Goal: Communication & Community: Answer question/provide support

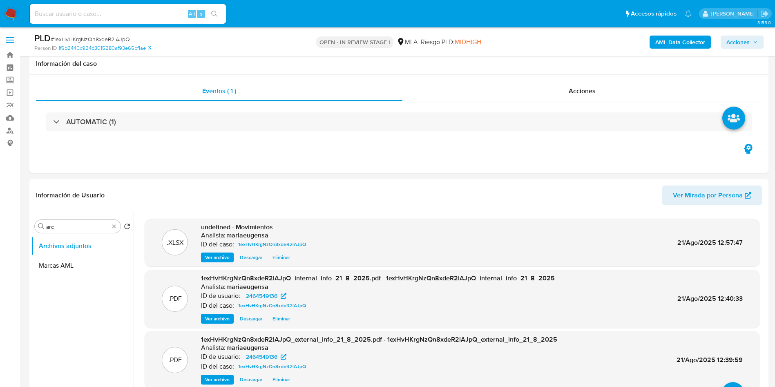
select select "10"
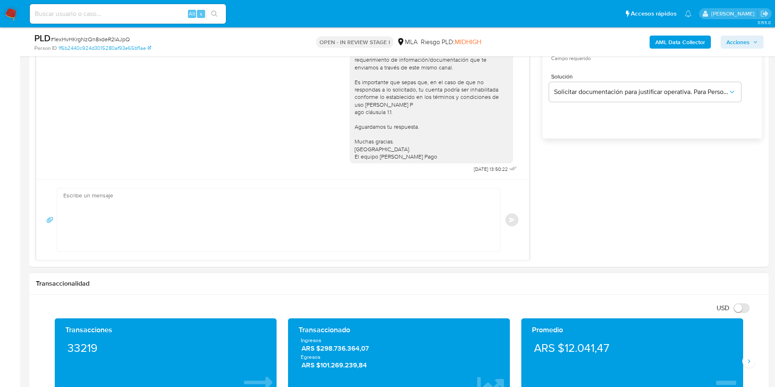
scroll to position [559, 0]
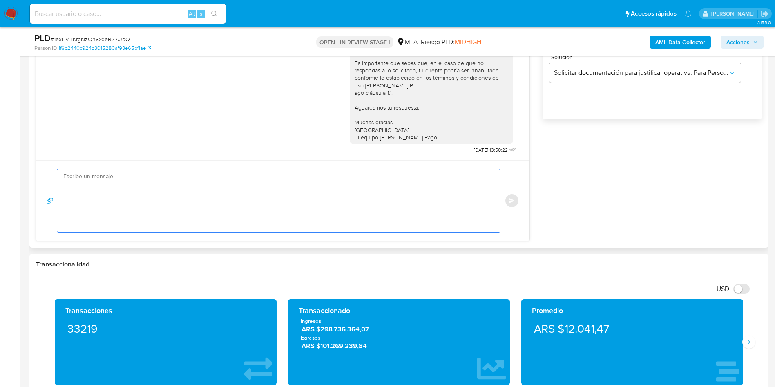
paste textarea "Hola, En función de las operaciones registradas en tu cuenta de Mercado Pago, n…"
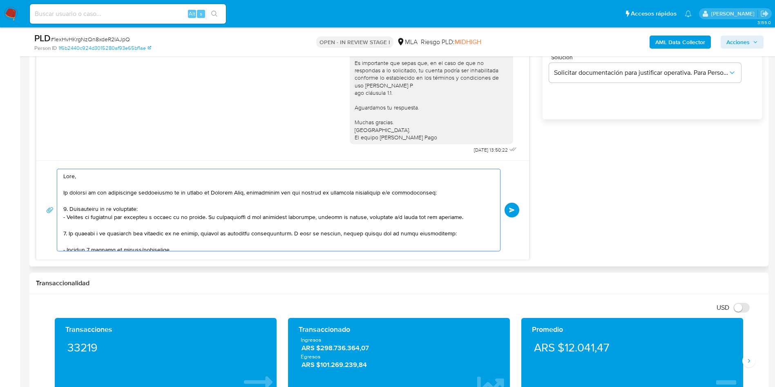
scroll to position [289, 0]
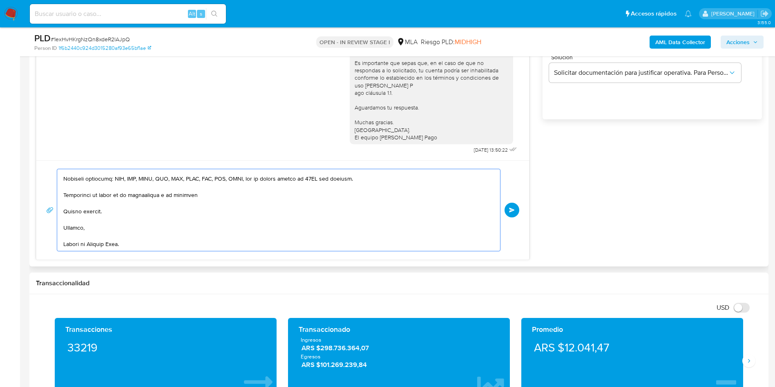
click at [143, 221] on textarea at bounding box center [276, 210] width 427 height 82
click at [63, 247] on div at bounding box center [276, 210] width 439 height 82
click at [76, 243] on textarea at bounding box center [276, 210] width 427 height 82
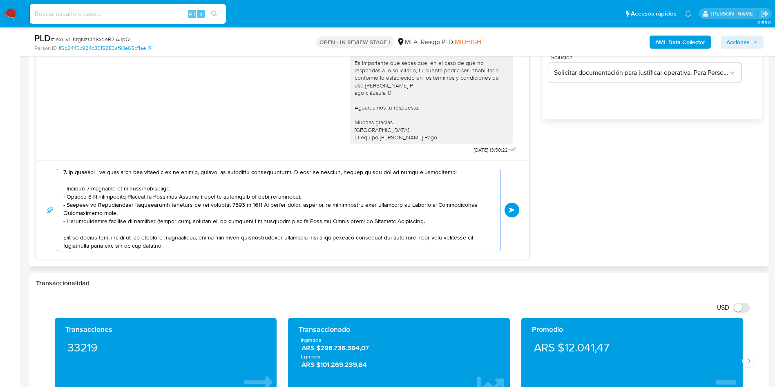
scroll to position [123, 0]
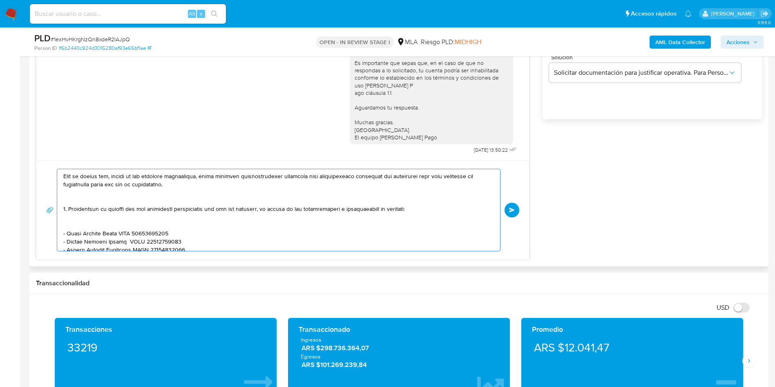
click at [73, 192] on textarea at bounding box center [276, 210] width 427 height 82
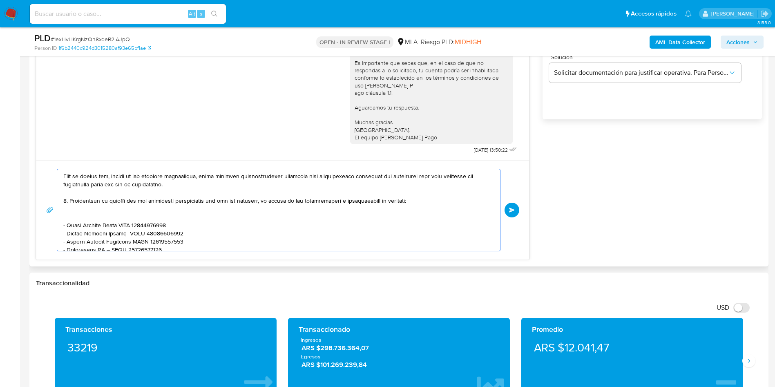
click at [82, 213] on textarea at bounding box center [276, 210] width 427 height 82
click at [110, 206] on textarea at bounding box center [276, 210] width 427 height 82
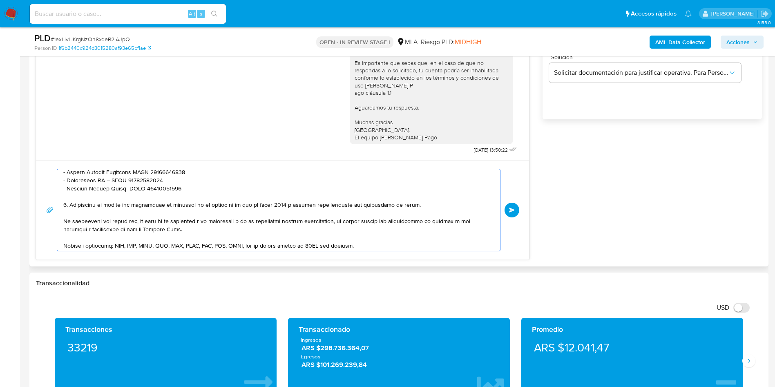
click at [110, 206] on textarea at bounding box center [276, 210] width 427 height 82
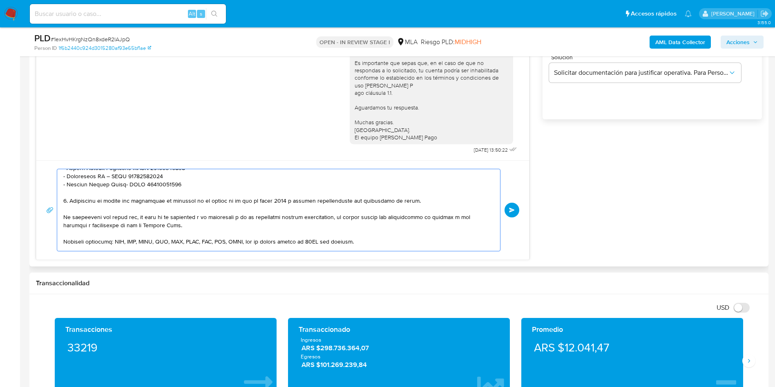
scroll to position [251, 0]
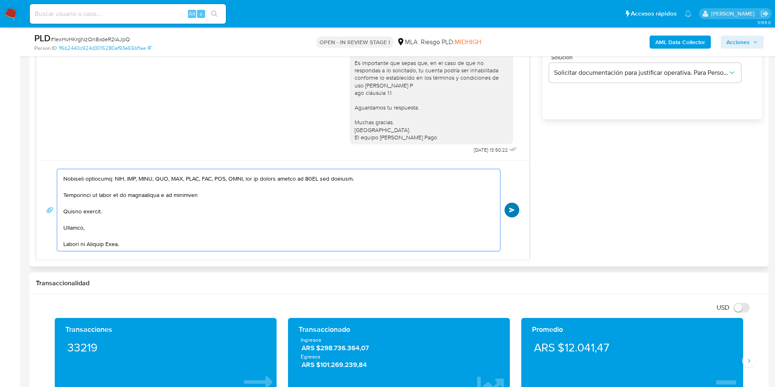
type textarea "Hola, En función de las operaciones registradas en tu cuenta de Mercado Pago, n…"
click at [515, 203] on button "Enviar" at bounding box center [512, 210] width 15 height 15
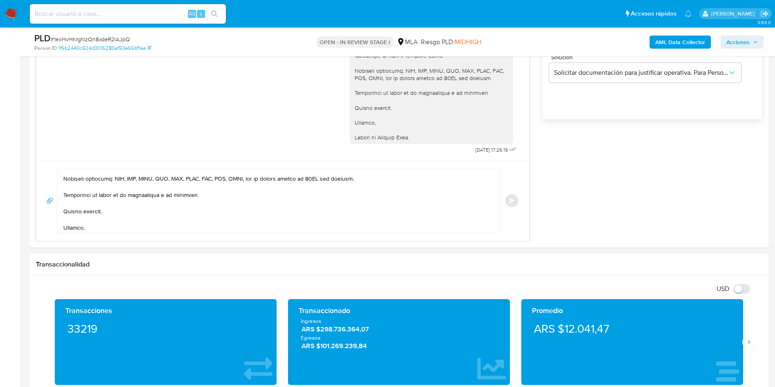
scroll to position [0, 0]
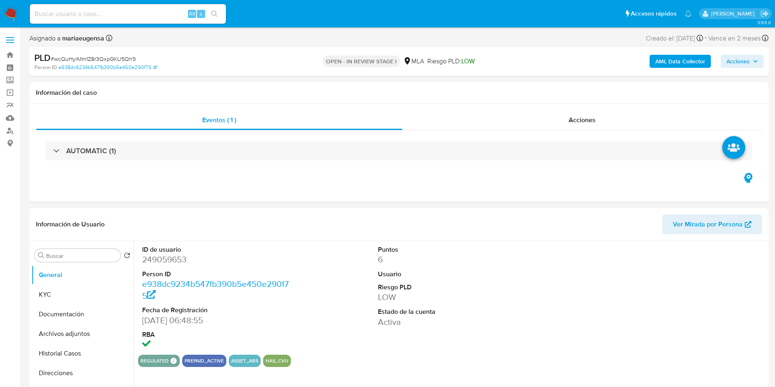
select select "10"
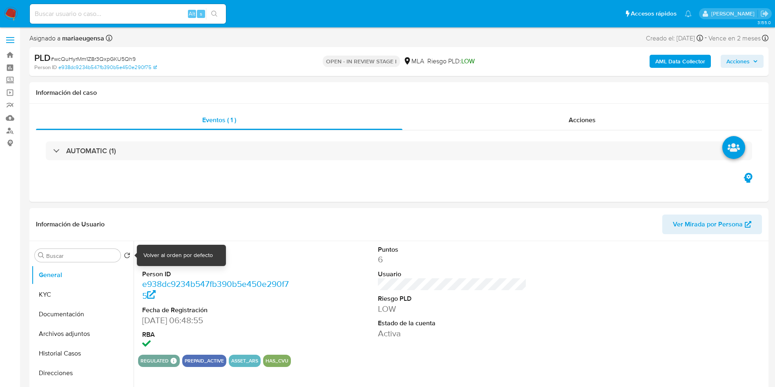
click at [170, 260] on div "Volver al orden por defecto" at bounding box center [181, 255] width 89 height 21
click at [184, 255] on dd "249059653" at bounding box center [216, 259] width 149 height 11
click at [183, 254] on dd "249059653" at bounding box center [216, 259] width 149 height 11
click at [172, 258] on dd "249059653" at bounding box center [216, 259] width 149 height 11
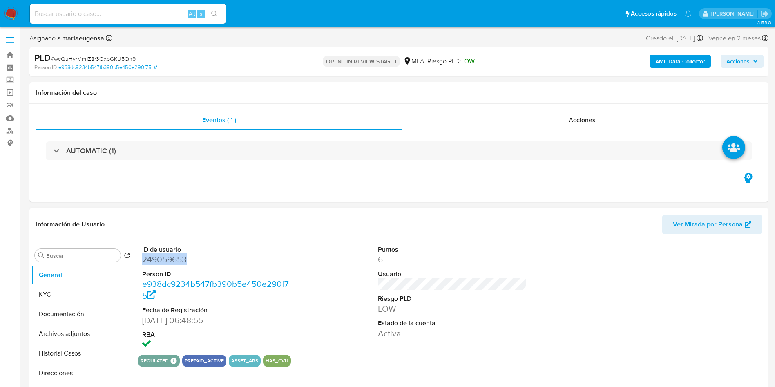
copy dd "249059653"
click at [67, 293] on button "KYC" at bounding box center [79, 295] width 96 height 20
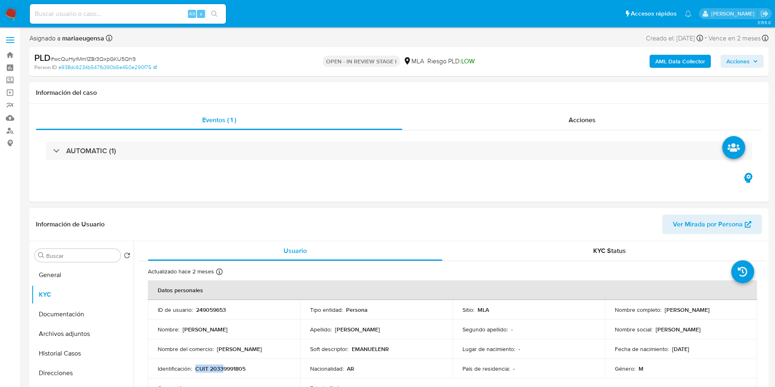
click at [221, 365] on p "CUIT 20339991805" at bounding box center [220, 368] width 50 height 7
click at [229, 375] on td "Identificación : CUIT 20339991805" at bounding box center [224, 369] width 152 height 20
click at [229, 373] on td "Identificación : CUIT 20339991805" at bounding box center [224, 369] width 152 height 20
click at [230, 369] on p "CUIT 20339991805" at bounding box center [220, 368] width 50 height 7
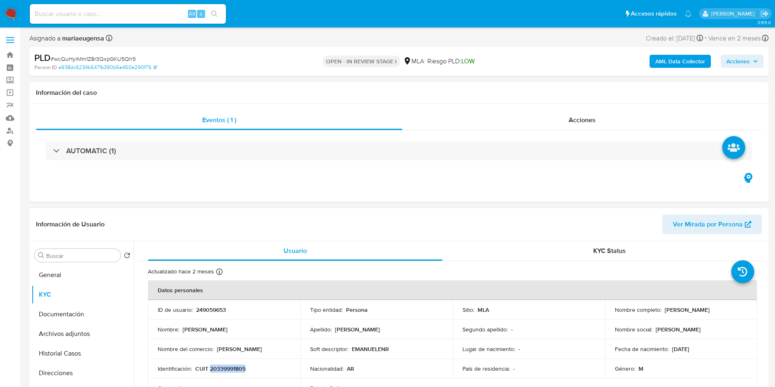
click at [230, 369] on p "CUIT 20339991805" at bounding box center [220, 368] width 50 height 7
copy p "20339991805"
click at [58, 252] on input "Buscar" at bounding box center [81, 255] width 71 height 7
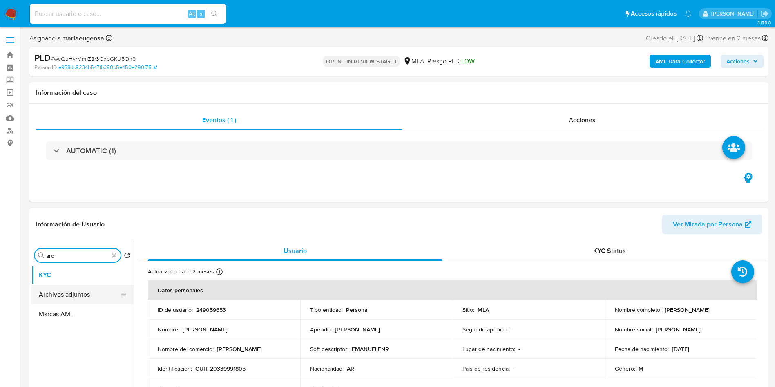
type input "arc"
drag, startPoint x: 60, startPoint y: 295, endPoint x: 385, endPoint y: 217, distance: 334.4
click at [61, 295] on button "Archivos adjuntos" at bounding box center [82, 295] width 102 height 20
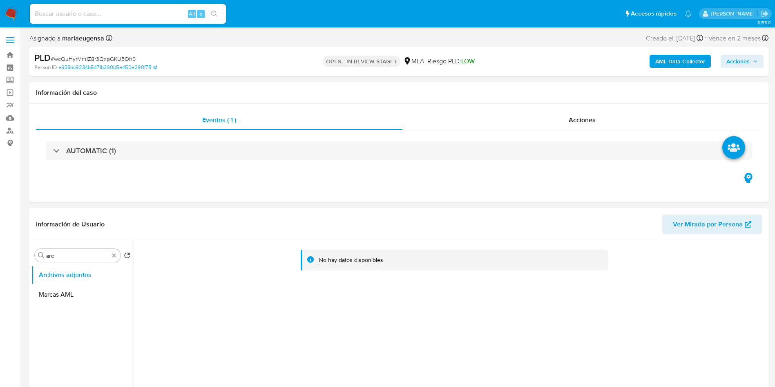
click at [671, 70] on div "AML Data Collector Acciones" at bounding box center [643, 61] width 241 height 19
drag, startPoint x: 677, startPoint y: 51, endPoint x: 675, endPoint y: 57, distance: 6.6
click at [676, 54] on div "AML Data Collector Acciones" at bounding box center [643, 61] width 241 height 19
click at [669, 66] on b "AML Data Collector" at bounding box center [680, 61] width 50 height 13
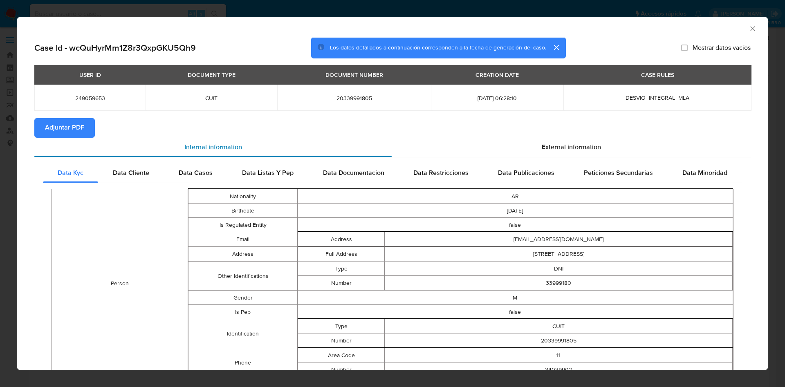
click at [58, 138] on div "Internal information" at bounding box center [212, 148] width 357 height 20
click at [748, 29] on icon "Cerrar ventana" at bounding box center [752, 29] width 8 height 8
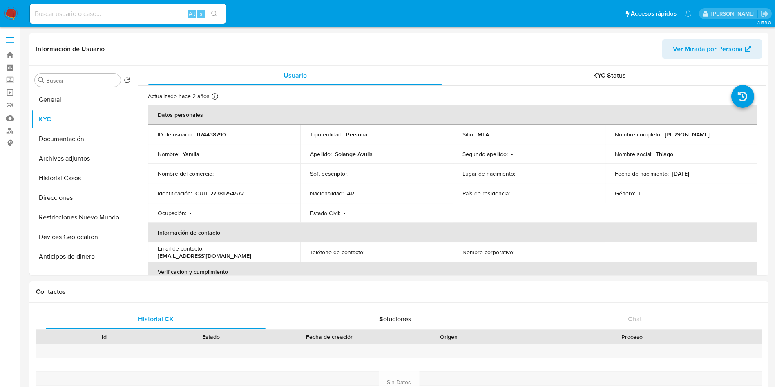
select select "10"
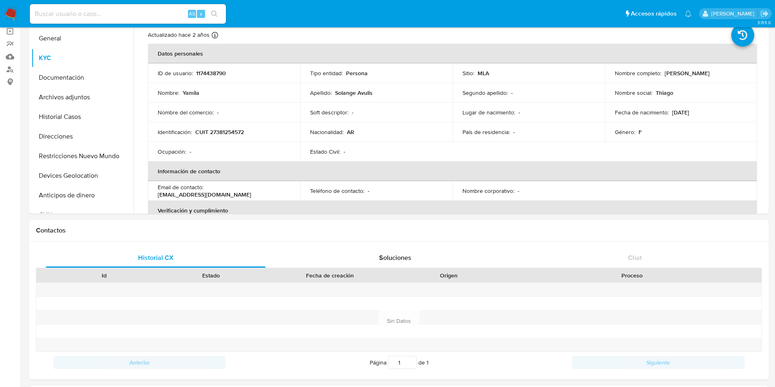
scroll to position [429, 0]
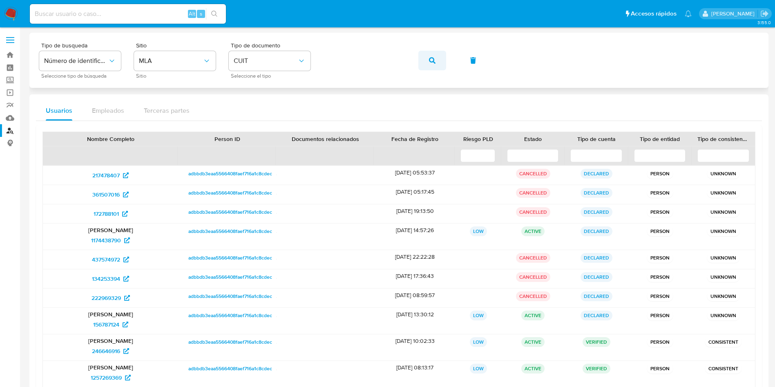
click at [434, 57] on icon "button" at bounding box center [432, 60] width 7 height 7
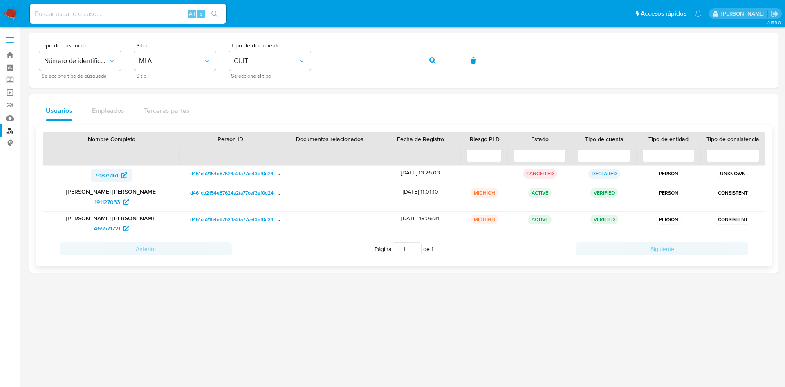
click at [114, 177] on span "51875161" at bounding box center [107, 175] width 22 height 13
click at [103, 196] on span "191127033" at bounding box center [107, 201] width 26 height 13
click at [111, 232] on span "465571721" at bounding box center [107, 228] width 26 height 13
click at [434, 58] on icon "button" at bounding box center [432, 60] width 7 height 7
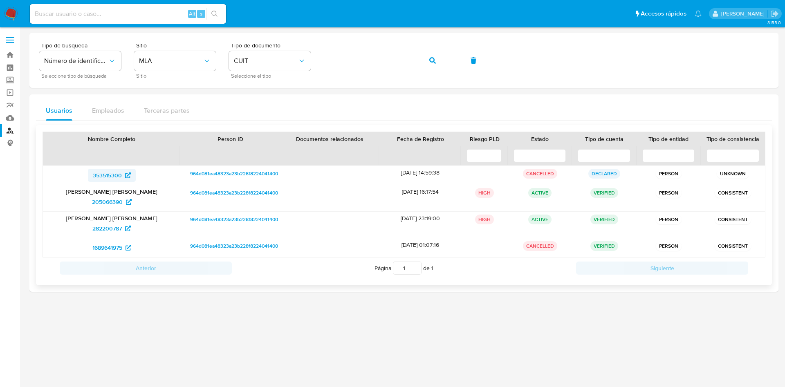
click at [108, 172] on span "353515300" at bounding box center [107, 175] width 29 height 13
click at [121, 205] on span "205066390" at bounding box center [107, 201] width 31 height 13
click at [96, 228] on span "282200787" at bounding box center [106, 228] width 29 height 13
click at [109, 246] on span "1689641975" at bounding box center [107, 247] width 30 height 13
click at [436, 54] on button "button" at bounding box center [432, 61] width 28 height 20
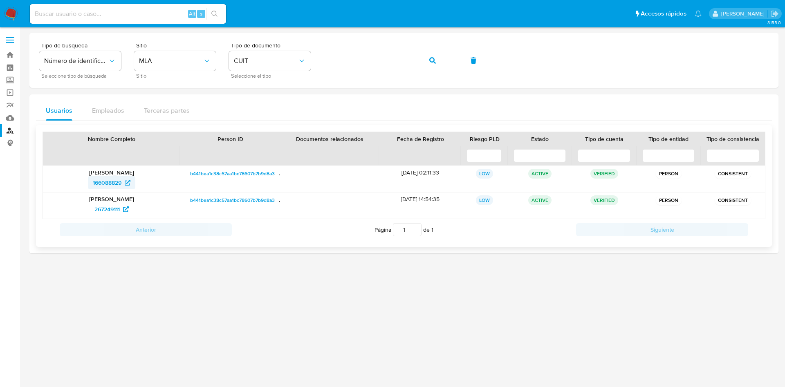
click at [95, 187] on span "166088829" at bounding box center [107, 182] width 29 height 13
click at [101, 213] on span "267249111" at bounding box center [106, 209] width 25 height 13
drag, startPoint x: 418, startPoint y: 58, endPoint x: 424, endPoint y: 58, distance: 5.7
click at [420, 58] on div "Tipo de busqueda Número de identificación Seleccione tipo de búsqueda Sitio MLA…" at bounding box center [403, 60] width 729 height 36
click at [424, 57] on button "button" at bounding box center [432, 61] width 28 height 20
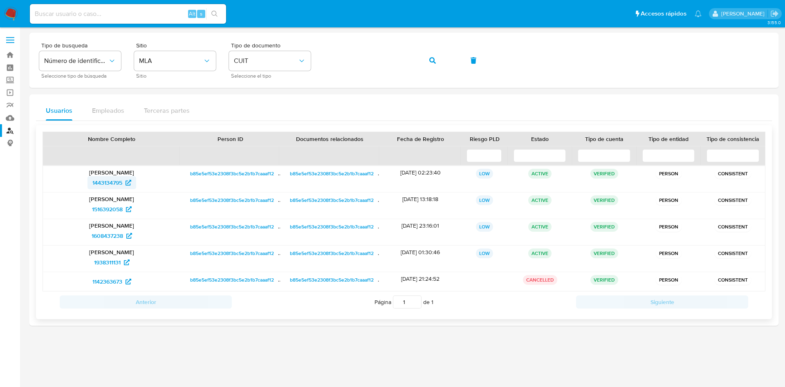
click at [101, 178] on span "1443134795" at bounding box center [107, 182] width 30 height 13
click at [109, 210] on span "1516392058" at bounding box center [107, 209] width 31 height 13
click at [118, 236] on span "1608437238" at bounding box center [107, 235] width 31 height 13
click at [114, 265] on span "1938311131" at bounding box center [107, 262] width 27 height 13
click at [107, 282] on span "1142363673" at bounding box center [107, 281] width 30 height 13
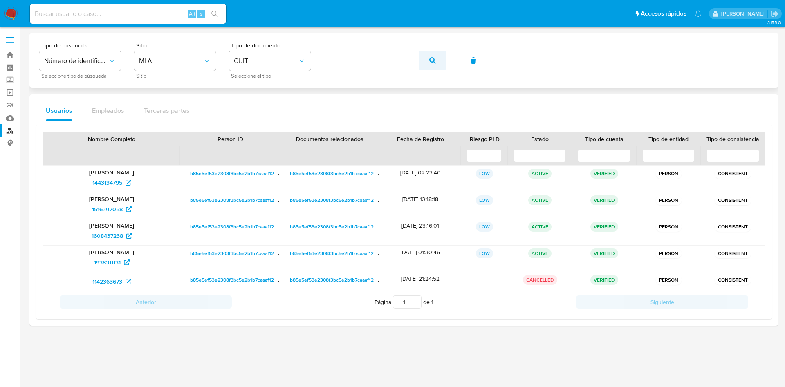
click at [427, 61] on button "button" at bounding box center [432, 61] width 28 height 20
click at [420, 58] on button "button" at bounding box center [432, 61] width 28 height 20
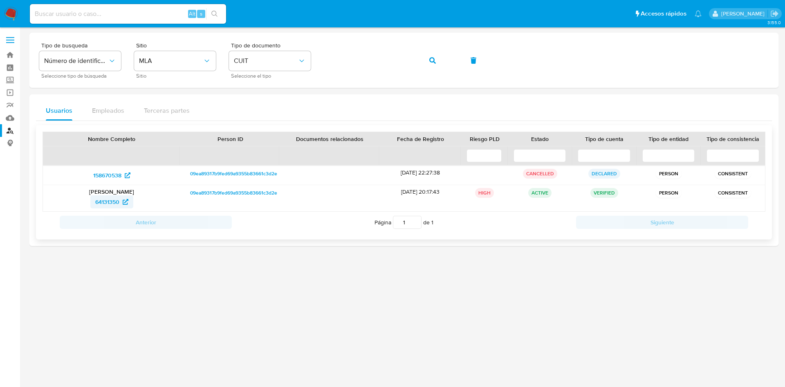
click at [110, 203] on span "64131350" at bounding box center [107, 201] width 24 height 13
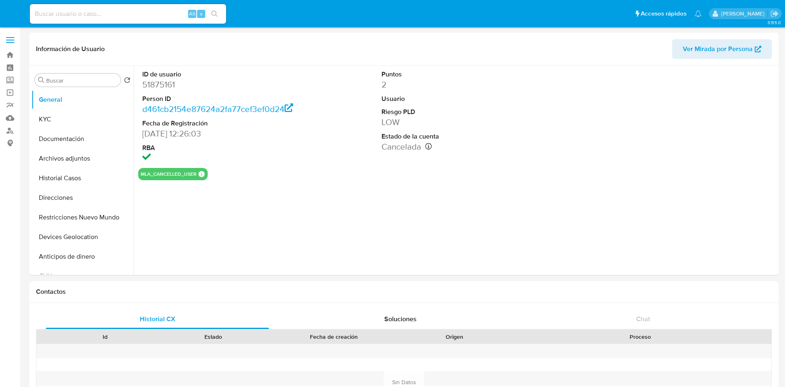
select select "10"
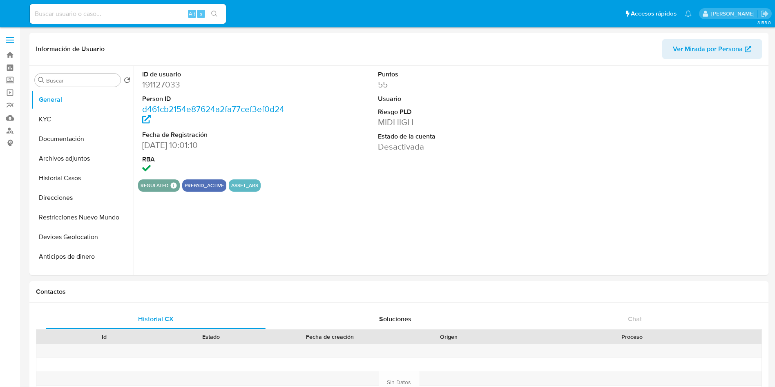
select select "10"
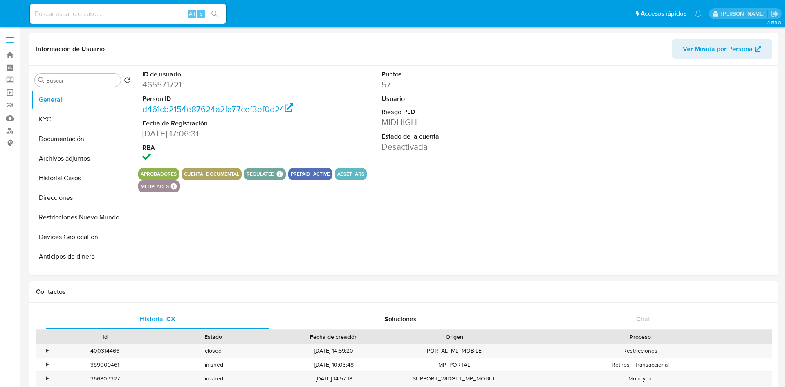
select select "10"
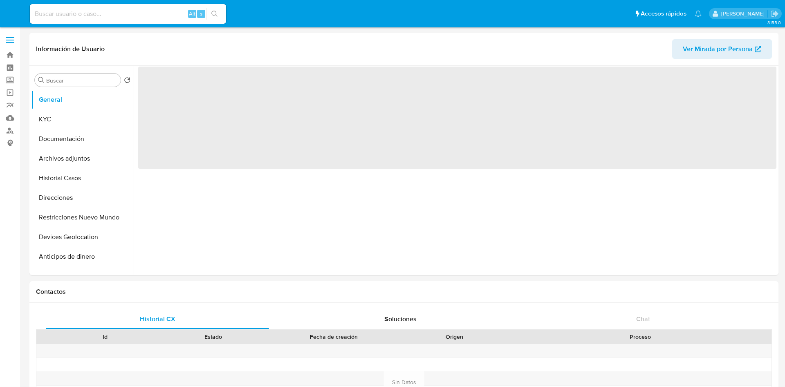
select select "10"
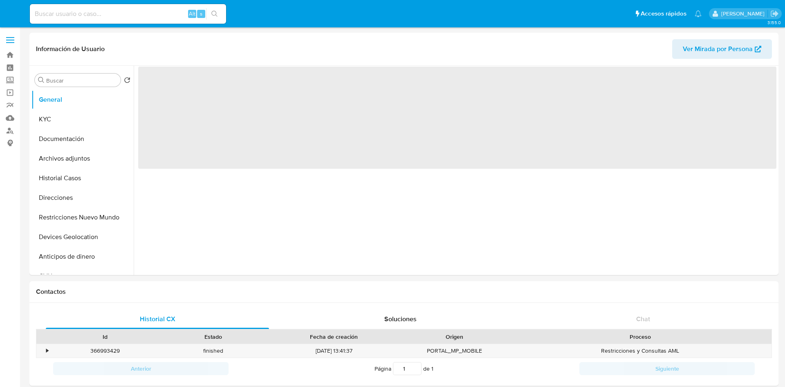
select select "10"
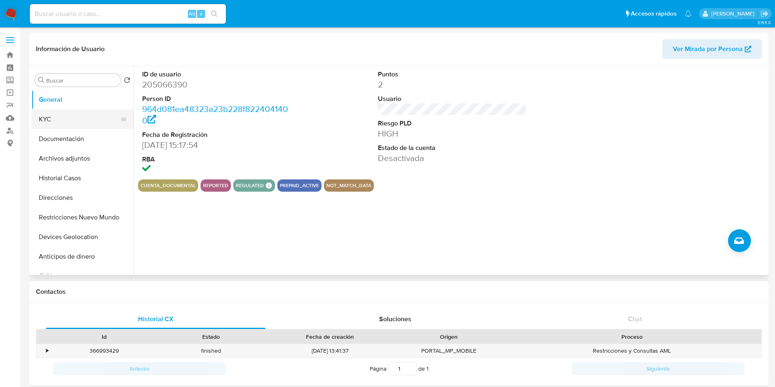
click at [54, 122] on button "KYC" at bounding box center [79, 120] width 96 height 20
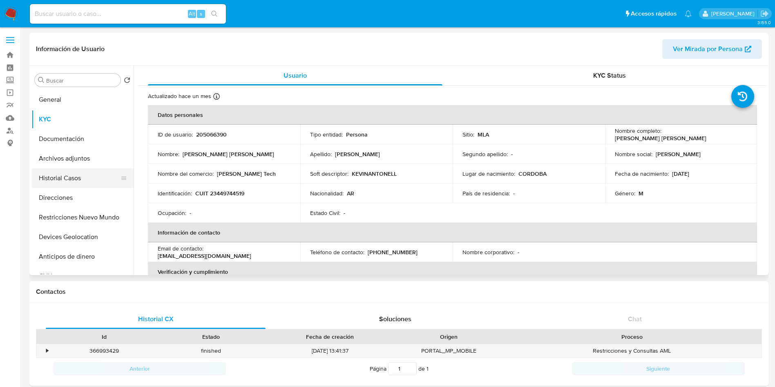
click at [82, 178] on button "Historial Casos" at bounding box center [79, 178] width 96 height 20
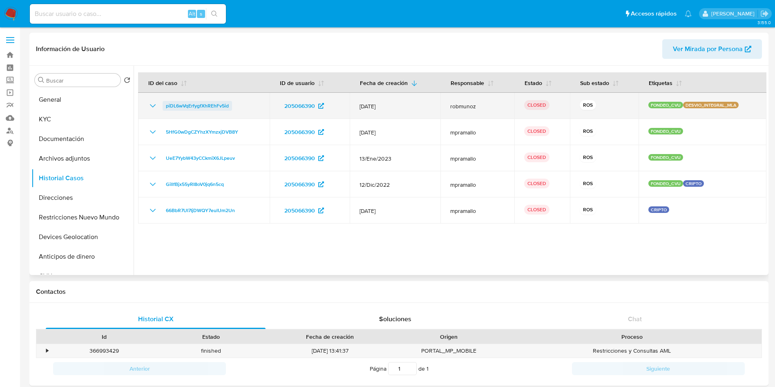
click at [179, 107] on span "piDL6wVqErfygfXhREhFv5id" at bounding box center [197, 106] width 63 height 10
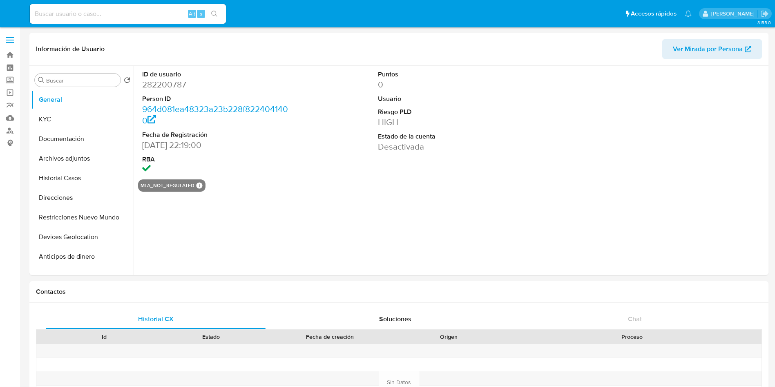
select select "10"
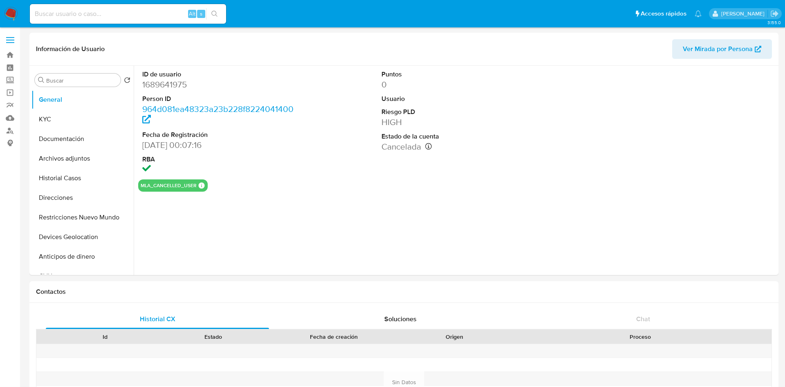
select select "10"
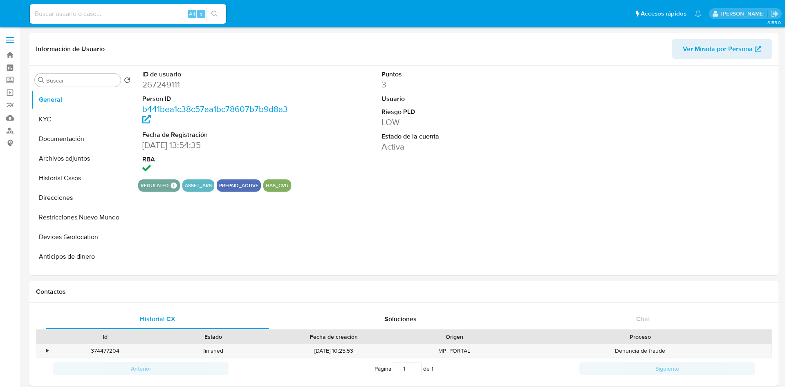
select select "10"
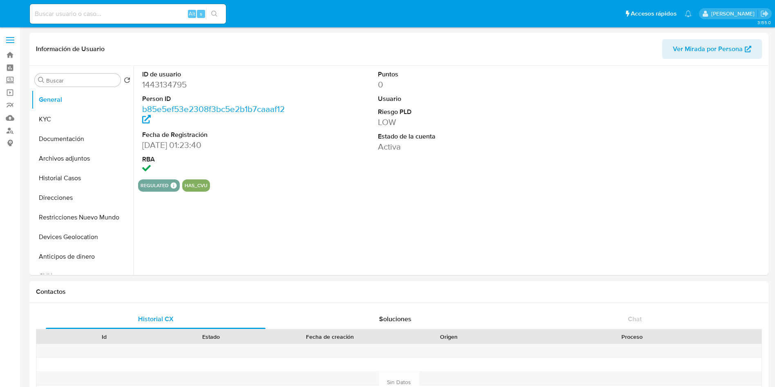
select select "10"
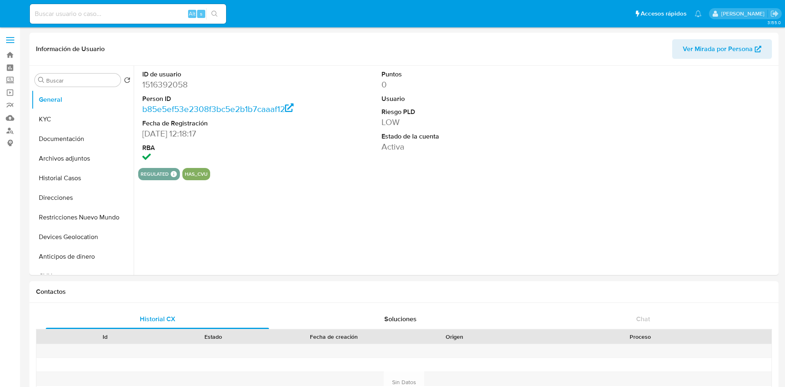
select select "10"
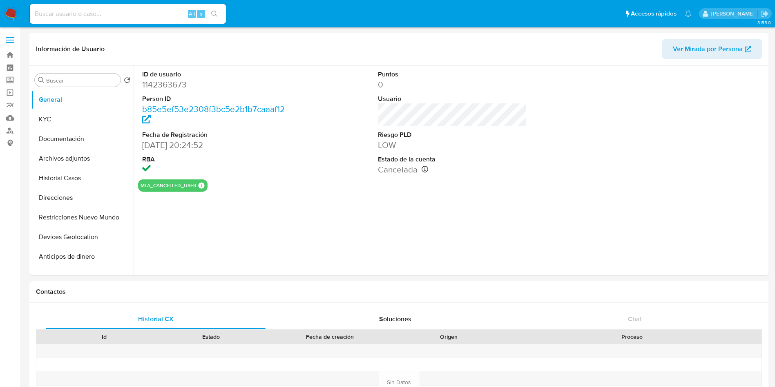
select select "10"
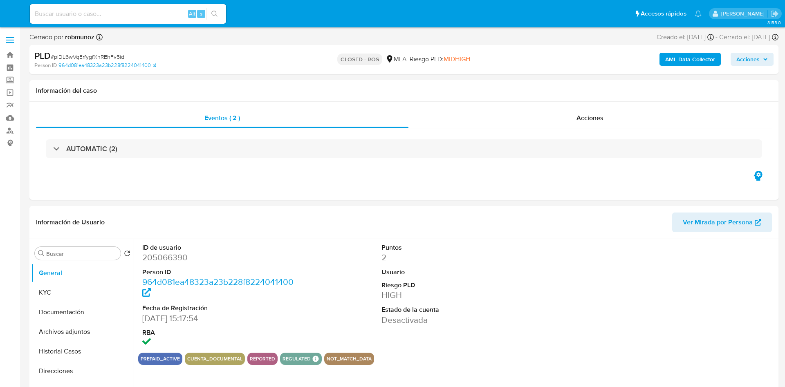
select select "10"
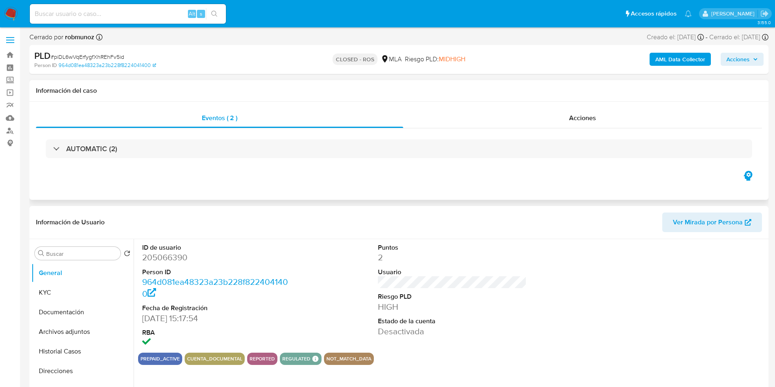
drag, startPoint x: 588, startPoint y: 97, endPoint x: 585, endPoint y: 104, distance: 7.8
click at [588, 96] on div "Información del caso" at bounding box center [398, 91] width 739 height 22
click at [579, 117] on span "Acciones" at bounding box center [582, 117] width 27 height 9
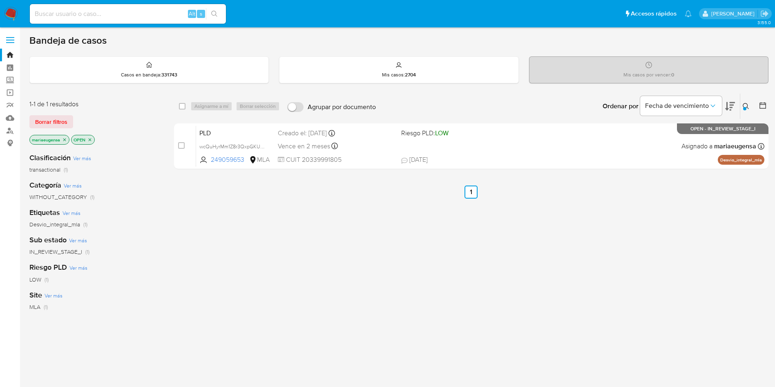
click at [745, 104] on icon at bounding box center [746, 106] width 7 height 7
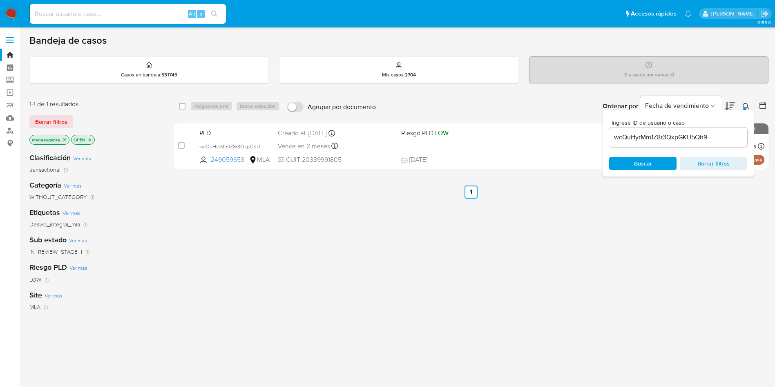
click at [714, 136] on input "wcQuHyrMm1Z8r3QxpGKU5Qh9" at bounding box center [678, 137] width 138 height 11
type input "s5Efk1wSWH5pN08fFvGMcHqM"
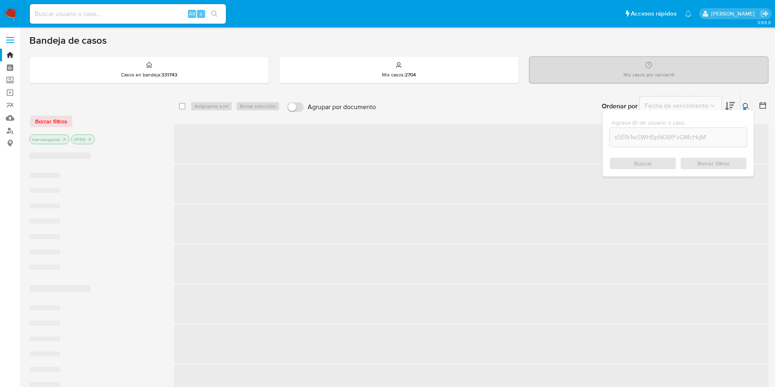
click at [742, 106] on button at bounding box center [746, 106] width 13 height 10
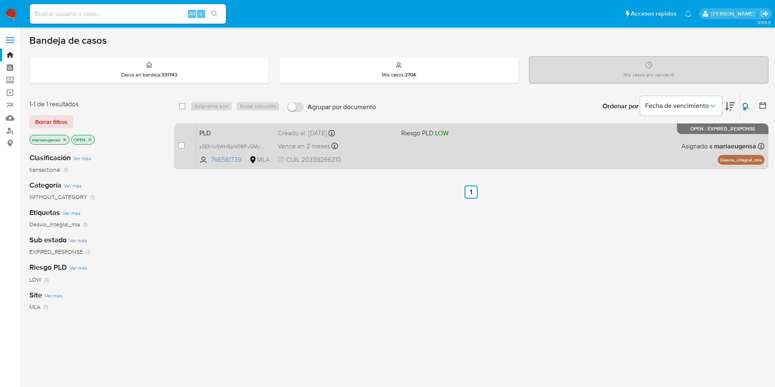
click at [185, 142] on div "case-item-checkbox No es posible asignar el caso" at bounding box center [187, 145] width 18 height 41
click at [182, 145] on input "checkbox" at bounding box center [181, 145] width 7 height 7
checkbox input "true"
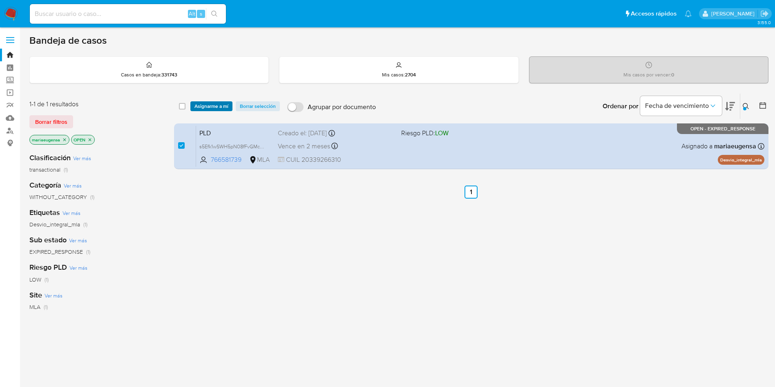
click at [206, 105] on span "Asignarme a mí" at bounding box center [212, 106] width 34 height 8
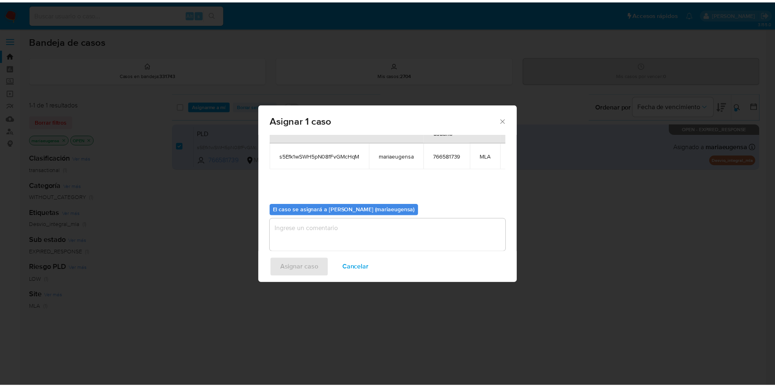
scroll to position [52, 0]
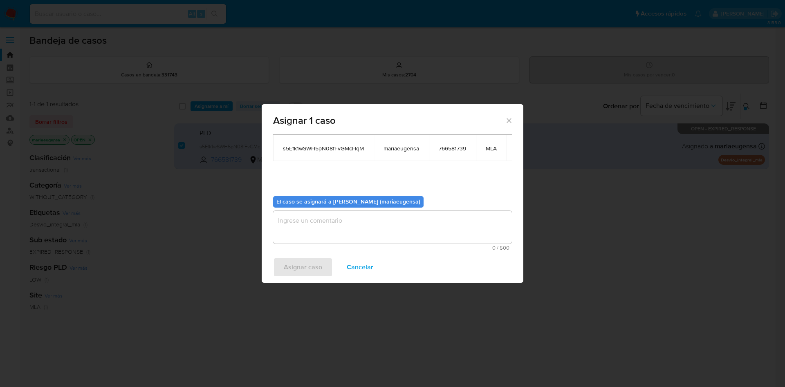
click at [367, 223] on textarea "assign-modal" at bounding box center [392, 227] width 239 height 33
click at [327, 266] on button "Asignar caso" at bounding box center [303, 267] width 60 height 20
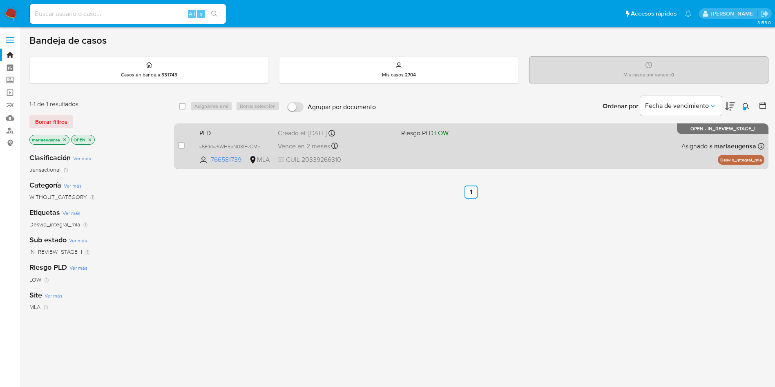
drag, startPoint x: 222, startPoint y: 135, endPoint x: 222, endPoint y: 140, distance: 4.9
click at [222, 136] on span "PLD" at bounding box center [235, 132] width 72 height 11
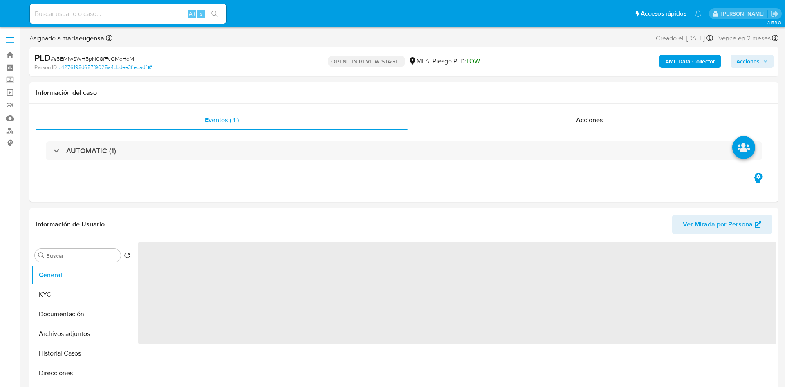
select select "10"
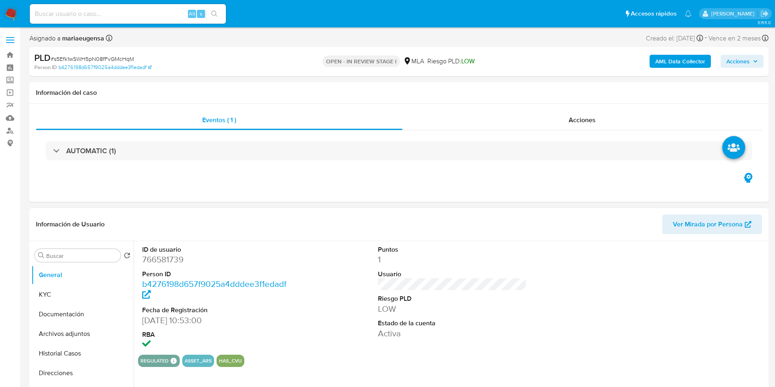
click at [161, 257] on dd "766581739" at bounding box center [216, 259] width 149 height 11
copy dd "766581739"
click at [170, 255] on dd "766581739" at bounding box center [216, 259] width 149 height 11
click at [69, 253] on input "Buscar" at bounding box center [81, 255] width 71 height 7
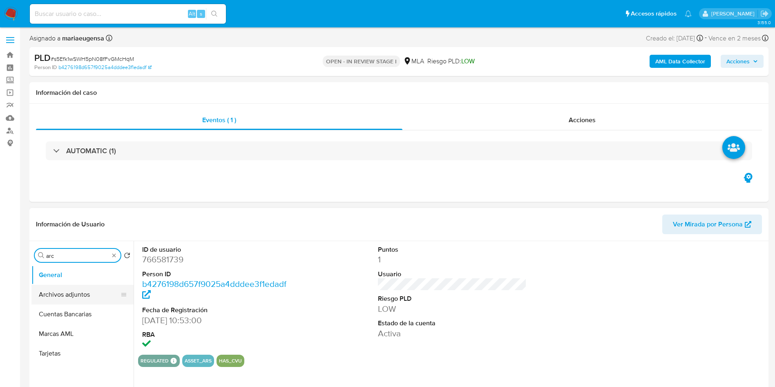
type input "arc"
click at [83, 290] on button "Archivos adjuntos" at bounding box center [79, 295] width 96 height 20
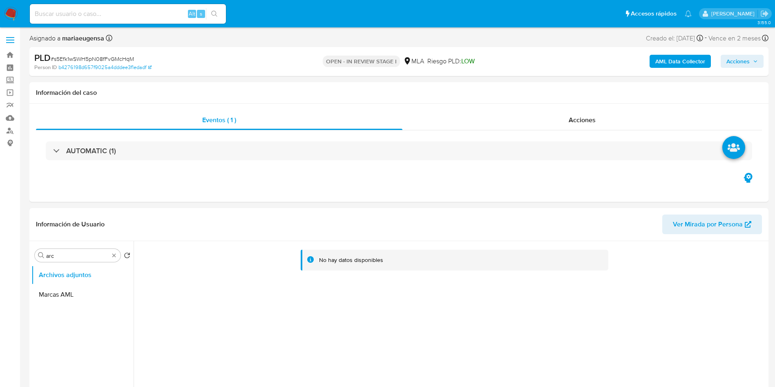
click at [681, 63] on b "AML Data Collector" at bounding box center [680, 61] width 50 height 13
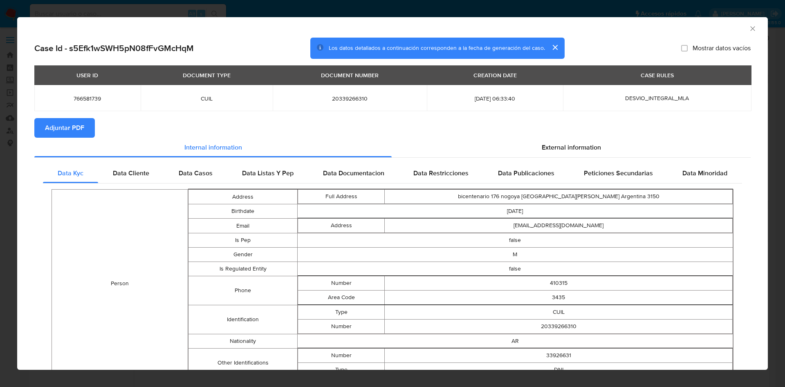
click at [83, 121] on span "Adjuntar PDF" at bounding box center [64, 128] width 39 height 18
click at [748, 29] on icon "Cerrar ventana" at bounding box center [752, 29] width 8 height 8
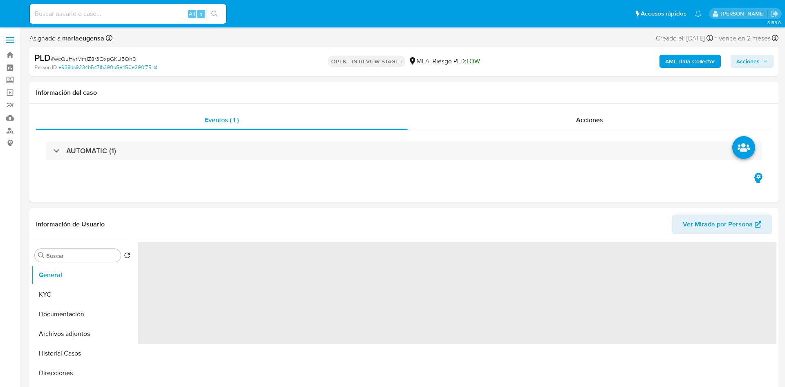
select select "10"
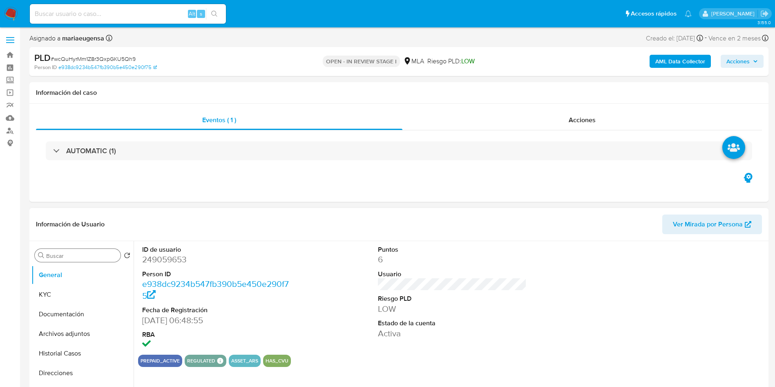
click at [105, 254] on input "Buscar" at bounding box center [81, 255] width 71 height 7
type input "arc"
click at [93, 288] on button "Archivos adjuntos" at bounding box center [79, 295] width 96 height 20
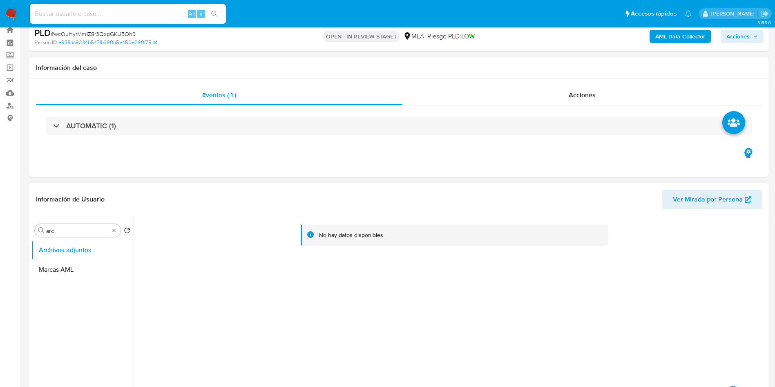
scroll to position [61, 0]
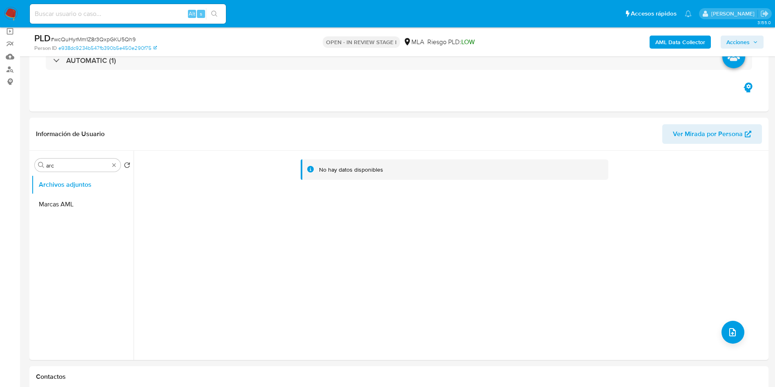
click at [677, 38] on b "AML Data Collector" at bounding box center [680, 42] width 50 height 13
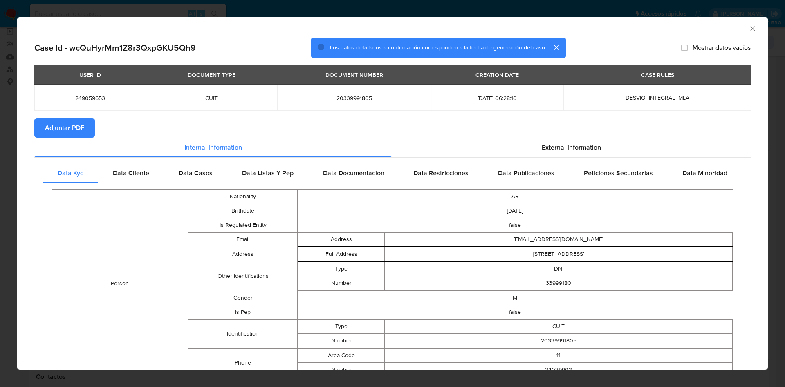
click at [68, 132] on span "Adjuntar PDF" at bounding box center [64, 128] width 39 height 18
click at [748, 25] on icon "Cerrar ventana" at bounding box center [752, 29] width 8 height 8
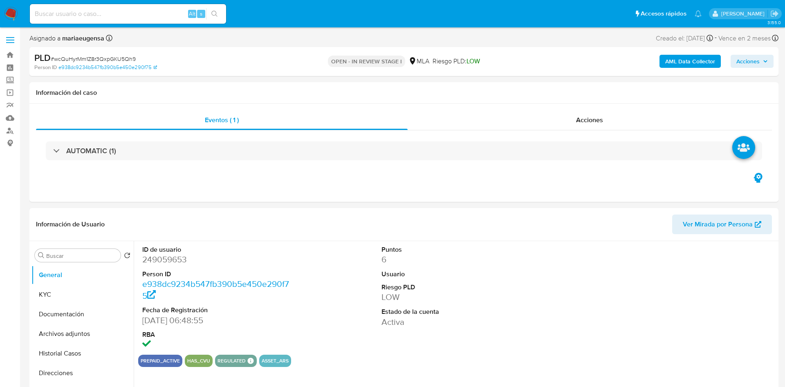
select select "10"
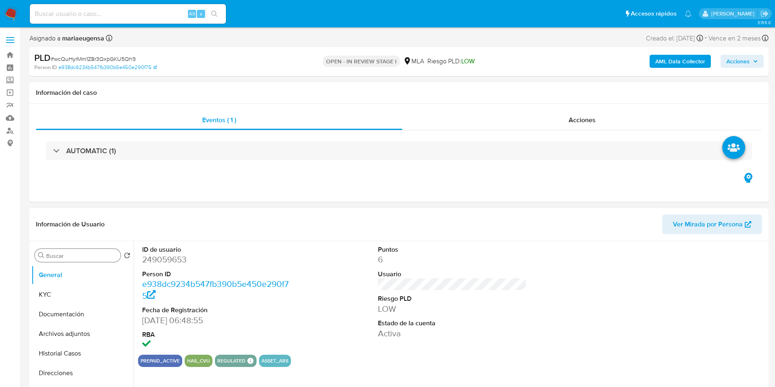
click at [74, 262] on div "Buscar" at bounding box center [78, 255] width 86 height 13
click at [75, 259] on input "Buscar" at bounding box center [81, 255] width 71 height 7
click at [76, 257] on input "a" at bounding box center [81, 255] width 71 height 7
type input "arc"
click at [78, 295] on button "Archivos adjuntos" at bounding box center [79, 295] width 96 height 20
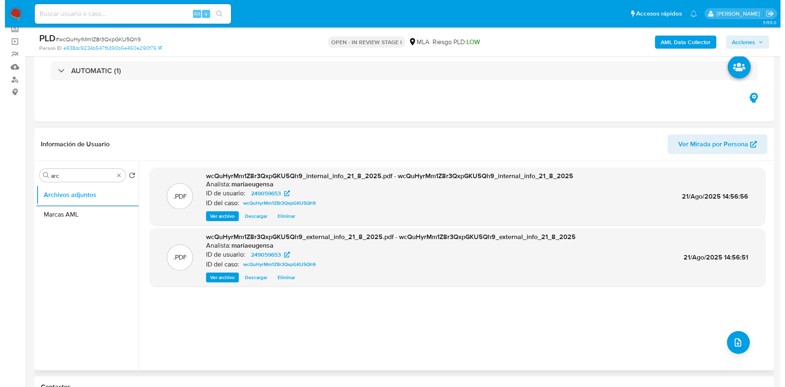
scroll to position [123, 0]
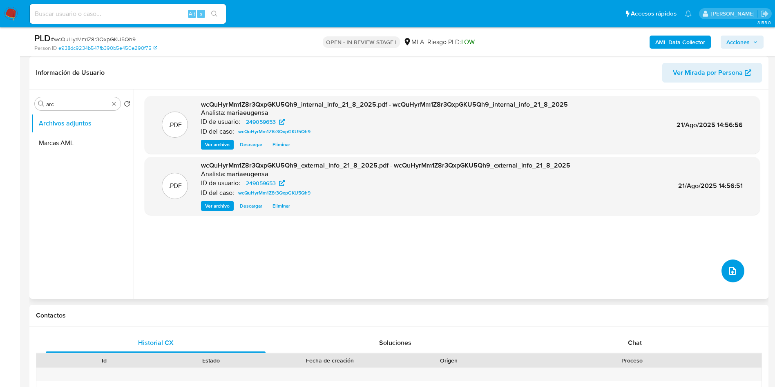
click at [728, 266] on span "upload-file" at bounding box center [733, 271] width 10 height 10
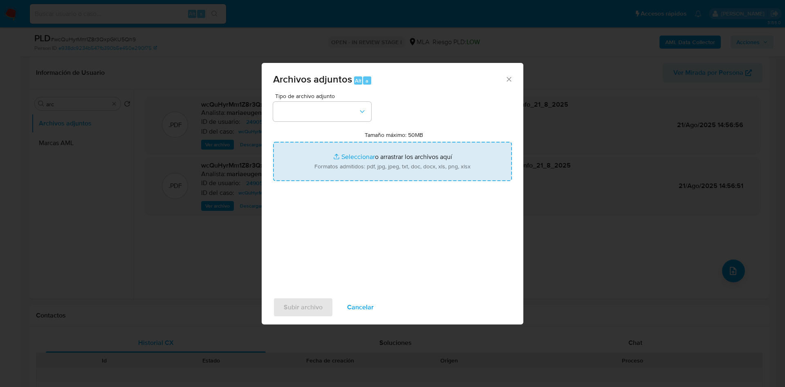
click at [337, 159] on input "Tamaño máximo: 50MB Seleccionar archivos" at bounding box center [392, 161] width 239 height 39
type input "C:\fakepath\Movimientos.xlsx"
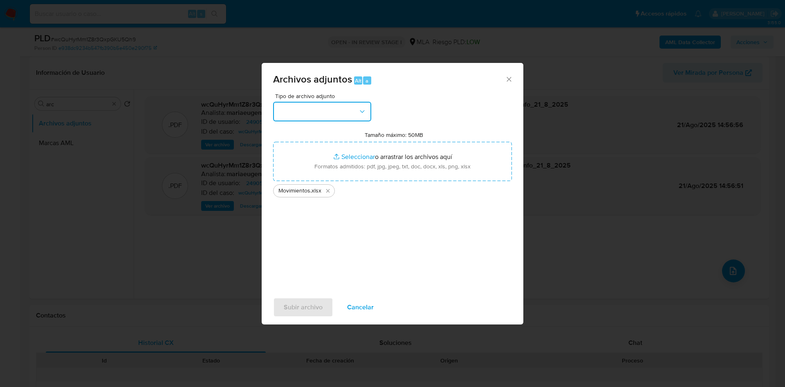
click at [348, 115] on button "button" at bounding box center [322, 112] width 98 height 20
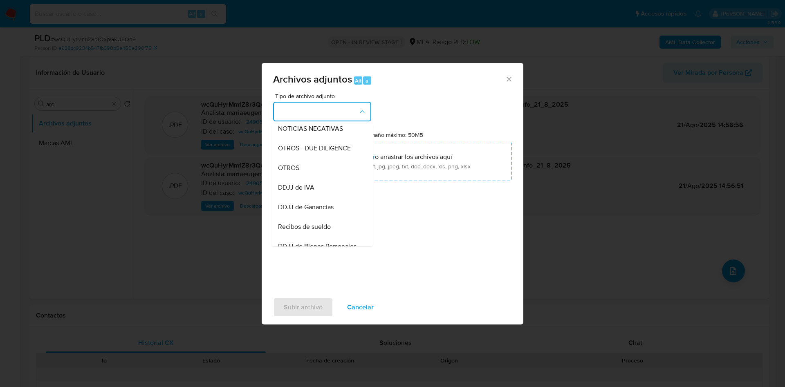
drag, startPoint x: 286, startPoint y: 176, endPoint x: 292, endPoint y: 256, distance: 80.3
click at [287, 172] on span "OTROS" at bounding box center [288, 168] width 21 height 8
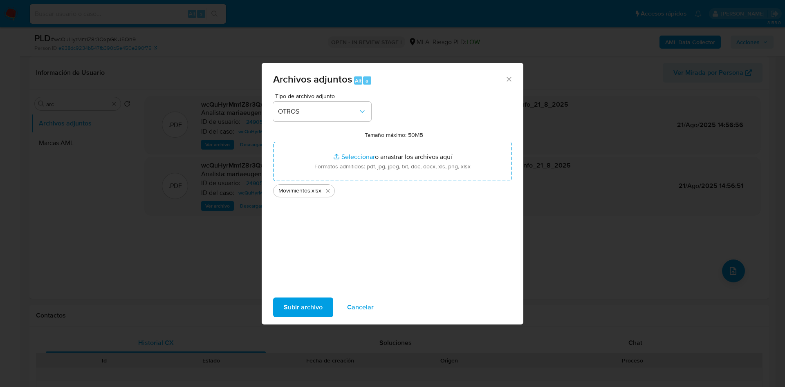
click at [304, 303] on span "Subir archivo" at bounding box center [303, 307] width 39 height 18
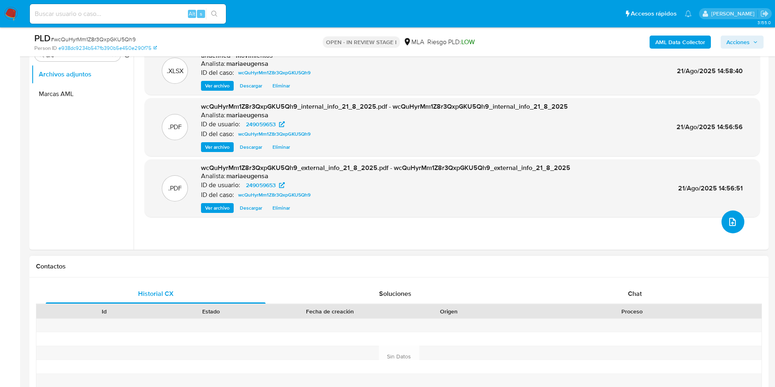
scroll to position [368, 0]
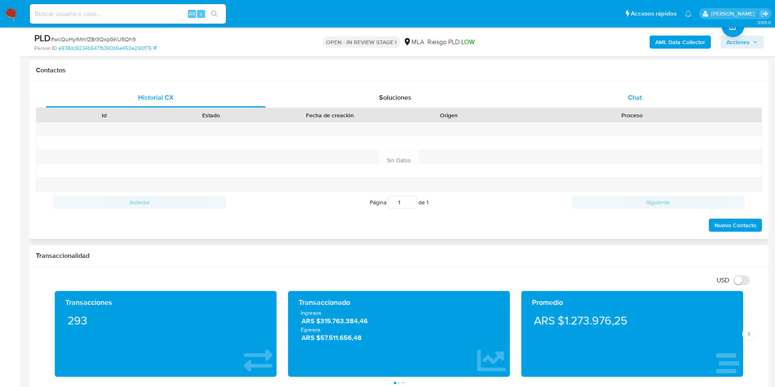
click at [626, 100] on div "Chat" at bounding box center [635, 98] width 220 height 20
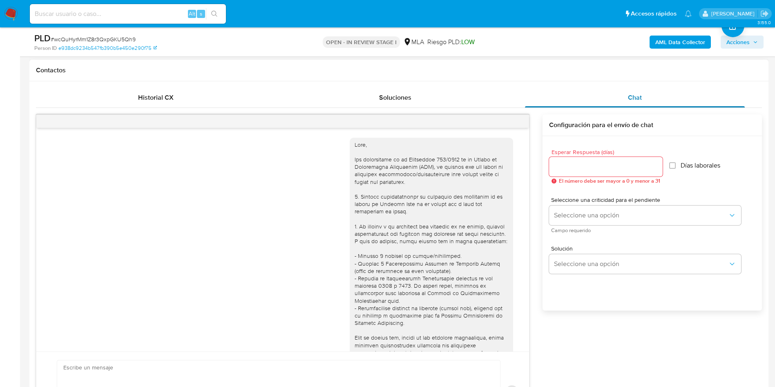
scroll to position [465, 0]
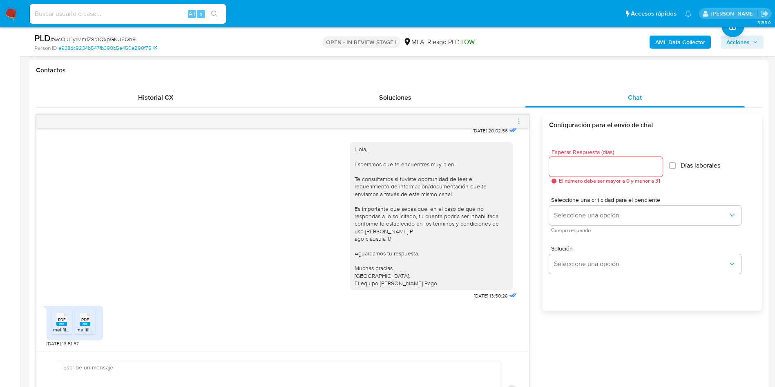
drag, startPoint x: 65, startPoint y: 317, endPoint x: 80, endPoint y: 320, distance: 15.3
click at [66, 317] on div "PDF PDF" at bounding box center [61, 319] width 17 height 16
click at [67, 321] on icon at bounding box center [61, 319] width 11 height 13
click at [519, 120] on icon "menu-action" at bounding box center [518, 121] width 7 height 7
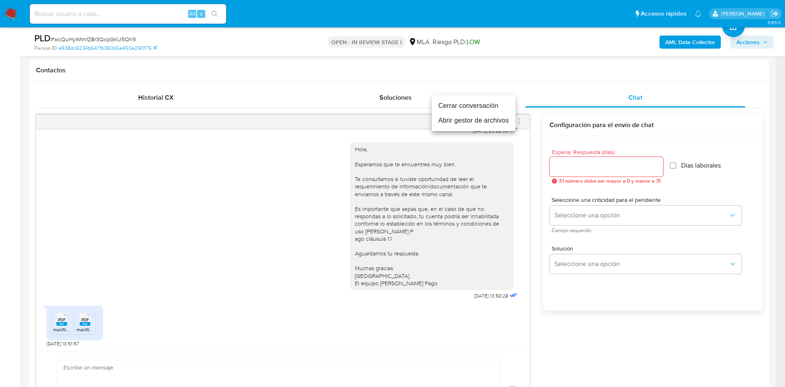
click at [499, 121] on li "Abrir gestor de archivos" at bounding box center [474, 120] width 84 height 15
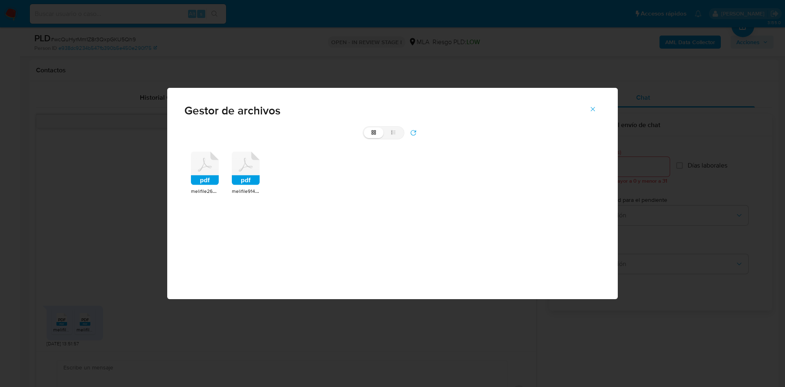
click at [202, 177] on rect at bounding box center [205, 180] width 28 height 10
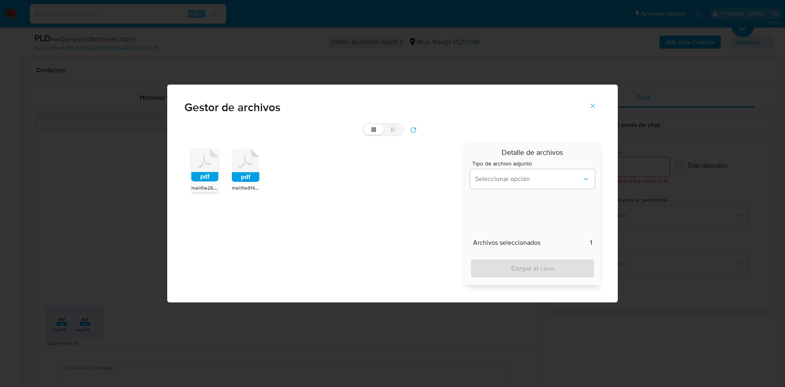
click at [218, 170] on icon at bounding box center [204, 165] width 27 height 32
drag, startPoint x: 518, startPoint y: 170, endPoint x: 514, endPoint y: 180, distance: 10.5
click at [518, 172] on button "Seleccionar opción" at bounding box center [532, 179] width 125 height 20
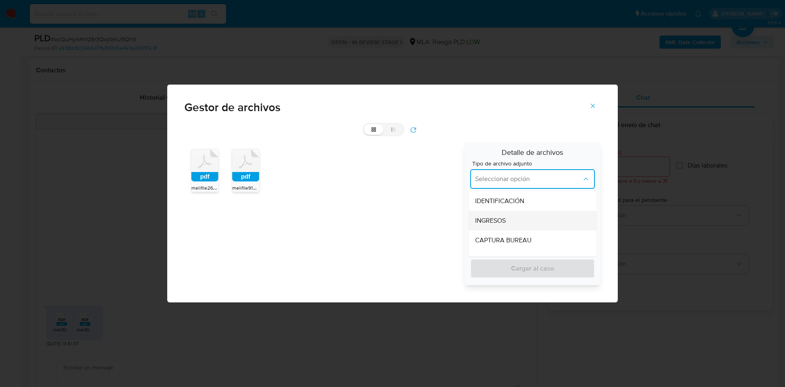
click at [499, 226] on div "INGRESOS" at bounding box center [530, 221] width 110 height 20
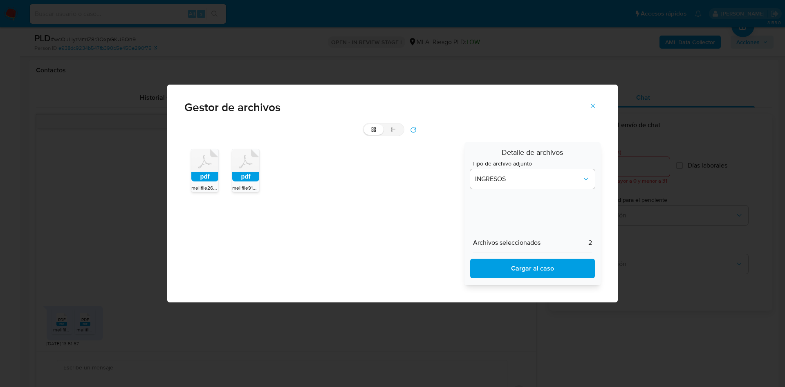
click at [503, 257] on div "Archivos seleccionados 2 Cargar al caso" at bounding box center [532, 255] width 125 height 45
click at [507, 272] on span "Cargar al caso" at bounding box center [532, 268] width 103 height 18
drag, startPoint x: 590, startPoint y: 105, endPoint x: 203, endPoint y: 174, distance: 393.1
click at [586, 106] on button "Cerrar" at bounding box center [592, 106] width 29 height 20
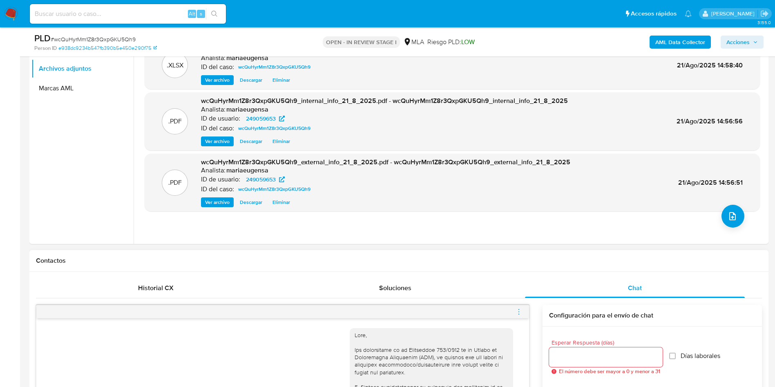
scroll to position [123, 0]
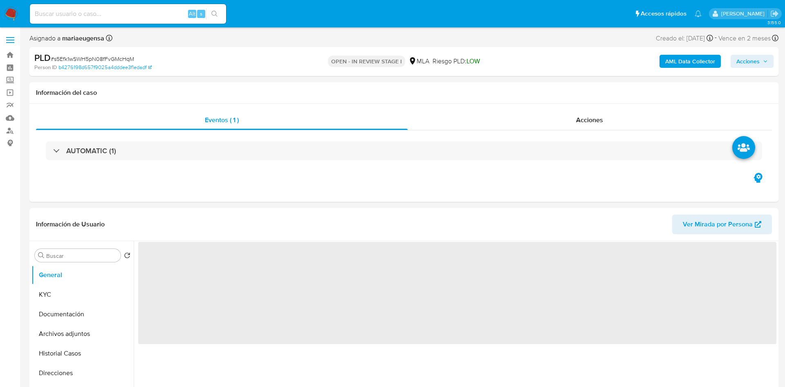
select select "10"
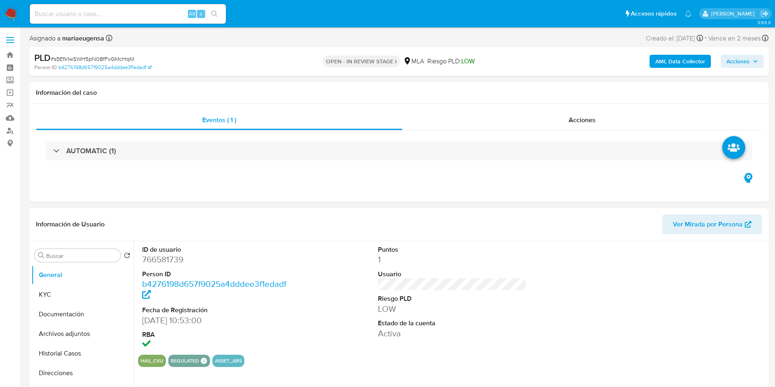
click at [163, 263] on dd "766581739" at bounding box center [216, 259] width 149 height 11
click at [163, 262] on dd "766581739" at bounding box center [216, 259] width 149 height 11
copy dd "766581739"
drag, startPoint x: 60, startPoint y: 295, endPoint x: 126, endPoint y: 300, distance: 66.8
click at [67, 294] on button "KYC" at bounding box center [79, 295] width 96 height 20
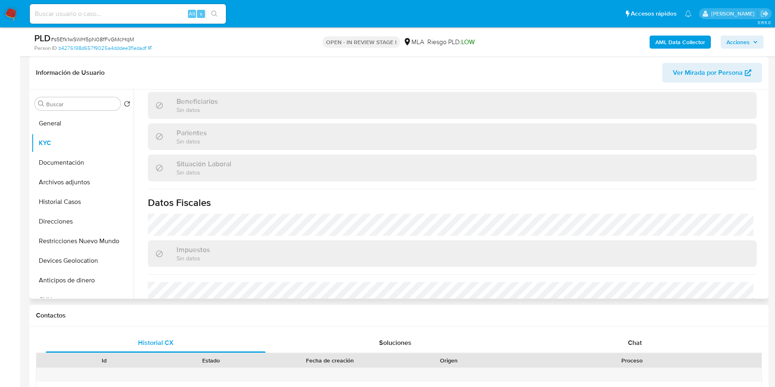
scroll to position [423, 0]
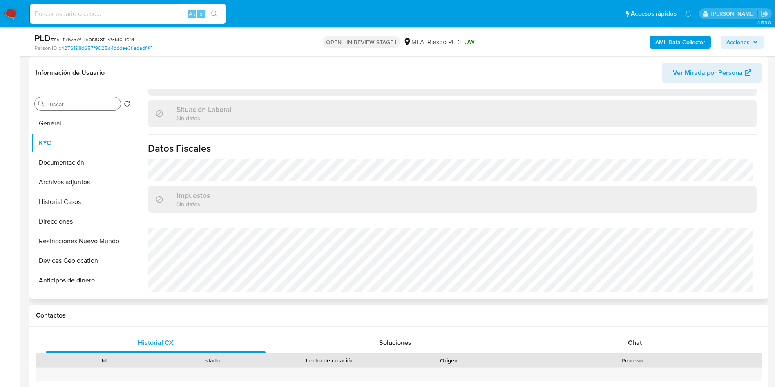
click at [82, 103] on input "Buscar" at bounding box center [81, 104] width 71 height 7
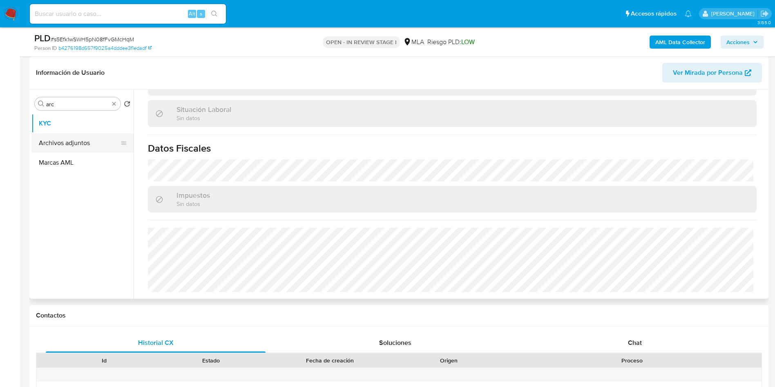
click at [85, 141] on button "Archivos adjuntos" at bounding box center [79, 143] width 96 height 20
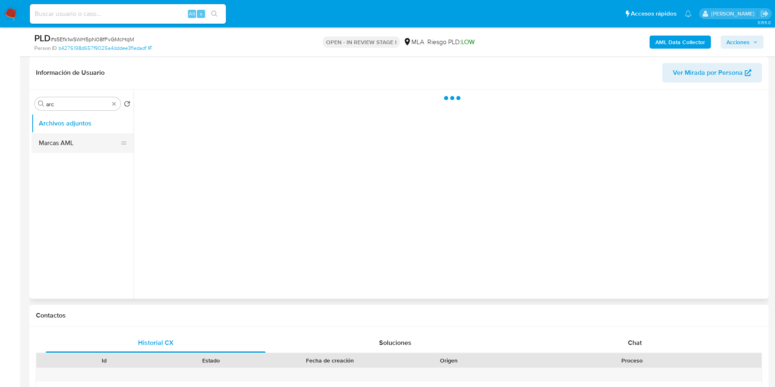
scroll to position [0, 0]
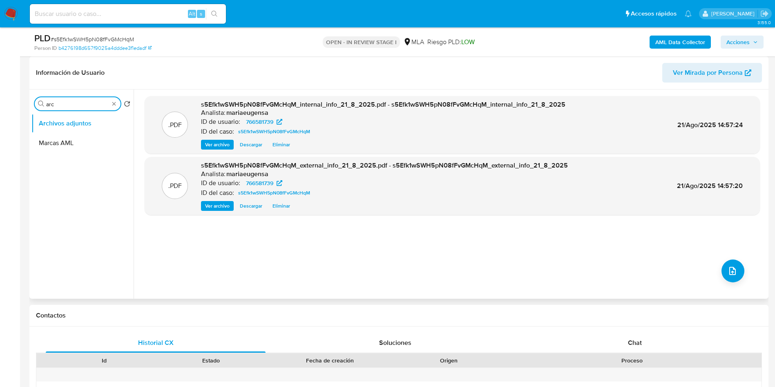
click at [84, 101] on input "arc" at bounding box center [77, 104] width 63 height 7
type input "gene"
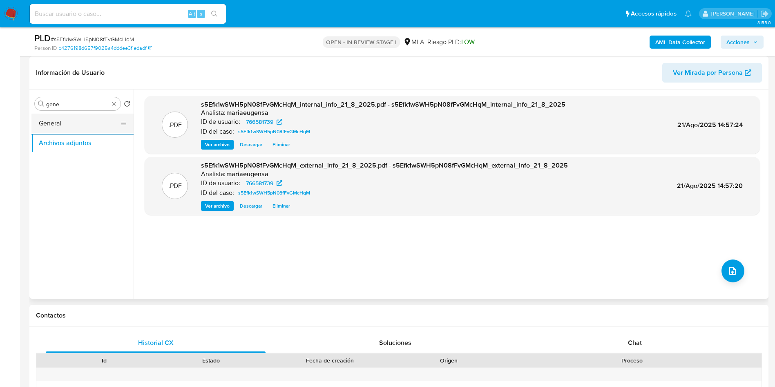
click at [77, 121] on button "General" at bounding box center [79, 124] width 96 height 20
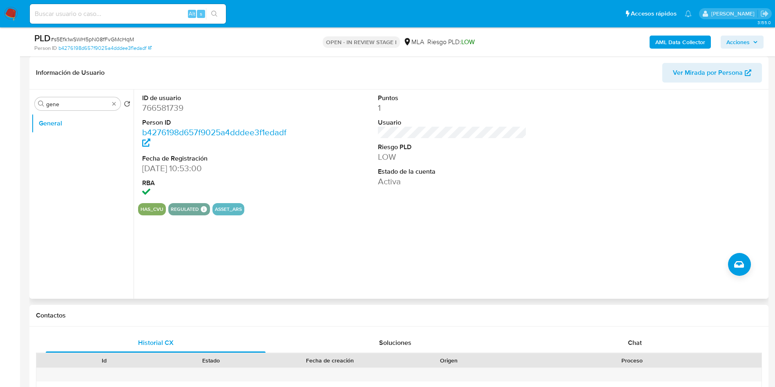
click at [155, 113] on dl "ID de usuario 766581739 Person ID b4276198d657f9025a4dddee3f1edadf Fecha de Reg…" at bounding box center [216, 146] width 149 height 105
click at [155, 112] on dd "766581739" at bounding box center [216, 107] width 149 height 11
copy dd "766581739"
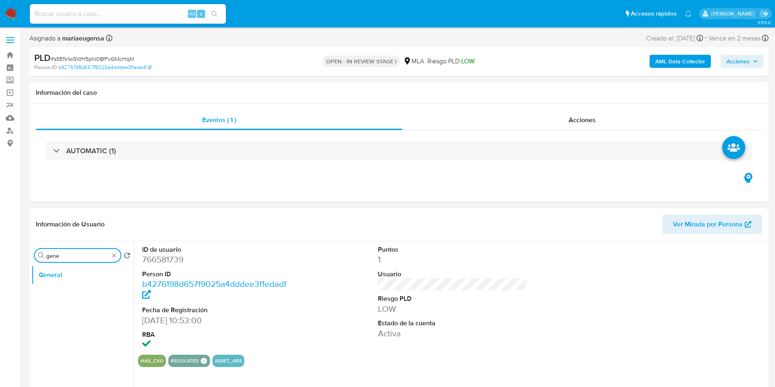
click at [88, 259] on input "gene" at bounding box center [77, 255] width 63 height 7
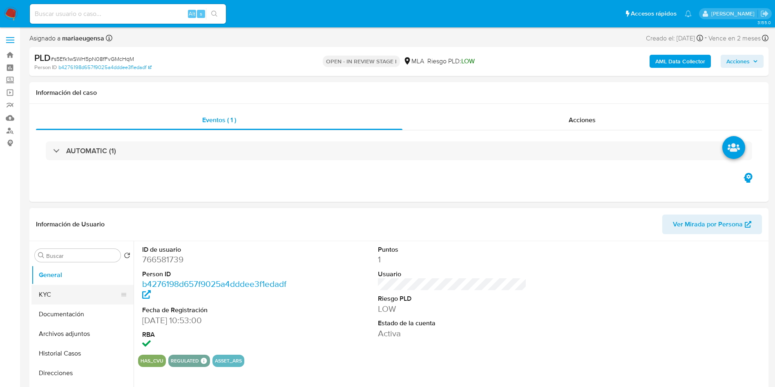
click at [96, 291] on button "KYC" at bounding box center [79, 295] width 96 height 20
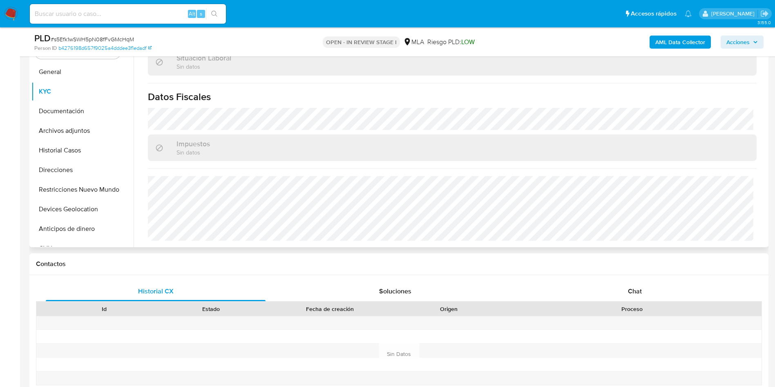
scroll to position [107, 0]
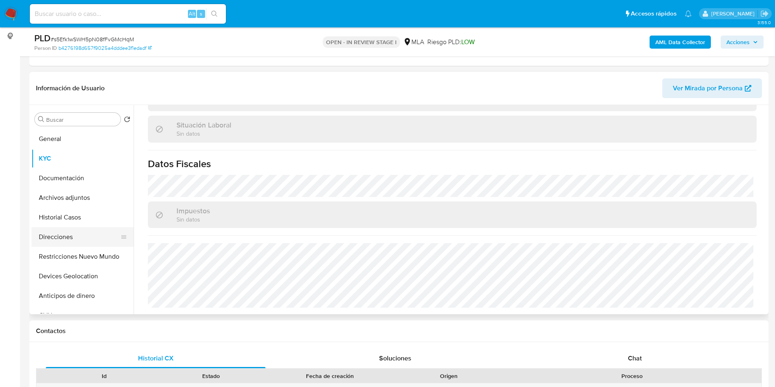
drag, startPoint x: 70, startPoint y: 239, endPoint x: 66, endPoint y: 245, distance: 7.6
click at [70, 239] on button "Direcciones" at bounding box center [79, 237] width 96 height 20
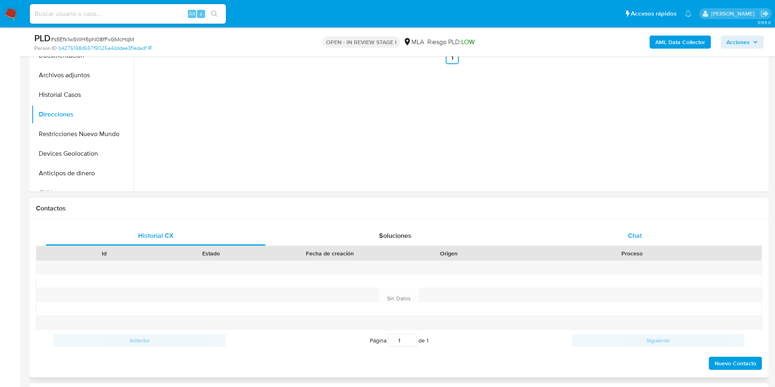
click at [644, 234] on div "Chat" at bounding box center [635, 236] width 220 height 20
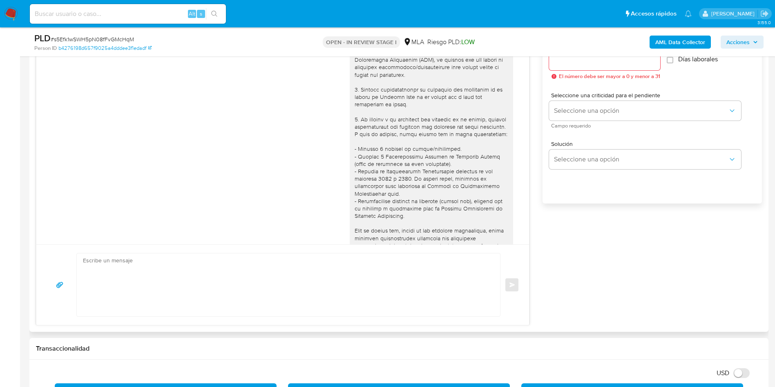
scroll to position [230, 0]
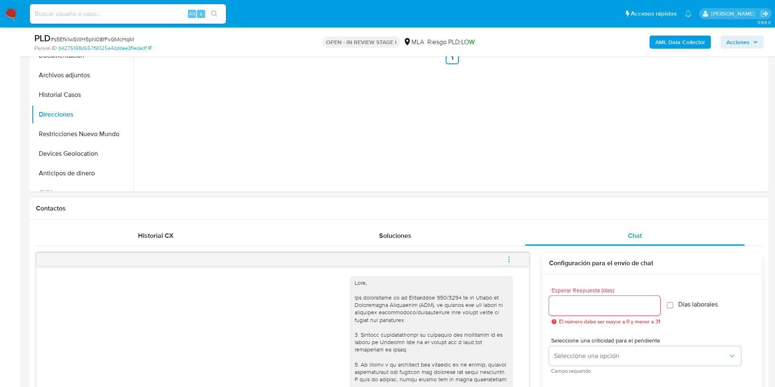
drag, startPoint x: 510, startPoint y: 259, endPoint x: 501, endPoint y: 252, distance: 11.6
click at [505, 255] on span "menu-action" at bounding box center [508, 260] width 7 height 20
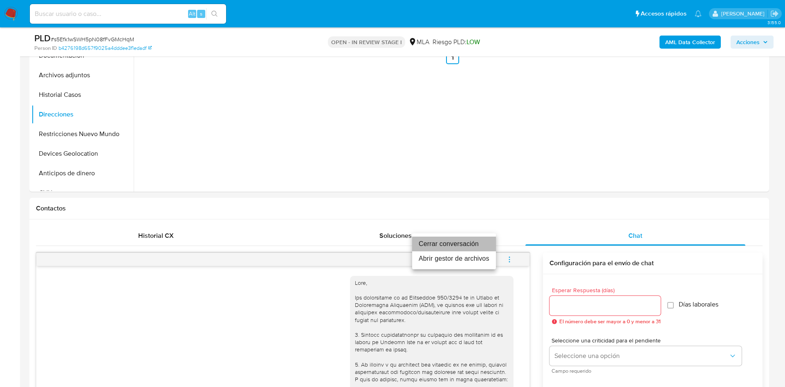
click at [470, 240] on li "Cerrar conversación" at bounding box center [454, 244] width 84 height 15
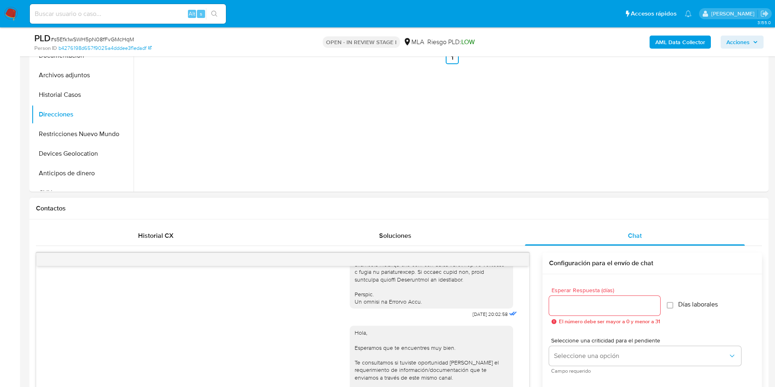
scroll to position [419, 0]
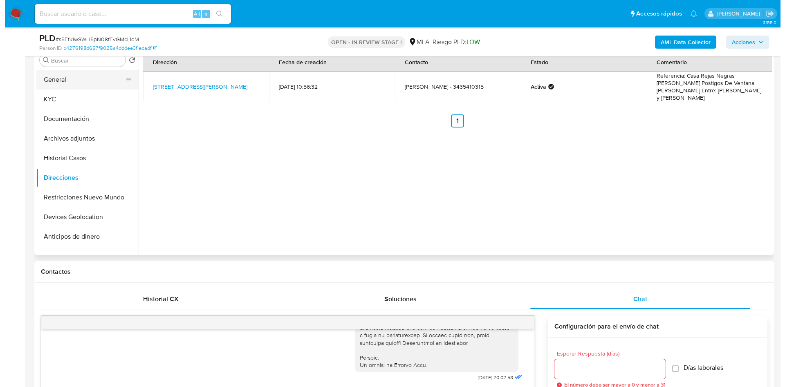
scroll to position [46, 0]
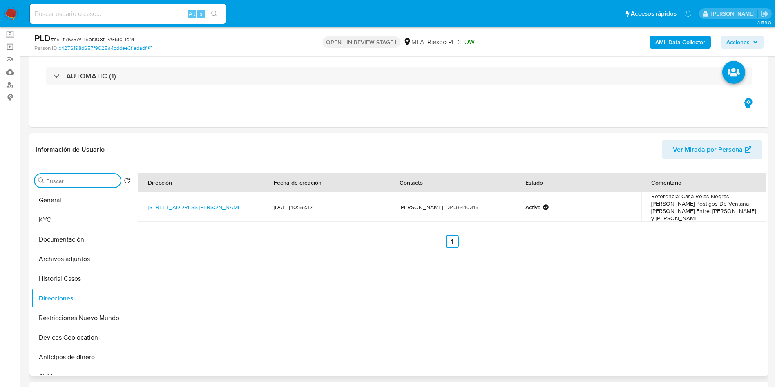
click at [84, 181] on input "Buscar" at bounding box center [81, 180] width 71 height 7
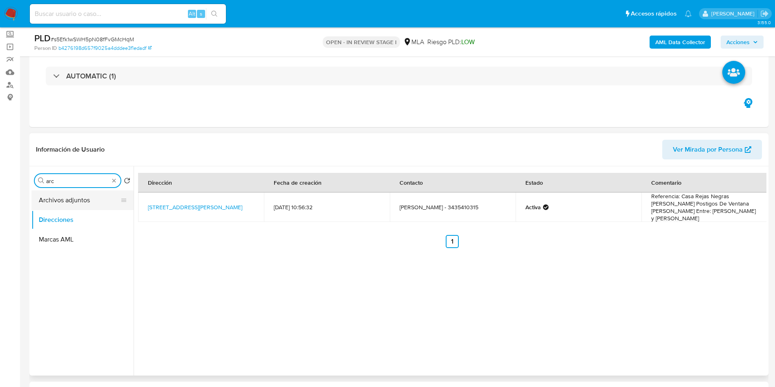
type input "arc"
click at [86, 203] on button "Archivos adjuntos" at bounding box center [79, 200] width 96 height 20
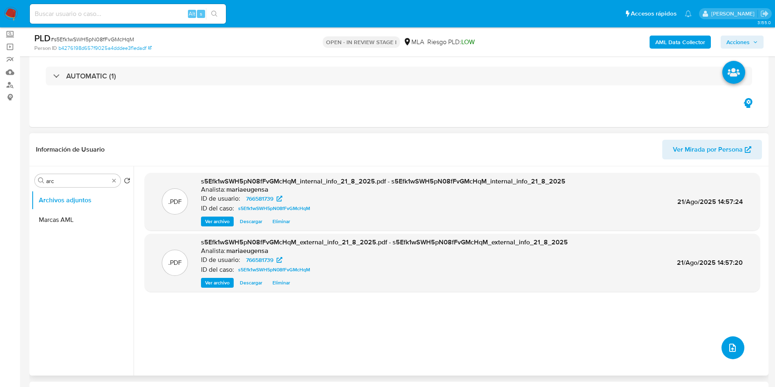
click at [731, 344] on icon "upload-file" at bounding box center [733, 348] width 10 height 10
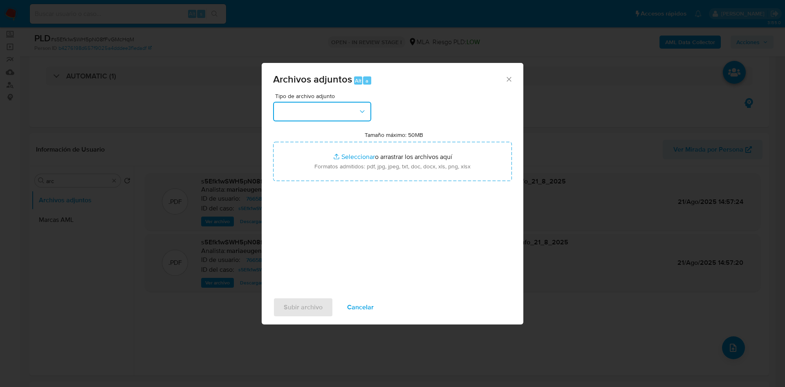
click at [307, 108] on button "button" at bounding box center [322, 112] width 98 height 20
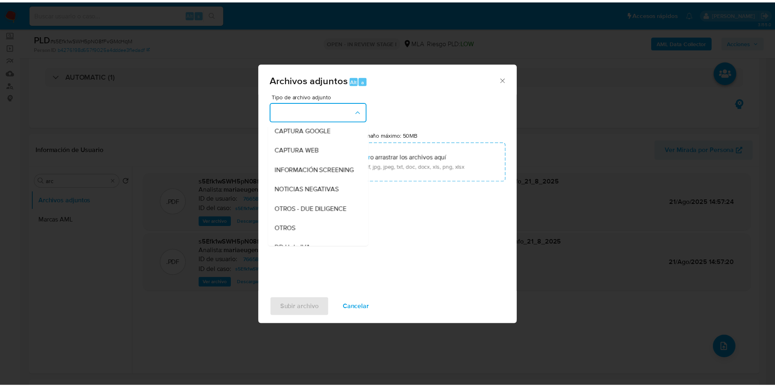
scroll to position [123, 0]
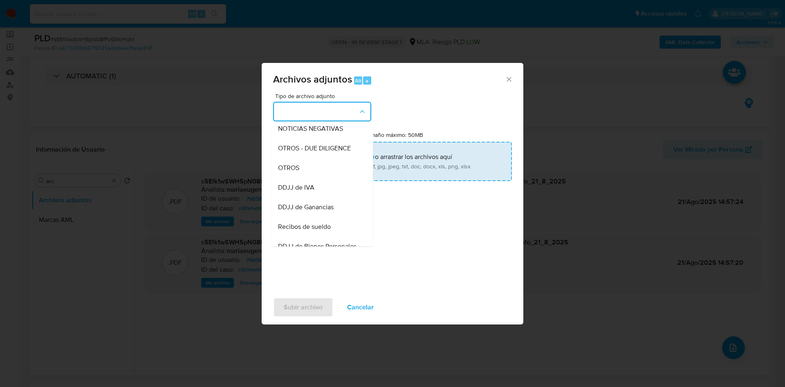
click at [298, 172] on span "OTROS" at bounding box center [288, 168] width 21 height 8
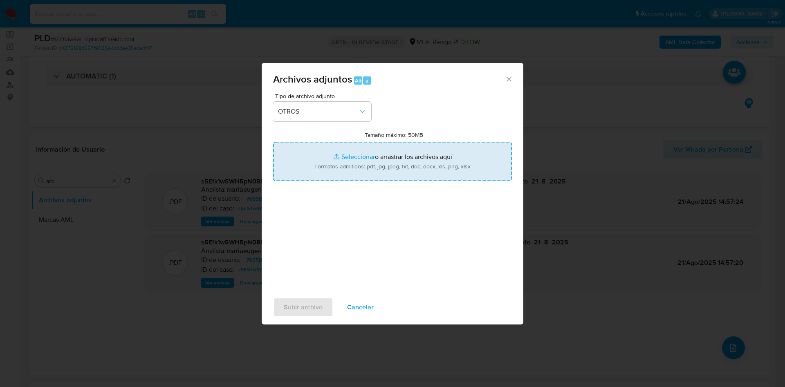
click at [321, 159] on input "Tamaño máximo: 50MB Seleccionar archivos" at bounding box center [392, 161] width 239 height 39
type input "C:\fakepath\Caselog s5Efk1wSWH5pN08fFvGMcHqM_2025_07_18_07_31_57.docx"
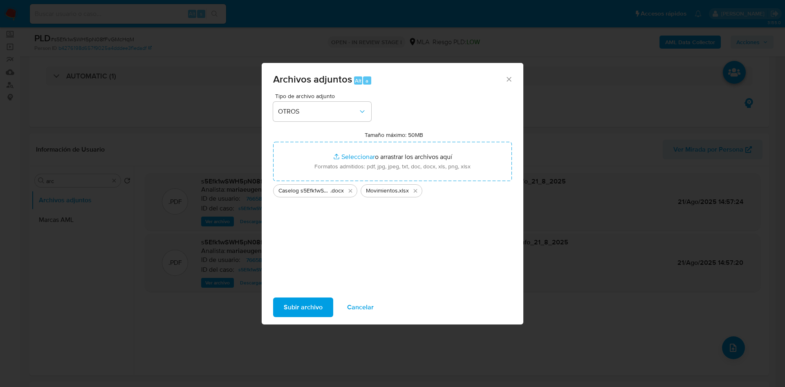
click at [300, 311] on span "Subir archivo" at bounding box center [303, 307] width 39 height 18
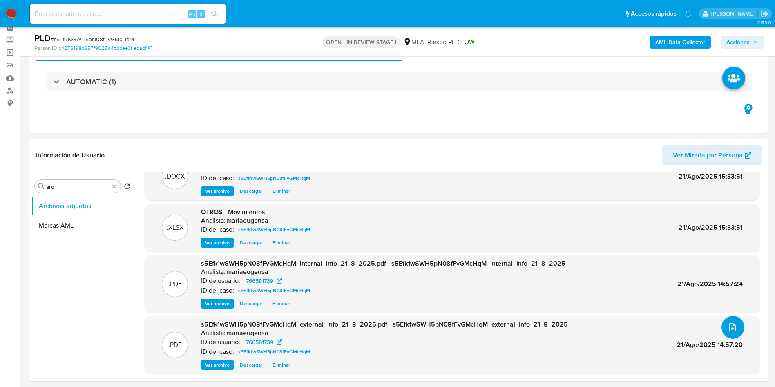
scroll to position [0, 0]
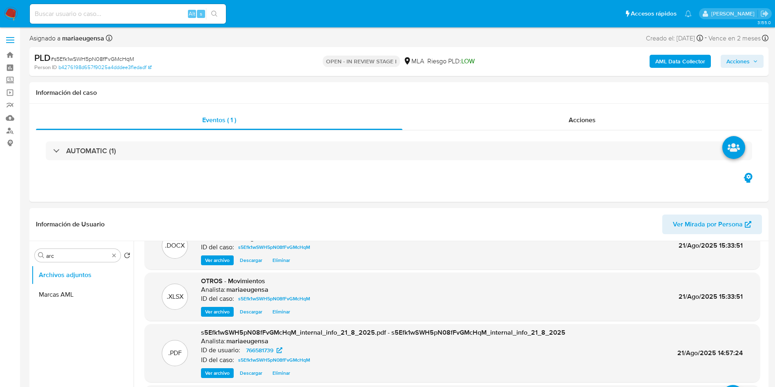
drag, startPoint x: 744, startPoint y: 54, endPoint x: 734, endPoint y: 68, distance: 17.3
click at [743, 57] on span "Acciones" at bounding box center [738, 61] width 23 height 13
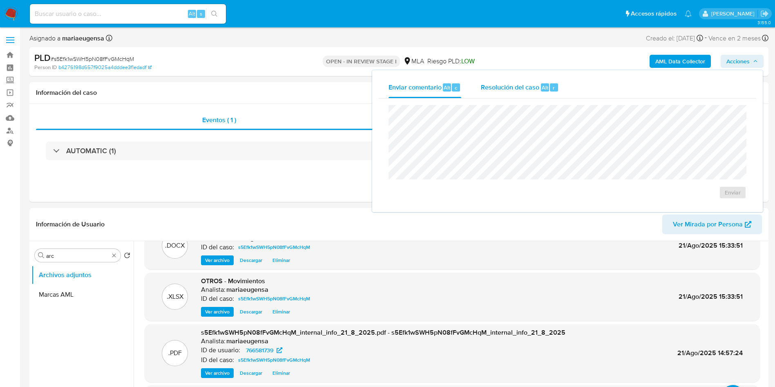
drag, startPoint x: 547, startPoint y: 81, endPoint x: 535, endPoint y: 100, distance: 22.1
click at [545, 84] on div "Resolución del caso Alt r" at bounding box center [520, 87] width 78 height 21
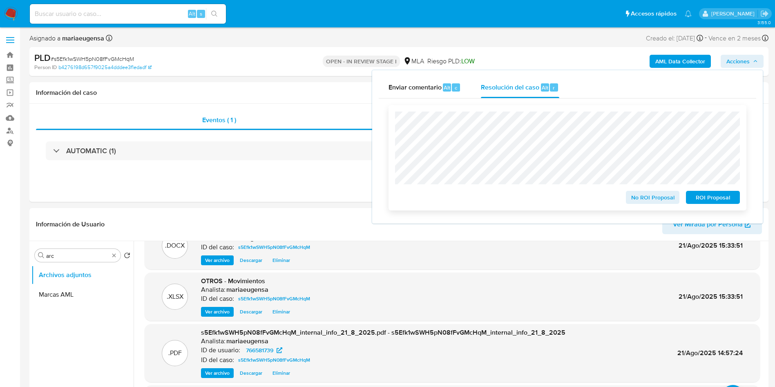
click at [655, 198] on span "No ROI Proposal" at bounding box center [653, 197] width 42 height 11
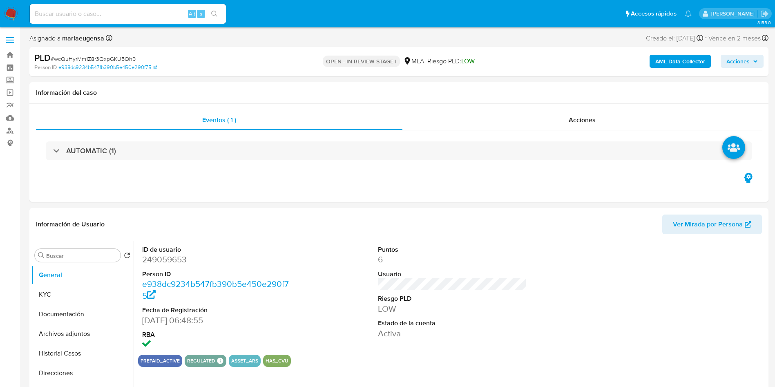
select select "10"
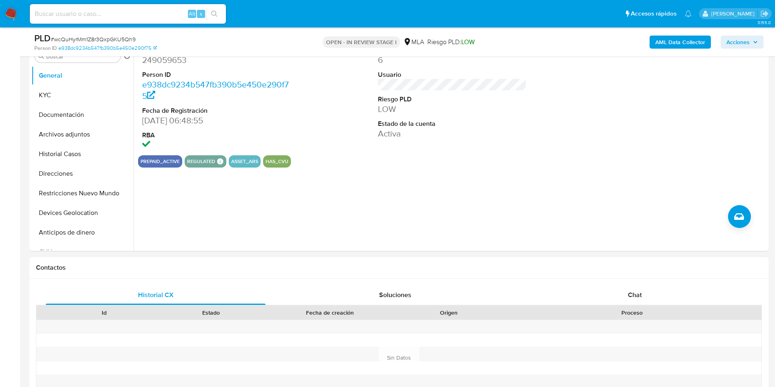
scroll to position [184, 0]
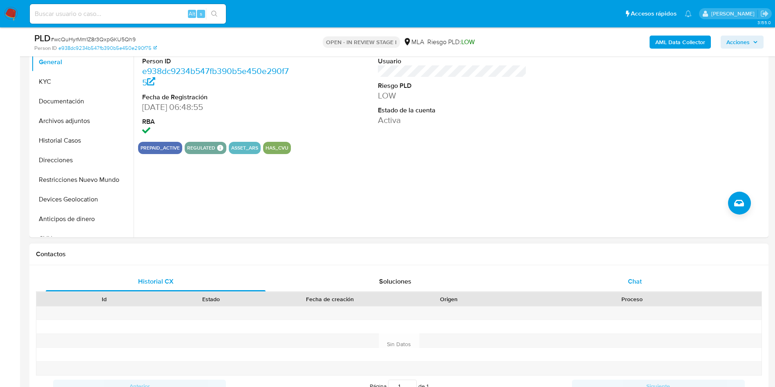
click at [652, 275] on div "Chat" at bounding box center [635, 282] width 220 height 20
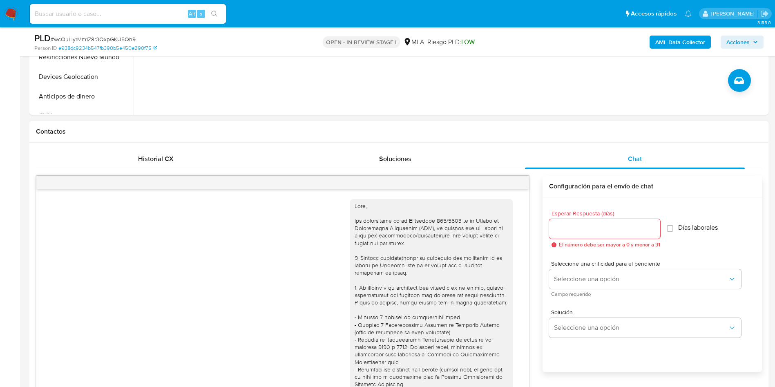
scroll to position [465, 0]
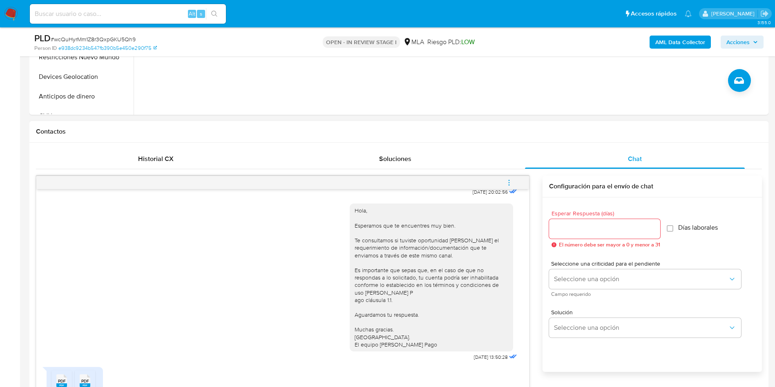
click at [559, 244] on span "El número debe ser mayor a 0 y menor a 31" at bounding box center [609, 245] width 101 height 6
click at [556, 230] on input "Esperar Respuesta (días)" at bounding box center [604, 229] width 111 height 11
type input "1"
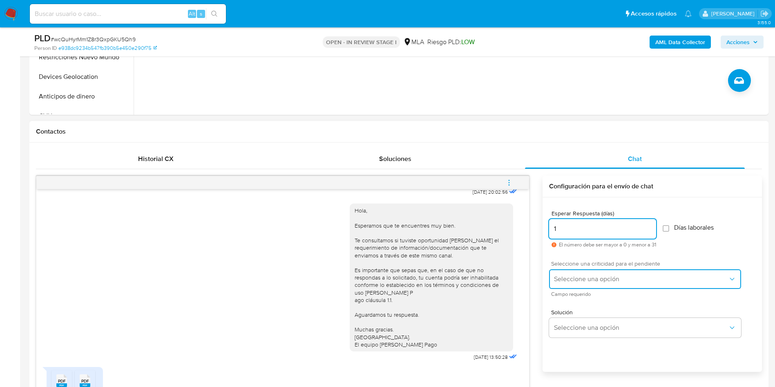
click at [563, 272] on button "Seleccione una opción" at bounding box center [645, 279] width 192 height 20
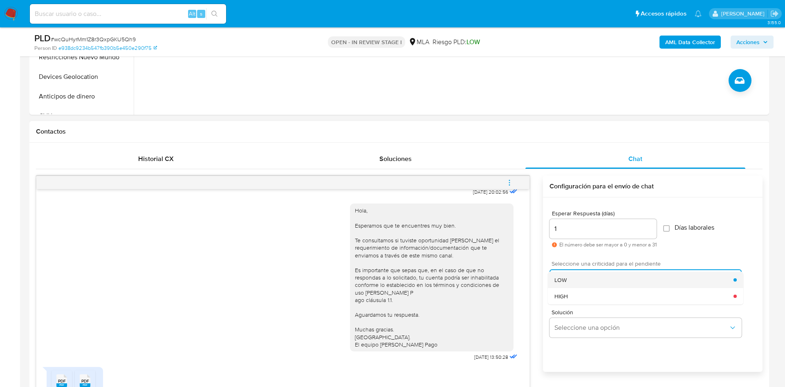
click at [564, 279] on span "LOW" at bounding box center [560, 279] width 12 height 7
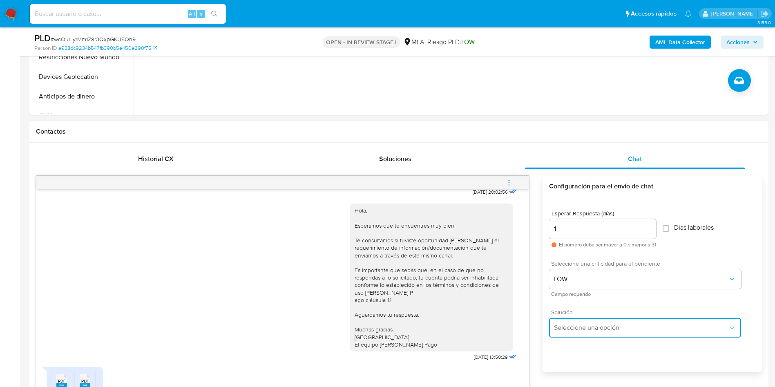
click at [577, 325] on span "Seleccione una opción" at bounding box center [641, 328] width 174 height 8
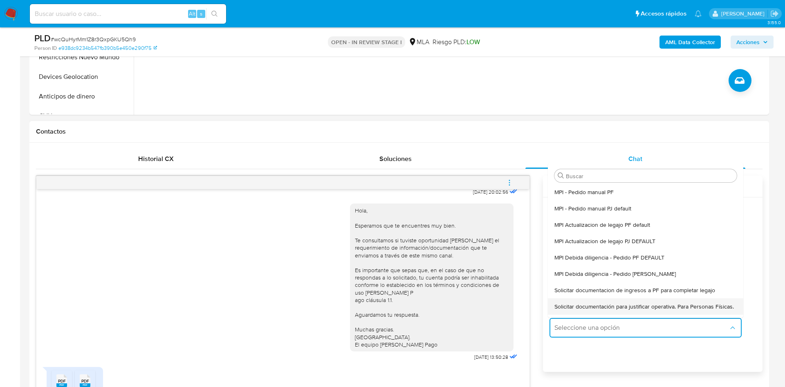
click at [597, 307] on span "Solicitar documentación para justificar operativa. Para Personas Físicas." at bounding box center [643, 306] width 179 height 7
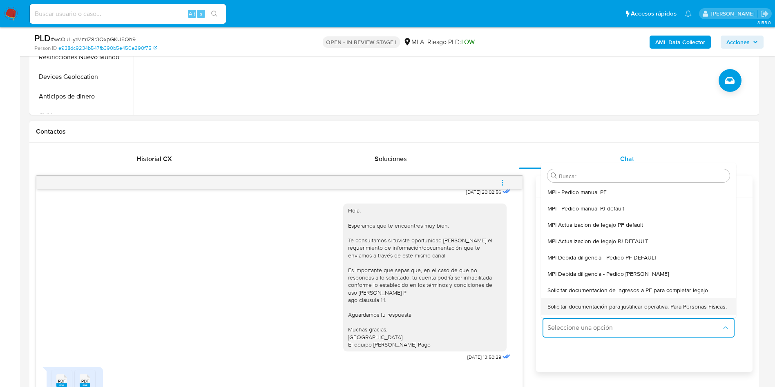
type textarea "Hola,En función de las operaciones registradas en tu cuenta de Mercado Pago, ne…"
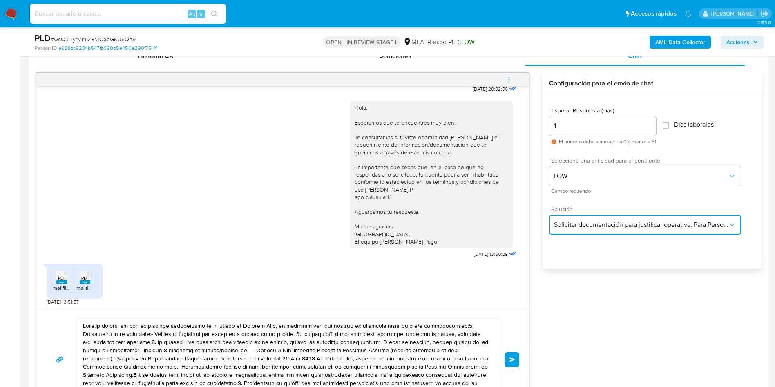
scroll to position [429, 0]
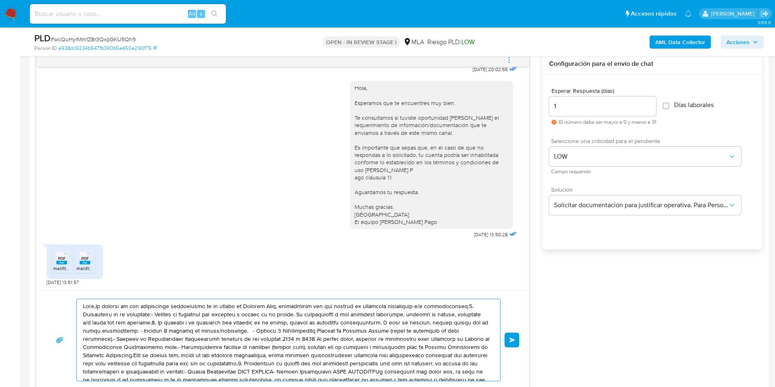
click at [204, 319] on textarea at bounding box center [286, 340] width 407 height 82
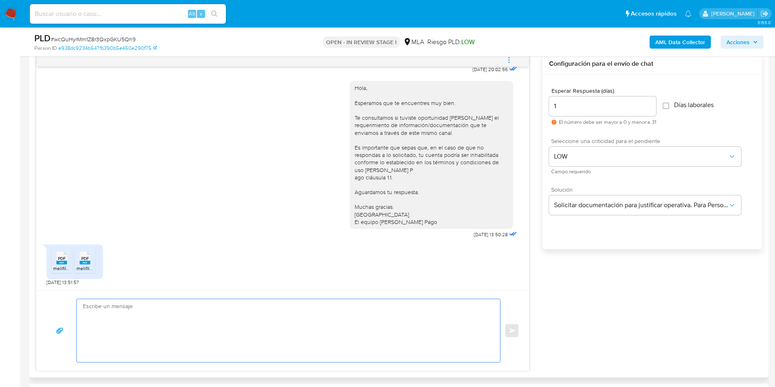
paste textarea "Hola, En función de las operaciones registradas en tu cuenta de Mercado Pago, n…"
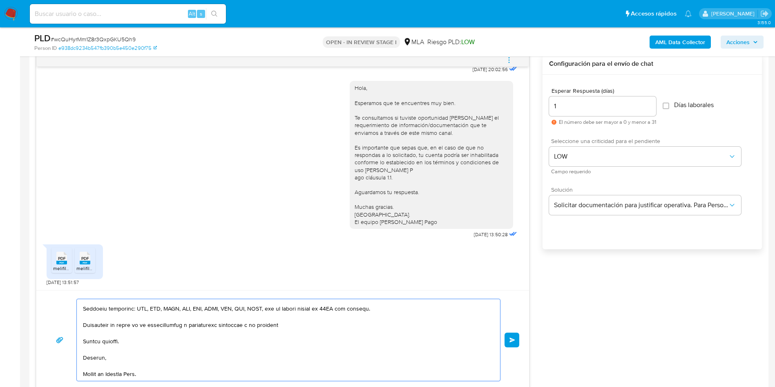
scroll to position [0, 0]
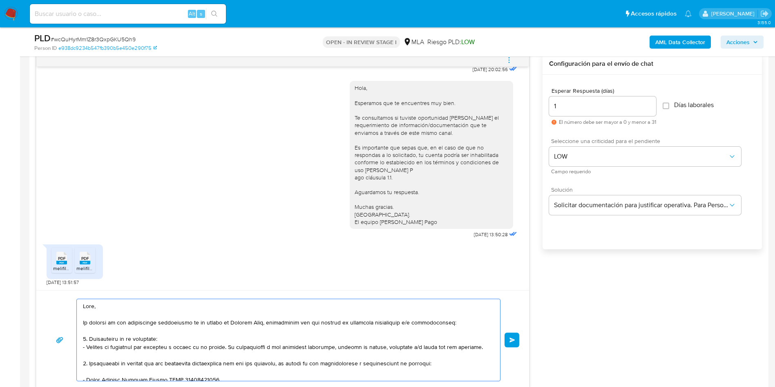
click at [83, 322] on textarea at bounding box center [286, 340] width 407 height 82
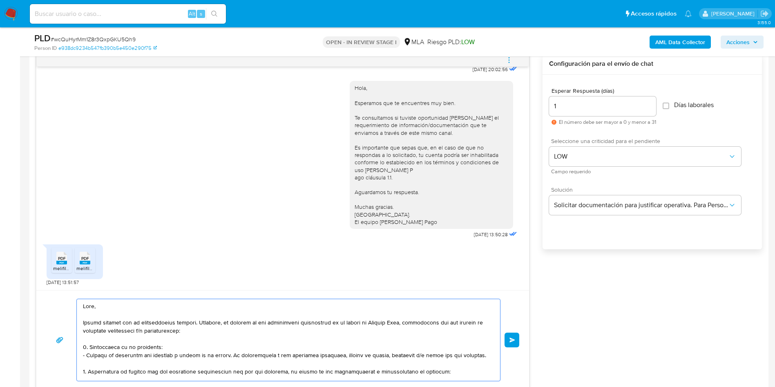
click at [156, 340] on textarea at bounding box center [286, 340] width 407 height 82
click at [212, 339] on textarea at bounding box center [286, 340] width 407 height 82
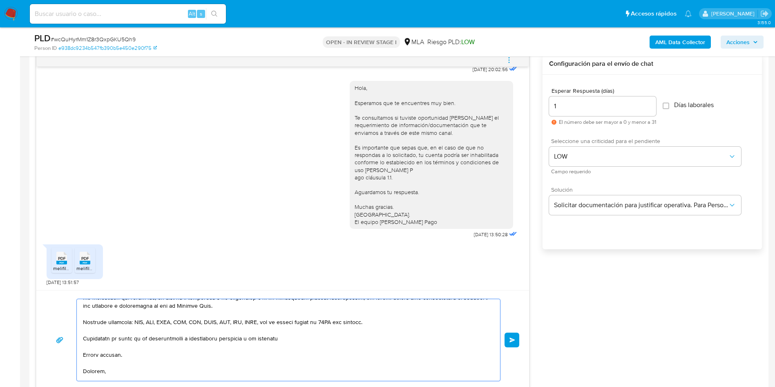
scroll to position [161, 0]
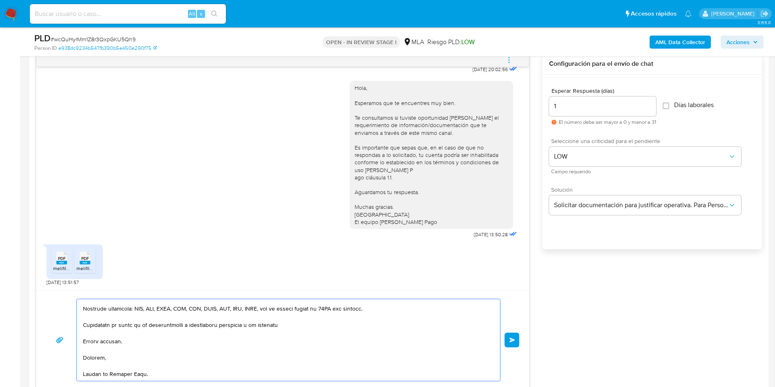
click at [196, 376] on textarea at bounding box center [286, 340] width 407 height 82
type textarea "Hola, Muchas gracias por la documentación enviada. Asimismo, en función de las …"
click at [516, 341] on button "Enviar" at bounding box center [512, 340] width 15 height 15
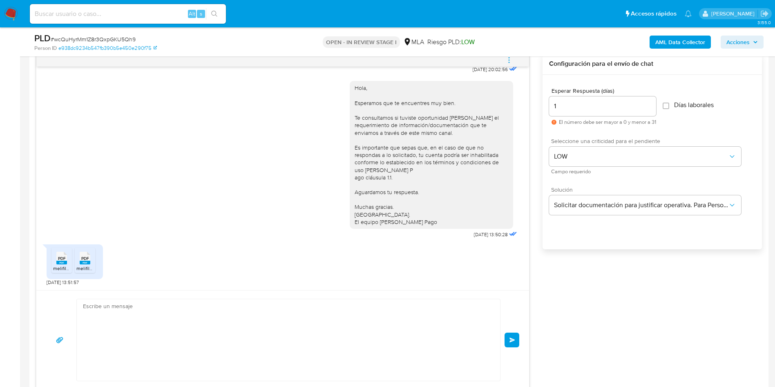
scroll to position [0, 0]
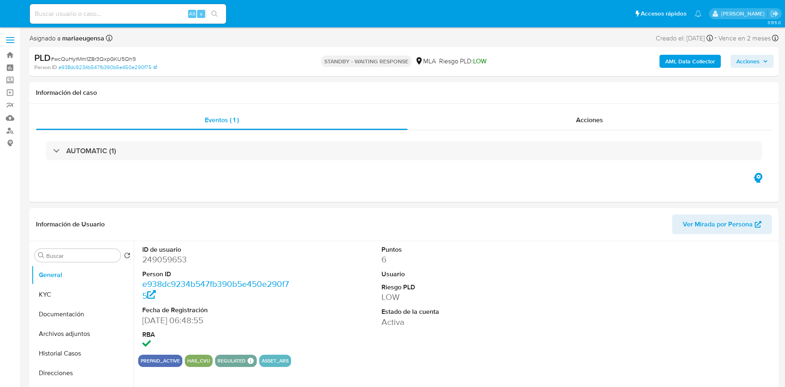
select select "10"
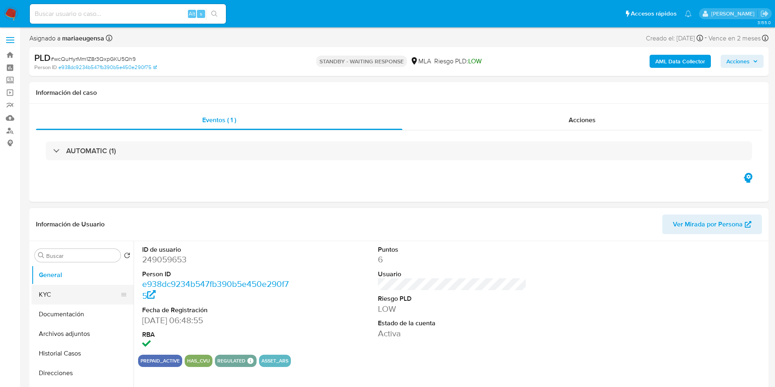
click at [75, 293] on button "KYC" at bounding box center [79, 295] width 96 height 20
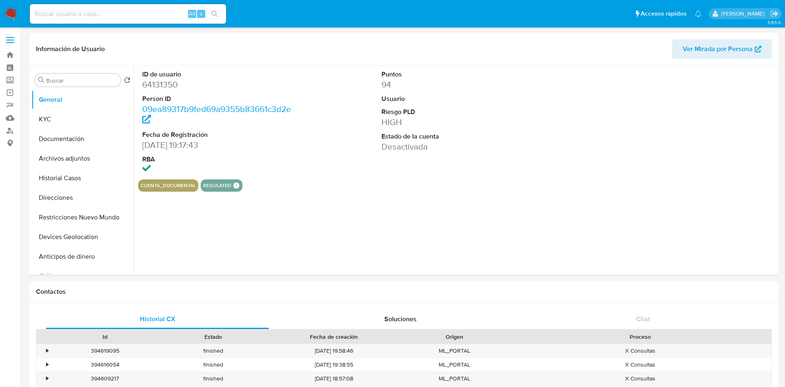
select select "10"
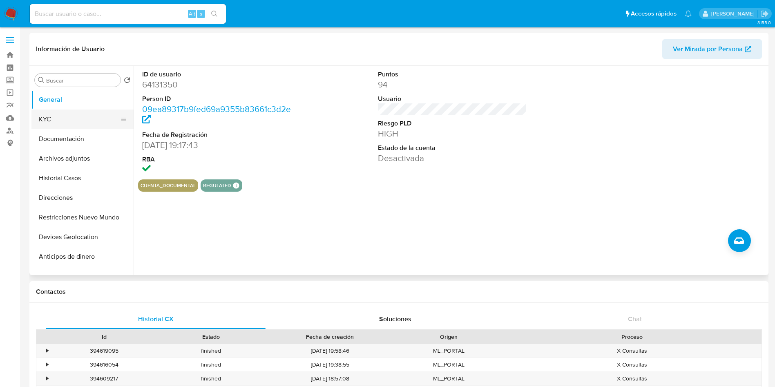
click at [111, 118] on button "KYC" at bounding box center [79, 120] width 96 height 20
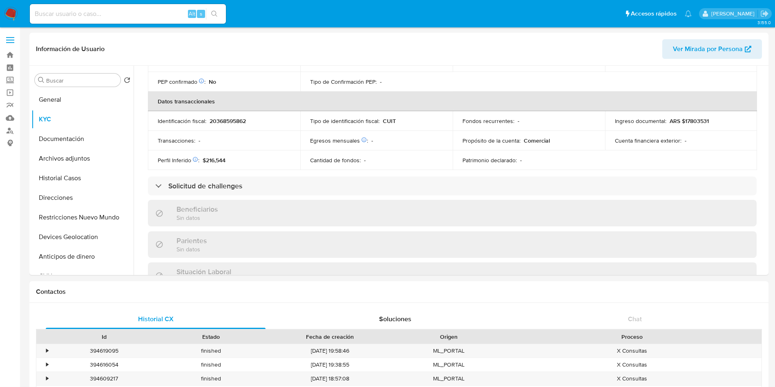
scroll to position [415, 0]
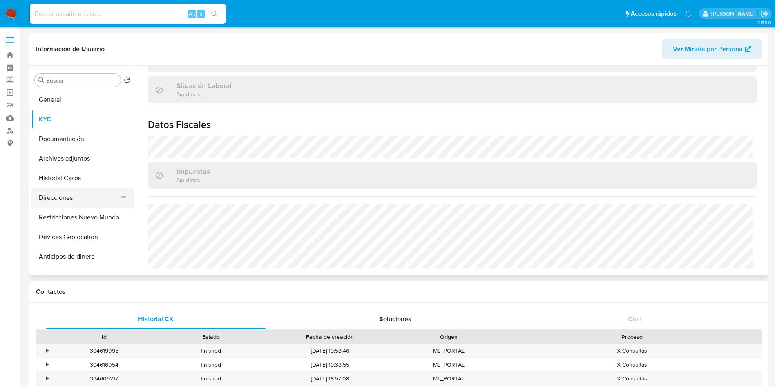
click at [60, 191] on button "Direcciones" at bounding box center [79, 198] width 96 height 20
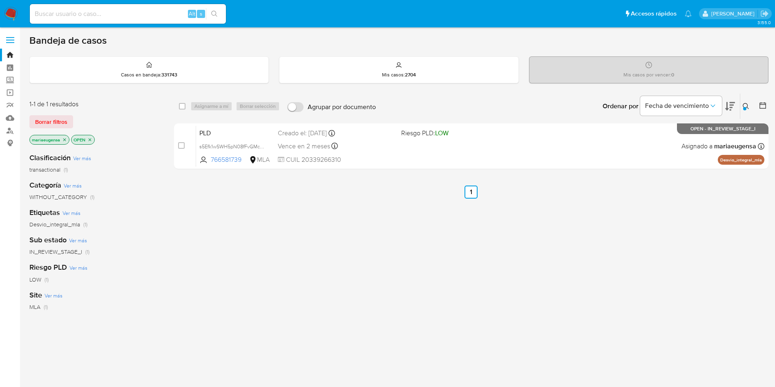
click at [745, 107] on div at bounding box center [744, 108] width 3 height 3
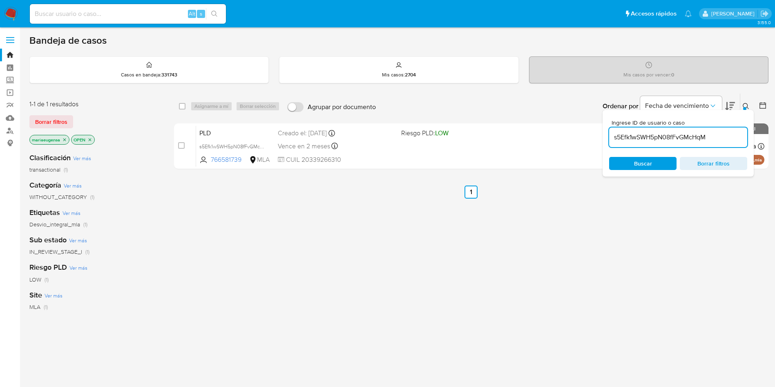
click at [721, 135] on input "s5Efk1wSWH5pN08fFvGMcHqM" at bounding box center [678, 137] width 138 height 11
type input "FgbIfviusc781aseNhYwaYIr"
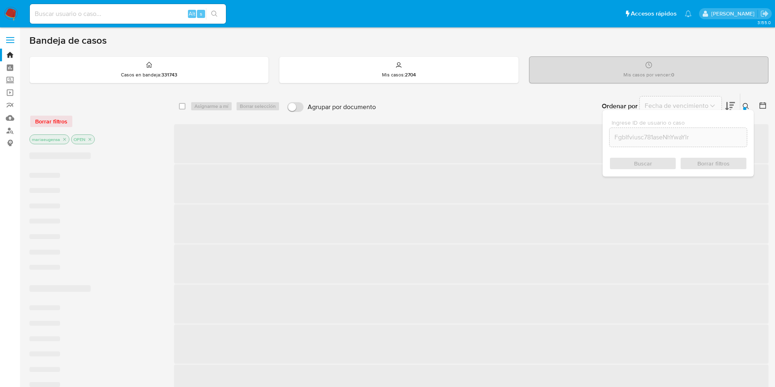
click at [745, 105] on icon at bounding box center [746, 106] width 7 height 7
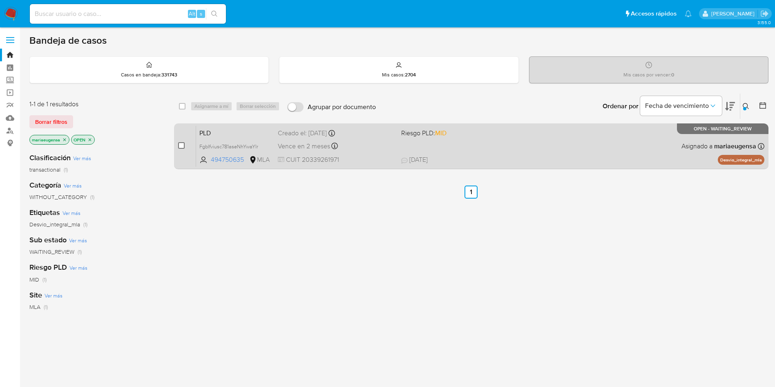
drag, startPoint x: 180, startPoint y: 146, endPoint x: 211, endPoint y: 105, distance: 51.1
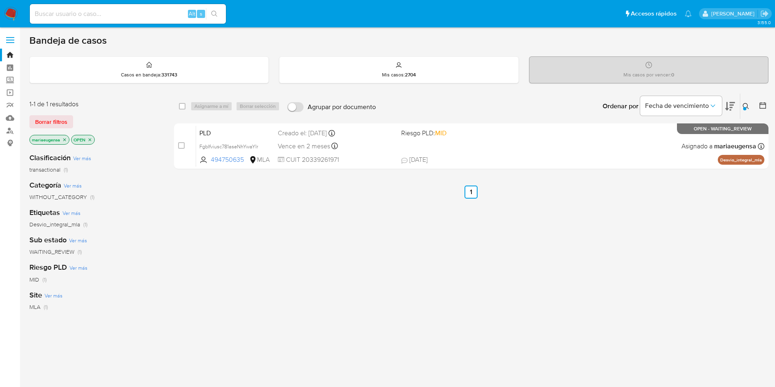
click at [181, 145] on input "checkbox" at bounding box center [181, 145] width 7 height 7
checkbox input "true"
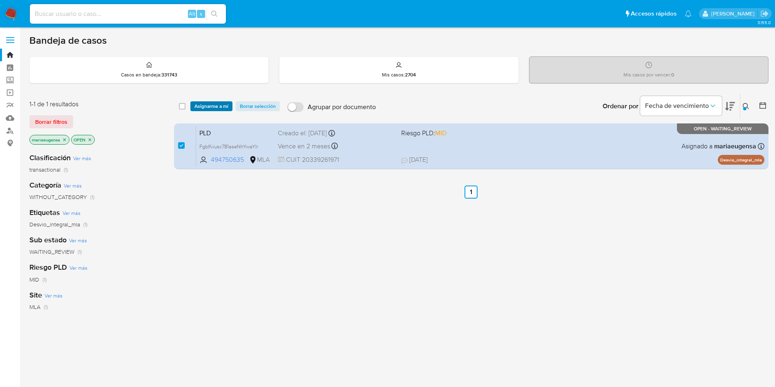
click at [211, 103] on span "Asignarme a mí" at bounding box center [212, 106] width 34 height 8
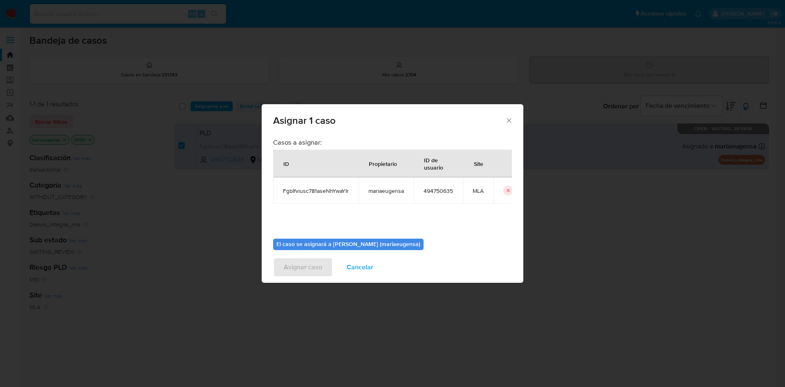
scroll to position [42, 0]
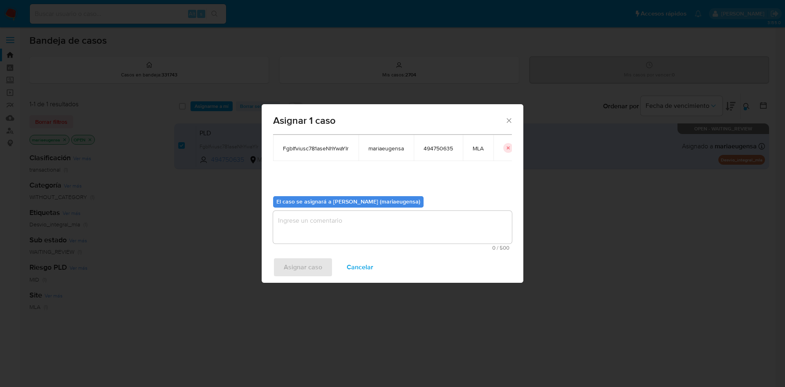
click at [309, 221] on textarea "assign-modal" at bounding box center [392, 227] width 239 height 33
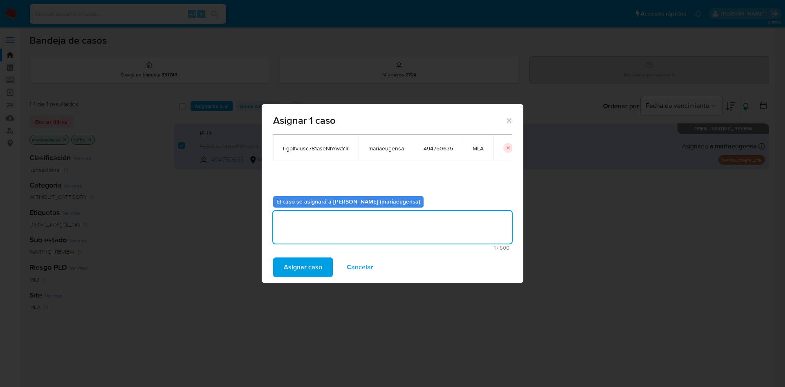
click at [295, 262] on span "Asignar caso" at bounding box center [303, 267] width 38 height 18
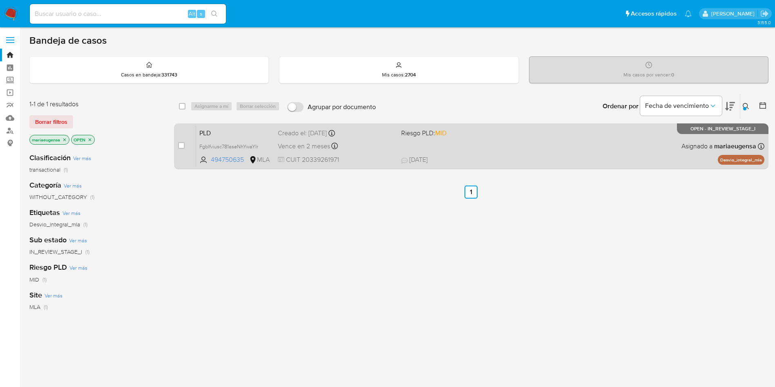
click at [227, 131] on span "PLD" at bounding box center [235, 132] width 72 height 11
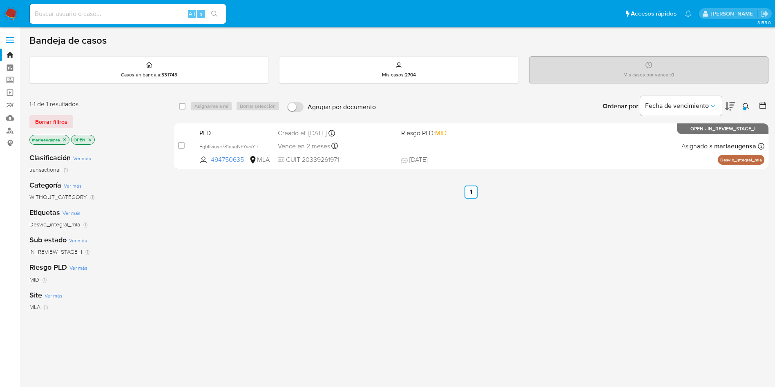
click at [743, 109] on div at bounding box center [744, 108] width 3 height 3
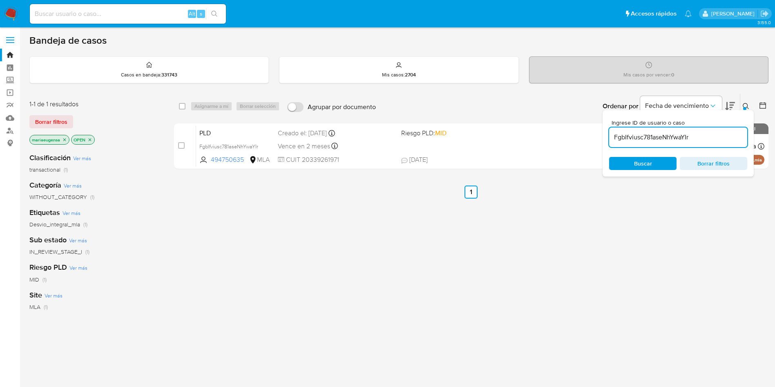
click at [703, 138] on input "FgbIfviusc781aseNhYwaYIr" at bounding box center [678, 137] width 138 height 11
type input "2rslB98v2WCAwXLP4W1ojes6"
click at [749, 104] on icon at bounding box center [746, 106] width 7 height 7
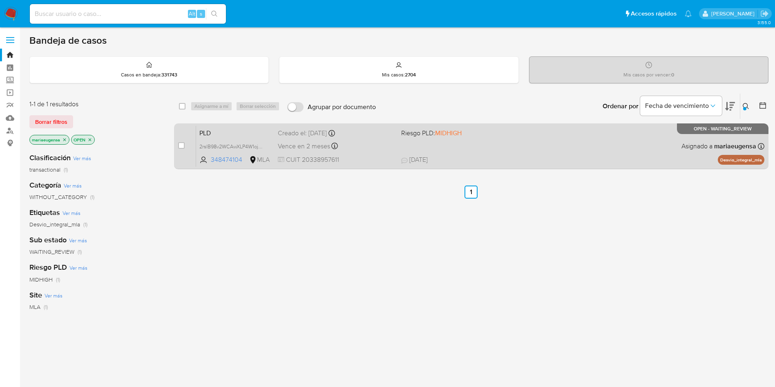
click at [185, 148] on div "case-item-checkbox No es posible asignar el caso" at bounding box center [187, 145] width 18 height 41
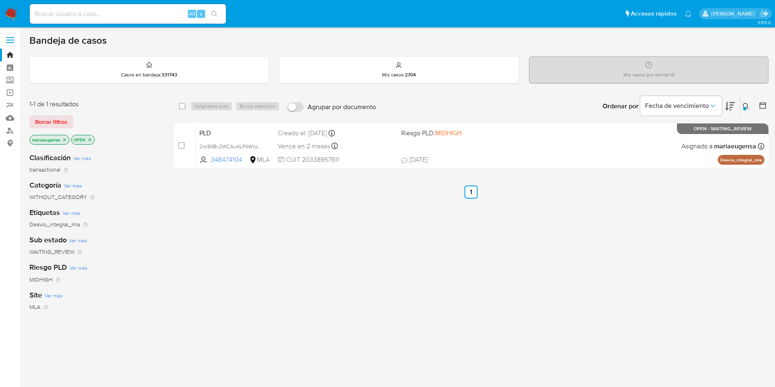
drag, startPoint x: 181, startPoint y: 145, endPoint x: 230, endPoint y: 103, distance: 64.9
click at [181, 145] on input "checkbox" at bounding box center [181, 145] width 7 height 7
checkbox input "true"
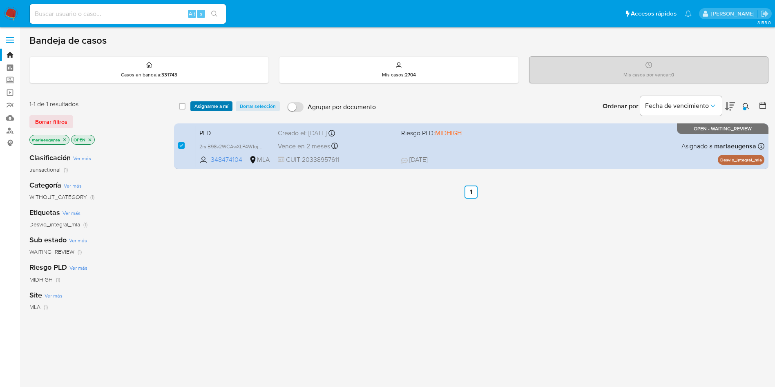
click at [228, 101] on button "Asignarme a mí" at bounding box center [211, 106] width 42 height 10
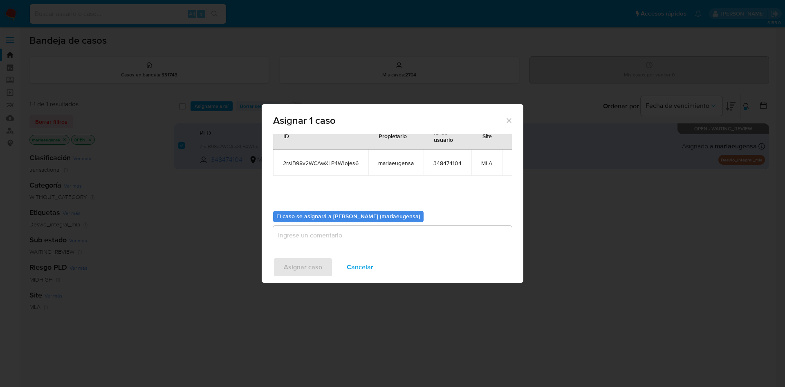
scroll to position [42, 0]
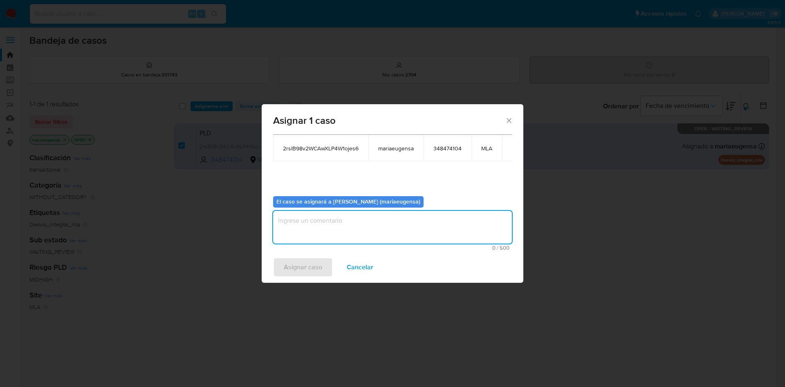
click at [295, 216] on textarea "assign-modal" at bounding box center [392, 227] width 239 height 33
click at [284, 264] on span "Asignar caso" at bounding box center [303, 267] width 38 height 18
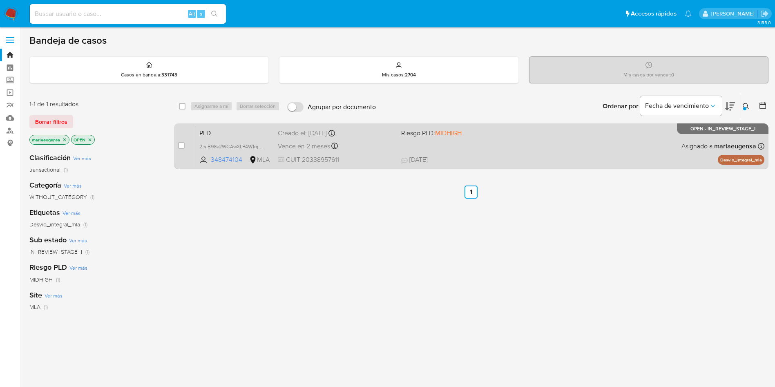
click at [225, 130] on span "PLD" at bounding box center [235, 132] width 72 height 11
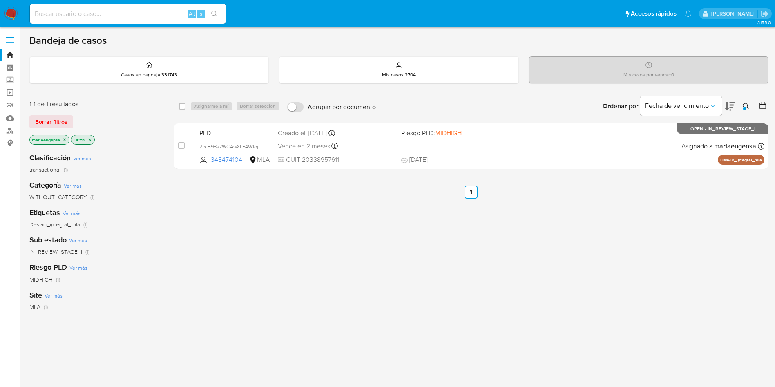
click at [745, 105] on icon at bounding box center [746, 106] width 7 height 7
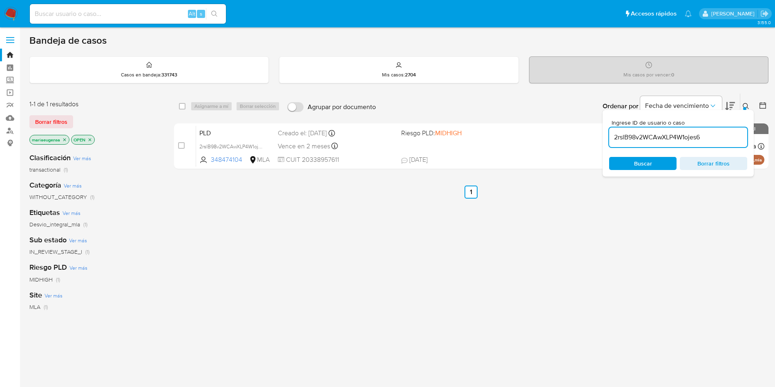
click at [724, 137] on input "2rslB98v2WCAwXLP4W1ojes6" at bounding box center [678, 137] width 138 height 11
click at [724, 136] on input "2rslB98v2WCAwXLP4W1ojes6" at bounding box center [678, 137] width 138 height 11
type input "axhbFur8zMagVfSsYnWAEOu3"
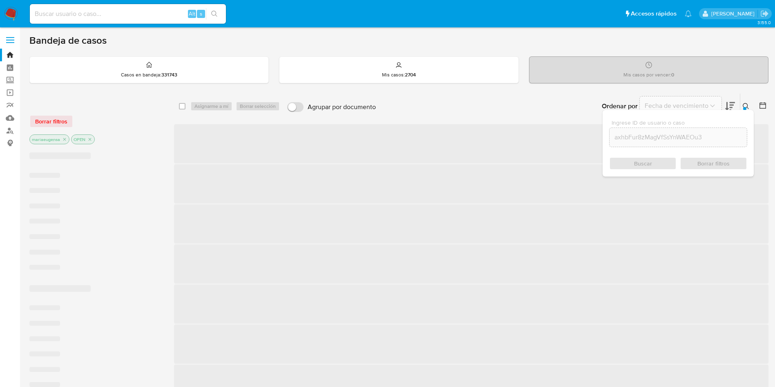
click at [744, 104] on icon at bounding box center [746, 106] width 7 height 7
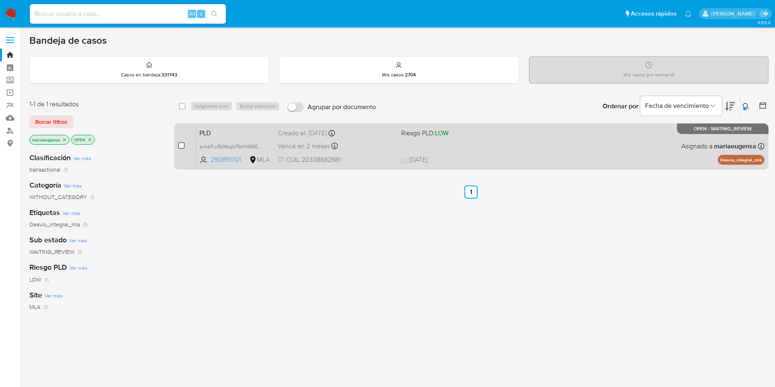
click at [178, 147] on input "checkbox" at bounding box center [181, 145] width 7 height 7
checkbox input "true"
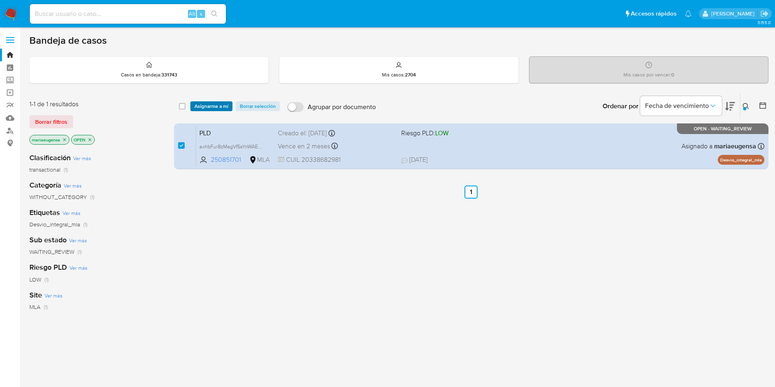
click at [214, 107] on span "Asignarme a mí" at bounding box center [212, 106] width 34 height 8
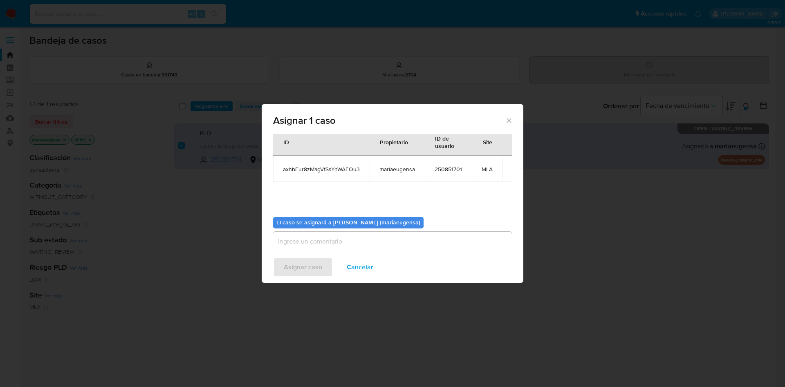
scroll to position [42, 0]
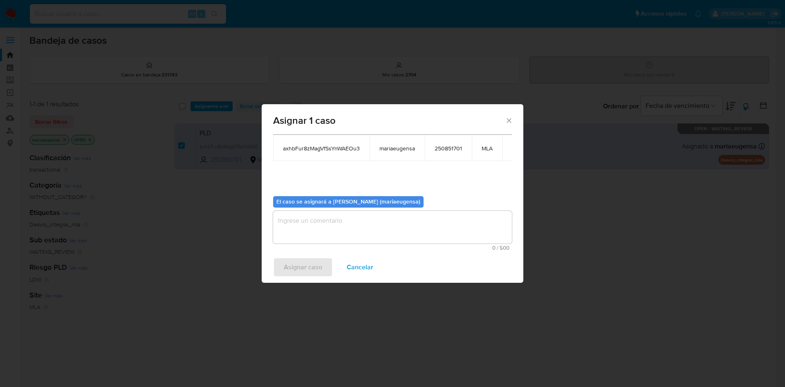
click at [304, 233] on textarea "assign-modal" at bounding box center [392, 227] width 239 height 33
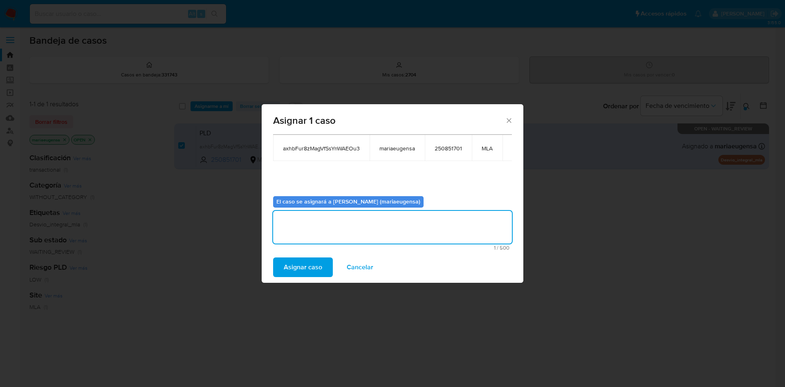
click at [291, 269] on span "Asignar caso" at bounding box center [303, 267] width 38 height 18
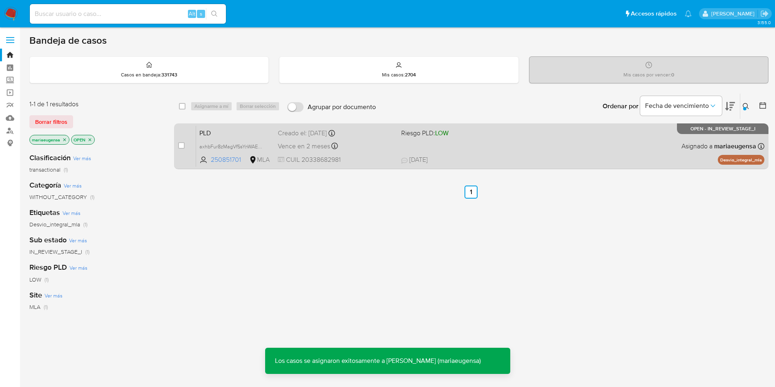
click at [232, 131] on span "PLD" at bounding box center [235, 132] width 72 height 11
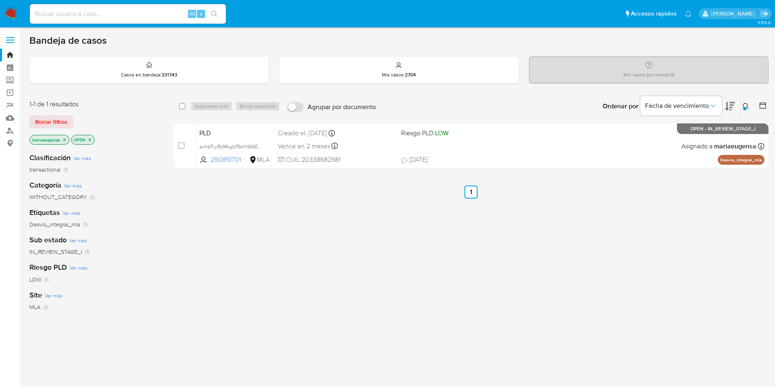
drag, startPoint x: 748, startPoint y: 106, endPoint x: 729, endPoint y: 111, distance: 19.3
click at [743, 105] on icon at bounding box center [746, 106] width 7 height 7
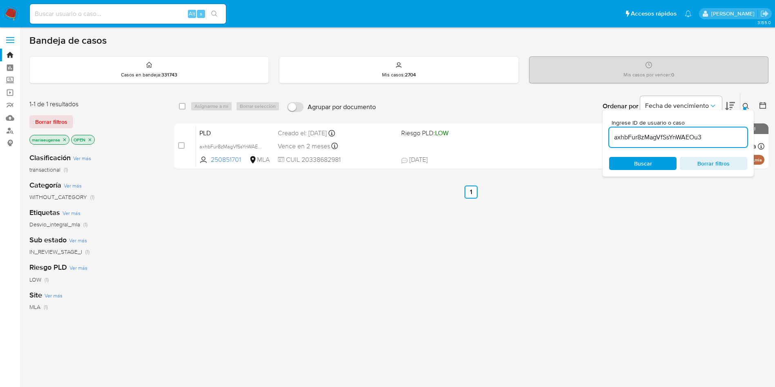
click at [696, 143] on div "axhbFur8zMagVfSsYnWAEOu3" at bounding box center [678, 137] width 138 height 20
click at [698, 137] on input "axhbFur8zMagVfSsYnWAEOu3" at bounding box center [678, 137] width 138 height 11
click at [698, 136] on input "axhbFur8zMagVfSsYnWAEOu3" at bounding box center [678, 137] width 138 height 11
paste input "2rslB98v2WCAwXLP4W1ojes6"
type input "2rslB98v2WCAwXLP4W1ojes6"
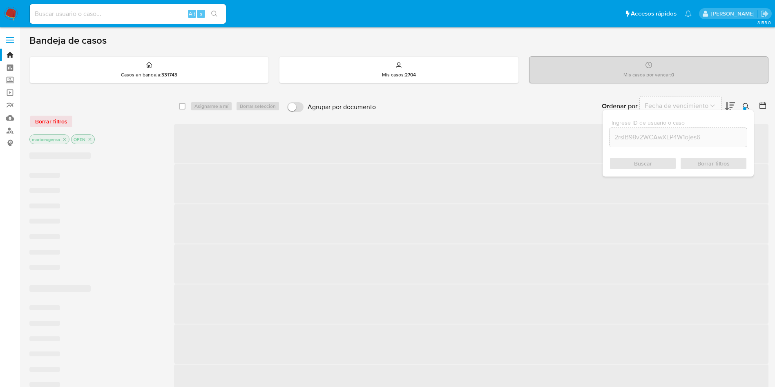
drag, startPoint x: 747, startPoint y: 107, endPoint x: 721, endPoint y: 109, distance: 25.8
click at [744, 107] on button at bounding box center [746, 106] width 13 height 10
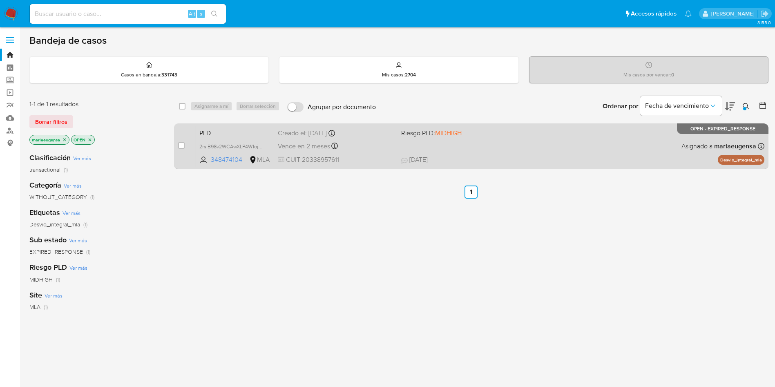
click at [186, 145] on div "case-item-checkbox No es posible asignar el caso" at bounding box center [187, 145] width 18 height 41
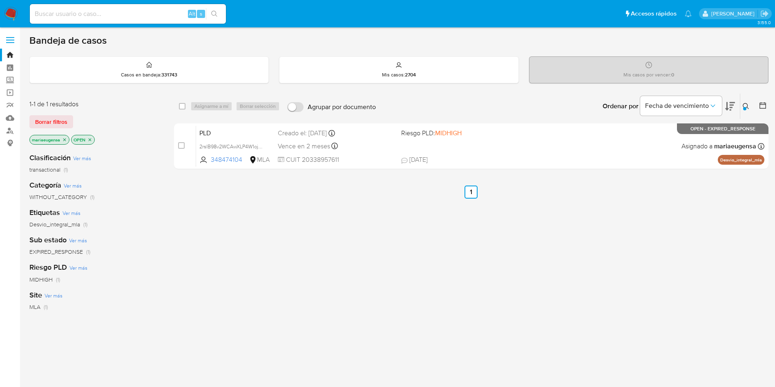
drag, startPoint x: 182, startPoint y: 142, endPoint x: 190, endPoint y: 115, distance: 28.3
click at [183, 137] on div "case-item-checkbox No es posible asignar el caso" at bounding box center [187, 145] width 18 height 41
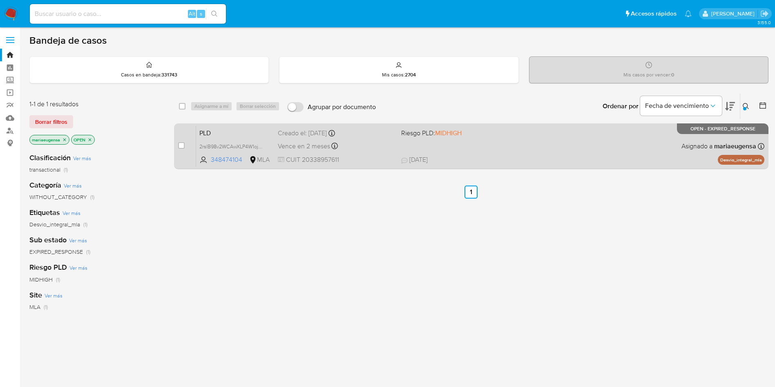
drag, startPoint x: 181, startPoint y: 147, endPoint x: 190, endPoint y: 133, distance: 16.7
click at [183, 146] on input "checkbox" at bounding box center [181, 145] width 7 height 7
checkbox input "true"
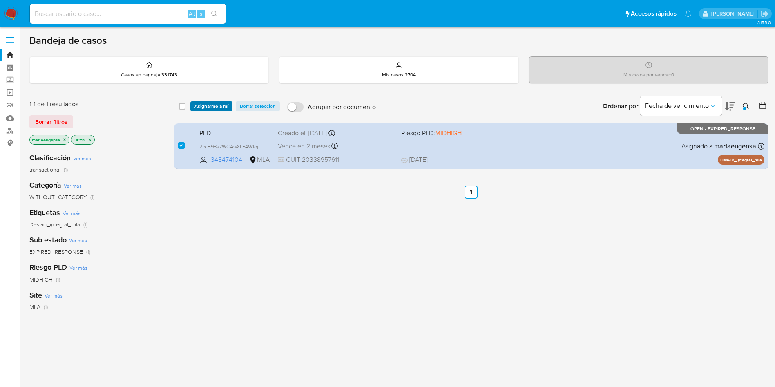
click at [206, 107] on span "Asignarme a mí" at bounding box center [212, 106] width 34 height 8
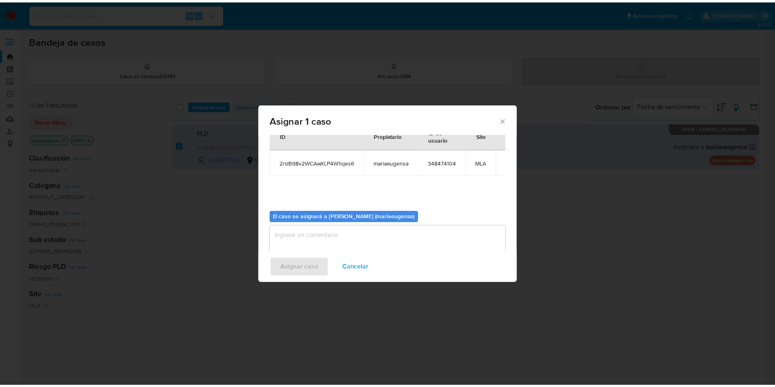
scroll to position [42, 0]
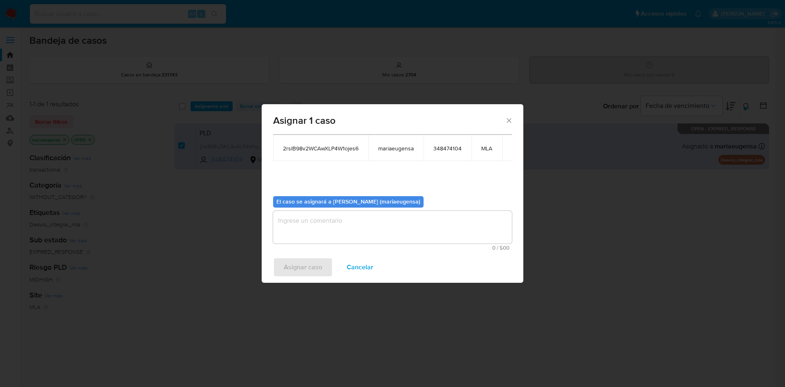
click at [316, 218] on textarea "assign-modal" at bounding box center [392, 227] width 239 height 33
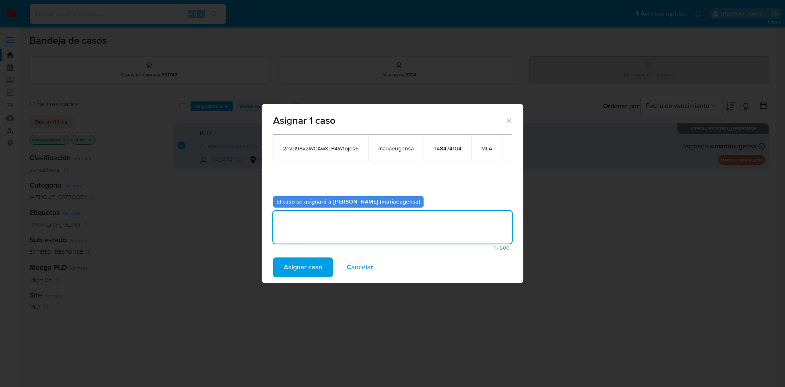
click at [305, 262] on span "Asignar caso" at bounding box center [303, 267] width 38 height 18
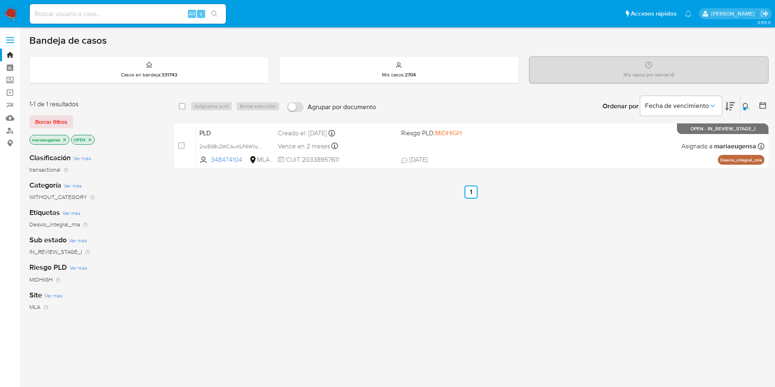
click at [745, 107] on div at bounding box center [744, 108] width 3 height 3
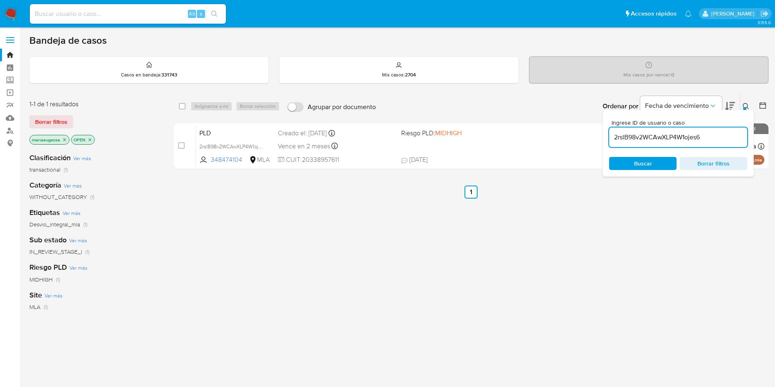
click at [683, 139] on input "2rslB98v2WCAwXLP4W1ojes6" at bounding box center [678, 137] width 138 height 11
drag, startPoint x: 683, startPoint y: 139, endPoint x: 717, endPoint y: 109, distance: 45.1
click at [683, 139] on input "2rslB98v2WCAwXLP4W1ojes6" at bounding box center [678, 137] width 138 height 11
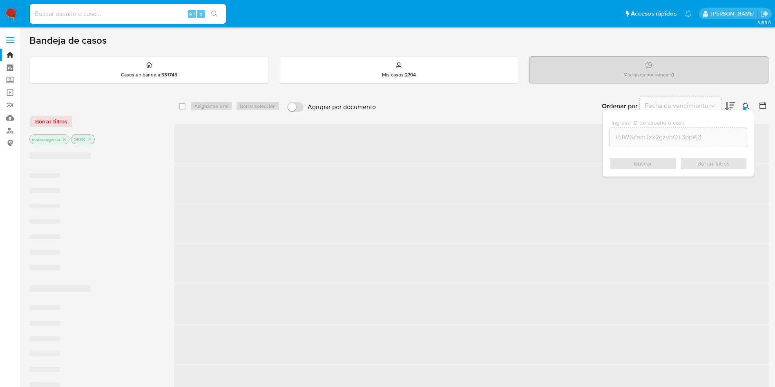
drag, startPoint x: 747, startPoint y: 105, endPoint x: 437, endPoint y: 4, distance: 326.5
click at [746, 104] on icon at bounding box center [746, 106] width 7 height 7
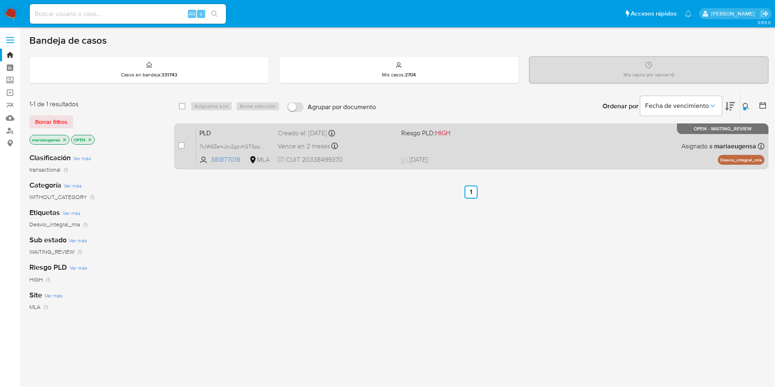
click at [231, 131] on span "PLD" at bounding box center [235, 132] width 72 height 11
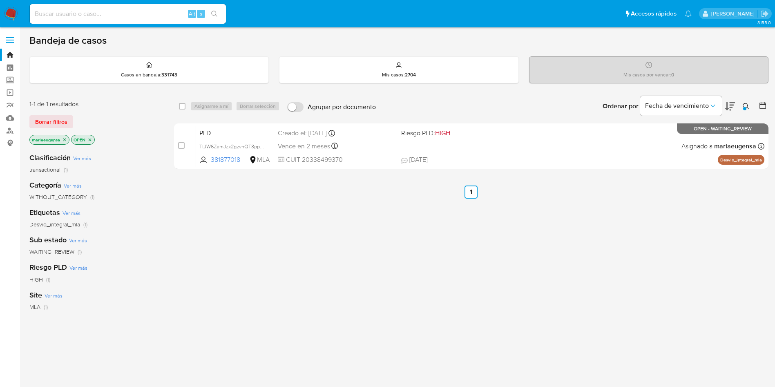
click at [740, 107] on div "Ingrese ID de usuario o caso TtJW6ZemJzx2gzvhQT3ppPj3 Buscar Borrar filtros" at bounding box center [747, 106] width 14 height 25
click at [745, 110] on button at bounding box center [746, 106] width 13 height 10
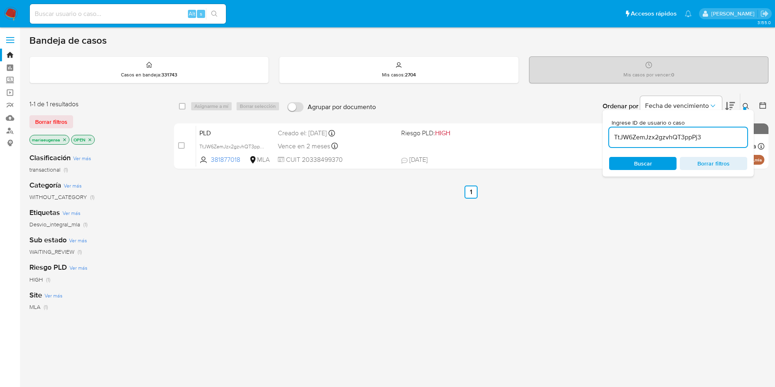
click at [664, 132] on input "TtJW6ZemJzx2gzvhQT3ppPj3" at bounding box center [678, 137] width 138 height 11
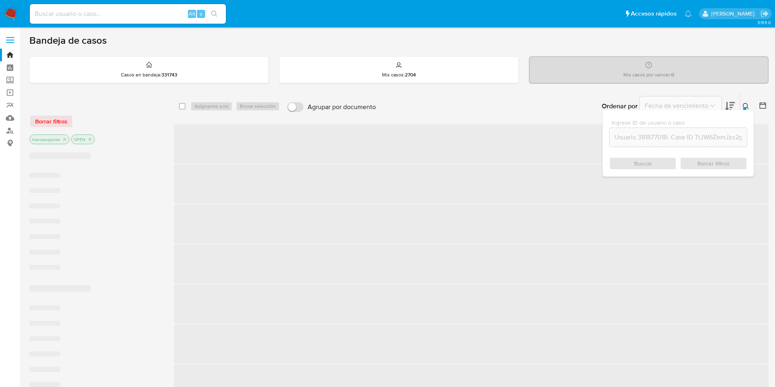
click at [748, 105] on icon at bounding box center [746, 106] width 7 height 7
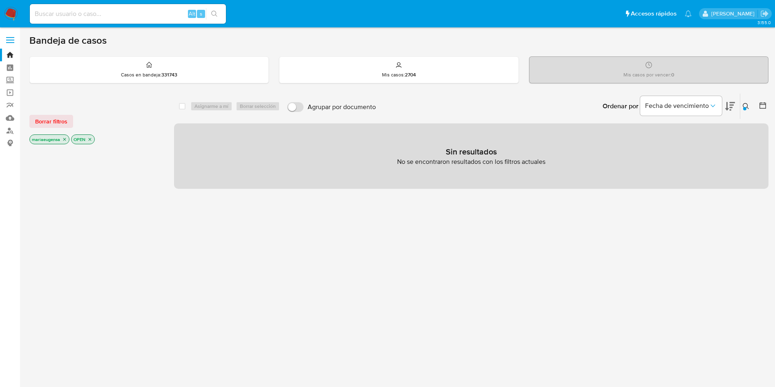
click at [745, 107] on div at bounding box center [744, 108] width 3 height 3
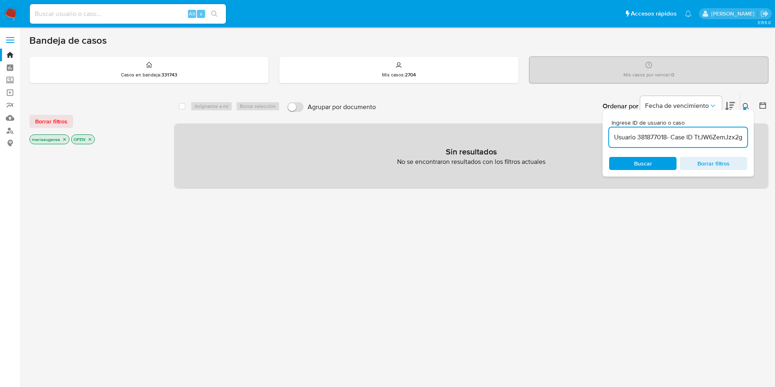
drag, startPoint x: 698, startPoint y: 134, endPoint x: 593, endPoint y: 132, distance: 105.4
click at [593, 132] on div "select-all-cases-checkbox Asignarme a mí Borrar selección Agrupar por documento…" at bounding box center [471, 141] width 595 height 96
click at [639, 136] on input "Usuario 381877018- Case ID TtJW6ZemJzx2gzvhQT3ppPj3" at bounding box center [678, 137] width 138 height 11
drag, startPoint x: 667, startPoint y: 133, endPoint x: 675, endPoint y: 133, distance: 8.6
click at [668, 132] on input "Usuario 381877018- Case ID TtJW6ZemJzx2gzvhQT3ppPj3" at bounding box center [678, 137] width 138 height 11
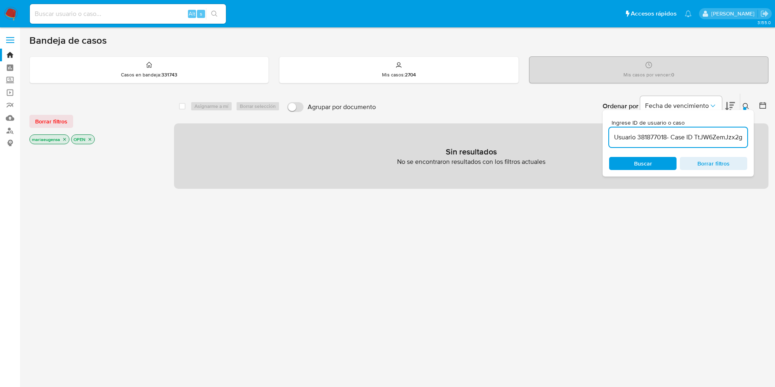
drag, startPoint x: 695, startPoint y: 136, endPoint x: 568, endPoint y: 124, distance: 127.7
click at [568, 125] on div "select-all-cases-checkbox Asignarme a mí Borrar selección Agrupar por documento…" at bounding box center [471, 141] width 595 height 96
type input "TtJW6ZemJzx2gzvhQT3ppPj3"
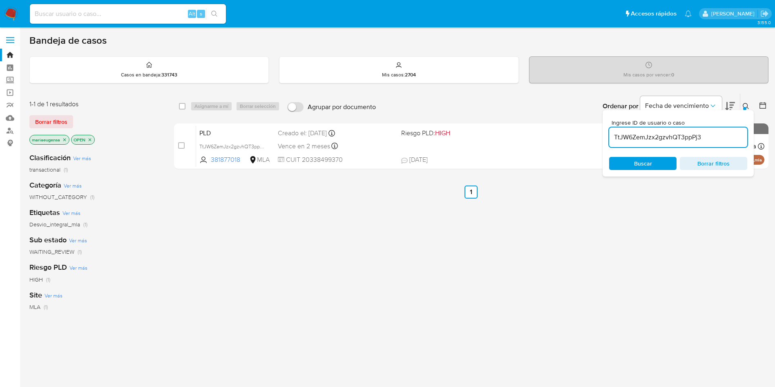
click at [745, 105] on icon at bounding box center [746, 106] width 7 height 7
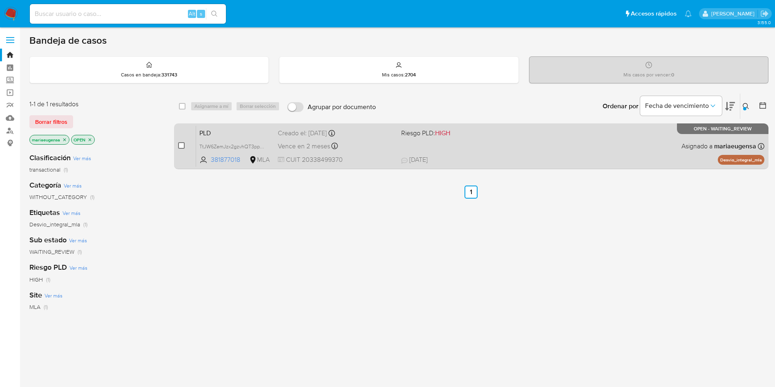
drag, startPoint x: 181, startPoint y: 146, endPoint x: 182, endPoint y: 142, distance: 4.3
click at [181, 145] on input "checkbox" at bounding box center [181, 145] width 7 height 7
checkbox input "true"
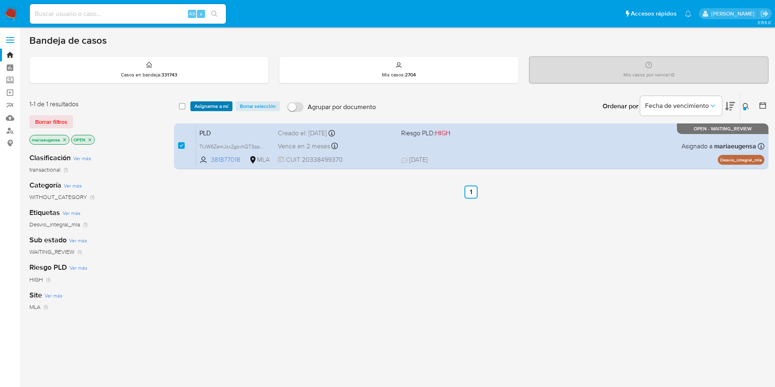
click at [199, 107] on span "Asignarme a mí" at bounding box center [212, 106] width 34 height 8
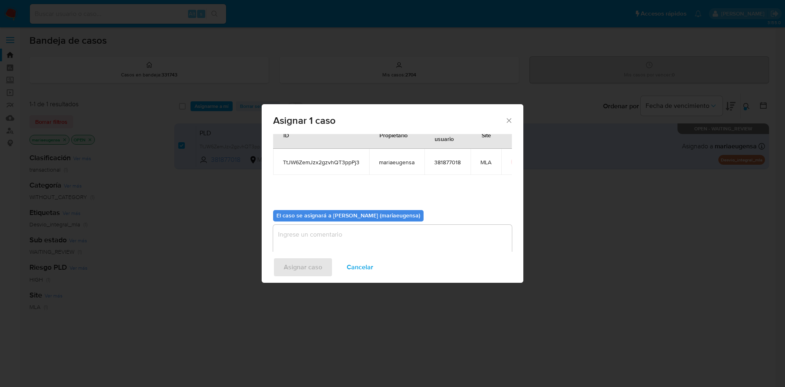
scroll to position [42, 0]
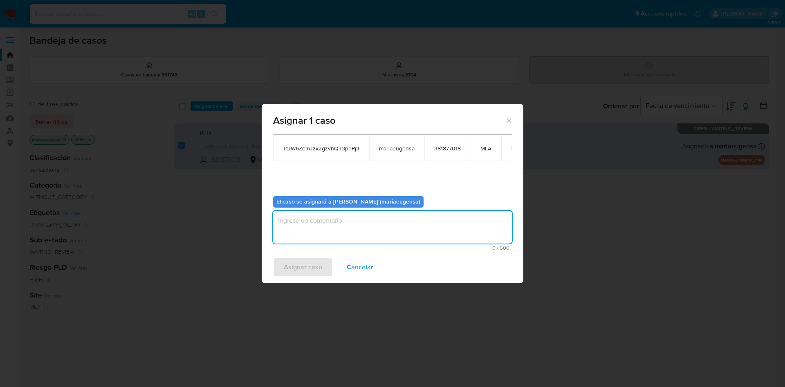
click at [312, 227] on textarea "assign-modal" at bounding box center [392, 227] width 239 height 33
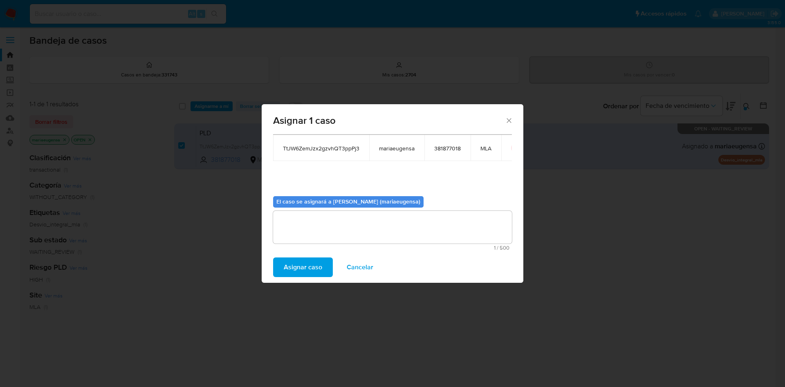
click at [298, 275] on span "Asignar caso" at bounding box center [303, 267] width 38 height 18
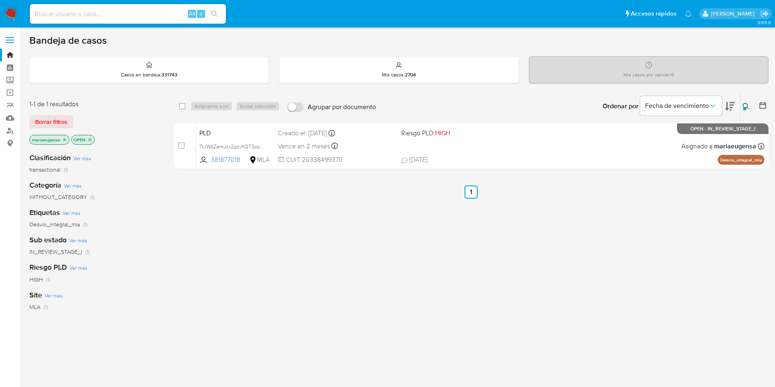
click at [745, 108] on div at bounding box center [744, 108] width 3 height 3
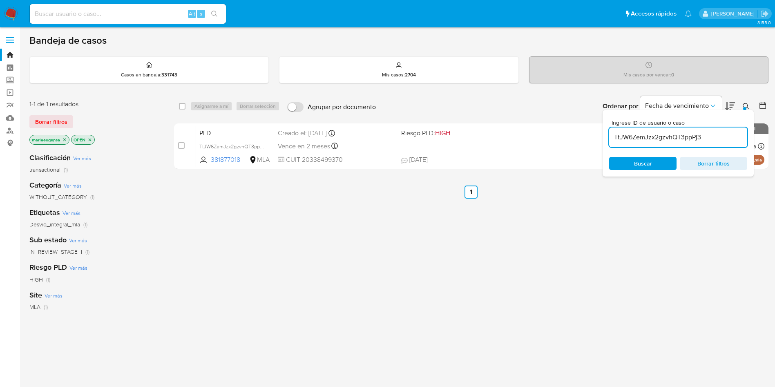
click at [727, 130] on div "TtJW6ZemJzx2gzvhQT3ppPj3" at bounding box center [678, 137] width 138 height 20
click at [719, 146] on div "TtJW6ZemJzx2gzvhQT3ppPj3" at bounding box center [678, 137] width 138 height 20
click at [718, 136] on input "TtJW6ZemJzx2gzvhQT3ppPj3" at bounding box center [678, 137] width 138 height 11
paste input "axhbFur8zMagVfSsYnWAEOu"
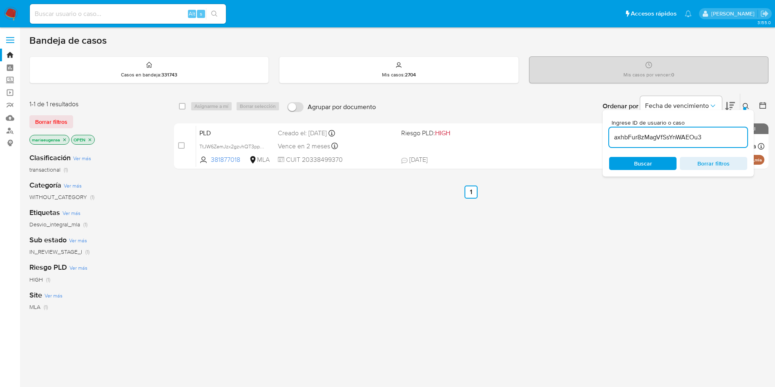
type input "axhbFur8zMagVfSsYnWAEOu3"
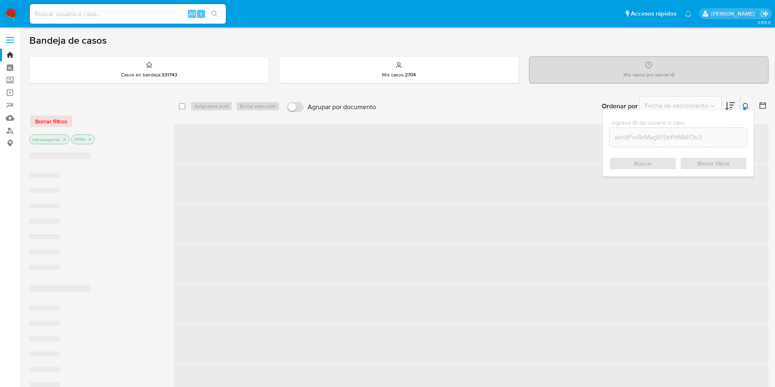
click at [744, 104] on icon at bounding box center [746, 106] width 6 height 6
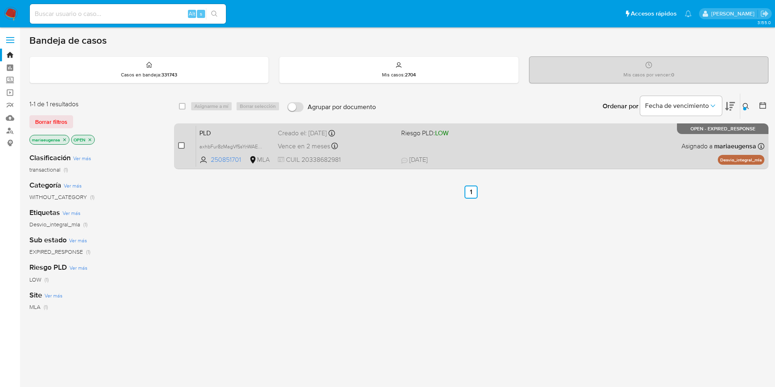
click at [184, 146] on input "checkbox" at bounding box center [181, 145] width 7 height 7
checkbox input "true"
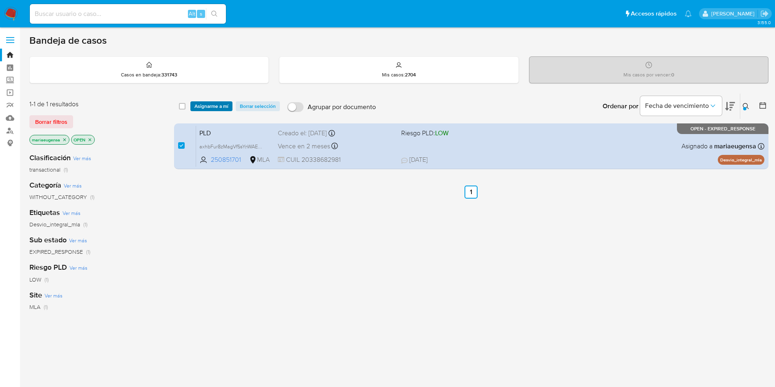
click at [209, 107] on span "Asignarme a mí" at bounding box center [212, 106] width 34 height 8
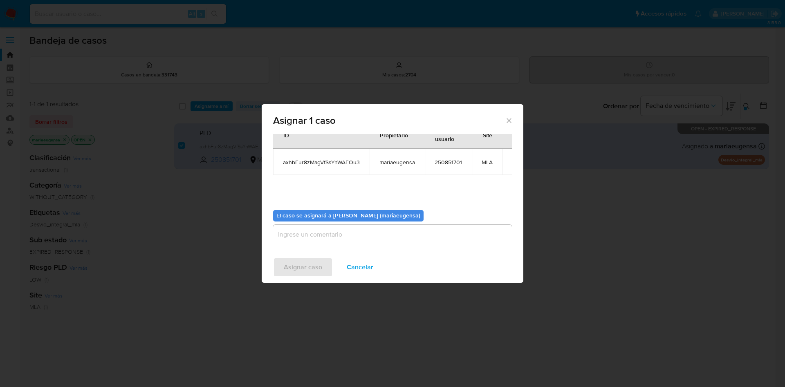
scroll to position [42, 0]
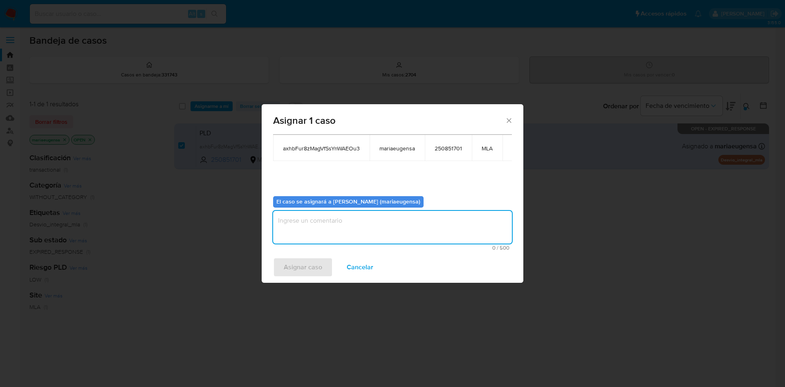
click at [338, 227] on textarea "assign-modal" at bounding box center [392, 227] width 239 height 33
click at [288, 281] on div "Asignar caso Cancelar" at bounding box center [393, 267] width 262 height 31
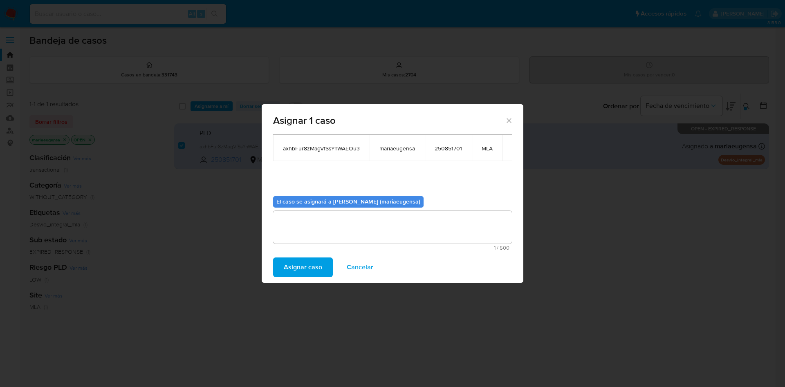
click at [294, 269] on span "Asignar caso" at bounding box center [303, 267] width 38 height 18
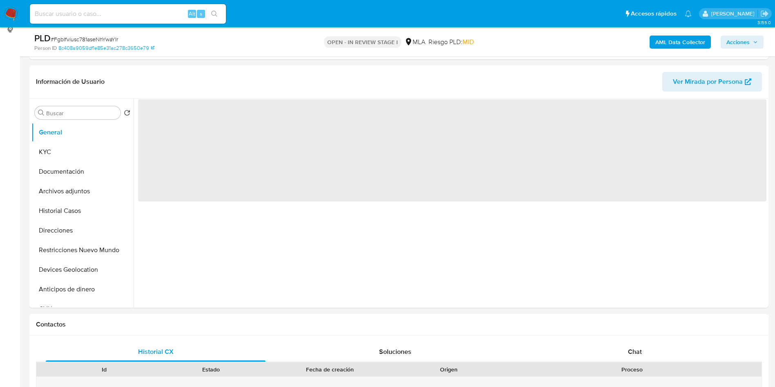
scroll to position [116, 0]
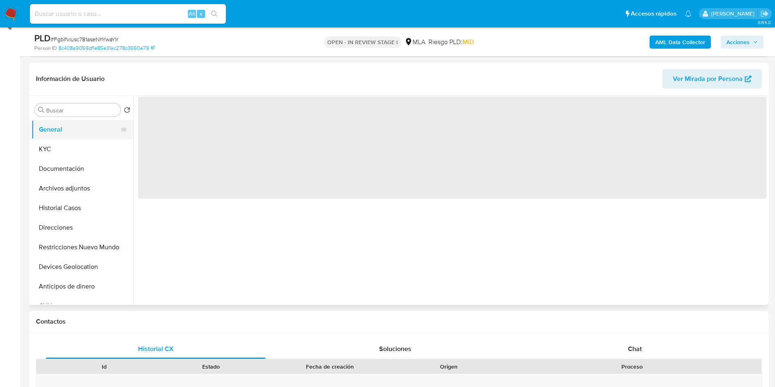
click at [82, 130] on button "General" at bounding box center [79, 130] width 96 height 20
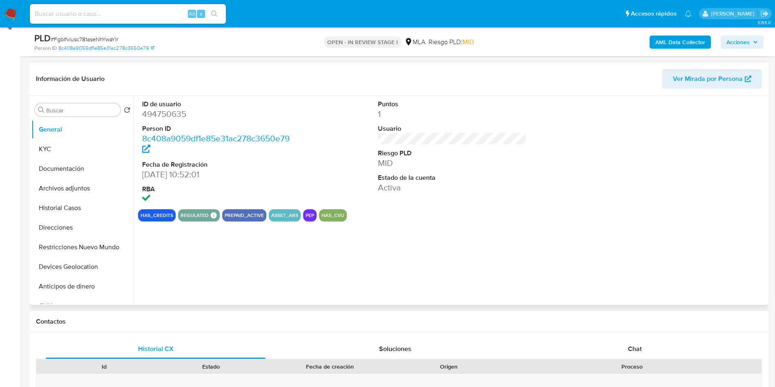
click at [170, 111] on dd "494750635" at bounding box center [216, 113] width 149 height 11
copy dd "494750635"
select select "10"
click at [157, 108] on dd "494750635" at bounding box center [216, 113] width 149 height 11
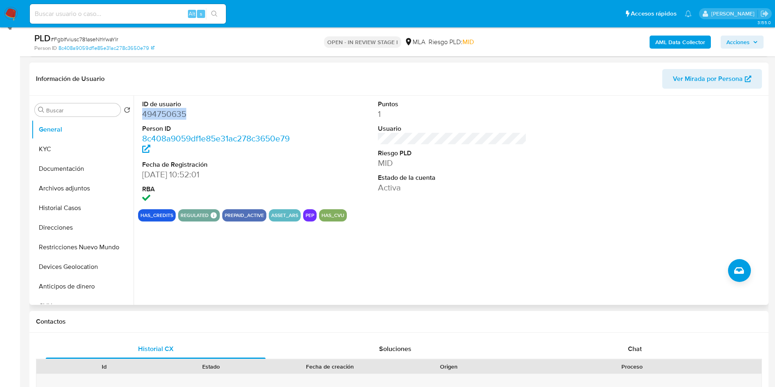
click at [157, 108] on dd "494750635" at bounding box center [216, 113] width 149 height 11
copy dd "494750635"
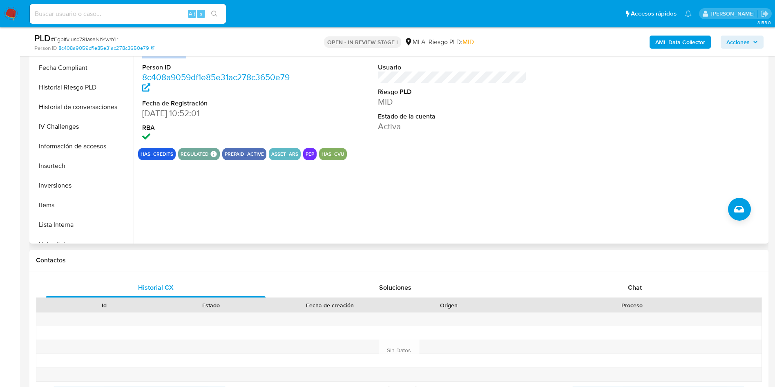
scroll to position [306, 0]
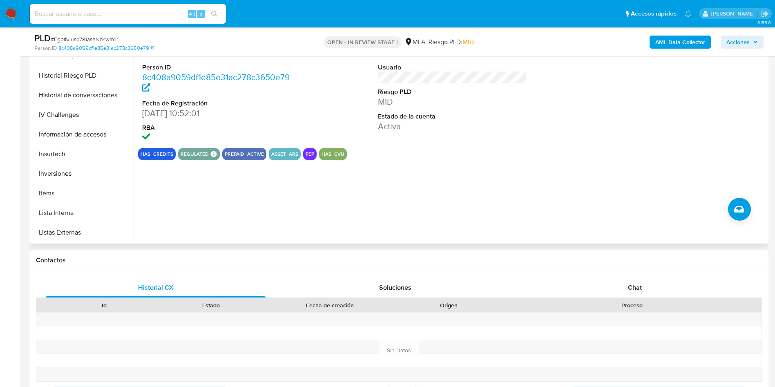
drag, startPoint x: 370, startPoint y: 187, endPoint x: 533, endPoint y: 226, distance: 167.4
click at [381, 187] on div "ID de usuario 494750635 Person ID 8c408a9059df1e85e31ac278c3650e79 Fecha de Reg…" at bounding box center [450, 138] width 633 height 209
click at [619, 289] on div "Chat" at bounding box center [635, 288] width 220 height 20
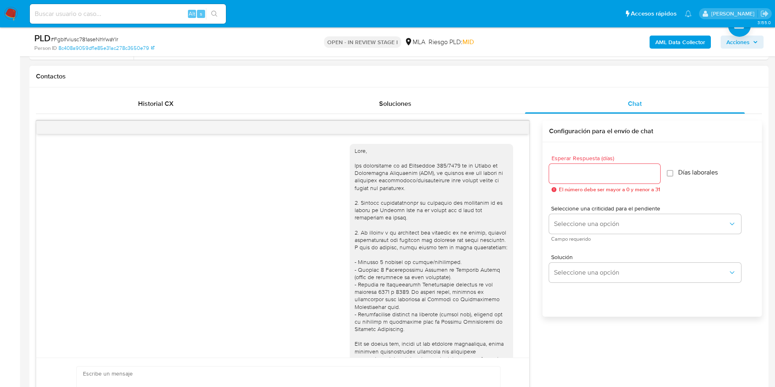
scroll to position [469, 0]
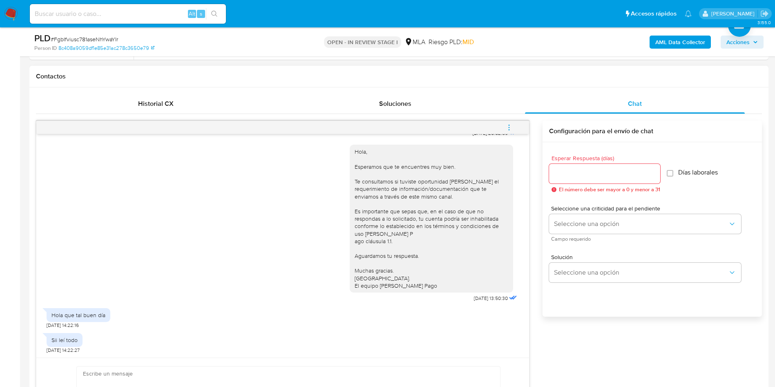
click at [168, 230] on div "Hola, Esperamos que te encuentres muy bien. Te consultamos si tuviste oportunid…" at bounding box center [283, 221] width 472 height 165
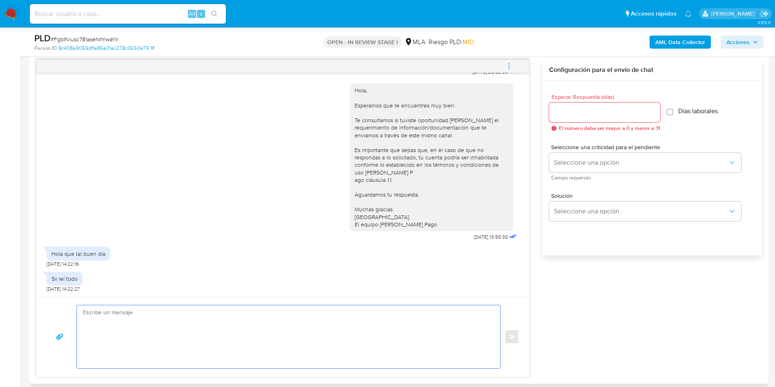
click at [123, 313] on textarea at bounding box center [286, 336] width 407 height 63
type textarea "Hola,"
click at [93, 38] on span "# FgbIfviusc781aseNhYwaYIr" at bounding box center [84, 39] width 67 height 8
copy span "FgbIfviusc781aseNhYwaYIr"
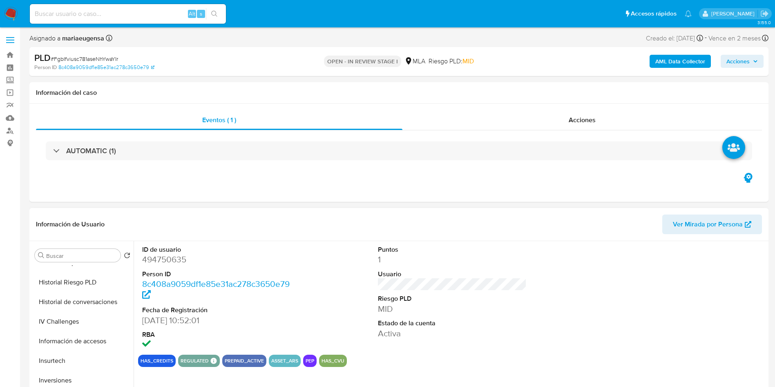
click at [166, 270] on dt "Person ID" at bounding box center [216, 274] width 149 height 9
click at [172, 262] on dd "494750635" at bounding box center [216, 259] width 149 height 11
copy dd "494750635"
click at [80, 285] on button "Historial Riesgo PLD" at bounding box center [79, 283] width 96 height 20
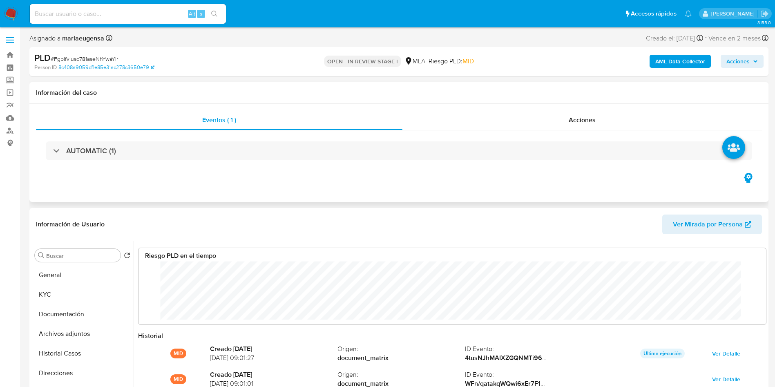
scroll to position [61, 611]
drag, startPoint x: 48, startPoint y: 279, endPoint x: 114, endPoint y: 275, distance: 65.9
click at [49, 279] on button "General" at bounding box center [79, 275] width 96 height 20
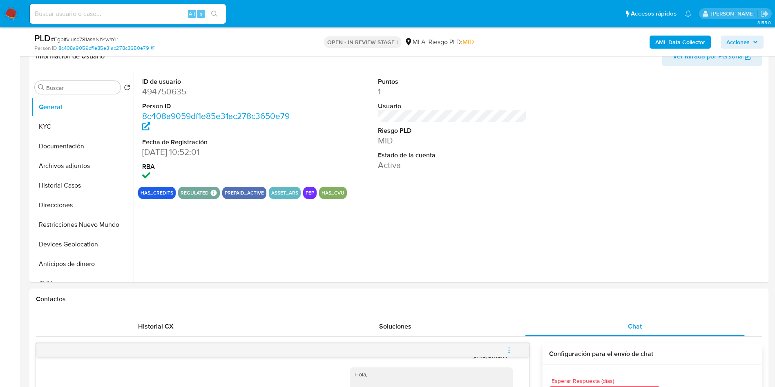
scroll to position [156, 0]
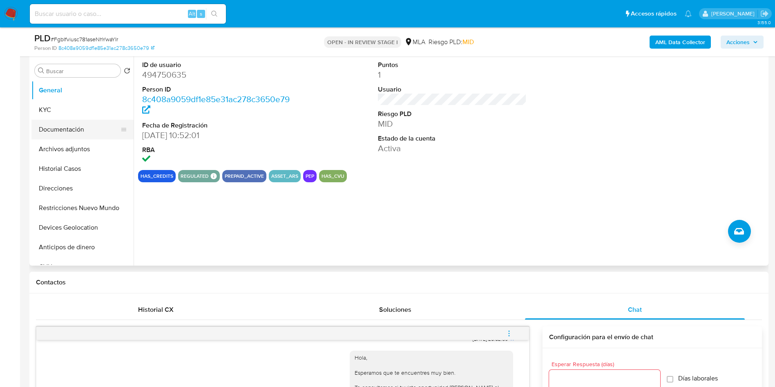
click at [87, 106] on button "KYC" at bounding box center [82, 110] width 102 height 20
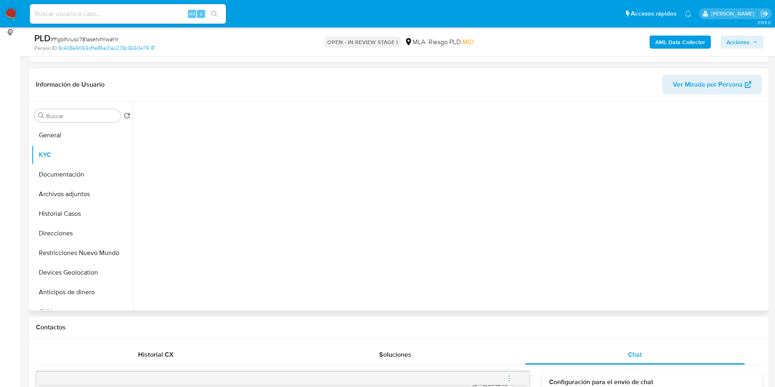
scroll to position [94, 0]
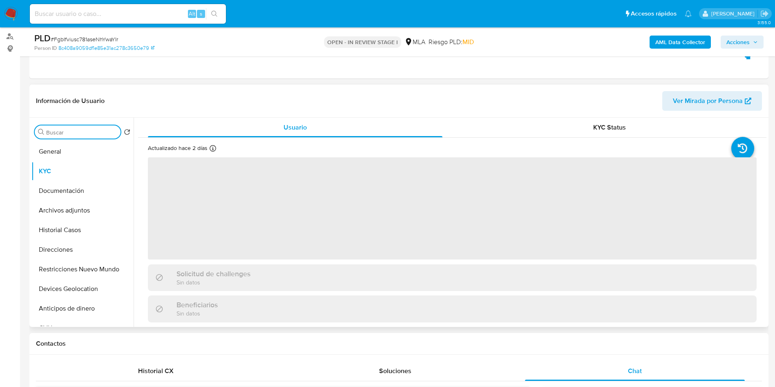
click at [68, 128] on div "Buscar" at bounding box center [78, 131] width 86 height 13
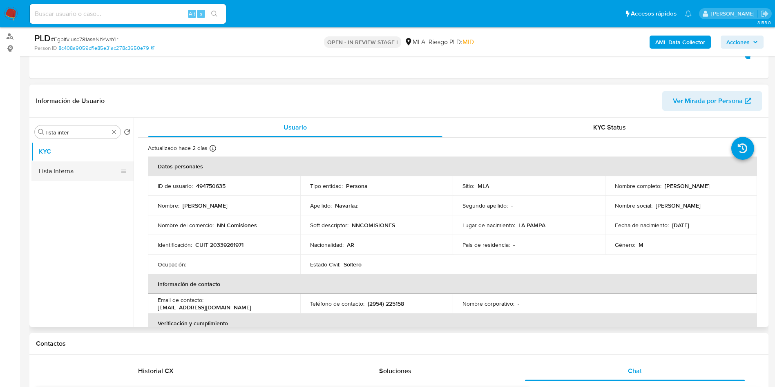
click at [75, 177] on button "Lista Interna" at bounding box center [79, 171] width 96 height 20
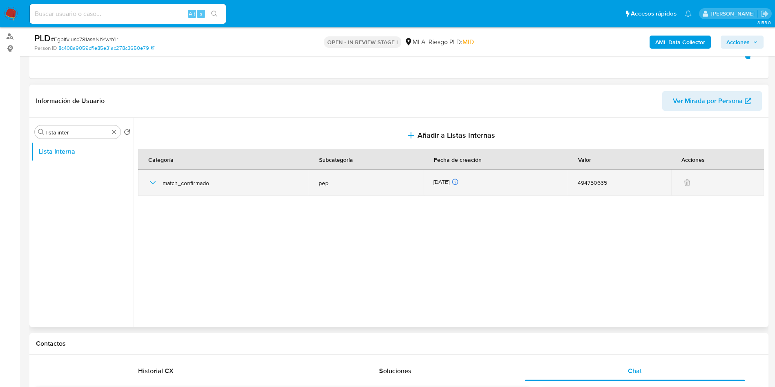
click at [199, 183] on span "match_confirmado" at bounding box center [231, 182] width 136 height 7
click at [438, 184] on div "28/11/2024 28/11/2024 07:44:25" at bounding box center [496, 182] width 125 height 9
click at [382, 181] on span "pep" at bounding box center [366, 182] width 95 height 7
click at [149, 186] on td "match_confirmado" at bounding box center [223, 183] width 171 height 26
click at [156, 180] on icon "button" at bounding box center [153, 183] width 10 height 10
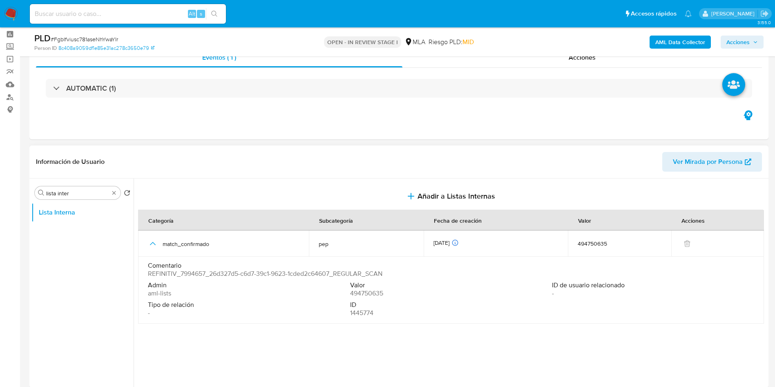
scroll to position [33, 0]
click at [81, 188] on div "Buscar lista inter" at bounding box center [78, 193] width 86 height 13
click at [81, 192] on input "lista inter" at bounding box center [77, 193] width 63 height 7
drag, startPoint x: 89, startPoint y: 193, endPoint x: 0, endPoint y: 174, distance: 91.0
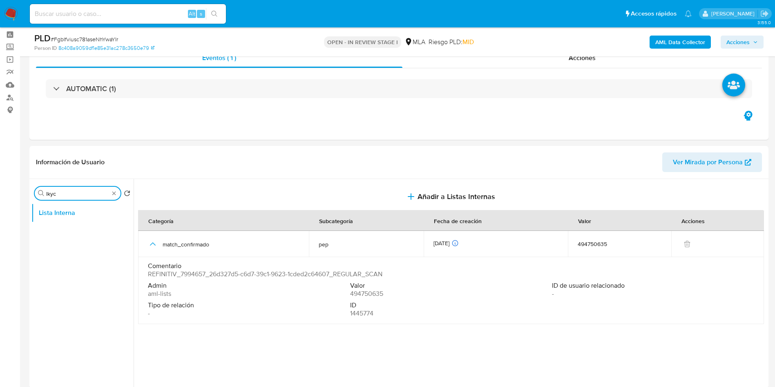
type input "kyc"
click at [47, 207] on button "KYC" at bounding box center [79, 213] width 96 height 20
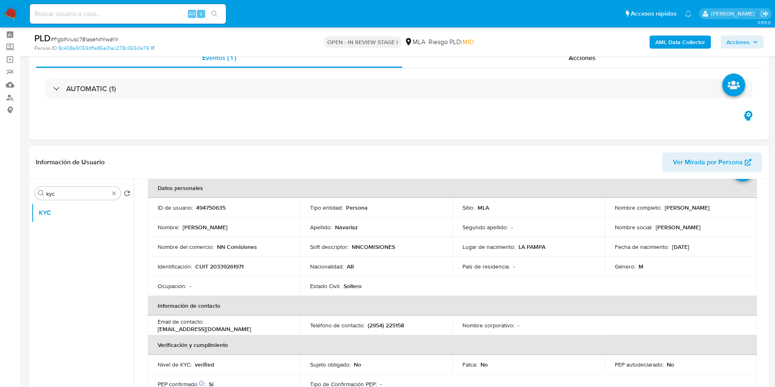
scroll to position [0, 0]
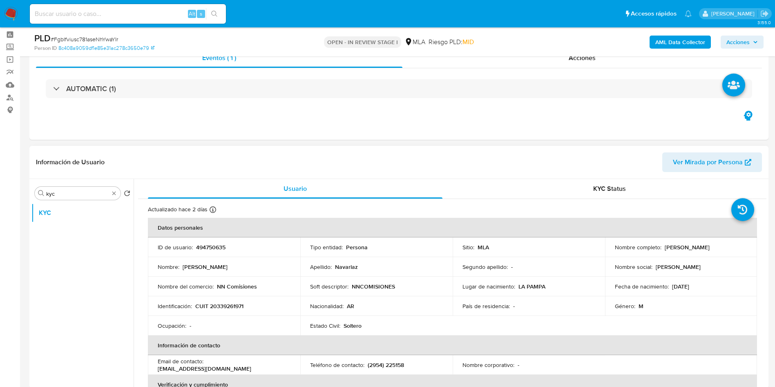
drag, startPoint x: 663, startPoint y: 249, endPoint x: 719, endPoint y: 246, distance: 56.1
click at [719, 246] on div "Nombre completo : Jose Nicolas Navarlaz" at bounding box center [681, 247] width 133 height 7
copy p "Jose Nicolas Navarlaz"
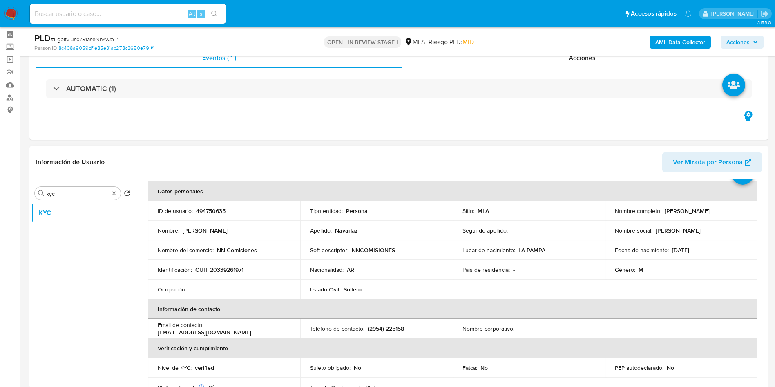
scroll to position [61, 0]
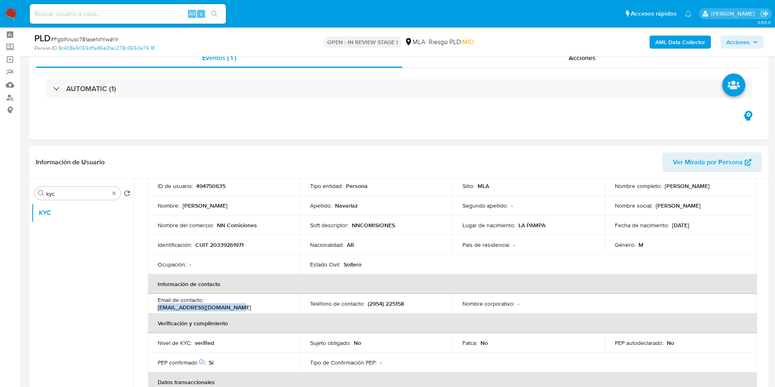
drag, startPoint x: 207, startPoint y: 302, endPoint x: 286, endPoint y: 309, distance: 79.5
click at [286, 309] on td "Email de contacto : niconavarlaz1990@gmail.com" at bounding box center [224, 304] width 152 height 20
copy p "niconavarlaz1990@gmail.com"
click at [76, 191] on input "kyc" at bounding box center [77, 193] width 63 height 7
click at [76, 190] on input "kyc" at bounding box center [77, 193] width 63 height 7
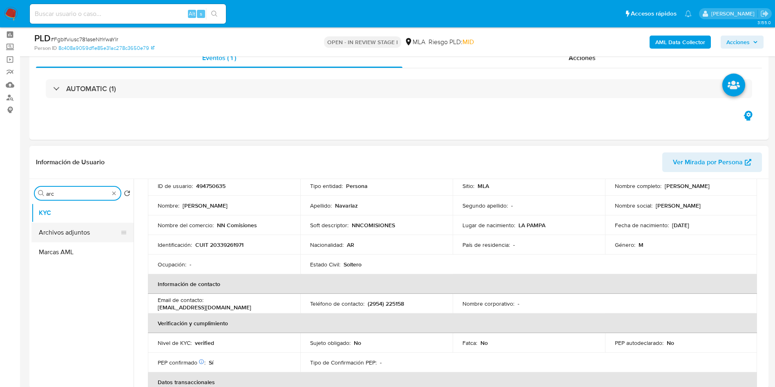
type input "arc"
click at [66, 231] on button "Archivos adjuntos" at bounding box center [79, 233] width 96 height 20
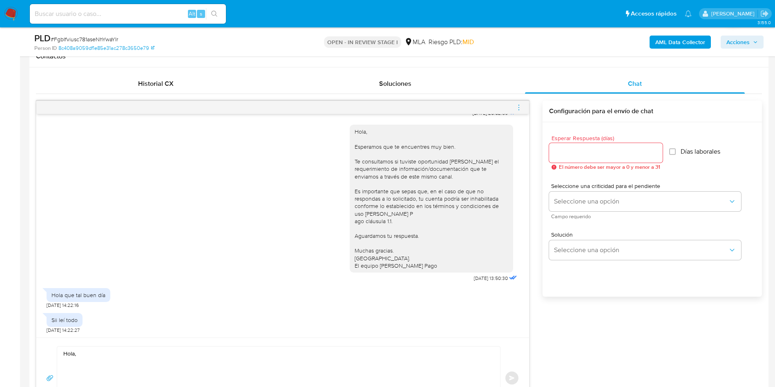
scroll to position [401, 0]
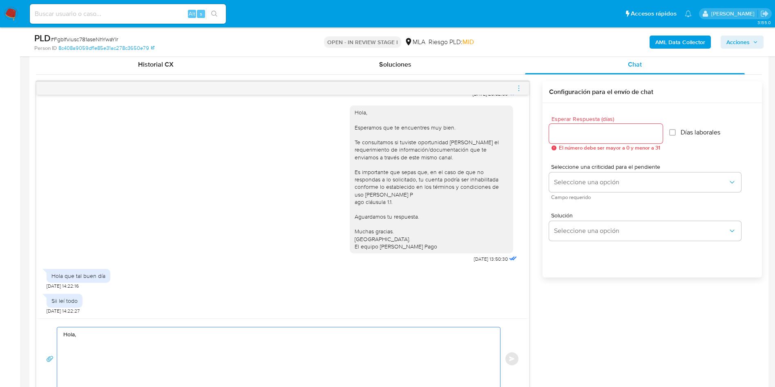
drag, startPoint x: 159, startPoint y: 341, endPoint x: 78, endPoint y: 329, distance: 81.7
click at [78, 329] on textarea "Hola," at bounding box center [276, 358] width 427 height 63
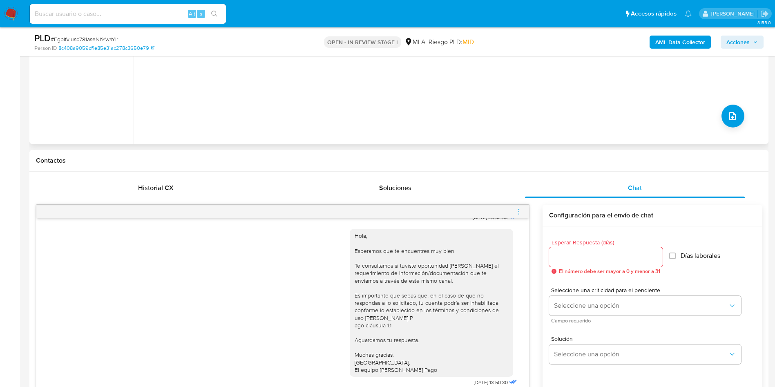
scroll to position [94, 0]
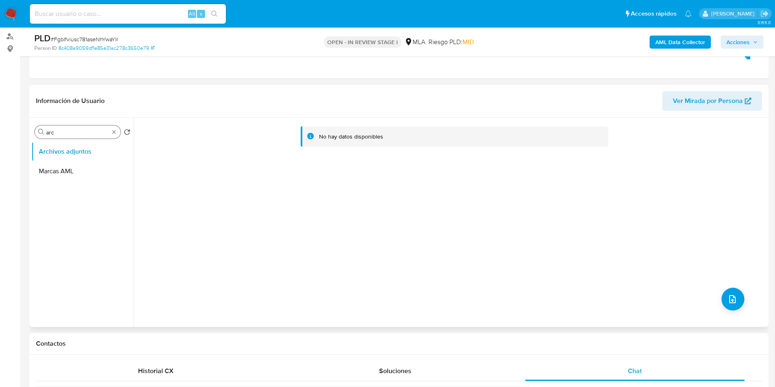
click at [76, 136] on div "Buscar arc" at bounding box center [78, 131] width 86 height 13
click at [82, 130] on input "arc" at bounding box center [77, 132] width 63 height 7
type input "kyc"
click at [60, 158] on button "KYC" at bounding box center [79, 152] width 96 height 20
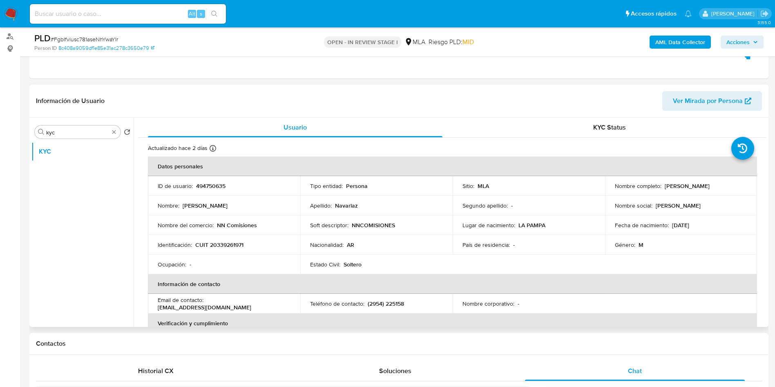
click at [224, 247] on p "CUIT 20339261971" at bounding box center [219, 244] width 48 height 7
copy p "20339261971"
drag, startPoint x: 218, startPoint y: 224, endPoint x: 260, endPoint y: 225, distance: 41.7
click at [260, 225] on div "Nombre del comercio : NN Comisiones" at bounding box center [224, 224] width 133 height 7
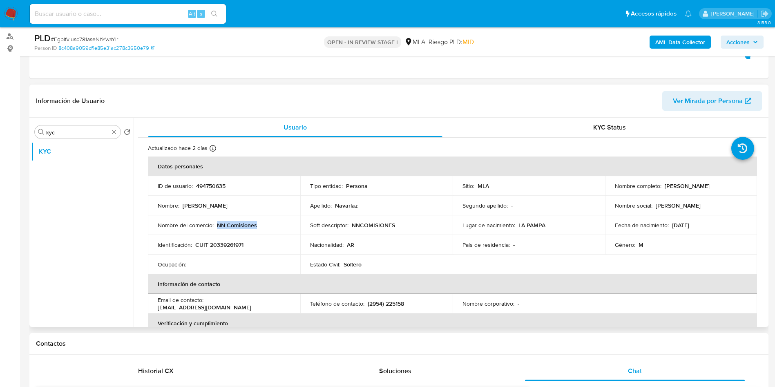
copy p "NN Comisiones"
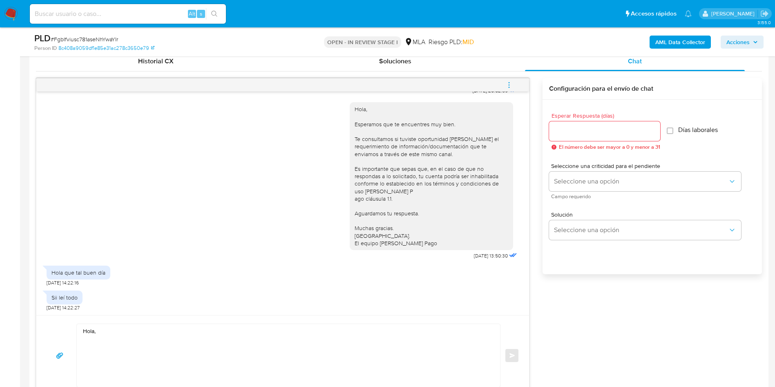
scroll to position [406, 0]
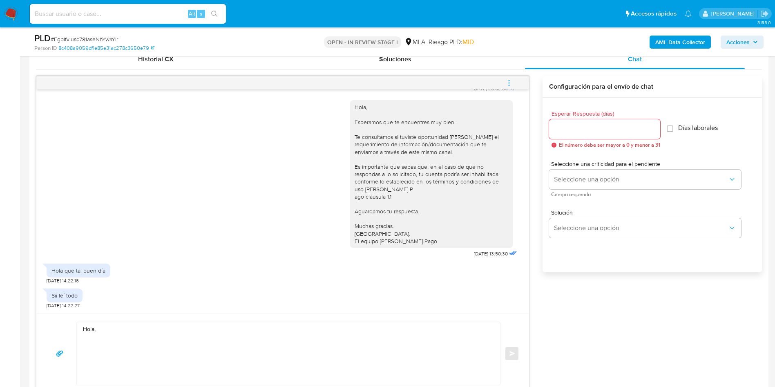
click at [180, 207] on div "Hola, Esperamos que te encuentres muy bien. Te consultamos si tuviste oportunid…" at bounding box center [283, 176] width 472 height 165
click at [125, 333] on textarea "Hola," at bounding box center [286, 353] width 407 height 63
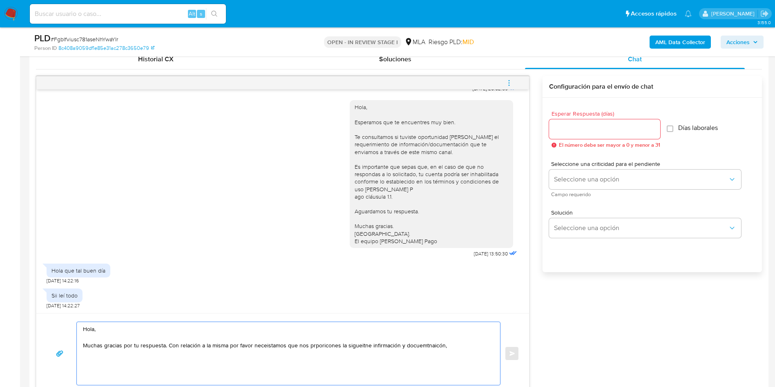
click at [243, 342] on textarea "Hola, Muchas gracias por tu respuesta. Con relación a la misma por favor neceis…" at bounding box center [286, 353] width 407 height 63
drag, startPoint x: 169, startPoint y: 348, endPoint x: 452, endPoint y: 348, distance: 283.2
click at [452, 348] on textarea "Hola, Muchas gracias por tu respuesta. Con relación a la misma por favor neceis…" at bounding box center [286, 353] width 407 height 63
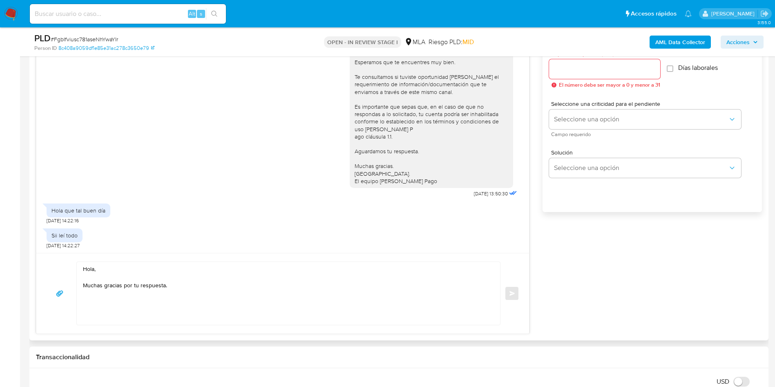
scroll to position [467, 0]
click at [174, 284] on textarea "Hola, Muchas gracias por tu respuesta." at bounding box center [286, 292] width 407 height 63
paste textarea "En función de las operaciones registradas en tu cuenta de Mercado Pago, necesit…"
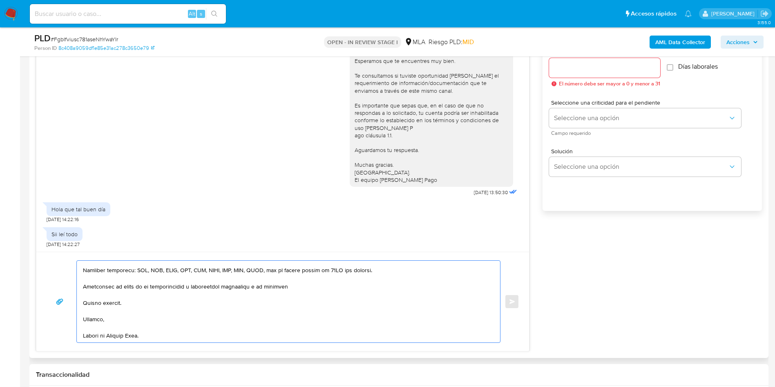
scroll to position [275, 0]
click at [167, 295] on textarea at bounding box center [286, 302] width 407 height 82
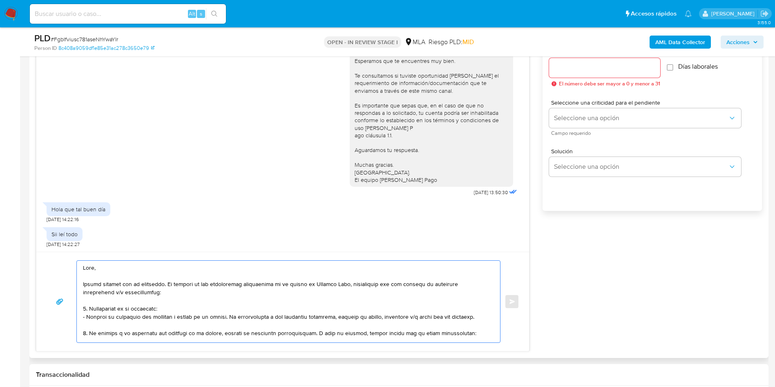
click at [170, 284] on textarea at bounding box center [286, 302] width 407 height 82
click at [174, 302] on textarea at bounding box center [286, 302] width 407 height 82
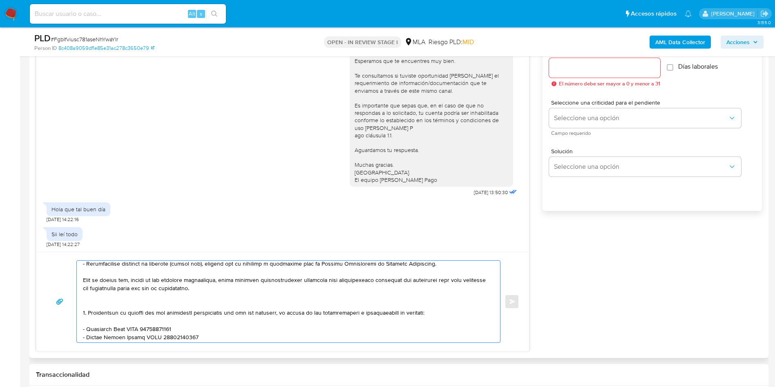
scroll to position [123, 0]
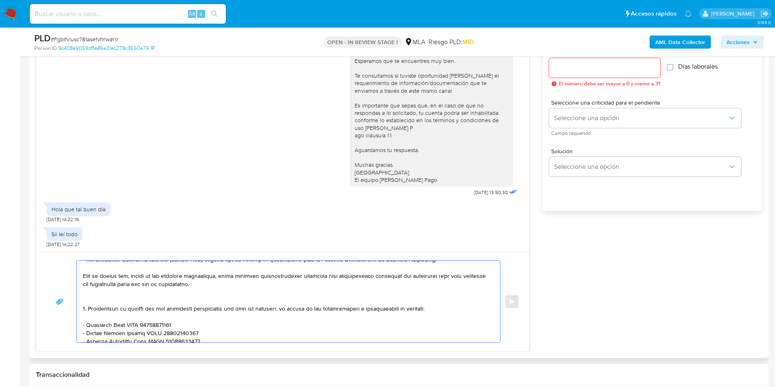
click at [172, 297] on textarea at bounding box center [286, 302] width 407 height 82
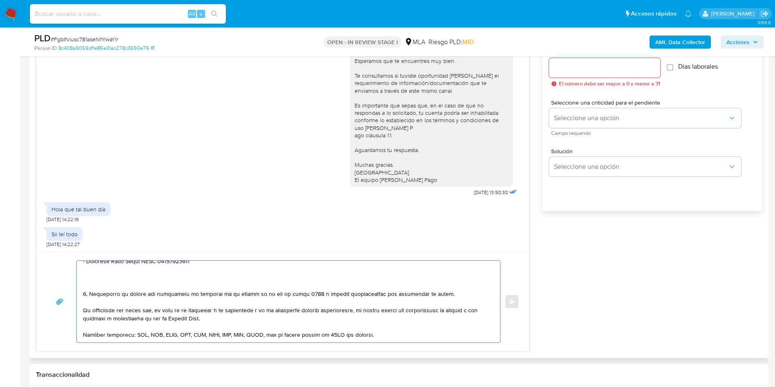
scroll to position [184, 0]
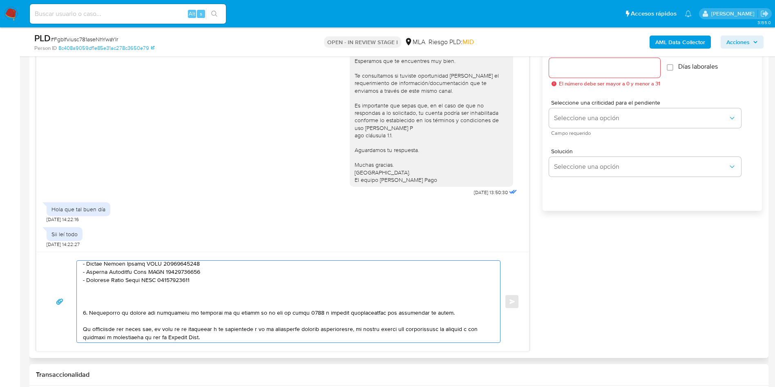
click at [121, 291] on textarea at bounding box center [286, 302] width 407 height 82
click at [103, 302] on textarea at bounding box center [286, 302] width 407 height 82
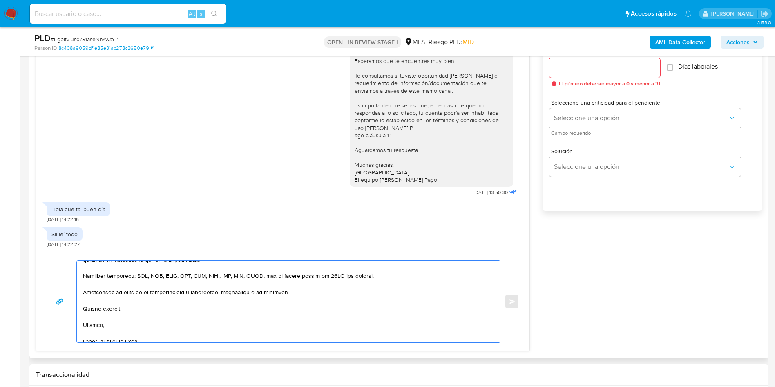
scroll to position [251, 0]
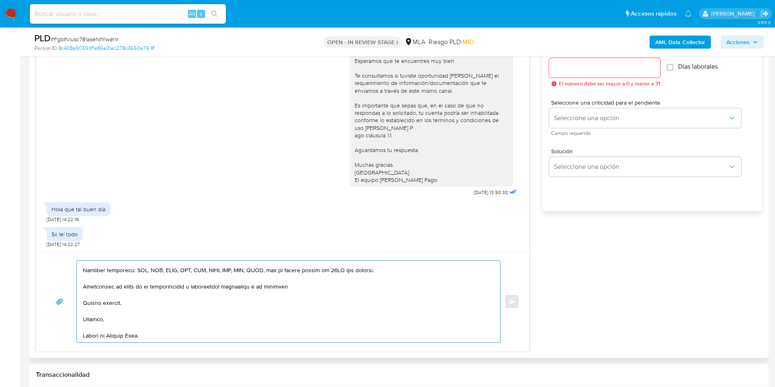
click at [213, 326] on textarea at bounding box center [286, 302] width 407 height 82
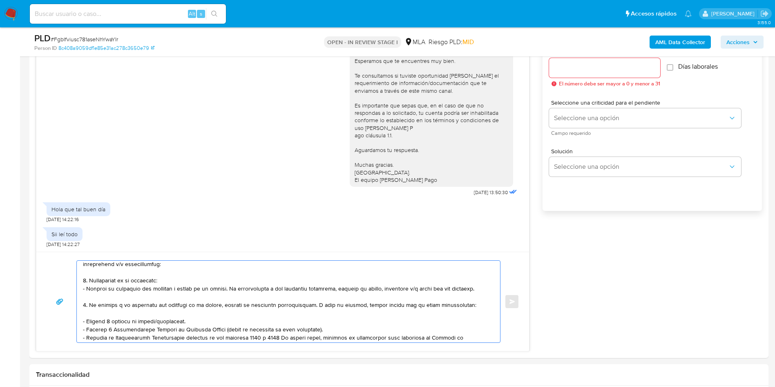
scroll to position [0, 0]
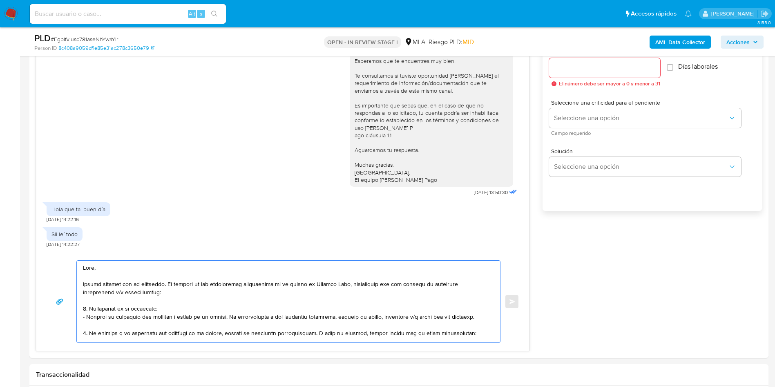
drag, startPoint x: 208, startPoint y: 332, endPoint x: 0, endPoint y: 239, distance: 228.3
type textarea "Hola, Muchas gracias por tu respuesta. En función de las operaciones registrada…"
drag, startPoint x: 598, startPoint y: 56, endPoint x: 588, endPoint y: 67, distance: 15.3
click at [598, 56] on div "PLD # FgbIfviusc781aseNhYwaYIr Person ID 8c408a9059df1e85e31ac278c3650e79 OPEN …" at bounding box center [398, 41] width 739 height 29
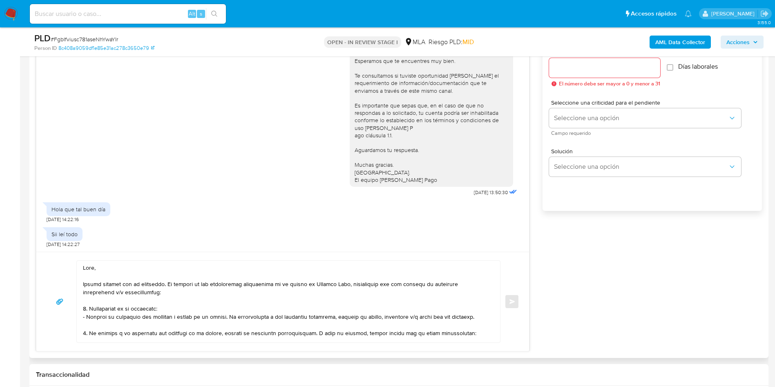
click at [577, 74] on div at bounding box center [604, 68] width 111 height 20
click at [575, 63] on input "Esperar Respuesta (días)" at bounding box center [604, 68] width 111 height 11
type input "2"
click at [581, 119] on span "Seleccione una opción" at bounding box center [641, 118] width 174 height 8
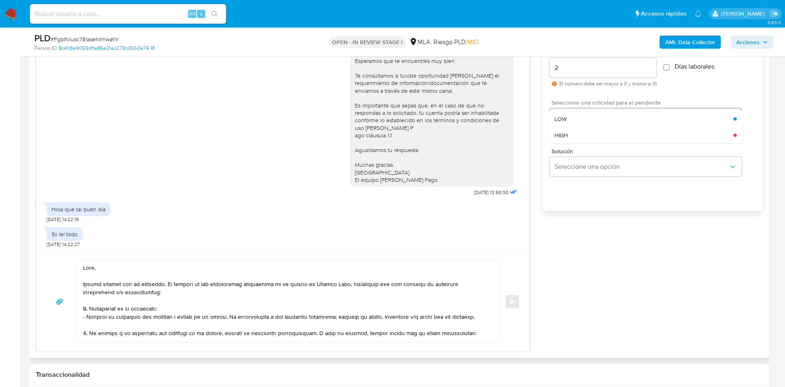
click at [576, 123] on div "LOW" at bounding box center [643, 119] width 179 height 16
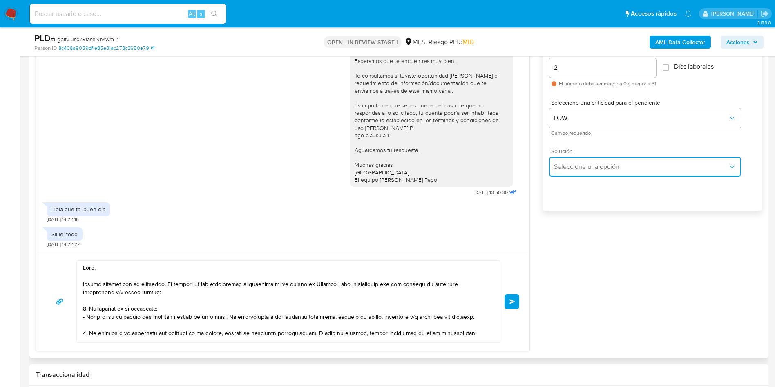
click at [566, 166] on span "Seleccione una opción" at bounding box center [641, 167] width 174 height 8
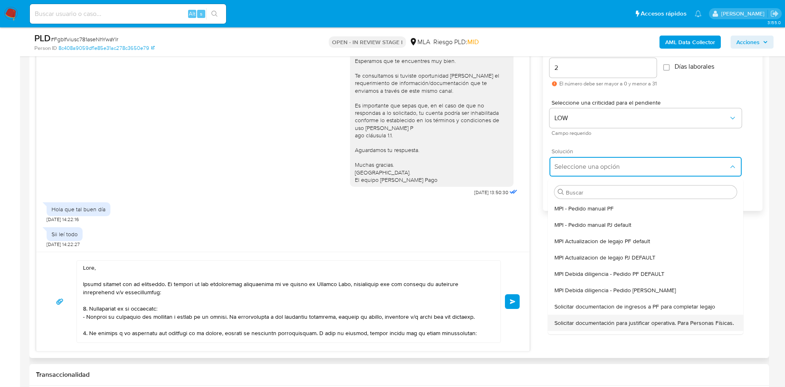
click at [566, 320] on span "Solicitar documentación para justificar operativa. Para Personas Físicas." at bounding box center [643, 322] width 179 height 7
type textarea "Hola,En función de las operaciones registradas en tu cuenta de Mercado Pago, ne…"
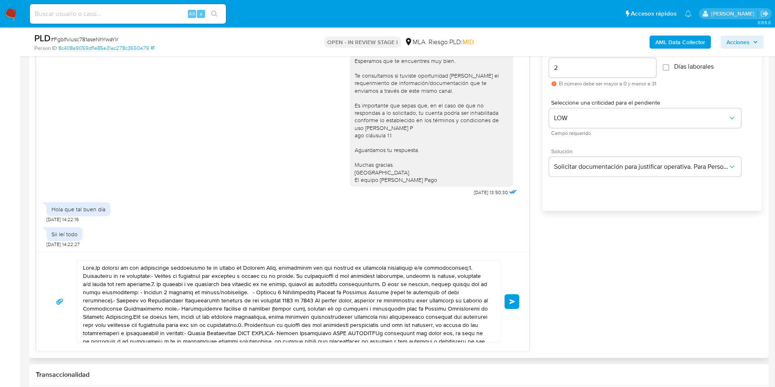
click at [377, 298] on textarea at bounding box center [286, 302] width 407 height 82
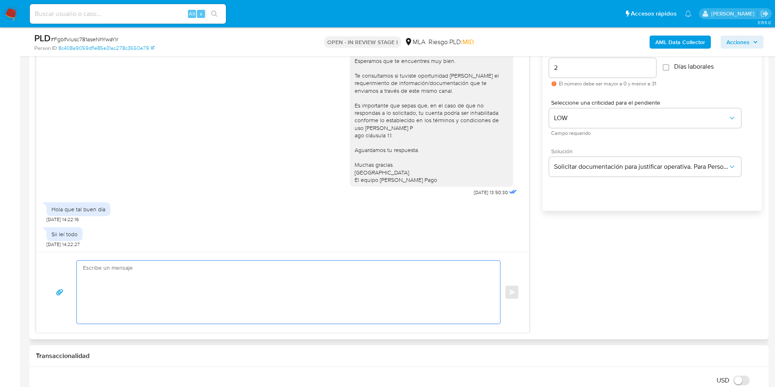
paste textarea "Hola, Muchas gracias por tu respuesta. En función de las operaciones registrada…"
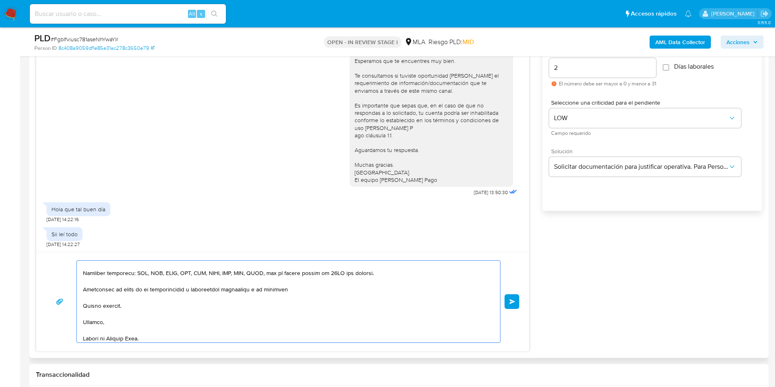
click at [377, 298] on textarea at bounding box center [286, 302] width 407 height 82
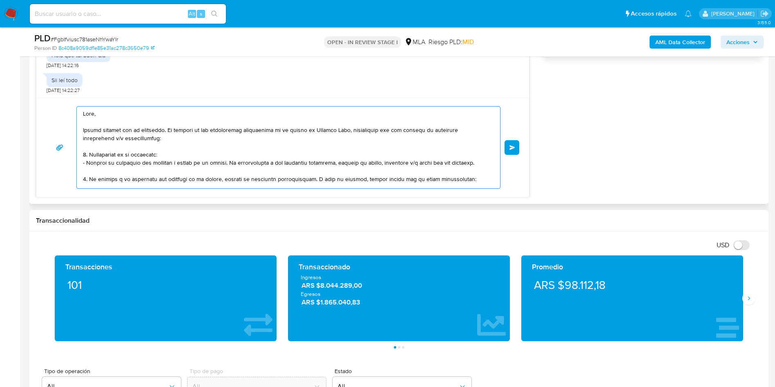
scroll to position [642, 0]
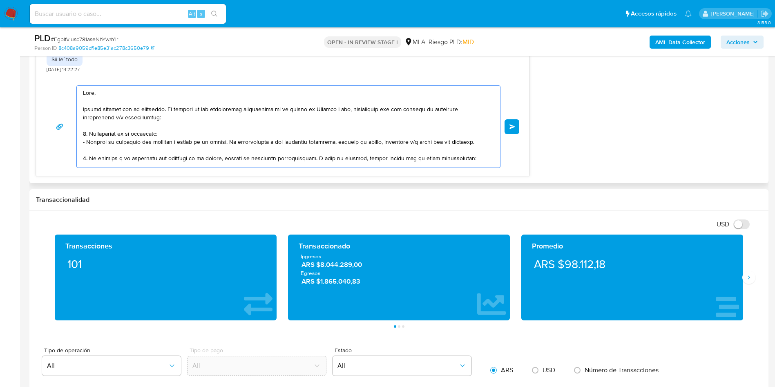
click at [240, 141] on textarea at bounding box center [286, 127] width 407 height 82
click at [258, 125] on textarea at bounding box center [286, 127] width 407 height 82
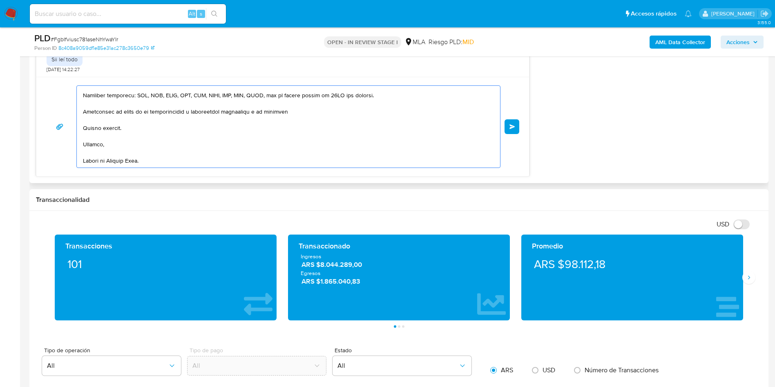
scroll to position [0, 0]
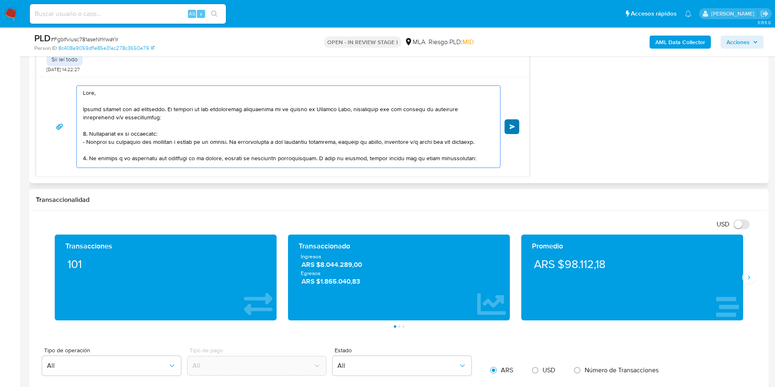
type textarea "Hola, Muchas gracias por tu respuesta. En función de las operaciones registrada…"
click at [509, 122] on button "Enviar" at bounding box center [512, 126] width 15 height 15
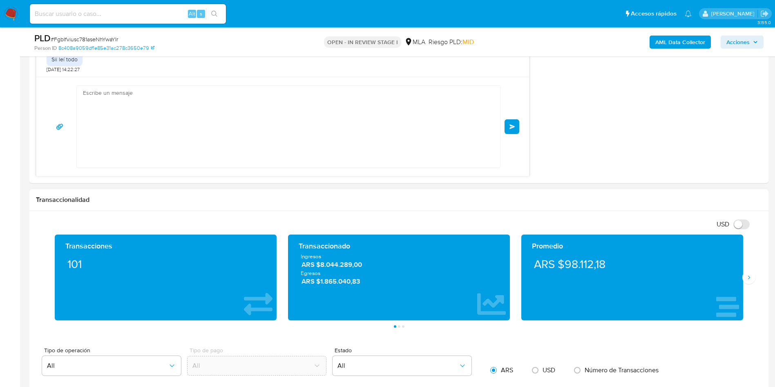
scroll to position [946, 0]
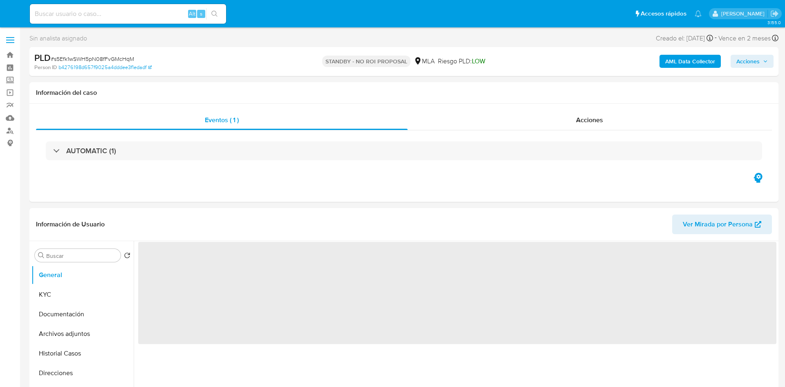
select select "10"
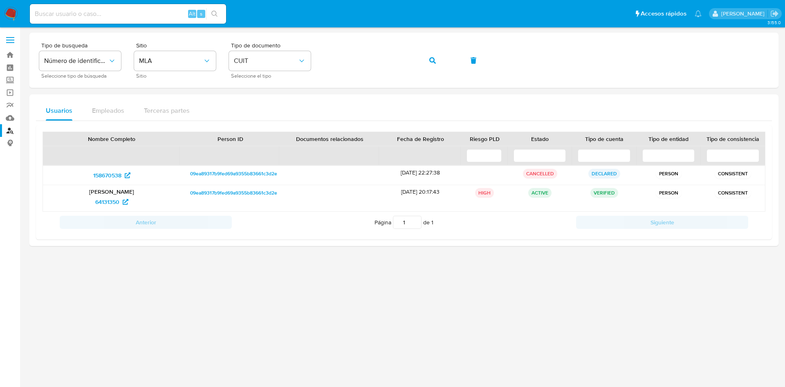
drag, startPoint x: 214, startPoint y: 283, endPoint x: 219, endPoint y: 277, distance: 7.5
click at [214, 283] on div at bounding box center [403, 207] width 749 height 349
click at [430, 55] on span "button" at bounding box center [432, 60] width 7 height 18
click at [99, 202] on span "153849388" at bounding box center [107, 201] width 28 height 13
click at [435, 51] on button "button" at bounding box center [432, 61] width 28 height 20
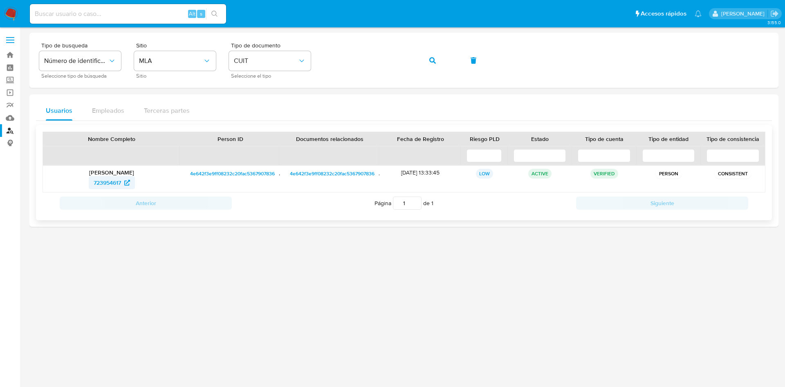
click at [112, 178] on span "723954617" at bounding box center [107, 182] width 27 height 13
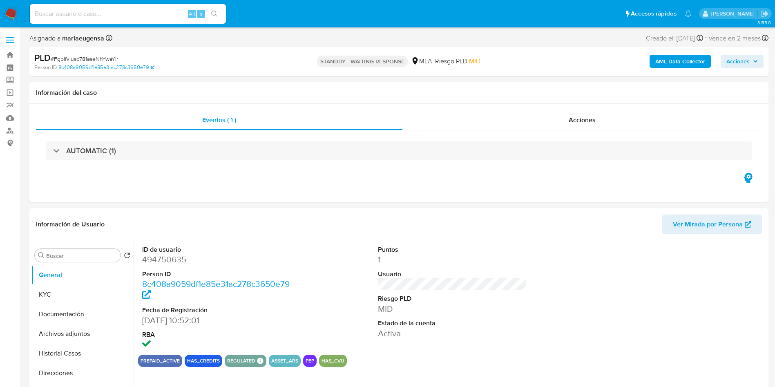
select select "10"
click at [154, 263] on dd "494750635" at bounding box center [216, 259] width 149 height 11
copy dd "494750635"
click at [165, 261] on dd "494750635" at bounding box center [216, 259] width 149 height 11
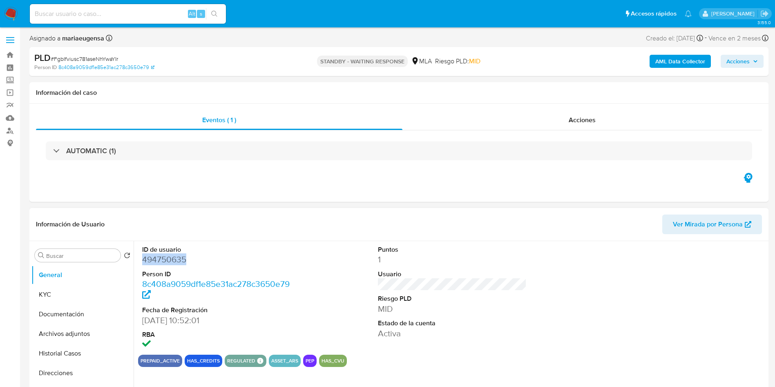
click at [165, 261] on dd "494750635" at bounding box center [216, 259] width 149 height 11
click at [83, 294] on button "KYC" at bounding box center [79, 295] width 96 height 20
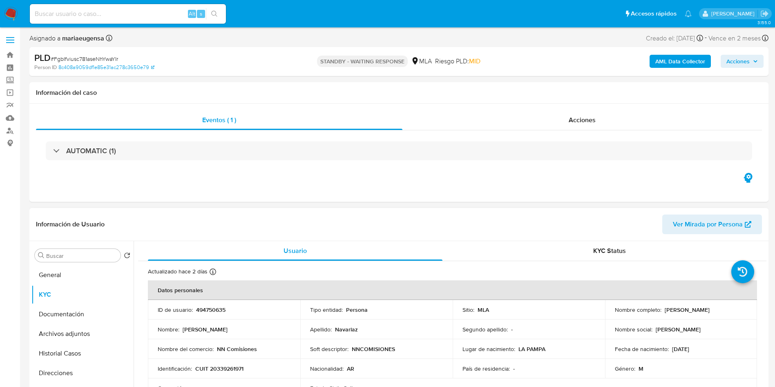
click at [681, 322] on td "Nombre social : [PERSON_NAME]" at bounding box center [681, 330] width 152 height 20
click at [683, 314] on td "Nombre completo : [PERSON_NAME]" at bounding box center [681, 310] width 152 height 20
click at [39, 277] on button "General" at bounding box center [79, 275] width 96 height 20
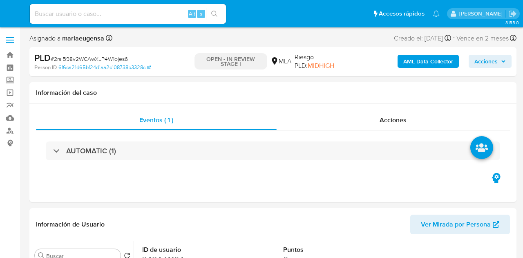
select select "10"
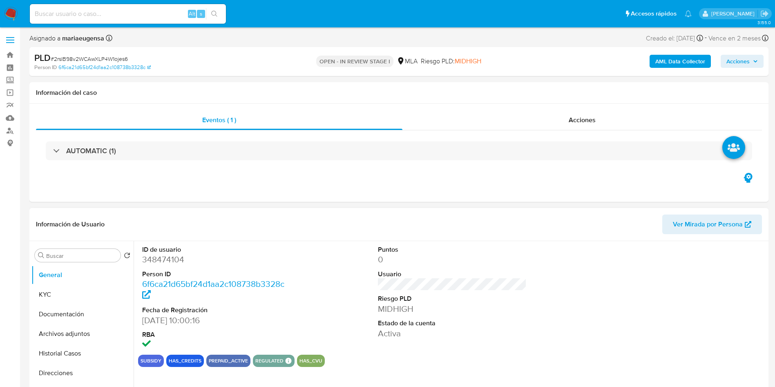
click at [165, 257] on dd "348474104" at bounding box center [216, 259] width 149 height 11
copy dd "348474104"
click at [67, 257] on button "KYC" at bounding box center [79, 295] width 96 height 20
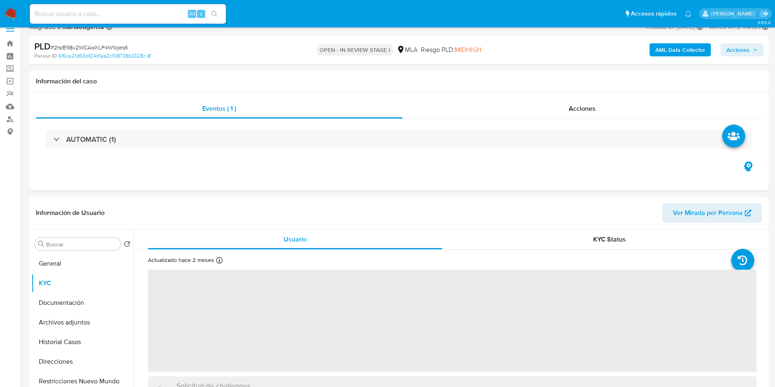
scroll to position [184, 0]
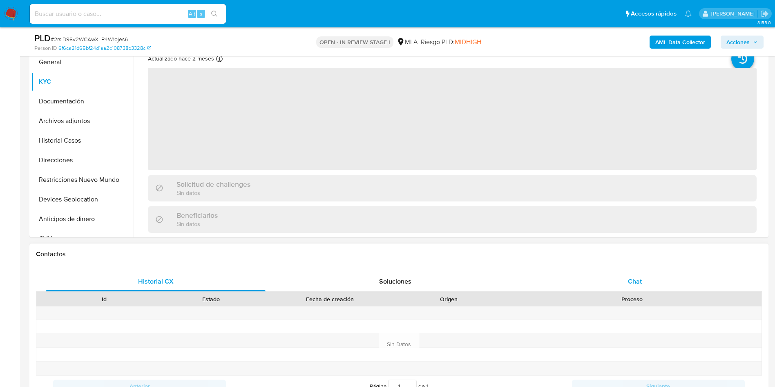
click at [523, 257] on div "Chat" at bounding box center [635, 282] width 220 height 20
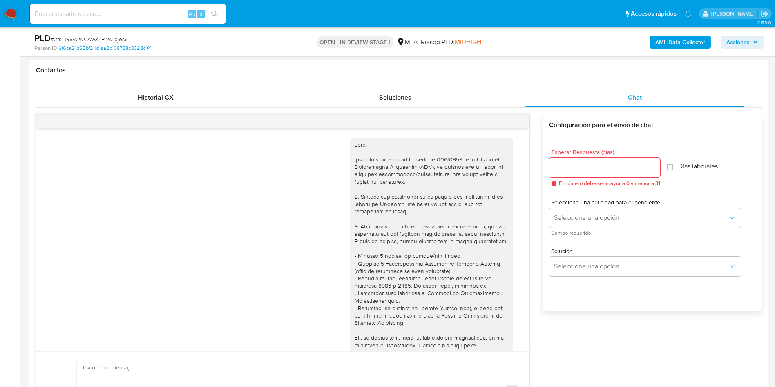
scroll to position [286, 0]
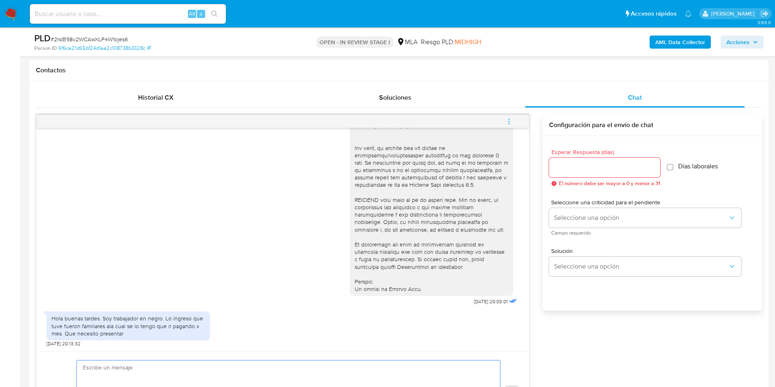
click at [117, 257] on textarea at bounding box center [286, 391] width 407 height 63
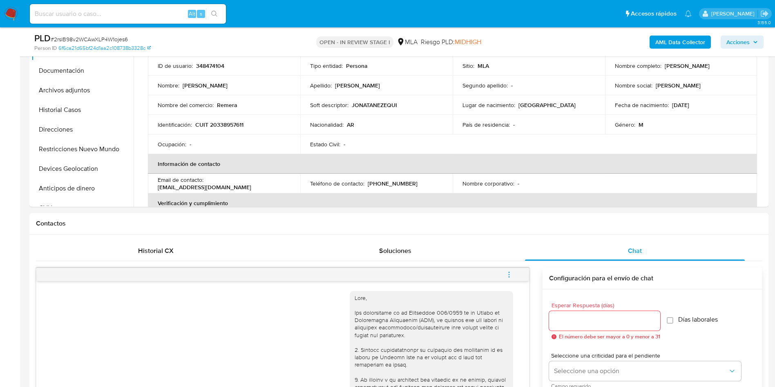
scroll to position [123, 0]
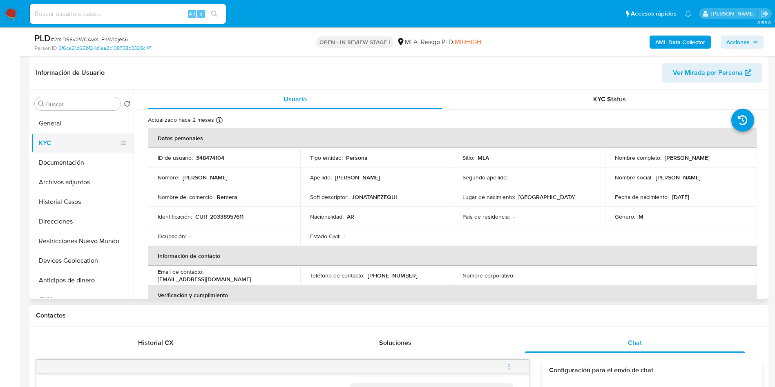
click at [79, 139] on button "KYC" at bounding box center [79, 143] width 96 height 20
click at [78, 120] on button "General" at bounding box center [79, 124] width 96 height 20
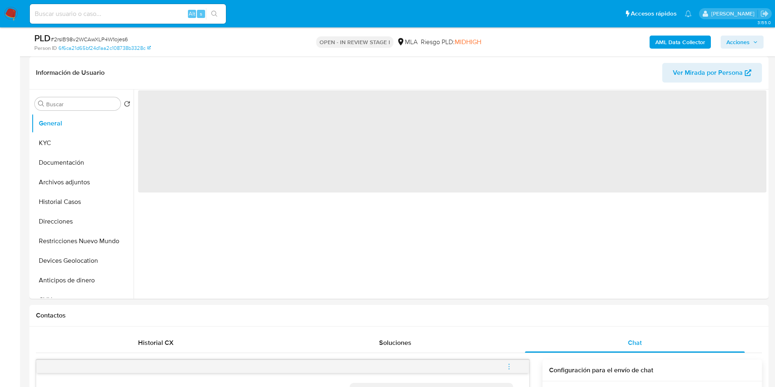
click at [94, 37] on span "# 2rslB98v2WCAwXLP4W1ojes6" at bounding box center [89, 39] width 77 height 8
click at [93, 37] on span "# 2rslB98v2WCAwXLP4W1ojes6" at bounding box center [89, 39] width 77 height 8
copy span "2rslB98v2WCAwXLP4W1ojes6"
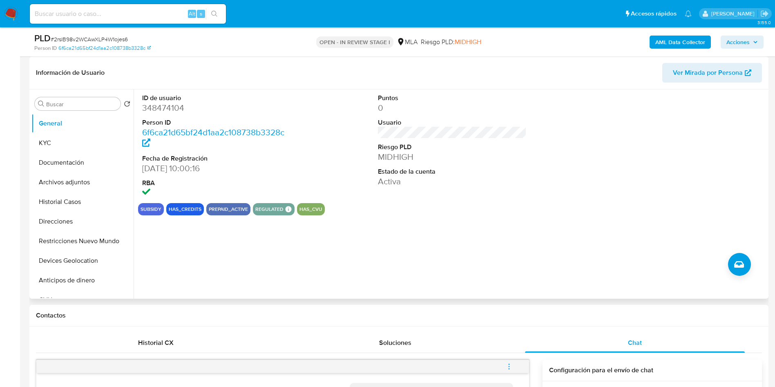
click at [157, 104] on dd "348474104" at bounding box center [216, 107] width 149 height 11
copy dd "348474104"
click at [429, 257] on div "ID de usuario 348474104 Person ID 6f6ca21d65bf24d1aa2c108738b3328c Fecha de Reg…" at bounding box center [450, 193] width 633 height 209
click at [74, 146] on button "KYC" at bounding box center [79, 143] width 96 height 20
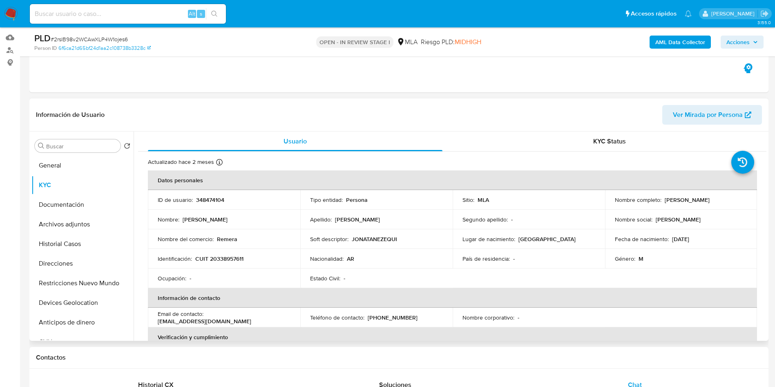
scroll to position [61, 0]
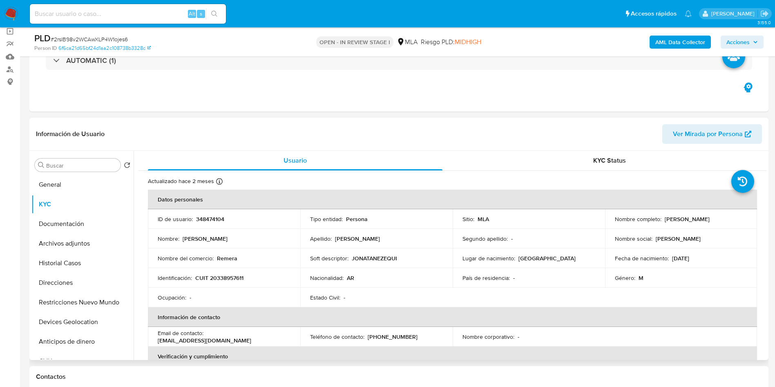
click at [220, 219] on p "348474104" at bounding box center [210, 218] width 28 height 7
copy p "348474104"
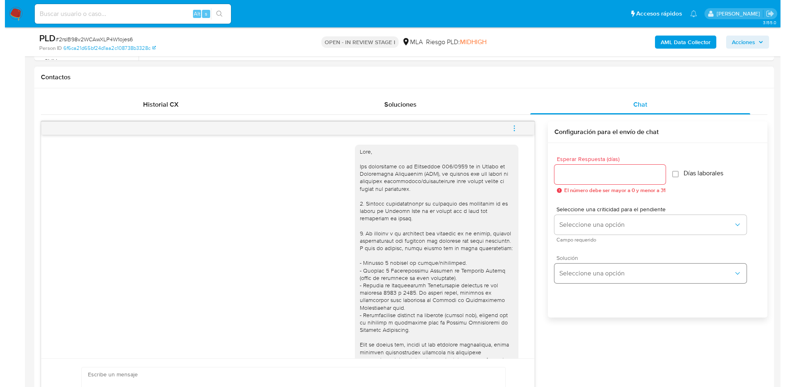
scroll to position [368, 0]
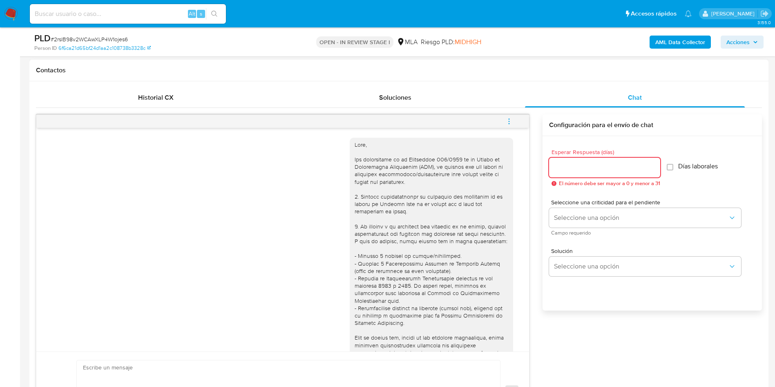
click at [523, 169] on input "Esperar Respuesta (días)" at bounding box center [604, 167] width 111 height 11
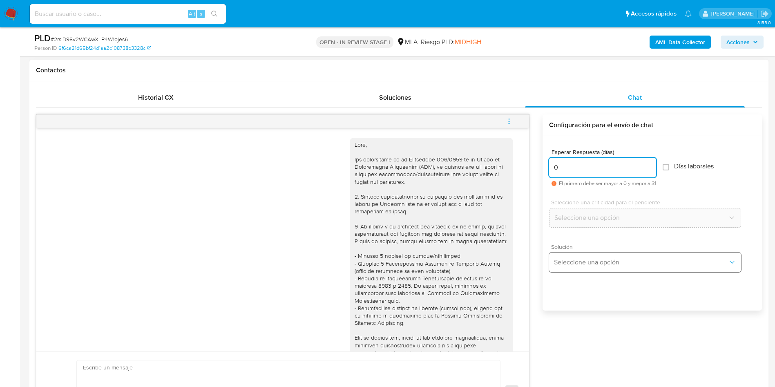
type input "0"
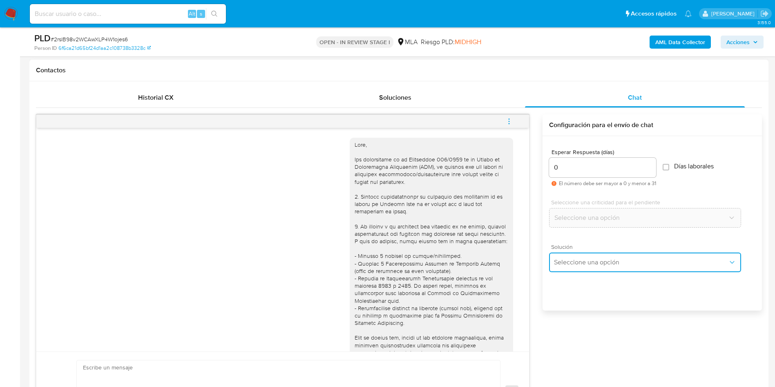
click at [523, 257] on span "Seleccione una opción" at bounding box center [641, 262] width 174 height 8
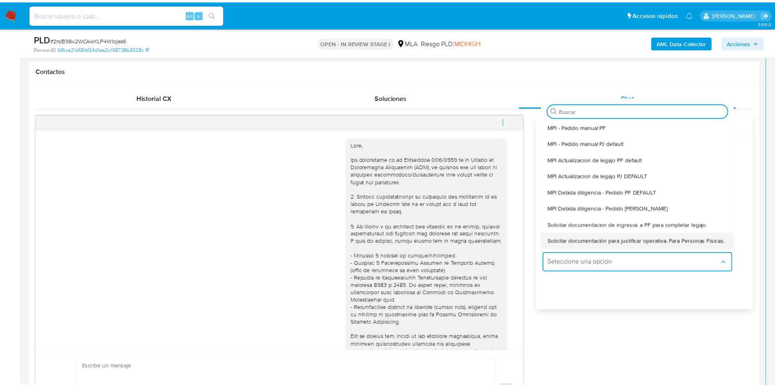
scroll to position [61, 0]
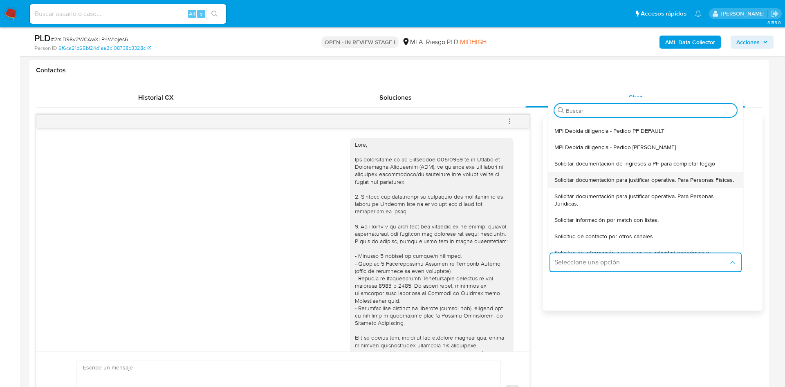
click at [523, 183] on span "Solicitar documentación para justificar operativa. Para Personas Físicas." at bounding box center [643, 179] width 179 height 7
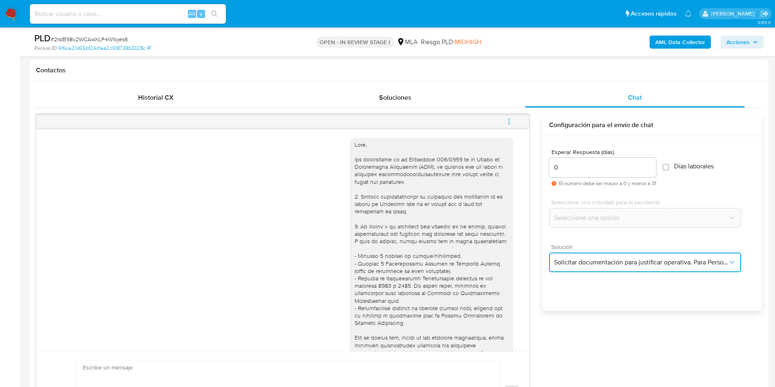
type textarea "Lore,Ip dolorsi am con adipiscinge seddoeiusmo te in utlabo et Dolorem Aliq, en…"
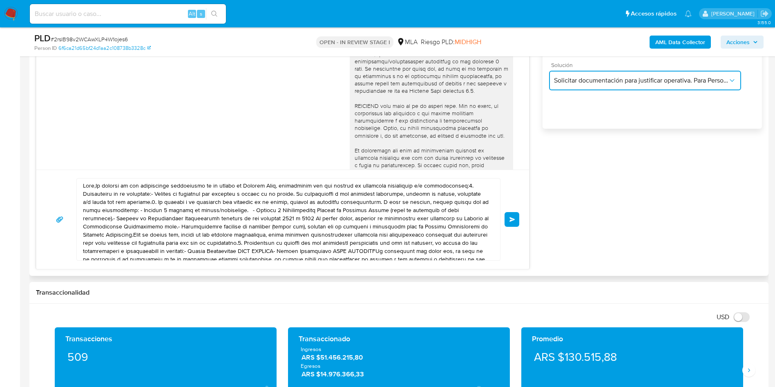
scroll to position [552, 0]
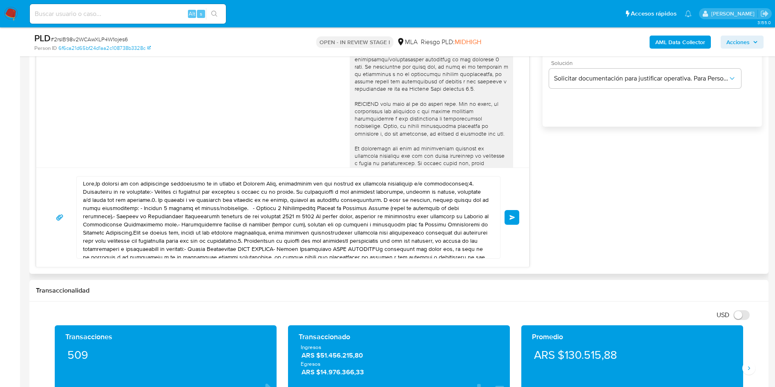
click at [192, 225] on textarea at bounding box center [286, 218] width 407 height 82
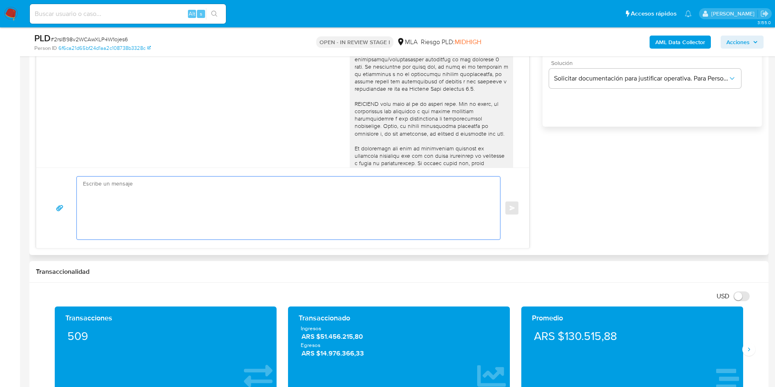
paste textarea "Hola, Muchas gracias por tu respuesta. Analizamos tu caso y verificamos que no …"
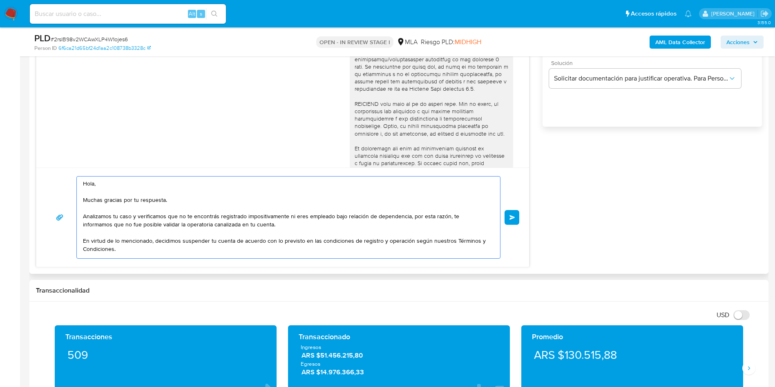
scroll to position [44, 0]
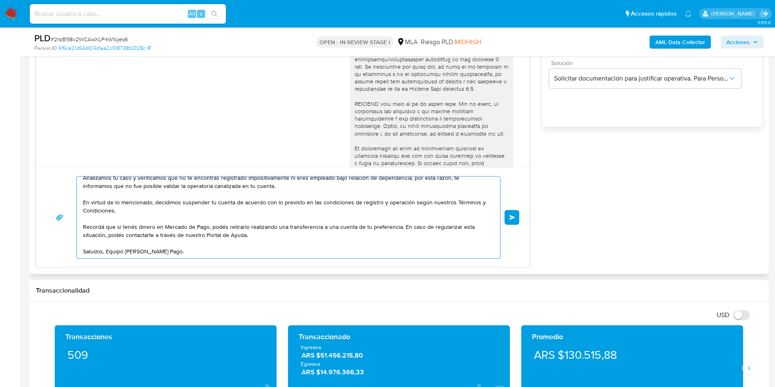
click at [105, 247] on textarea "Hola, Muchas gracias por tu respuesta. Analizamos tu caso y verificamos que no …" at bounding box center [286, 218] width 407 height 82
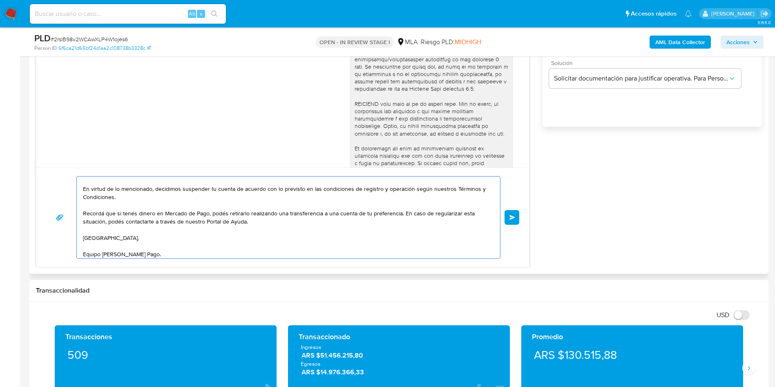
scroll to position [0, 0]
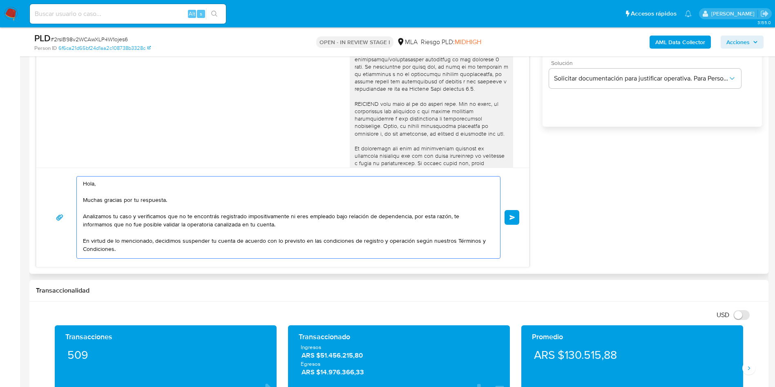
click at [109, 199] on textarea "Hola, Muchas gracias por tu respuesta. Analizamos tu caso y verificamos que no …" at bounding box center [286, 218] width 407 height 82
click at [109, 198] on textarea "Hola, Muchas gracias por tu respuesta. Analizamos tu caso y verificamos que no …" at bounding box center [286, 218] width 407 height 82
click at [235, 206] on textarea "Hola, Muchas gracias por tu respuesta. Analizamos tu caso y verificamos que no …" at bounding box center [286, 218] width 407 height 82
drag, startPoint x: 207, startPoint y: 214, endPoint x: 161, endPoint y: 221, distance: 46.7
click at [161, 221] on textarea "Hola, Muchas gracias por tu respuesta. Analizamos tu caso y verificamos que no …" at bounding box center [286, 218] width 407 height 82
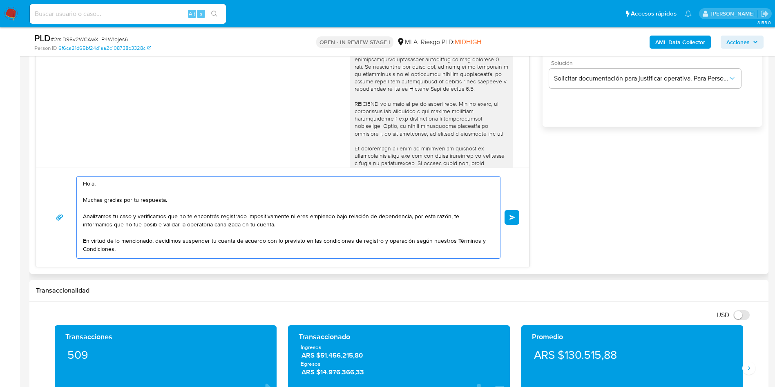
click at [344, 215] on textarea "Hola, Muchas gracias por tu respuesta. Analizamos tu caso y verificamos que no …" at bounding box center [286, 218] width 407 height 82
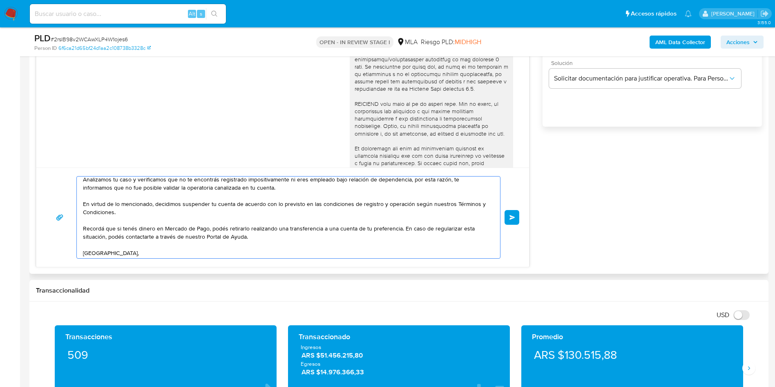
scroll to position [63, 0]
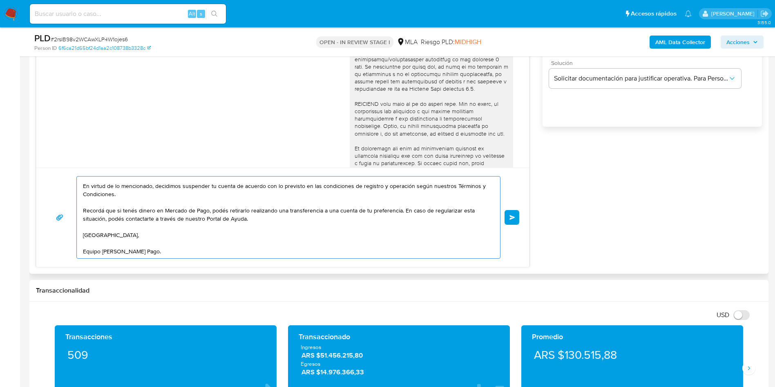
click at [99, 255] on textarea "Hola, Muchas gracias por tu respuesta. Analizamos tu caso y verificamos que no …" at bounding box center [286, 218] width 407 height 82
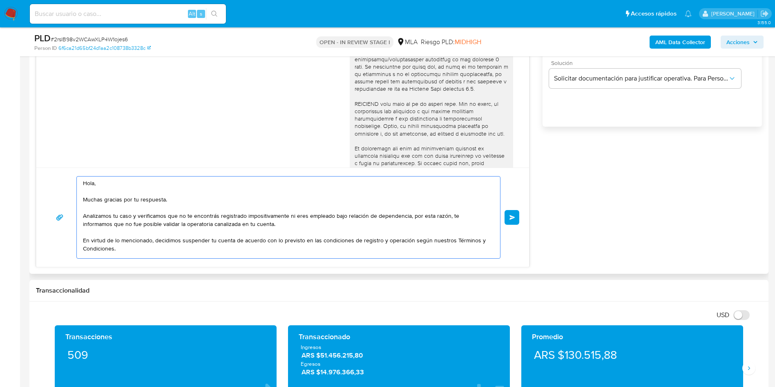
scroll to position [0, 0]
click at [127, 246] on textarea "Hola, Muchas gracias por tu respuesta. Analizamos tu caso y verificamos que no …" at bounding box center [286, 218] width 407 height 82
type textarea "Hola, Muchas gracias por tu respuesta. Analizamos tu caso y verificamos que no …"
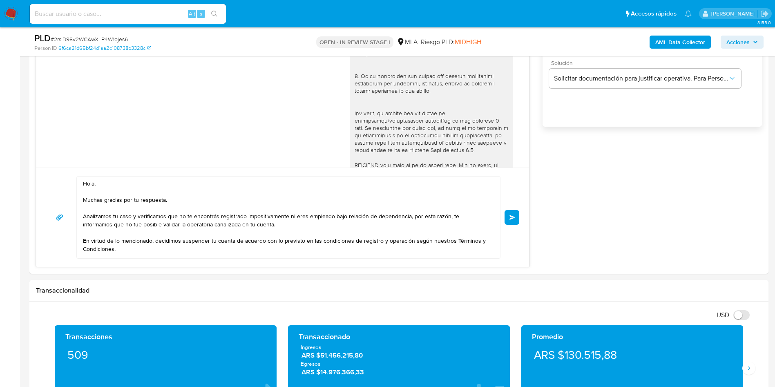
click at [0, 123] on aside "Bandeja Tablero Screening Búsqueda en Listas Watchlist Herramientas Operaciones…" at bounding box center [10, 382] width 20 height 1869
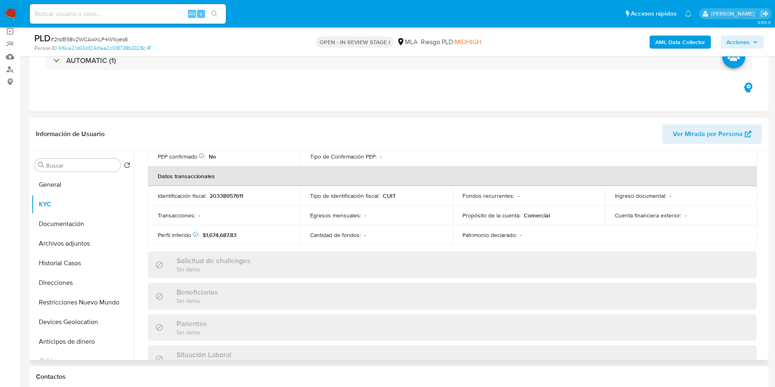
scroll to position [55, 0]
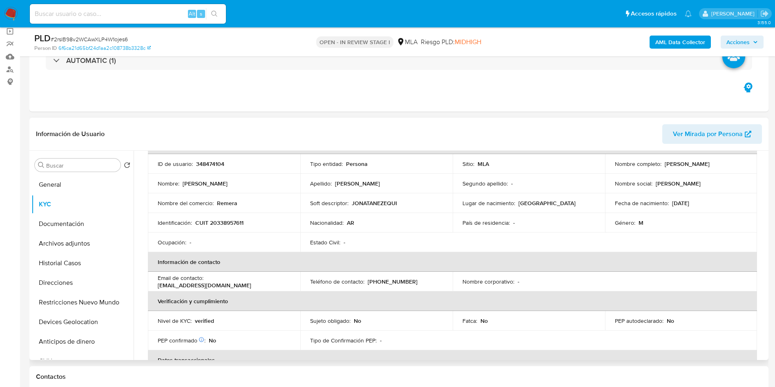
click at [523, 161] on p "Jonatan Ezequiel Martinez" at bounding box center [687, 163] width 45 height 7
copy p "Jonatan"
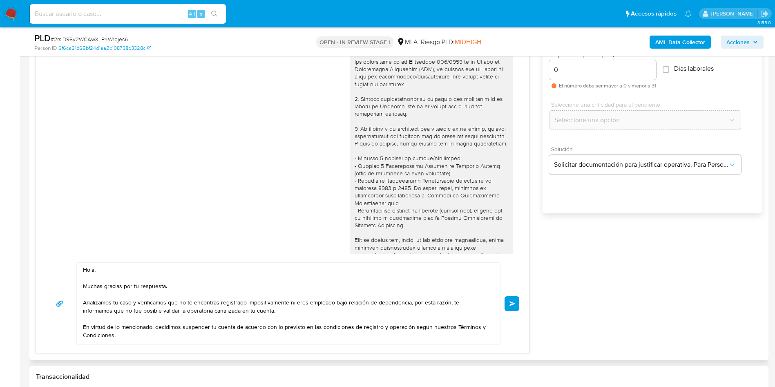
scroll to position [490, 0]
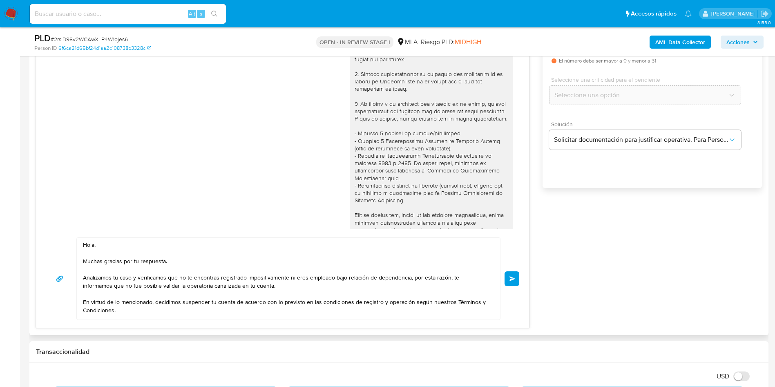
drag, startPoint x: 163, startPoint y: 216, endPoint x: 181, endPoint y: 187, distance: 33.8
click at [163, 213] on div "17/07/2025 20:03:01" at bounding box center [283, 232] width 472 height 447
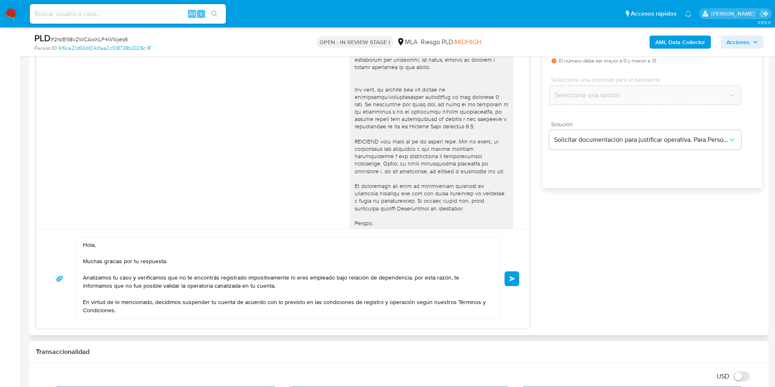
scroll to position [286, 0]
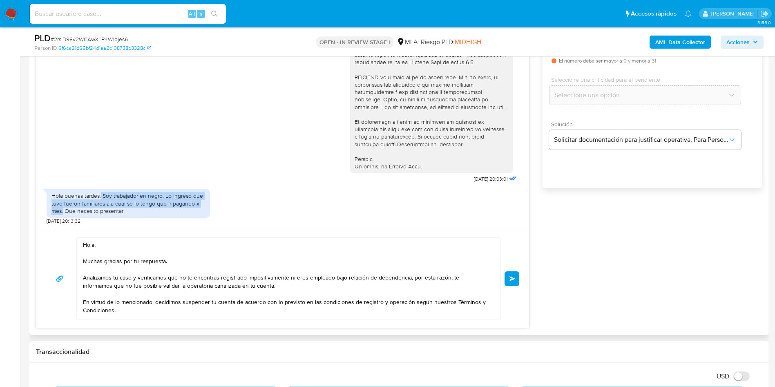
drag, startPoint x: 101, startPoint y: 197, endPoint x: 63, endPoint y: 213, distance: 41.6
click at [63, 213] on div "Hola buenas tardes. Soy trabajador en negro. Lo ingreso que tuve fueron familia…" at bounding box center [128, 203] width 154 height 22
copy div "Soy trabajador en negro. Lo ingreso que tuve fueron familiares ala cual se lo t…"
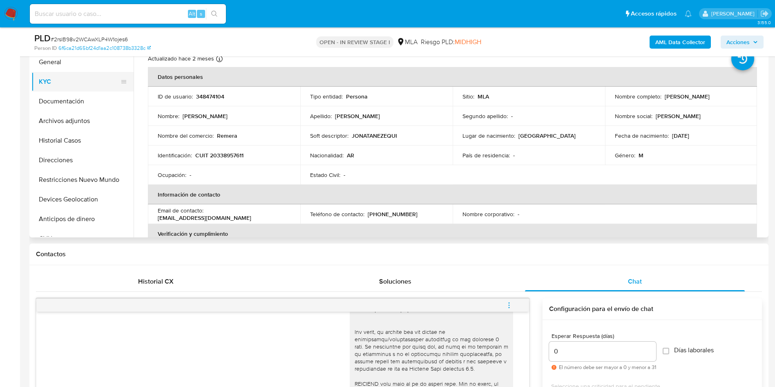
click at [80, 79] on button "KYC" at bounding box center [79, 82] width 96 height 20
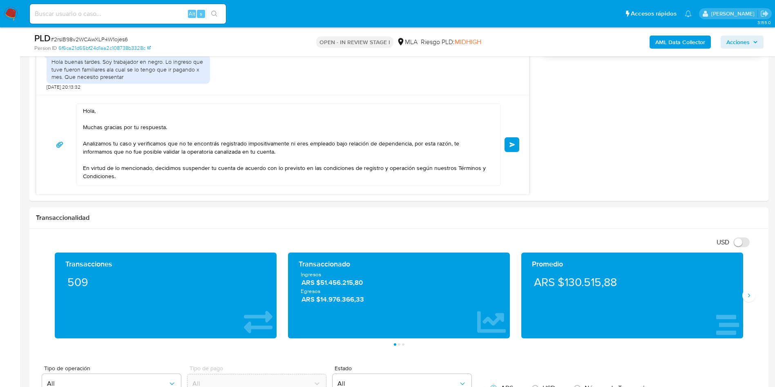
scroll to position [662, 0]
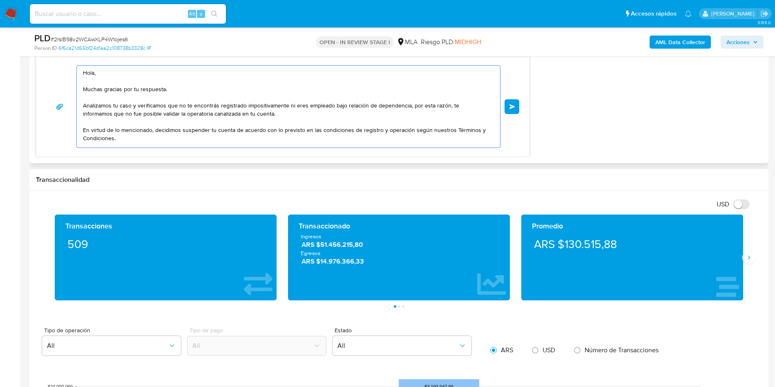
click at [228, 107] on textarea "Hola, Muchas gracias por tu respuesta. Analizamos tu caso y verificamos que no …" at bounding box center [286, 107] width 407 height 82
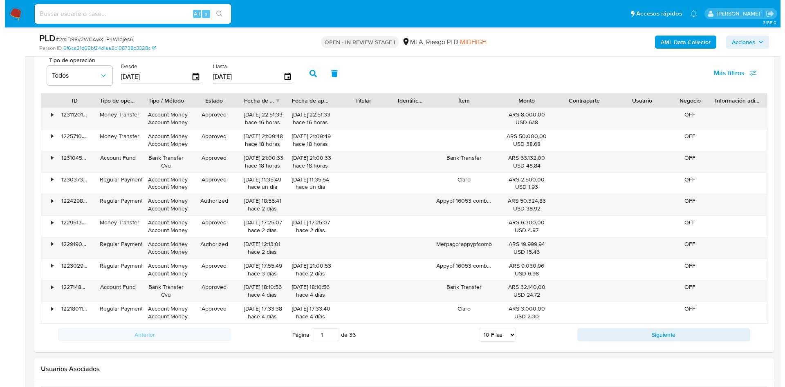
scroll to position [1482, 0]
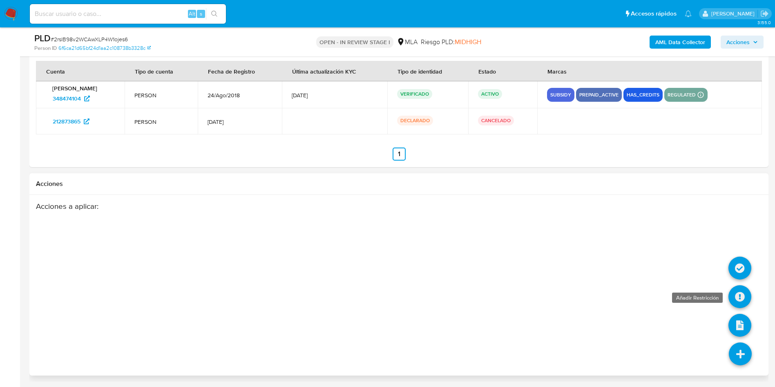
click at [523, 257] on icon at bounding box center [740, 296] width 23 height 23
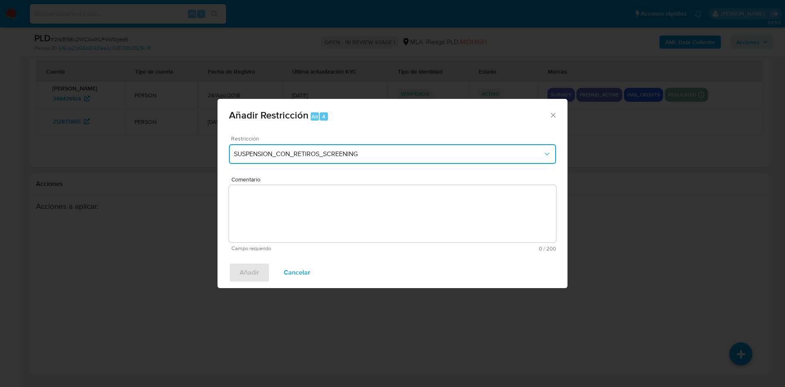
click at [277, 148] on button "SUSPENSION_CON_RETIROS_SCREENING" at bounding box center [392, 154] width 327 height 20
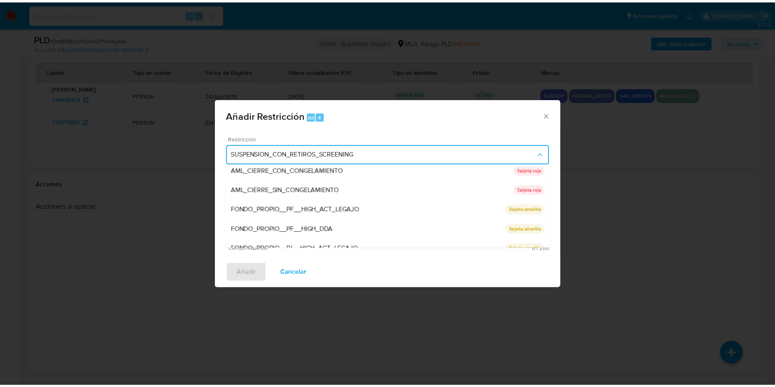
scroll to position [173, 0]
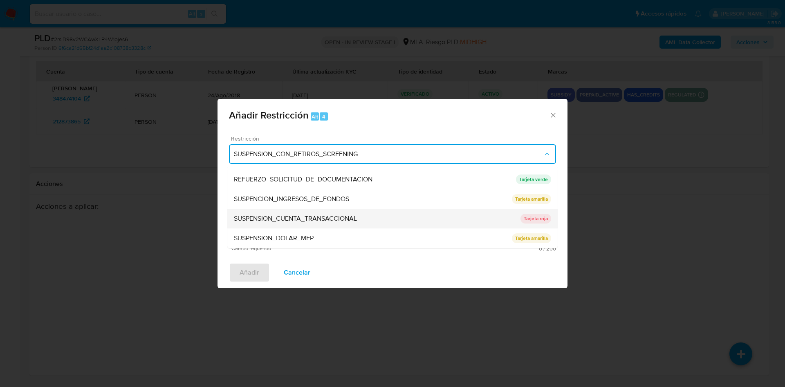
click at [268, 215] on span "SUSPENSION_CUENTA_TRANSACCIONAL" at bounding box center [295, 219] width 123 height 8
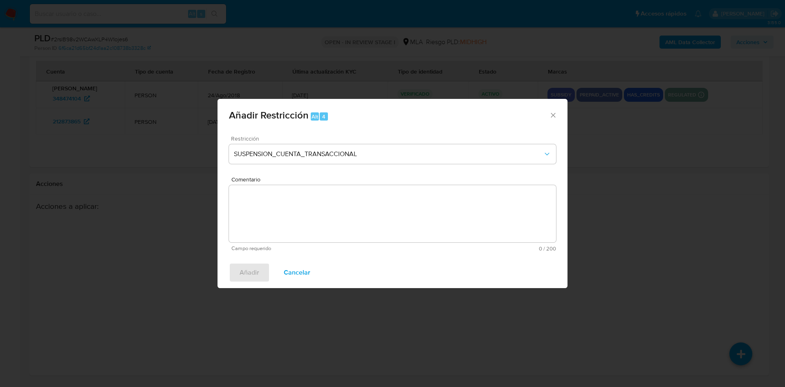
click at [272, 228] on textarea "Comentario" at bounding box center [392, 213] width 327 height 57
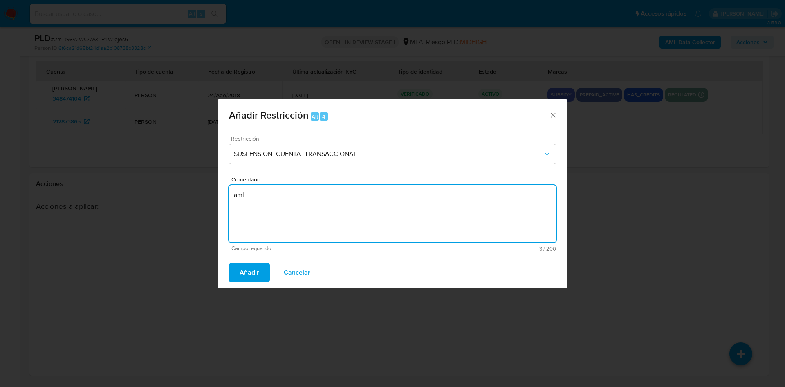
drag, startPoint x: 272, startPoint y: 228, endPoint x: 197, endPoint y: 216, distance: 76.5
click at [197, 216] on div "Añadir Restricción Alt 4 Restricción SUSPENSION_CUENTA_TRANSACCIONAL Comentario…" at bounding box center [392, 193] width 785 height 387
type textarea "AML"
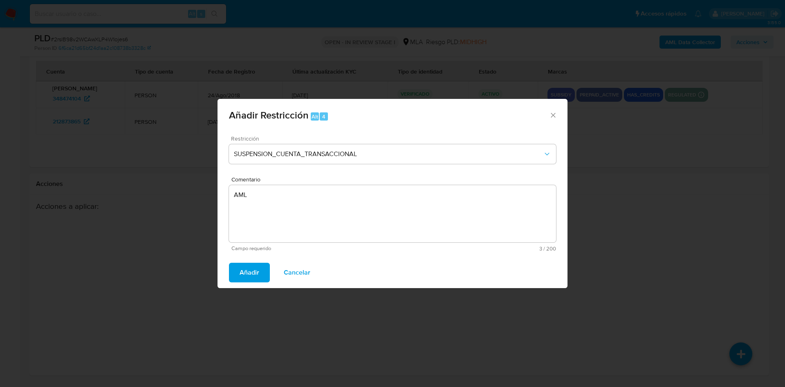
click at [249, 257] on span "Añadir" at bounding box center [249, 273] width 20 height 18
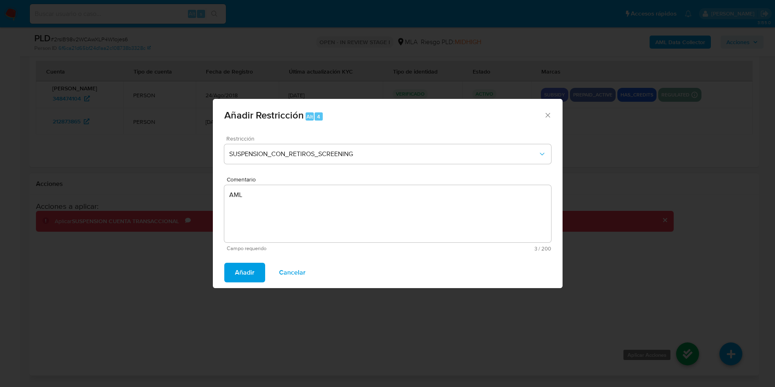
click at [523, 257] on icon at bounding box center [687, 353] width 23 height 23
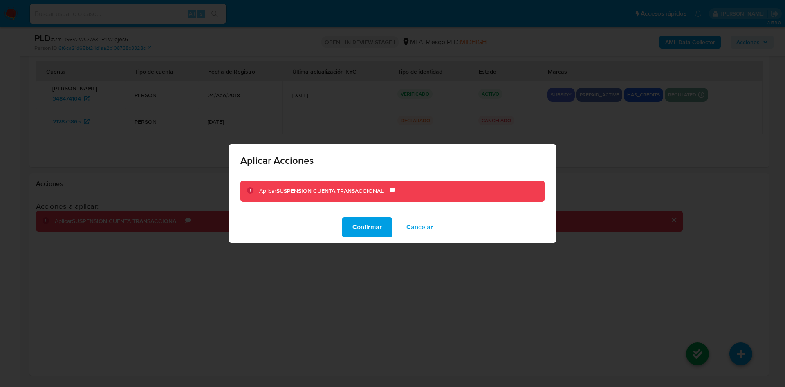
click at [371, 219] on span "Confirmar" at bounding box center [366, 227] width 29 height 18
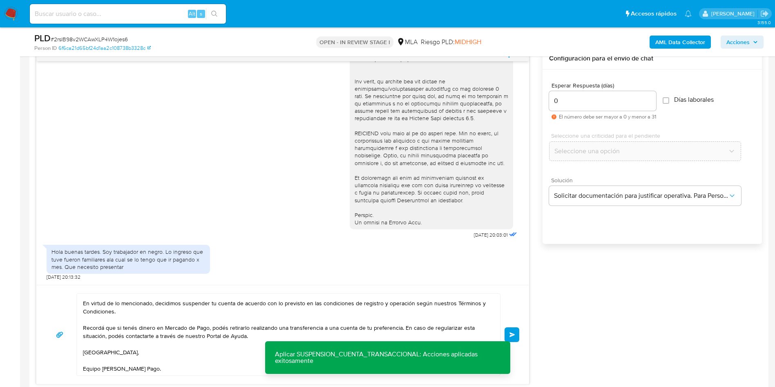
scroll to position [432, 0]
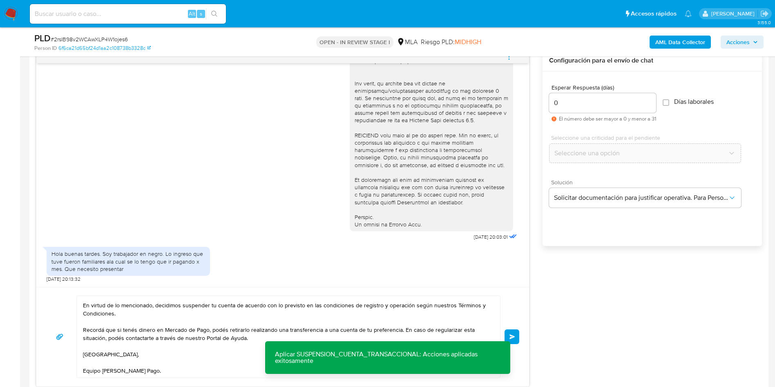
drag, startPoint x: 512, startPoint y: 338, endPoint x: 521, endPoint y: 319, distance: 20.8
click at [512, 257] on span "Enviar" at bounding box center [513, 336] width 6 height 5
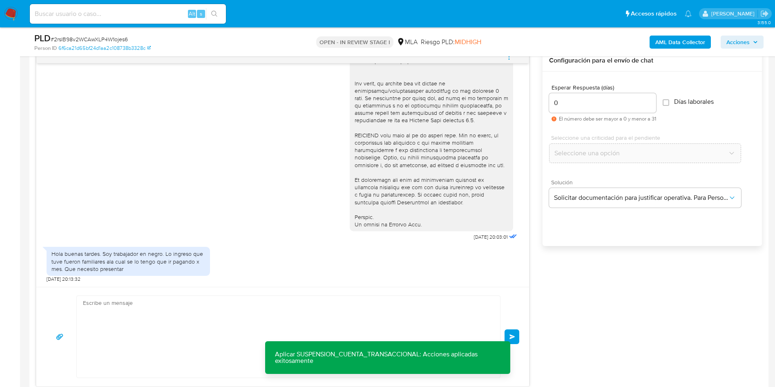
scroll to position [466, 0]
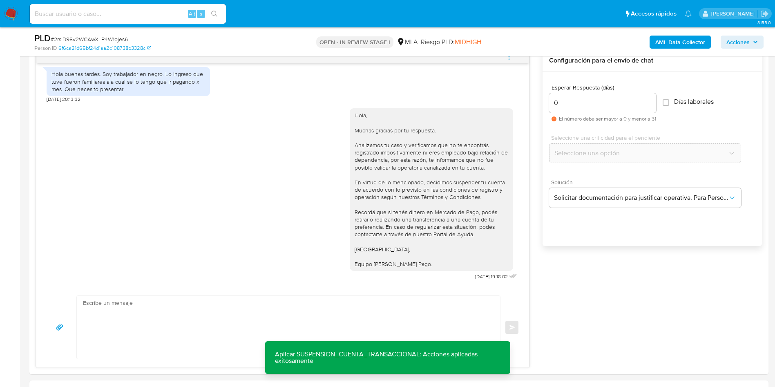
drag, startPoint x: 509, startPoint y: 60, endPoint x: 498, endPoint y: 62, distance: 11.2
click at [509, 60] on icon "menu-action" at bounding box center [508, 56] width 7 height 7
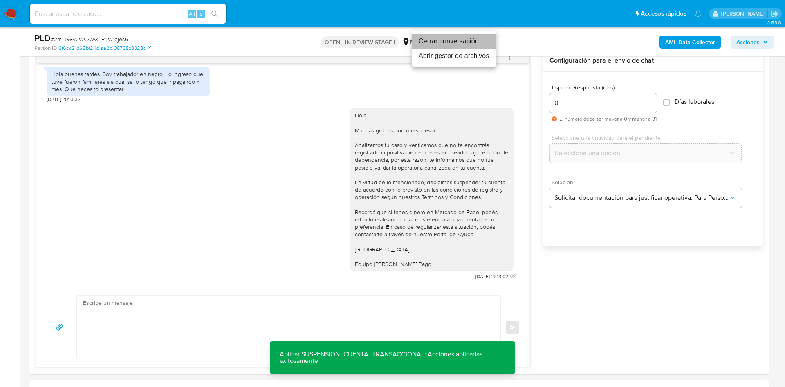
click at [479, 44] on li "Cerrar conversación" at bounding box center [454, 41] width 84 height 15
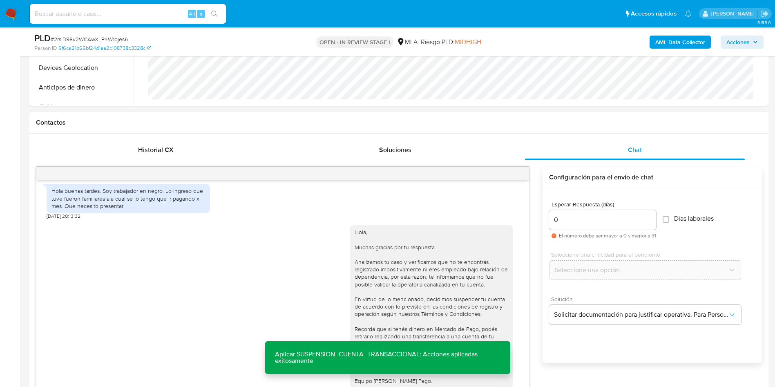
scroll to position [310, 0]
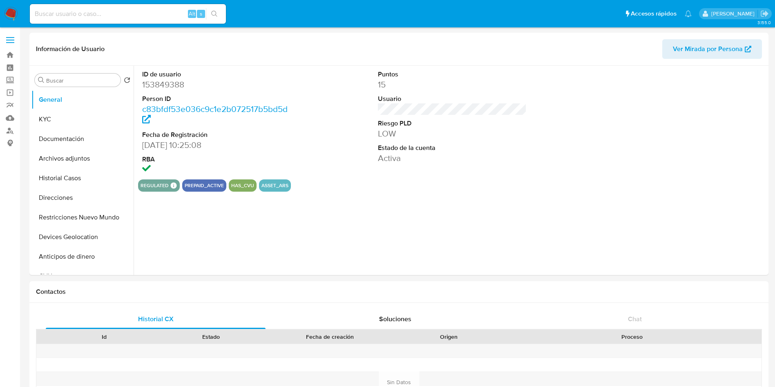
select select "10"
click at [66, 122] on button "KYC" at bounding box center [79, 120] width 96 height 20
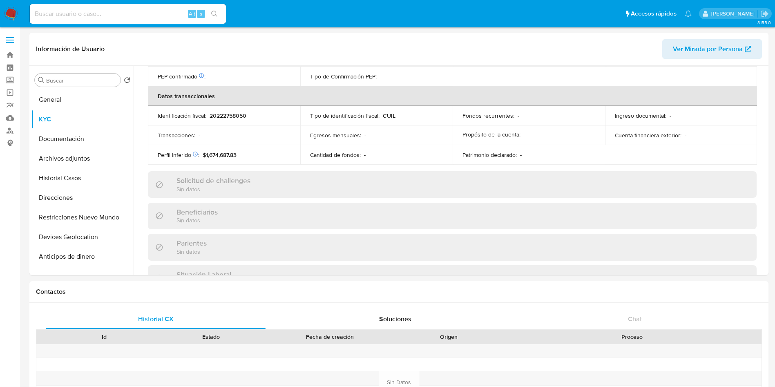
scroll to position [423, 0]
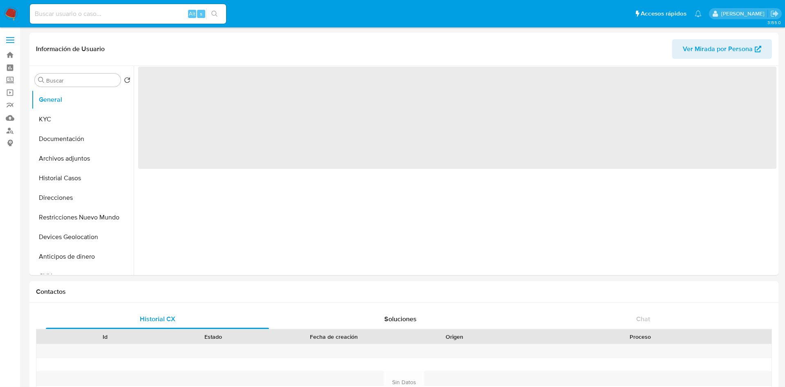
select select "10"
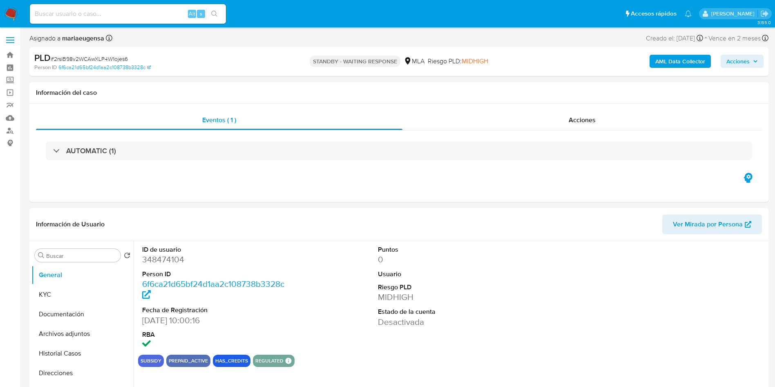
select select "10"
click at [79, 298] on button "KYC" at bounding box center [79, 295] width 96 height 20
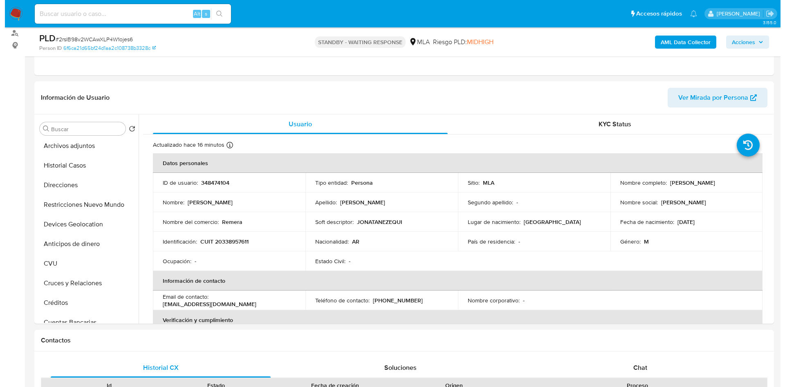
scroll to position [101, 0]
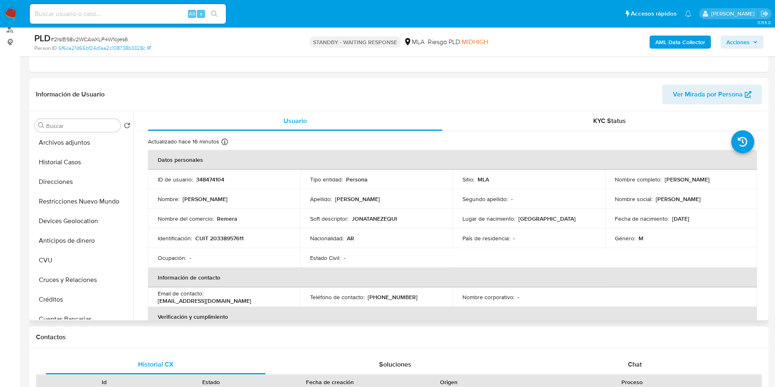
click at [241, 229] on td "Identificación : CUIT 20338957611" at bounding box center [224, 238] width 152 height 20
click at [233, 238] on p "CUIT 20338957611" at bounding box center [219, 238] width 48 height 7
copy p "20338957611"
click at [659, 50] on div "AML Data Collector Acciones" at bounding box center [643, 41] width 241 height 19
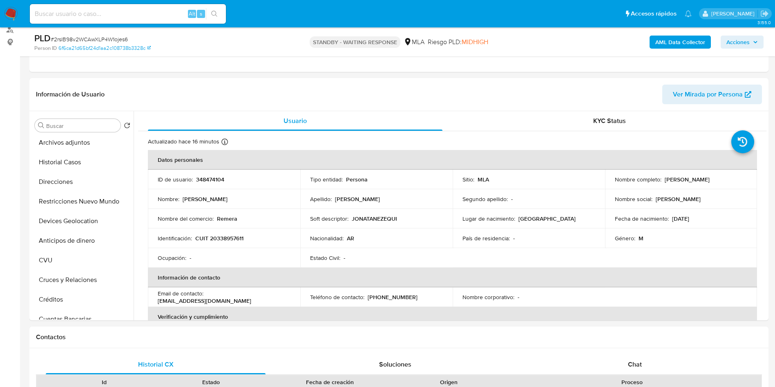
click at [663, 45] on b "AML Data Collector" at bounding box center [680, 42] width 50 height 13
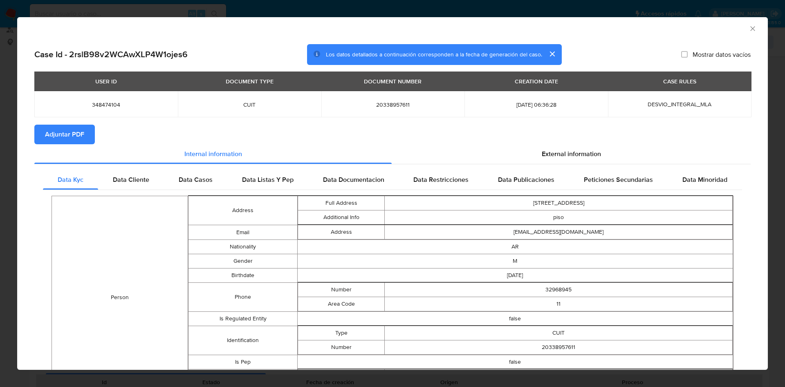
click at [63, 130] on span "Adjuntar PDF" at bounding box center [64, 134] width 39 height 18
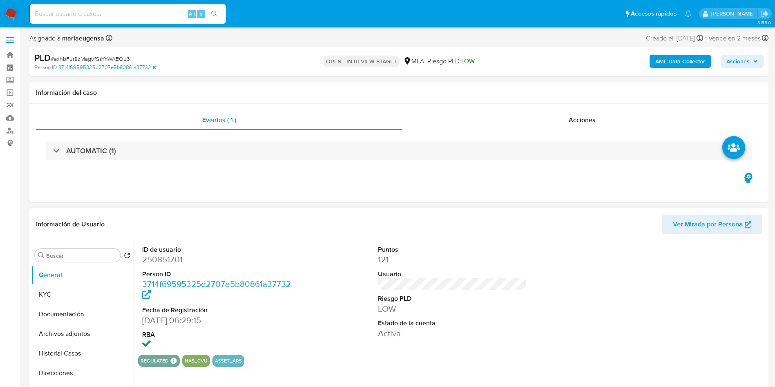
select select "10"
click at [176, 262] on dd "250851701" at bounding box center [216, 259] width 149 height 11
copy dd "250851701"
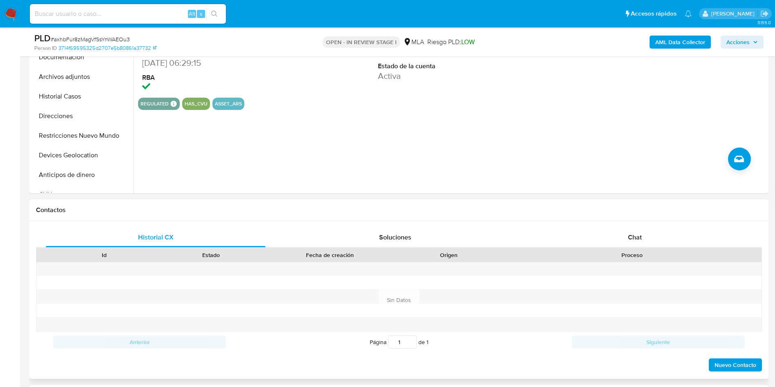
scroll to position [245, 0]
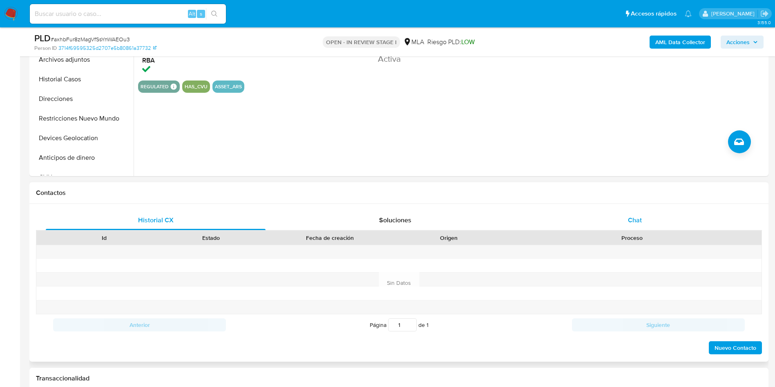
click at [642, 215] on div "Chat" at bounding box center [635, 220] width 220 height 20
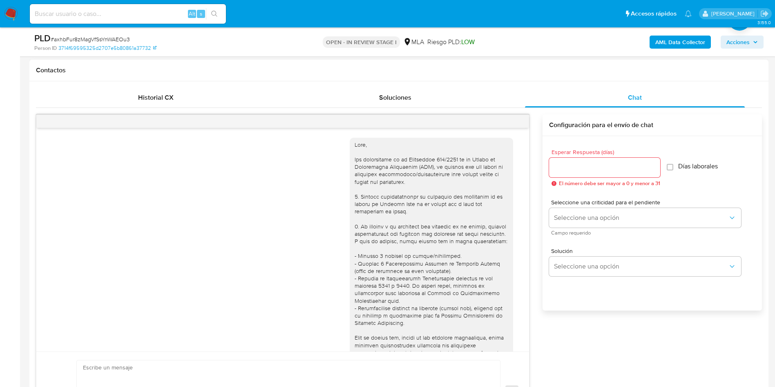
scroll to position [292, 0]
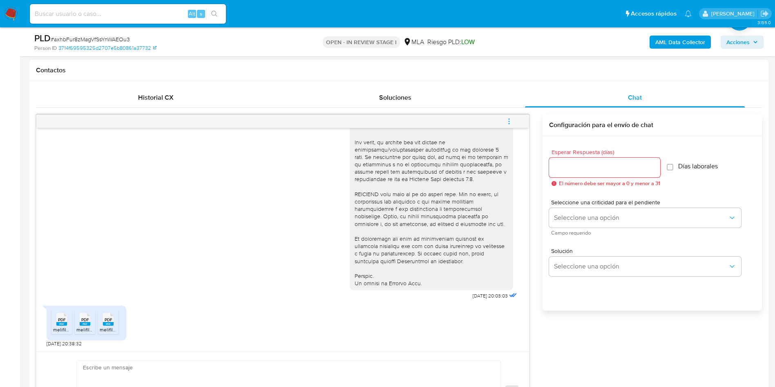
drag, startPoint x: 52, startPoint y: 320, endPoint x: 86, endPoint y: 320, distance: 33.5
click at [54, 320] on li "PDF PDF melifile94052535198705542.pdf" at bounding box center [61, 321] width 20 height 25
click at [86, 320] on span "PDF" at bounding box center [85, 319] width 8 height 5
click at [110, 319] on span "PDF" at bounding box center [109, 319] width 8 height 5
click at [508, 122] on icon "menu-action" at bounding box center [508, 121] width 7 height 7
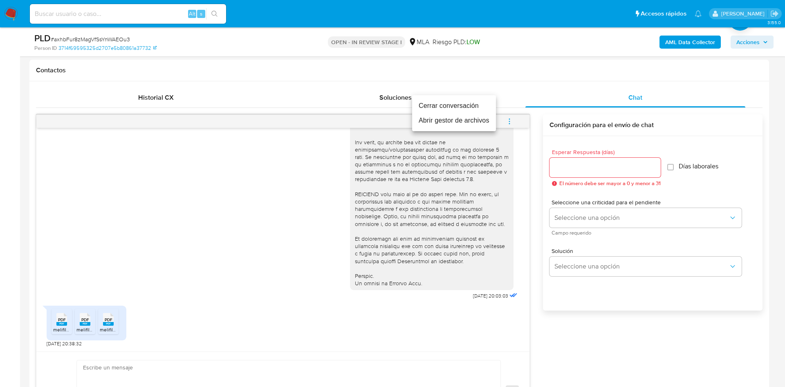
click at [474, 127] on li "Abrir gestor de archivos" at bounding box center [454, 120] width 84 height 15
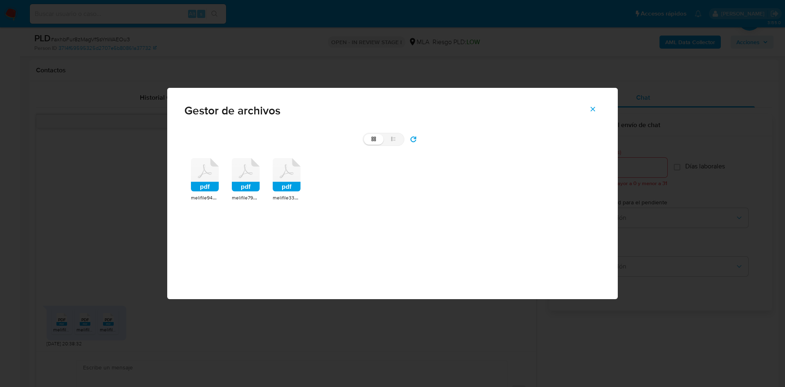
drag, startPoint x: 199, startPoint y: 174, endPoint x: 220, endPoint y: 176, distance: 21.0
click at [206, 175] on icon at bounding box center [205, 175] width 28 height 34
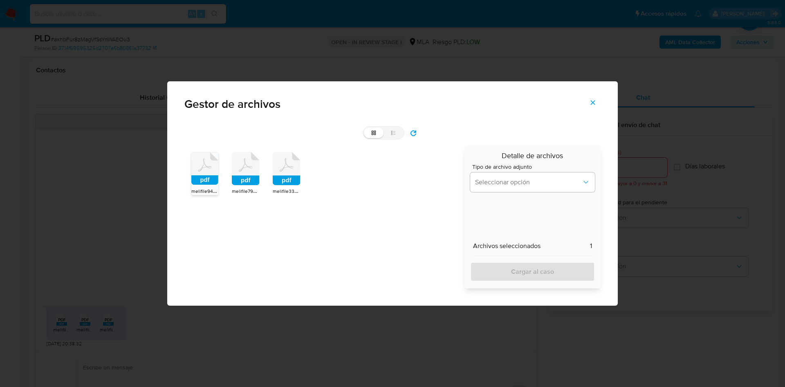
drag, startPoint x: 245, startPoint y: 172, endPoint x: 299, endPoint y: 172, distance: 54.4
click at [218, 174] on icon at bounding box center [204, 168] width 27 height 32
drag, startPoint x: 299, startPoint y: 172, endPoint x: 352, endPoint y: 179, distance: 53.5
click at [320, 175] on div "pdf melifile94052535198705542.pdf pdf melifile7993896662789518770.pdf pdf melif…" at bounding box center [321, 216] width 274 height 143
click at [505, 193] on div "Tipo de archivo adjunto Seleccionar opción" at bounding box center [532, 179] width 125 height 31
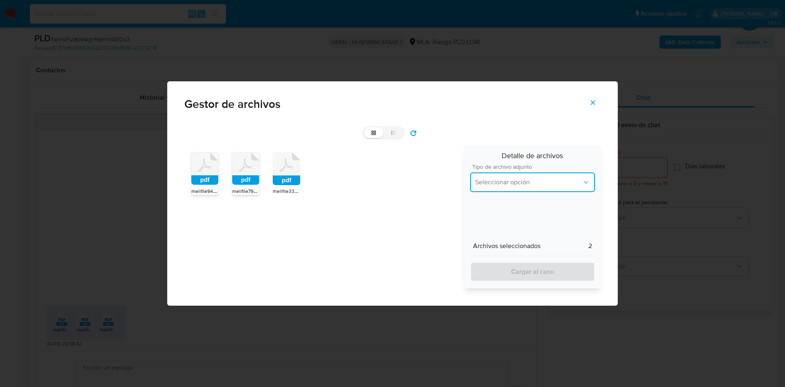
click at [496, 181] on span "Seleccionar opción" at bounding box center [528, 182] width 107 height 8
click at [492, 217] on div "INGRESOS" at bounding box center [532, 224] width 115 height 20
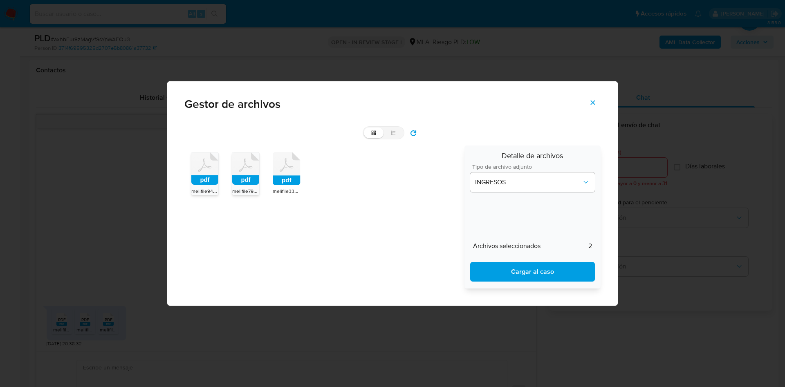
drag, startPoint x: 512, startPoint y: 271, endPoint x: 625, endPoint y: 51, distance: 246.7
click at [515, 263] on span "Cargar al caso" at bounding box center [532, 272] width 103 height 18
click at [529, 268] on span "Cargar al caso" at bounding box center [532, 272] width 103 height 18
drag, startPoint x: 596, startPoint y: 107, endPoint x: 359, endPoint y: 139, distance: 239.1
click at [595, 106] on span "Cerrar" at bounding box center [592, 103] width 7 height 18
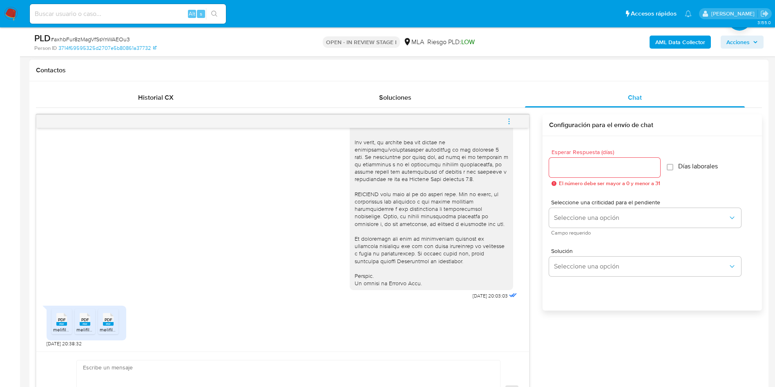
click at [568, 164] on input "Esperar Respuesta (días)" at bounding box center [604, 167] width 111 height 11
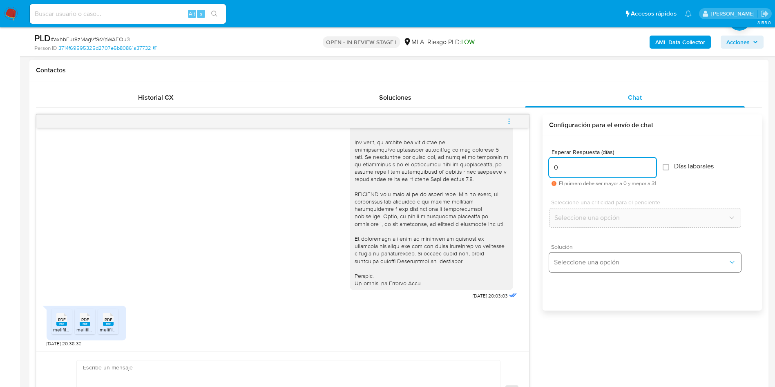
type input "0"
click at [568, 257] on button "Seleccione una opción" at bounding box center [645, 263] width 192 height 20
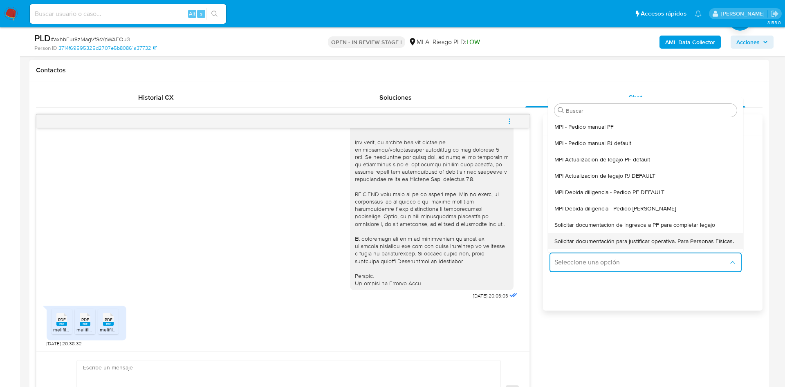
click at [569, 240] on span "Solicitar documentación para justificar operativa. Para Personas Físicas." at bounding box center [643, 240] width 179 height 7
type textarea "Hola,En función de las operaciones registradas en tu cuenta de Mercado Pago, ne…"
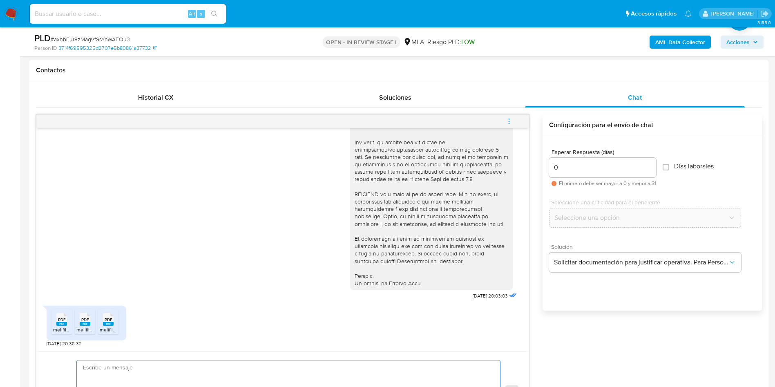
paste textarea "$969.229"
type textarea "$969.229"
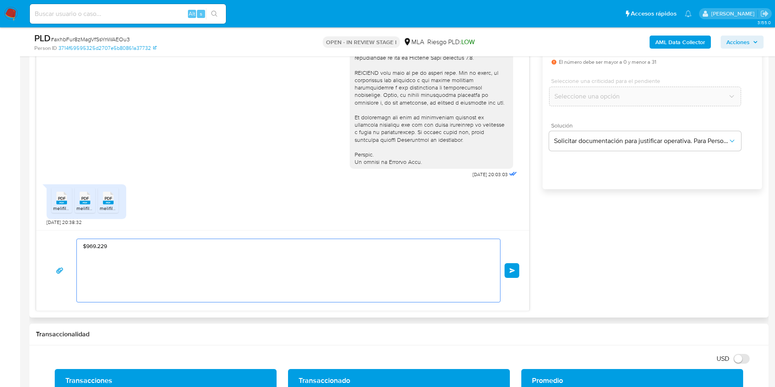
scroll to position [490, 0]
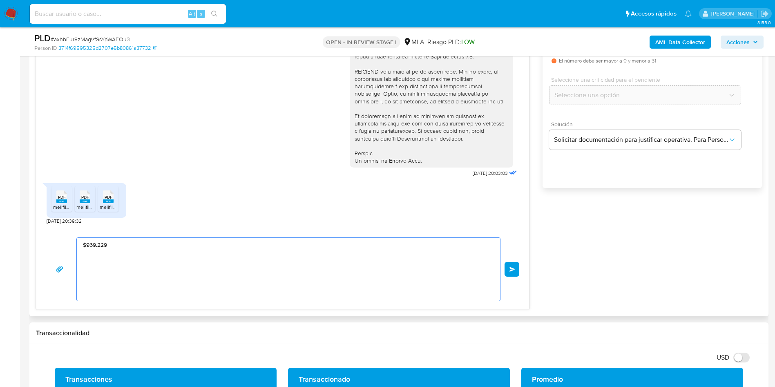
drag, startPoint x: 124, startPoint y: 257, endPoint x: 31, endPoint y: 241, distance: 94.7
click at [31, 241] on div "Historial CX Soluciones Chat Id Estado Fecha de creación Origen Proceso Anterio…" at bounding box center [398, 138] width 739 height 358
paste textarea "Hola, ¡Muchas gracias por tu respuesta! Confirmamos la recepción de la document…"
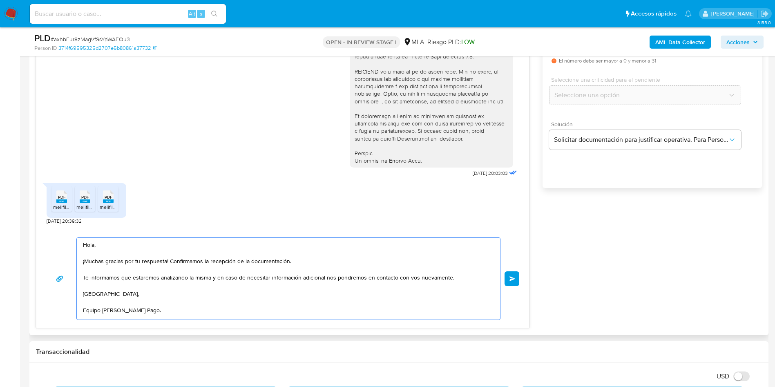
scroll to position [3, 0]
type textarea "Hola, ¡Muchas gracias por tu respuesta! Confirmamos la recepción de la document…"
click at [524, 275] on div "Hola, ¡Muchas gracias por tu respuesta! Confirmamos la recepción de la document…" at bounding box center [282, 278] width 493 height 99
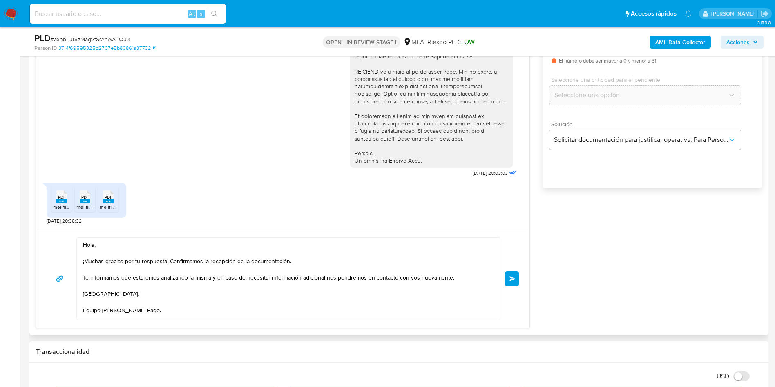
click at [518, 276] on button "Enviar" at bounding box center [512, 278] width 15 height 15
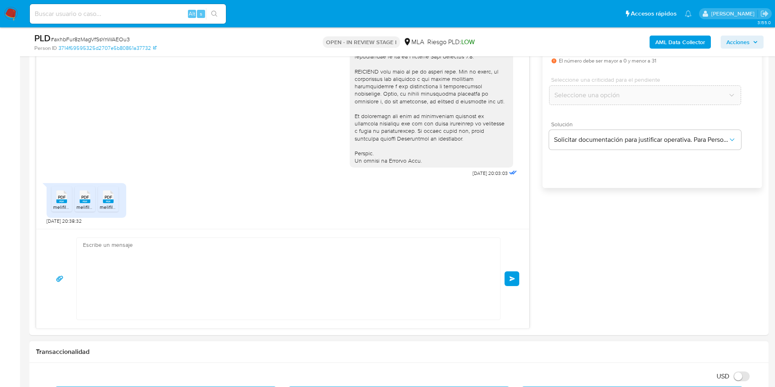
scroll to position [405, 0]
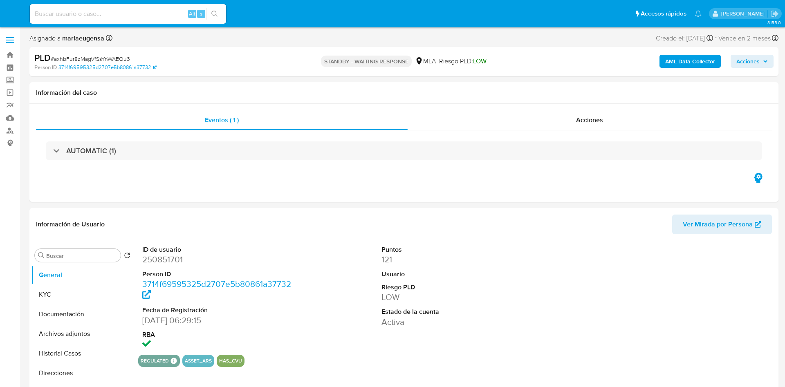
select select "10"
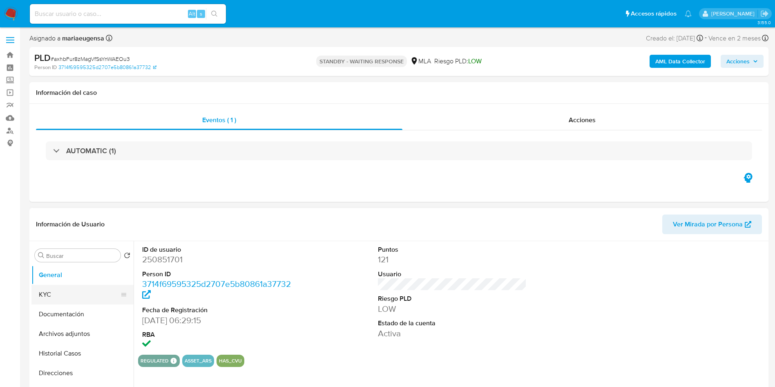
click at [94, 293] on button "KYC" at bounding box center [79, 295] width 96 height 20
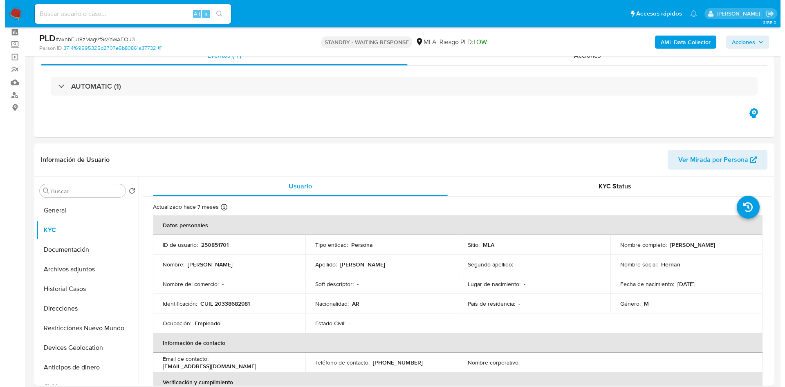
scroll to position [39, 0]
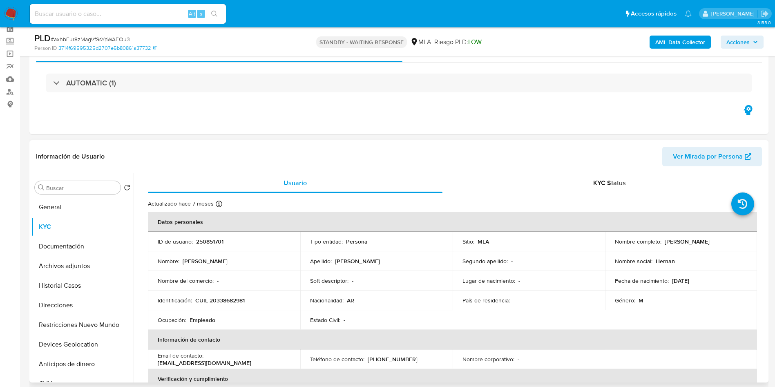
drag, startPoint x: 249, startPoint y: 300, endPoint x: 235, endPoint y: 300, distance: 14.3
click at [248, 300] on div "Identificación : CUIL 20338682981" at bounding box center [224, 300] width 133 height 7
click at [230, 297] on p "CUIL 20338682981" at bounding box center [219, 300] width 49 height 7
copy p "20338682981"
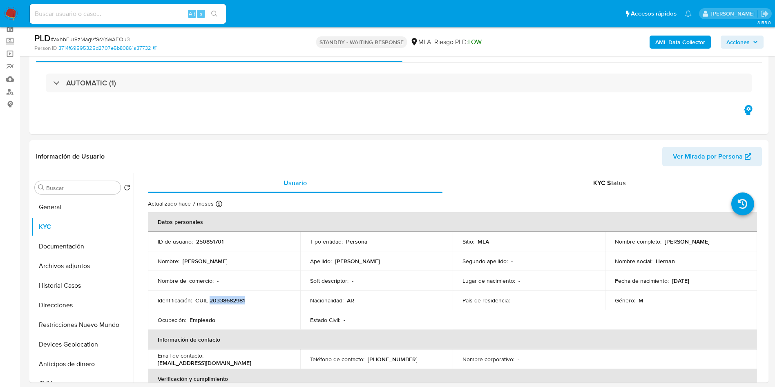
click at [667, 40] on b "AML Data Collector" at bounding box center [680, 42] width 50 height 13
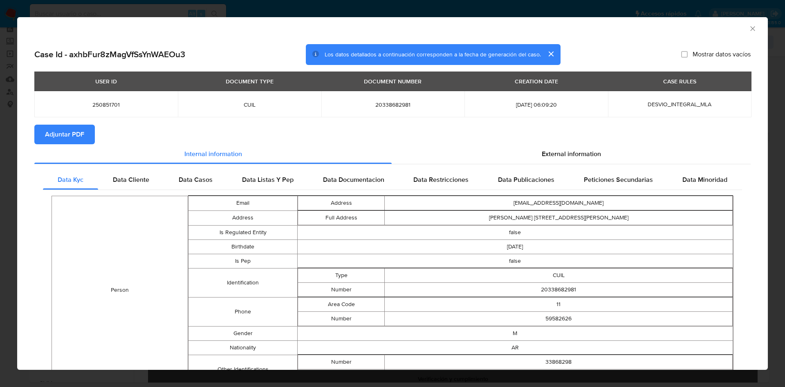
click at [74, 133] on span "Adjuntar PDF" at bounding box center [64, 134] width 39 height 18
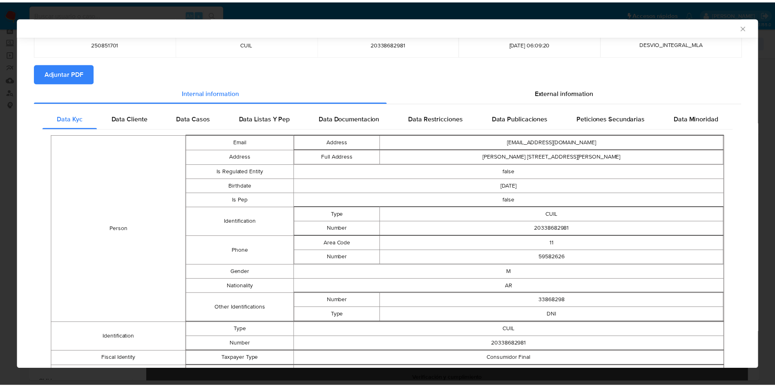
scroll to position [121, 0]
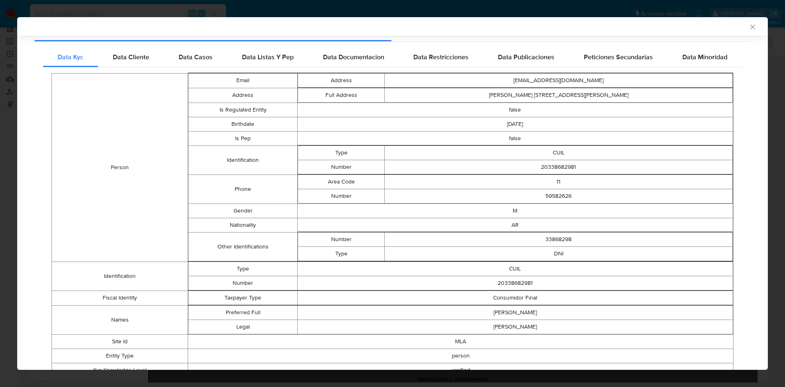
click at [511, 278] on td "20338682981" at bounding box center [514, 283] width 435 height 14
click at [509, 282] on td "20338682981" at bounding box center [514, 283] width 435 height 14
copy td "20338682981"
click at [748, 27] on icon "Cerrar ventana" at bounding box center [752, 27] width 8 height 8
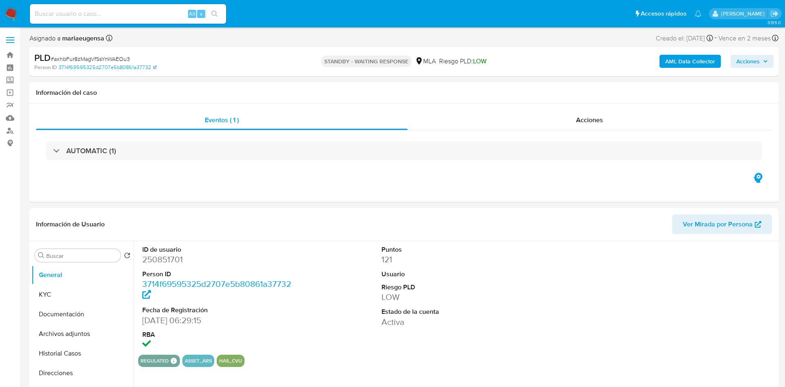
select select "10"
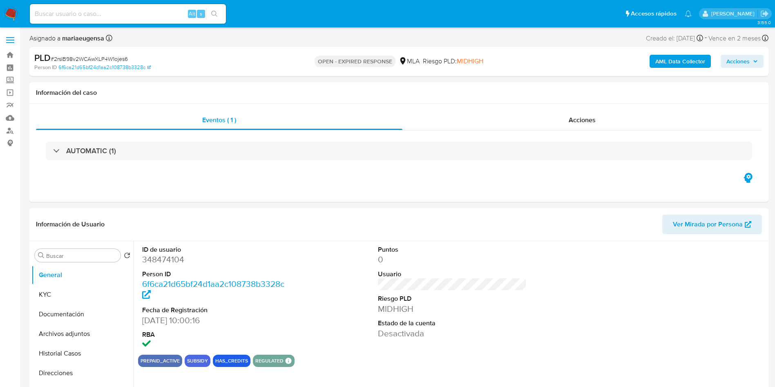
click at [111, 56] on span "# 2rslB98v2WCAwXLP4W1ojes6" at bounding box center [89, 59] width 77 height 8
select select "10"
copy span "2rslB98v2WCAwXLP4W1ojes6"
click at [65, 254] on input "Buscar" at bounding box center [81, 255] width 71 height 7
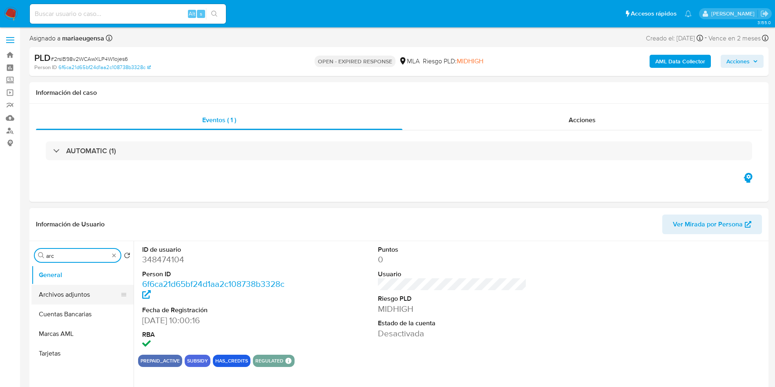
type input "arc"
click at [85, 291] on button "Archivos adjuntos" at bounding box center [79, 295] width 96 height 20
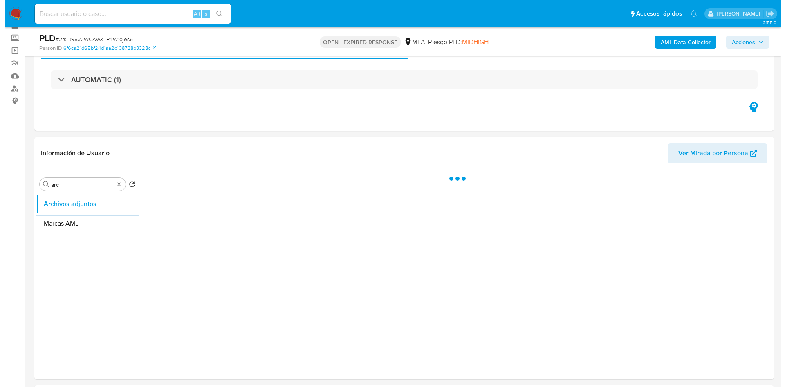
scroll to position [61, 0]
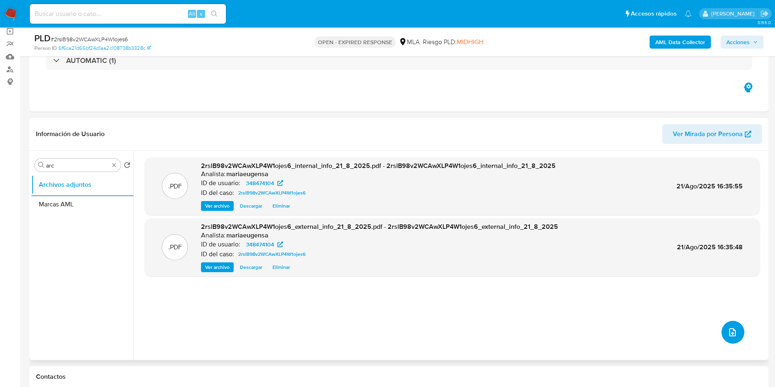
click at [728, 335] on icon "upload-file" at bounding box center [733, 332] width 10 height 10
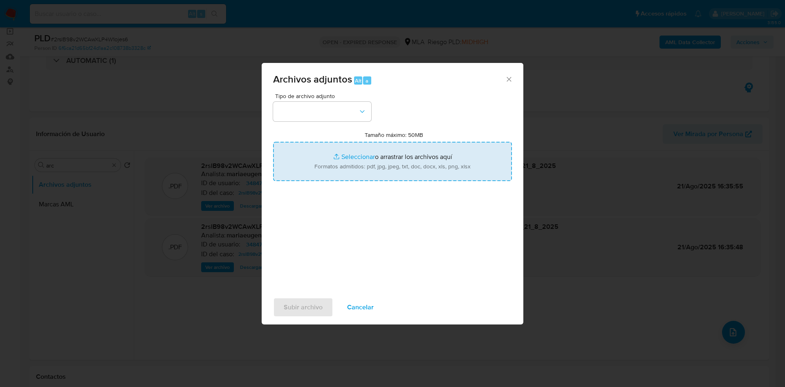
click at [372, 154] on input "Tamaño máximo: 50MB Seleccionar archivos" at bounding box center [392, 161] width 239 height 39
type input "C:\fakepath\Caselog 2rslB98v2WCAwXLP4W1ojes6_2025_07_18_06_47_01 (1).docx"
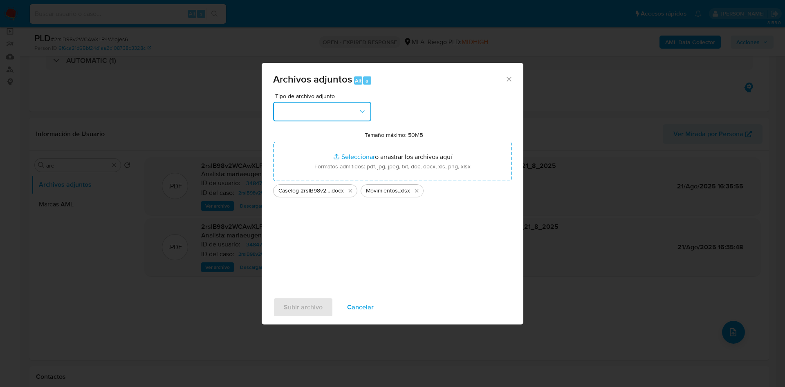
click at [320, 109] on button "button" at bounding box center [322, 112] width 98 height 20
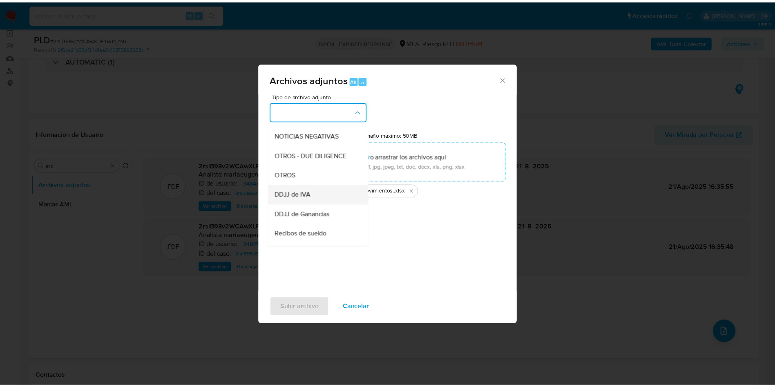
scroll to position [123, 0]
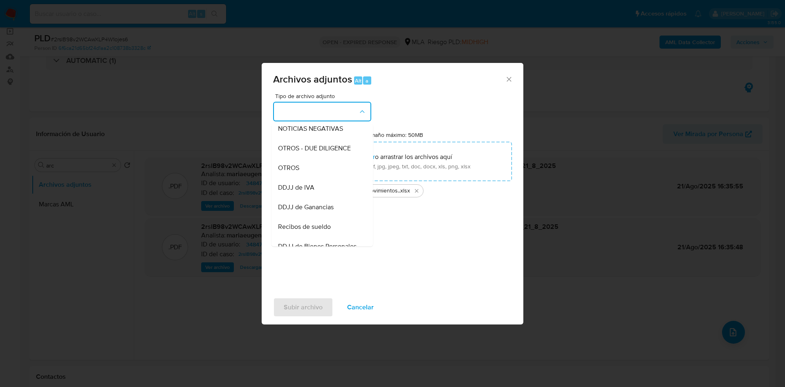
click at [296, 172] on span "OTROS" at bounding box center [288, 168] width 21 height 8
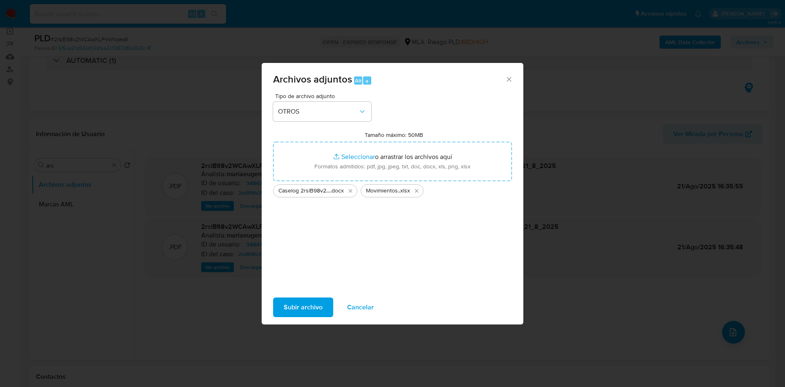
click at [284, 304] on span "Subir archivo" at bounding box center [303, 307] width 39 height 18
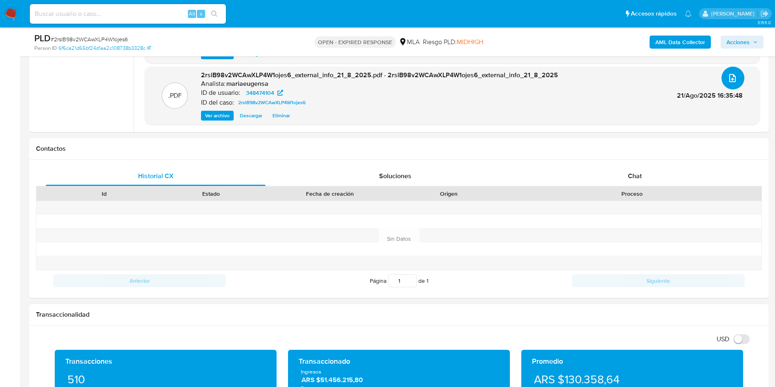
scroll to position [306, 0]
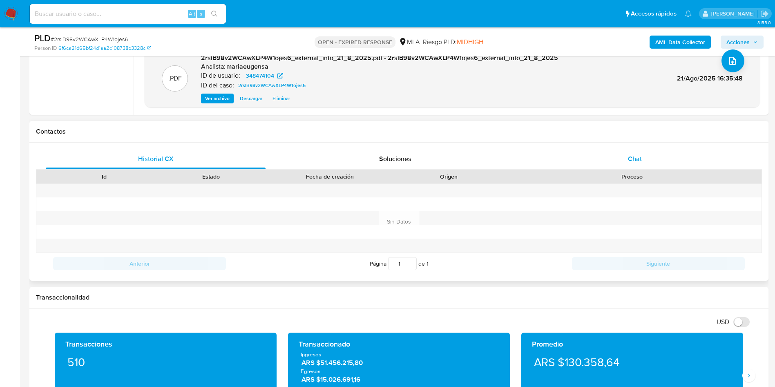
click at [642, 162] on span "Chat" at bounding box center [635, 158] width 14 height 9
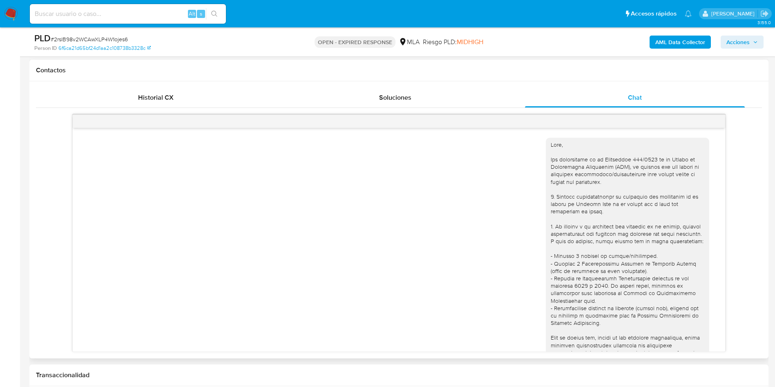
scroll to position [466, 0]
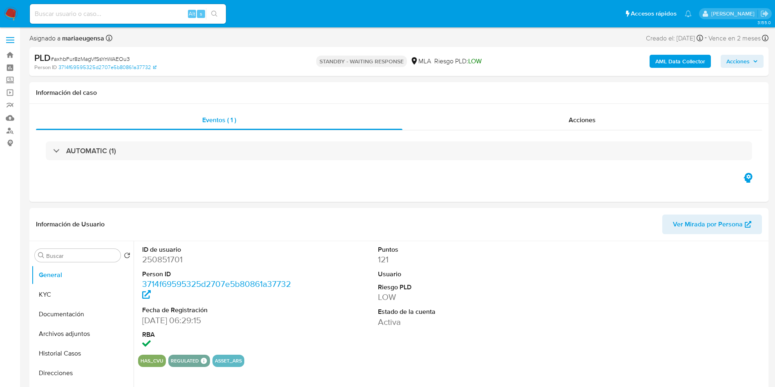
select select "10"
click at [106, 55] on span "# axhbFur8zMagVfSsYnWAEOu3" at bounding box center [90, 59] width 79 height 8
copy span "axhbFur8zMagVfSsYnWAEOu3"
click at [120, 60] on span "# axhbFur8zMagVfSsYnWAEOu3" at bounding box center [90, 59] width 79 height 8
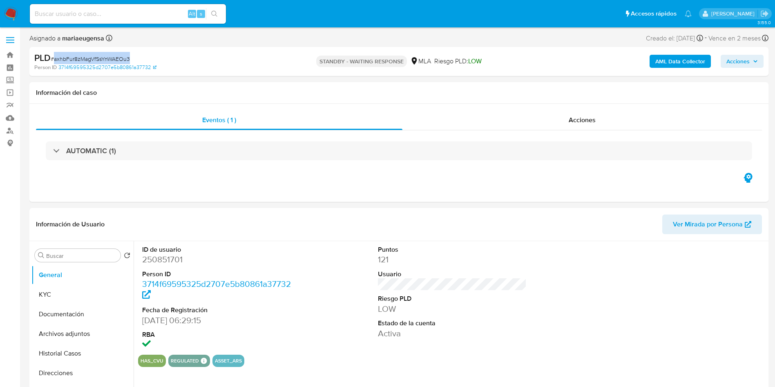
click at [120, 60] on span "# axhbFur8zMagVfSsYnWAEOu3" at bounding box center [90, 59] width 79 height 8
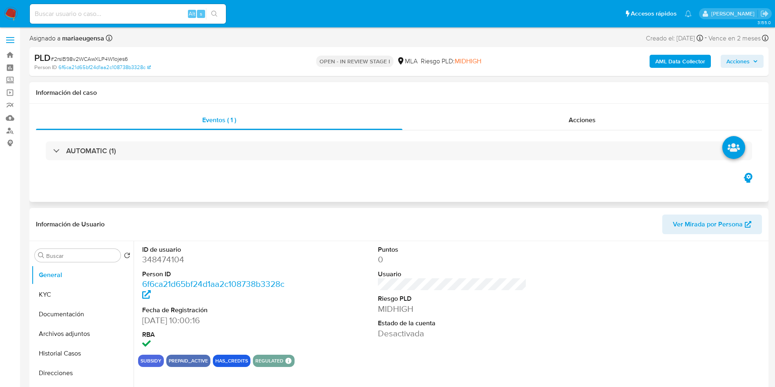
select select "10"
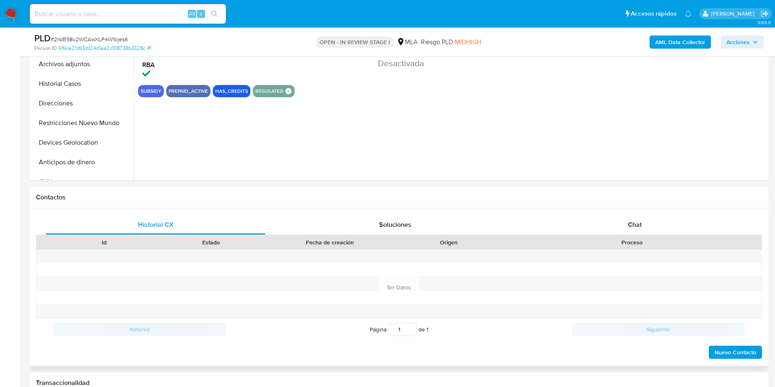
scroll to position [245, 0]
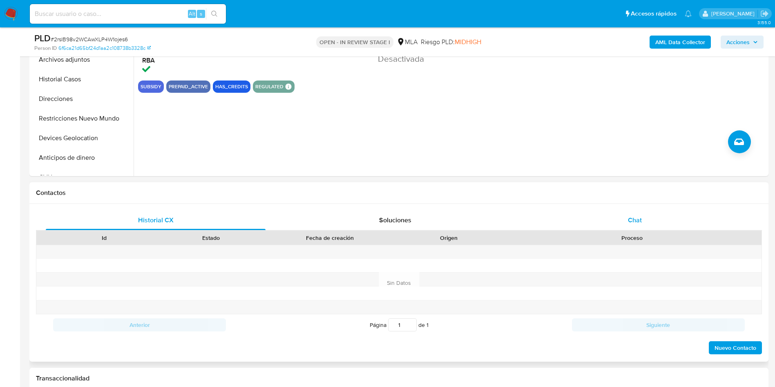
click at [659, 224] on div "Chat" at bounding box center [635, 220] width 220 height 20
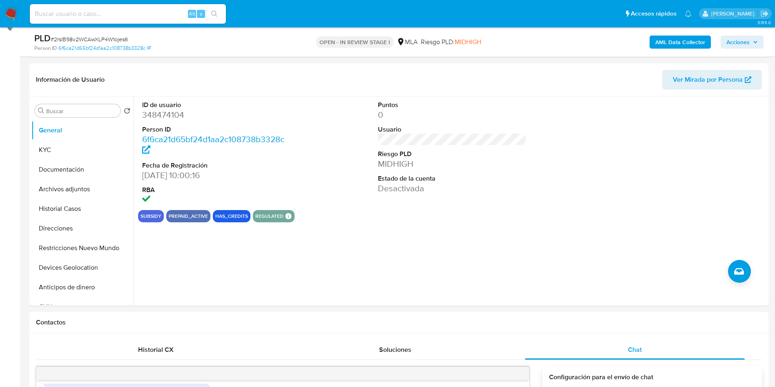
scroll to position [0, 0]
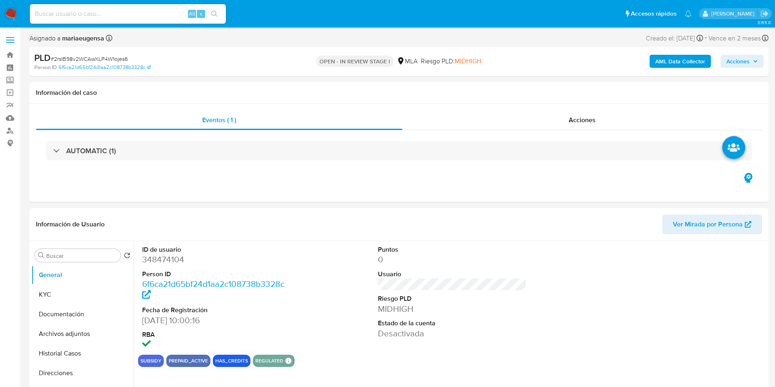
click at [733, 65] on span "Acciones" at bounding box center [738, 61] width 23 height 13
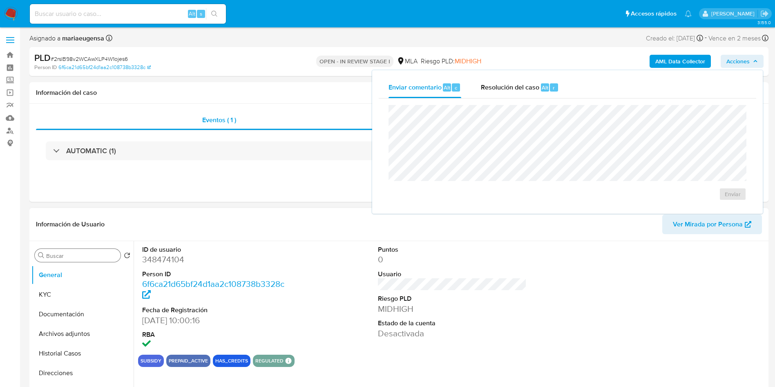
click at [79, 248] on div "Buscar Volver al orden por defecto General KYC Documentación Archivos adjuntos …" at bounding box center [82, 346] width 102 height 208
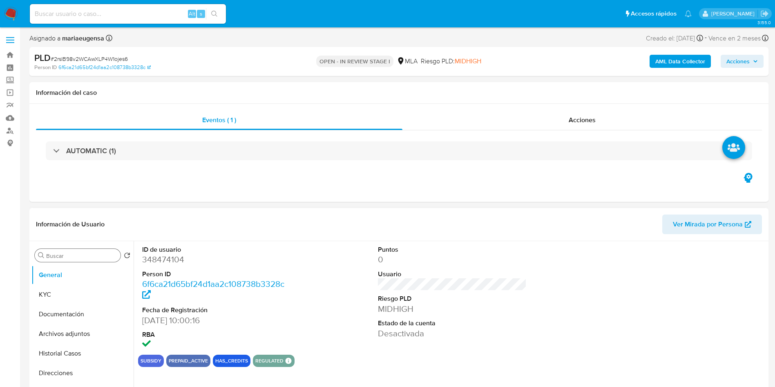
click at [79, 250] on div "Buscar" at bounding box center [78, 255] width 86 height 13
click at [96, 255] on input "Buscar" at bounding box center [81, 255] width 71 height 7
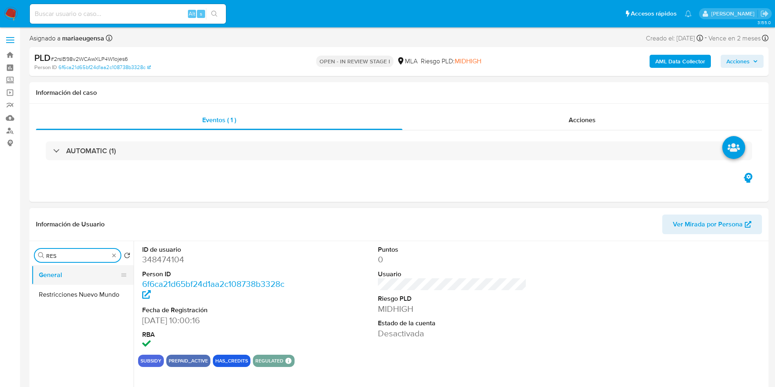
type input "RES"
click at [78, 282] on button "General" at bounding box center [79, 275] width 96 height 20
click at [77, 291] on button "Restricciones Nuevo Mundo" at bounding box center [82, 295] width 102 height 20
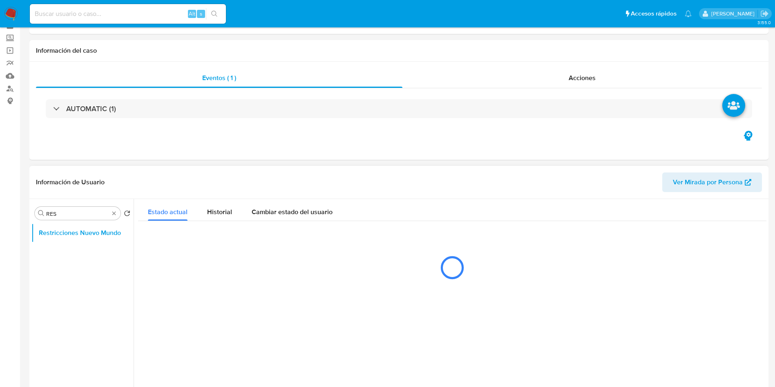
scroll to position [61, 0]
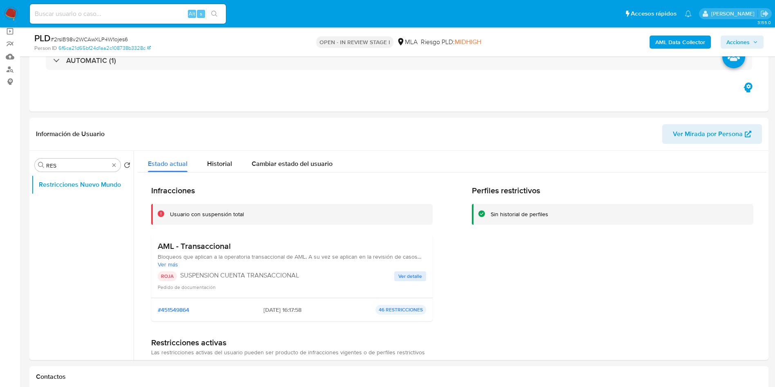
drag, startPoint x: 757, startPoint y: 36, endPoint x: 710, endPoint y: 48, distance: 48.6
click at [753, 36] on span "Acciones" at bounding box center [742, 41] width 31 height 11
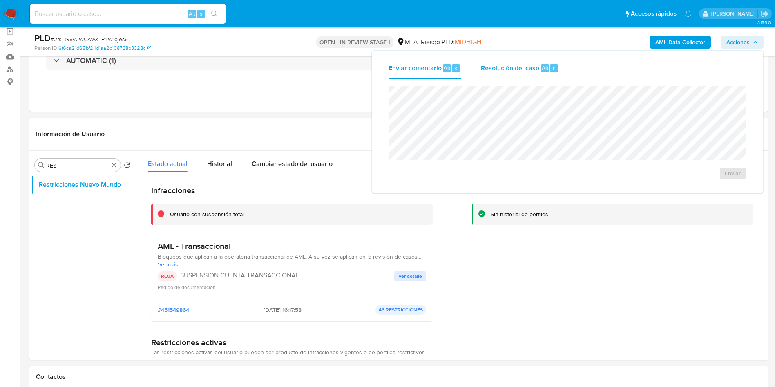
drag, startPoint x: 538, startPoint y: 68, endPoint x: 533, endPoint y: 76, distance: 9.2
click at [537, 68] on span "Resolución del caso" at bounding box center [510, 67] width 58 height 9
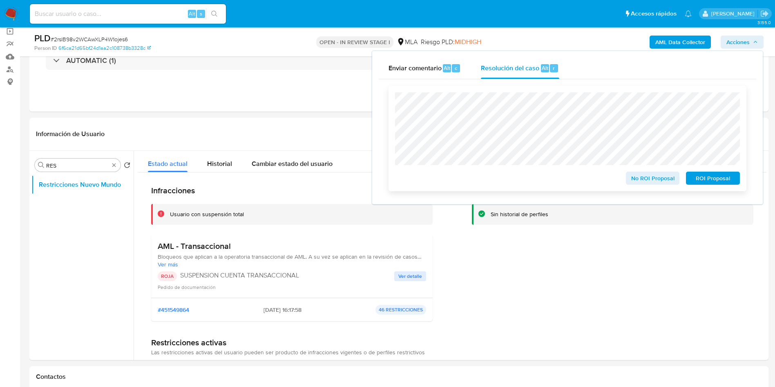
click at [707, 174] on span "ROI Proposal" at bounding box center [713, 177] width 42 height 11
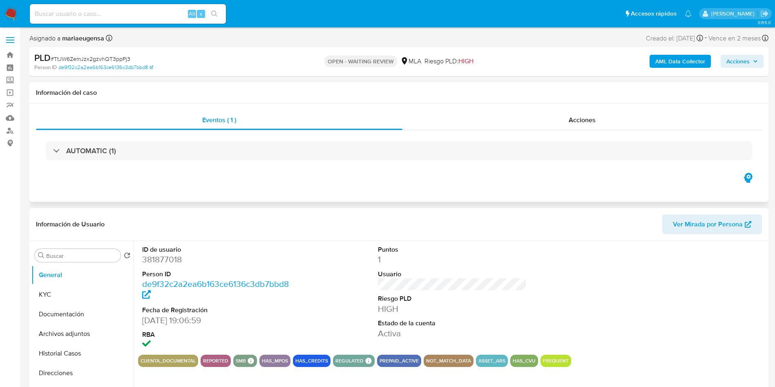
select select "10"
click at [156, 256] on dd "381877018" at bounding box center [216, 259] width 149 height 11
copy dd "381877018"
click at [153, 257] on dd "381877018" at bounding box center [216, 259] width 149 height 11
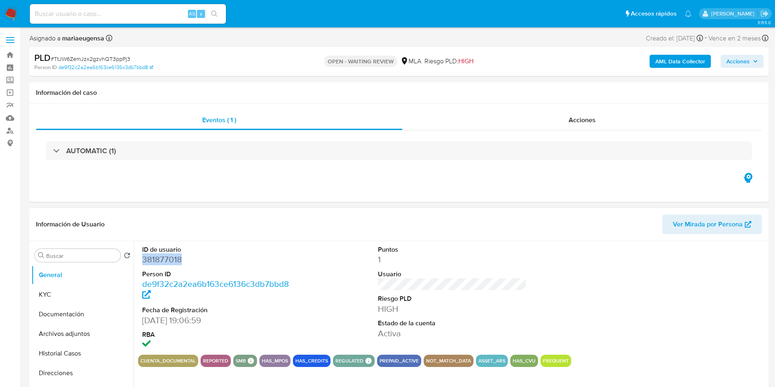
click at [153, 257] on dd "381877018" at bounding box center [216, 259] width 149 height 11
click at [156, 259] on dd "381877018" at bounding box center [216, 259] width 149 height 11
click at [156, 258] on dd "381877018" at bounding box center [216, 259] width 149 height 11
click at [104, 54] on div "PLD # TtJW6ZemJzx2gzvhQT3ppPj3" at bounding box center [154, 58] width 240 height 12
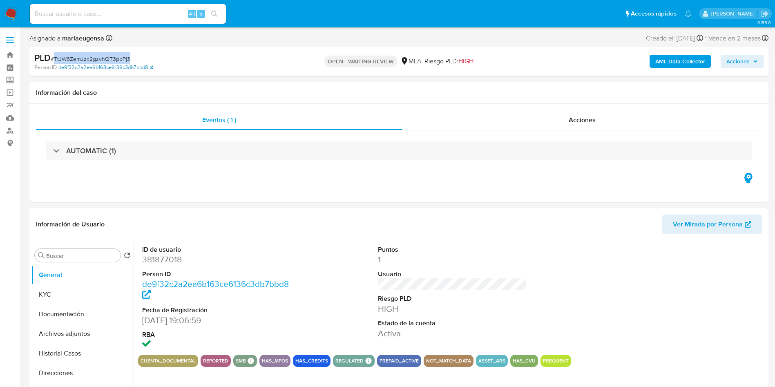
copy span "TtJW6ZemJzx2gzvhQT3ppPj3"
click at [152, 255] on dd "381877018" at bounding box center [216, 259] width 149 height 11
copy dd "381877018"
click at [68, 294] on button "KYC" at bounding box center [79, 295] width 96 height 20
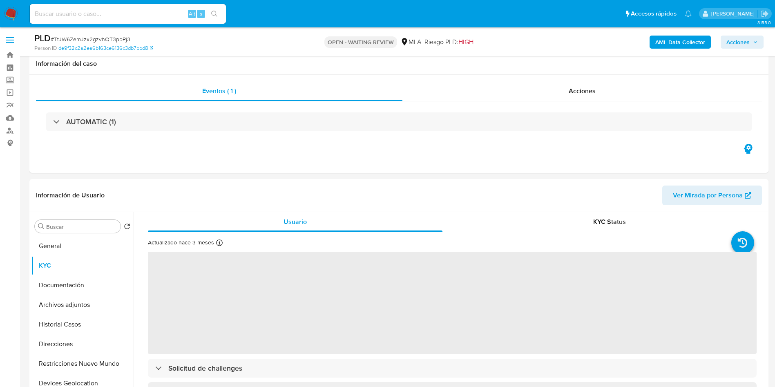
scroll to position [122, 0]
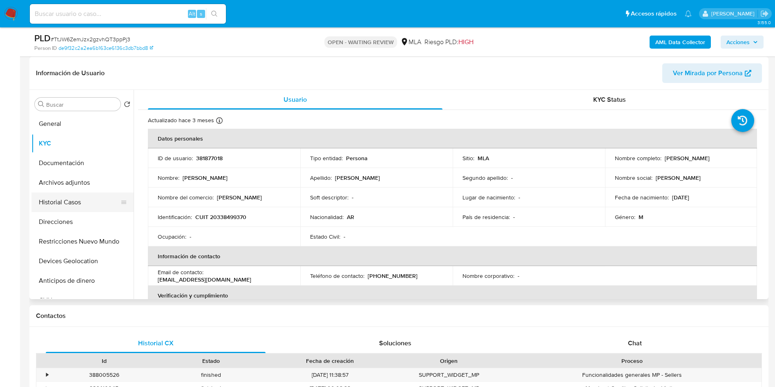
click at [67, 204] on button "Historial Casos" at bounding box center [79, 202] width 96 height 20
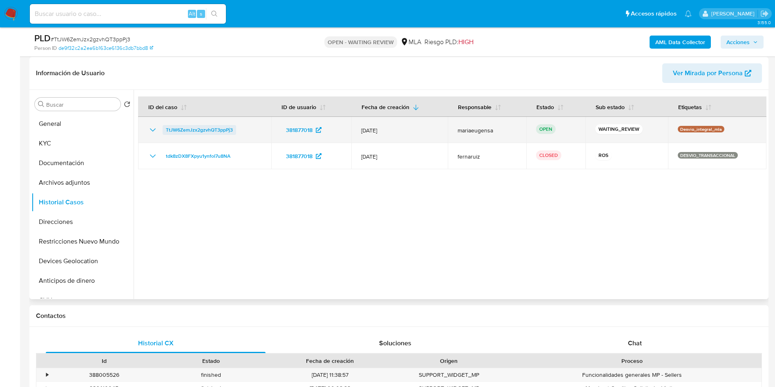
click at [173, 132] on span "TtJW6ZemJzx2gzvhQT3ppPj3" at bounding box center [199, 130] width 67 height 10
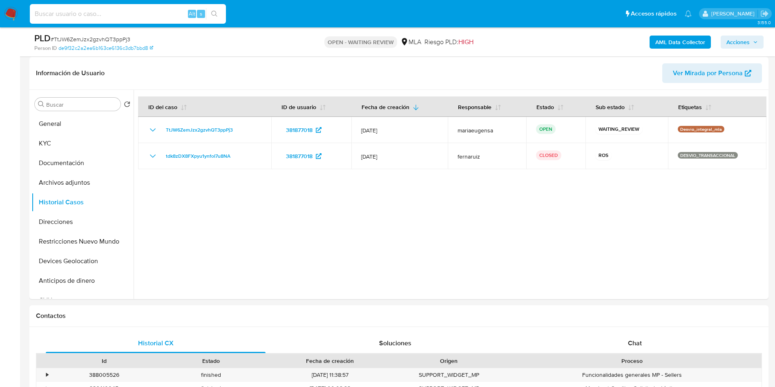
click at [85, 13] on input at bounding box center [128, 14] width 196 height 11
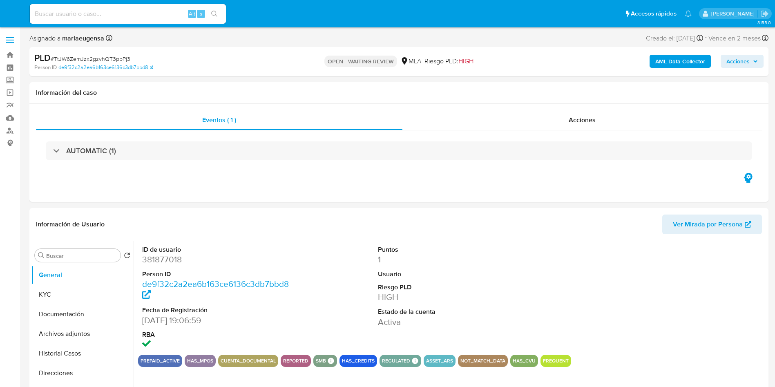
select select "10"
click at [154, 255] on dd "381877018" at bounding box center [216, 259] width 149 height 11
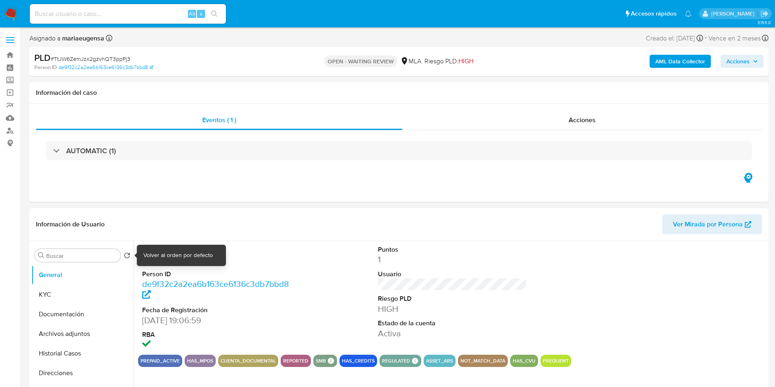
copy dd "381877018"
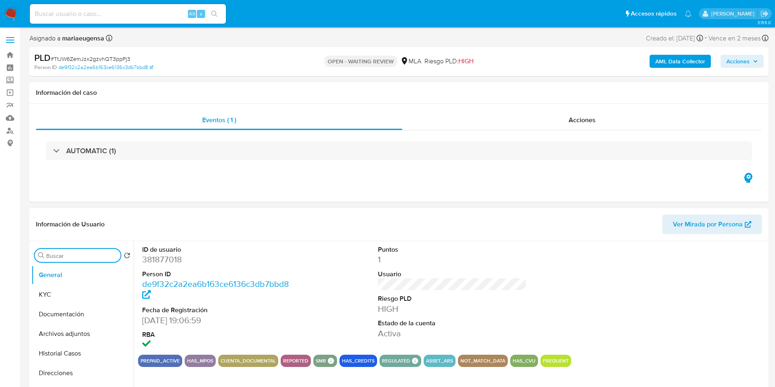
click at [103, 256] on input "Buscar" at bounding box center [81, 255] width 71 height 7
click at [89, 293] on button "Archivos adjuntos" at bounding box center [79, 295] width 96 height 20
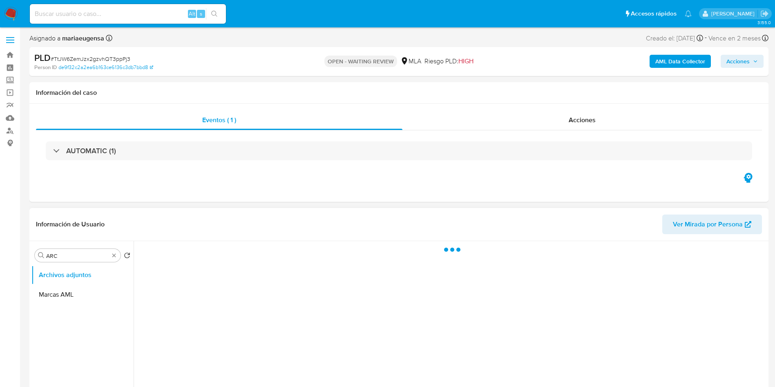
scroll to position [61, 0]
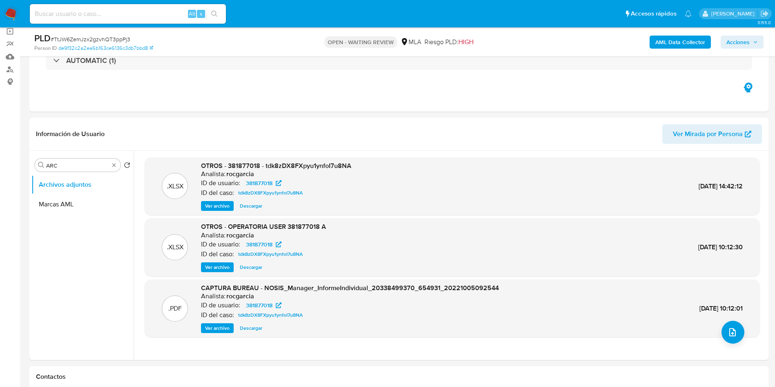
click at [105, 38] on span "# TtJW6ZemJzx2gzvhQT3ppPj3" at bounding box center [91, 39] width 80 height 8
click at [105, 37] on span "# TtJW6ZemJzx2gzvhQT3ppPj3" at bounding box center [91, 39] width 80 height 8
copy span "TtJW6ZemJzx2gzvhQT3ppPj3"
click at [88, 165] on input "ARC" at bounding box center [77, 165] width 63 height 7
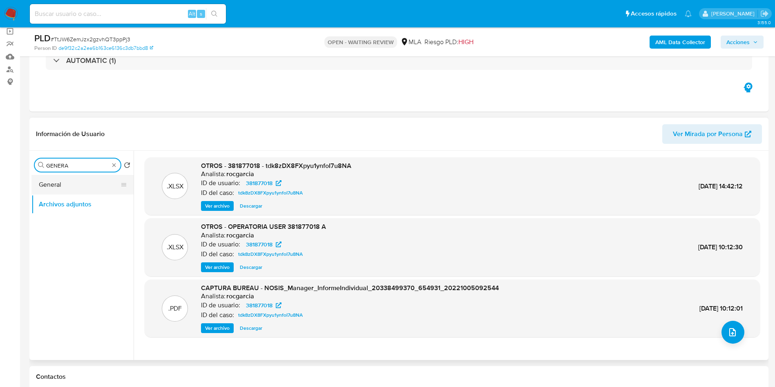
type input "GENERA"
click at [77, 186] on button "General" at bounding box center [79, 185] width 96 height 20
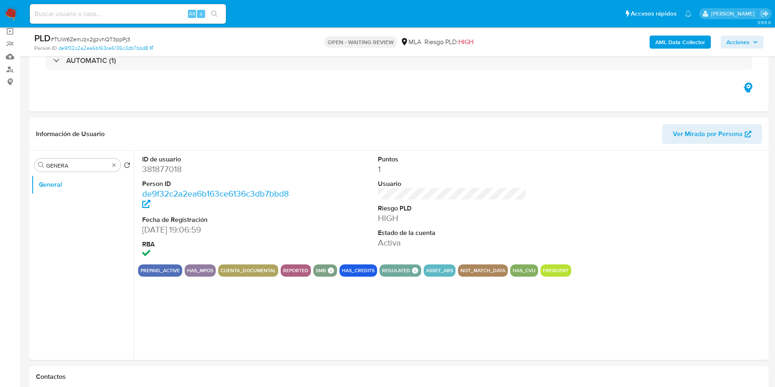
click at [163, 169] on dd "381877018" at bounding box center [216, 168] width 149 height 11
copy dd "381877018"
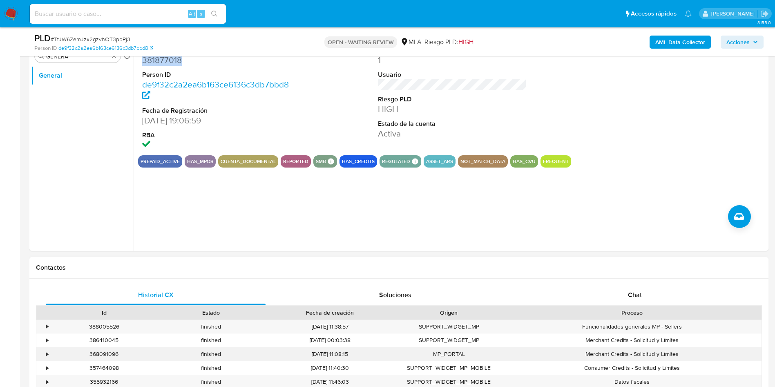
scroll to position [245, 0]
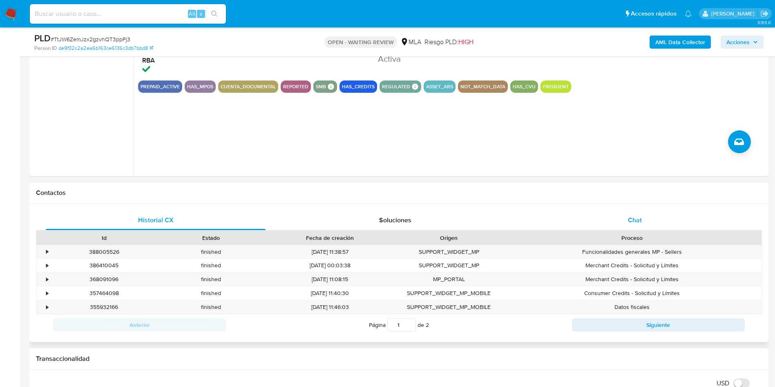
click at [644, 217] on div "Chat" at bounding box center [635, 220] width 220 height 20
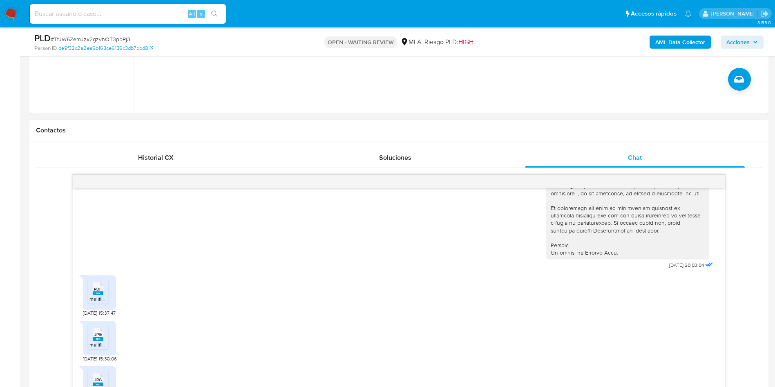
scroll to position [368, 0]
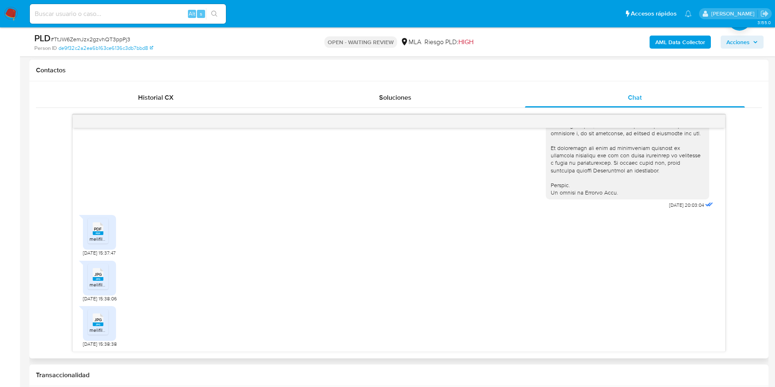
drag, startPoint x: 103, startPoint y: 232, endPoint x: 103, endPoint y: 272, distance: 40.0
click at [103, 232] on rect at bounding box center [98, 233] width 11 height 4
click at [103, 272] on icon at bounding box center [98, 274] width 11 height 13
click at [91, 316] on div "JPG JPG" at bounding box center [97, 319] width 17 height 16
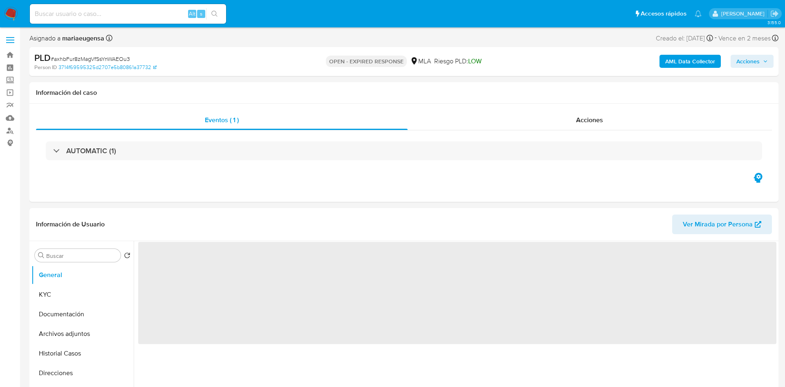
select select "10"
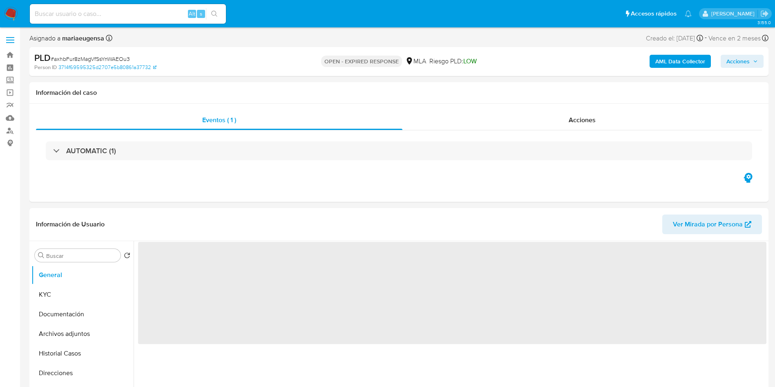
click at [121, 57] on span "# axhbFur8zMagVfSsYnWAEOu3" at bounding box center [90, 59] width 79 height 8
copy span "axhbFur8zMagVfSsYnWAEOu3"
select select "10"
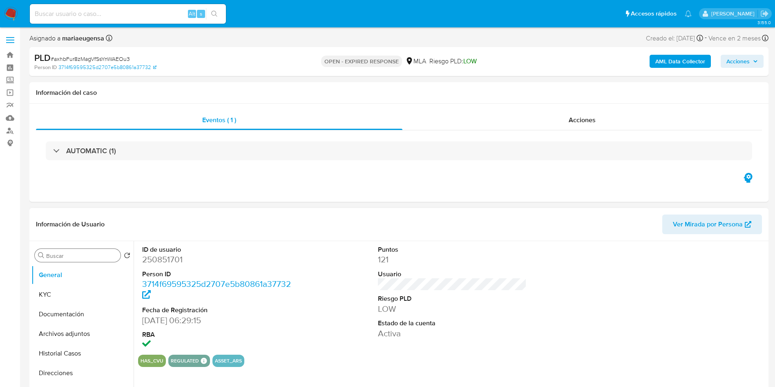
click at [71, 259] on input "Buscar" at bounding box center [81, 255] width 71 height 7
type input "ARC"
click at [69, 300] on button "Archivos adjuntos" at bounding box center [79, 295] width 96 height 20
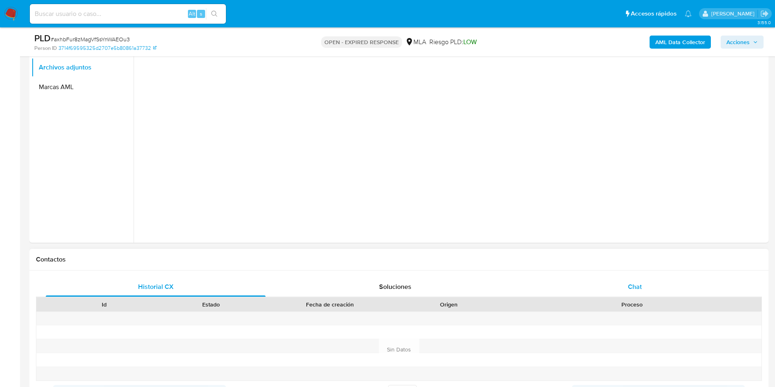
scroll to position [184, 0]
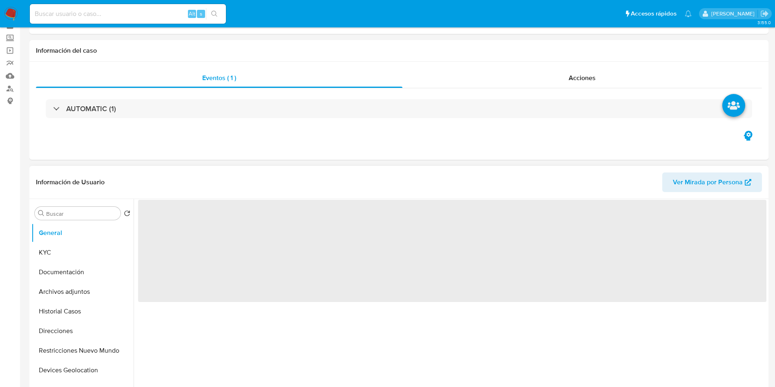
scroll to position [61, 0]
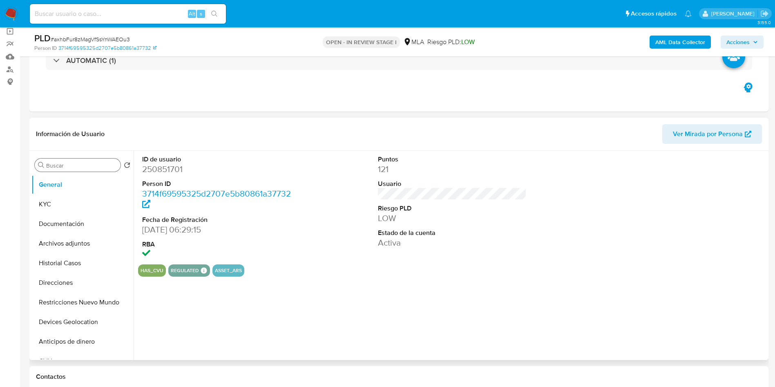
click at [67, 164] on input "Buscar" at bounding box center [81, 165] width 71 height 7
select select "10"
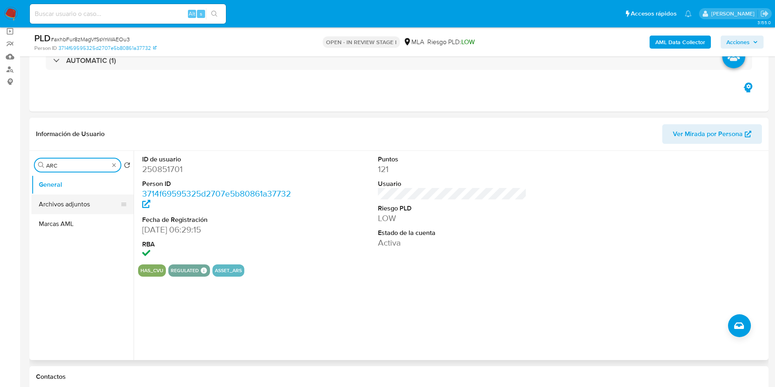
type input "ARC"
click at [70, 207] on button "Archivos adjuntos" at bounding box center [79, 205] width 96 height 20
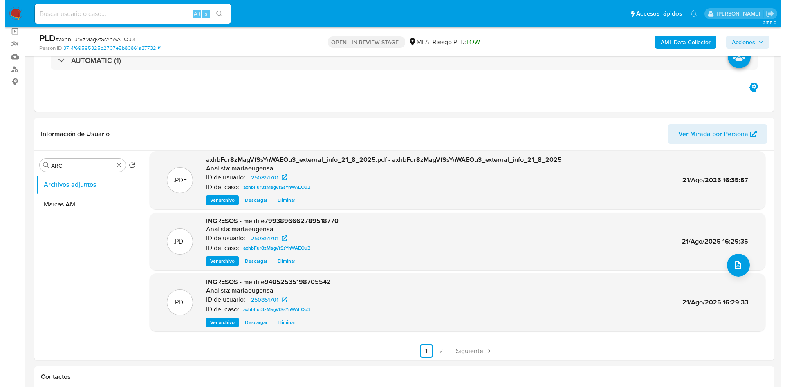
scroll to position [69, 0]
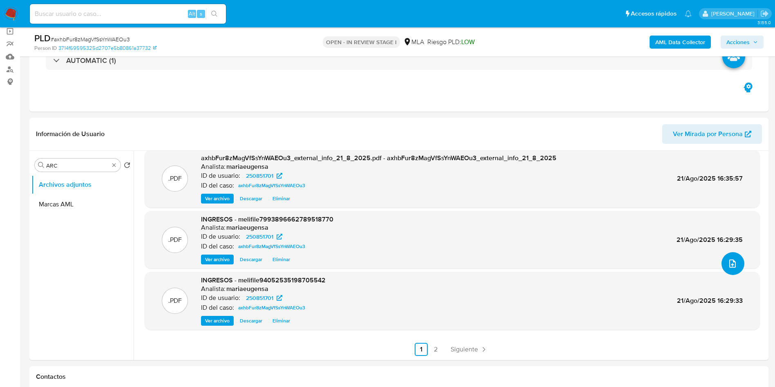
click at [728, 263] on icon "upload-file" at bounding box center [733, 264] width 10 height 10
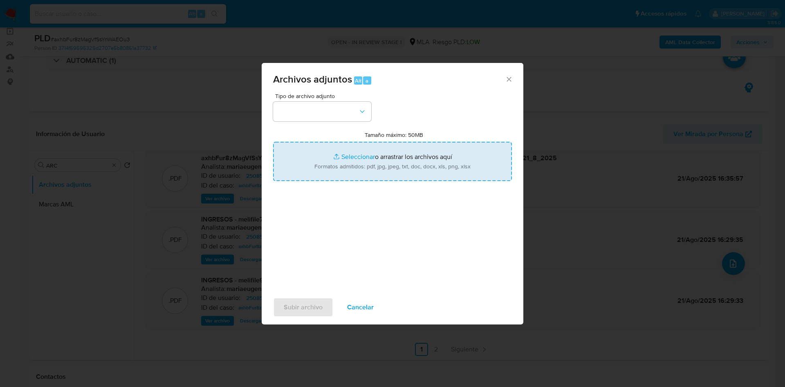
click at [324, 166] on input "Tamaño máximo: 50MB Seleccionar archivos" at bounding box center [392, 161] width 239 height 39
type input "C:\fakepath\Caselog axhbFur8zMagVfSsYnWAEOu3_2025_07_18_01_07_15.docx"
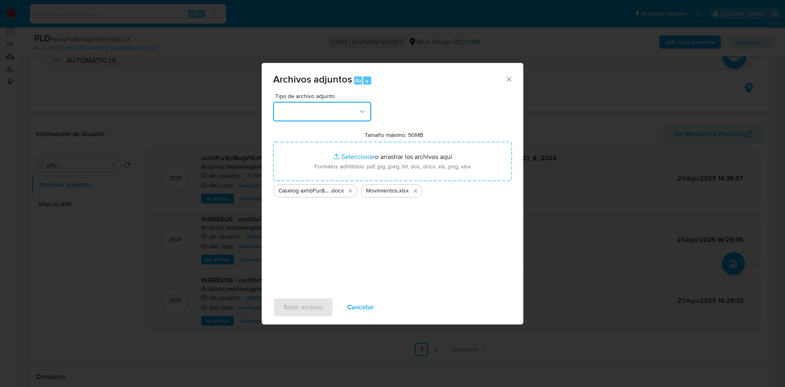
click at [289, 119] on button "button" at bounding box center [322, 112] width 98 height 20
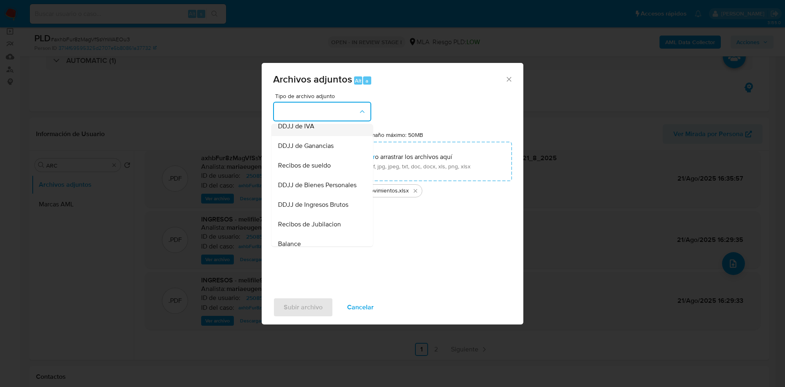
scroll to position [123, 0]
click at [290, 172] on span "OTROS" at bounding box center [288, 168] width 21 height 8
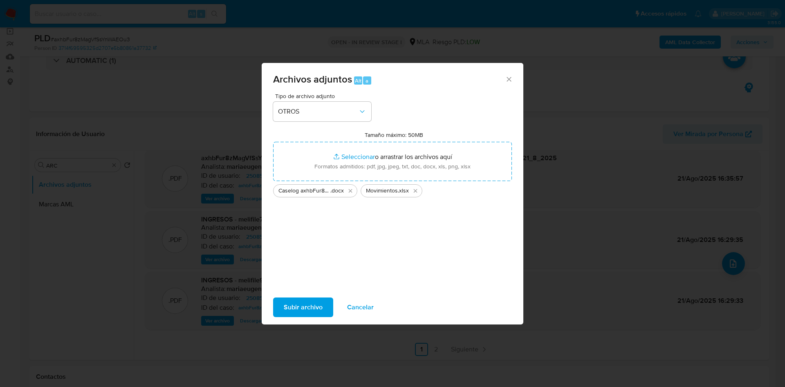
click at [301, 305] on span "Subir archivo" at bounding box center [303, 307] width 39 height 18
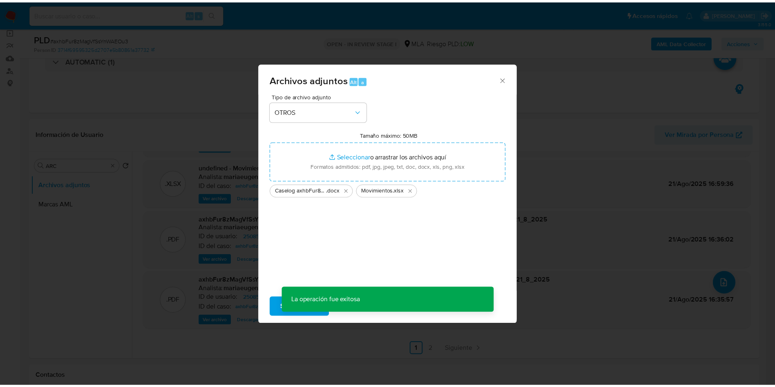
scroll to position [49, 0]
